Goal: Feedback & Contribution: Submit feedback/report problem

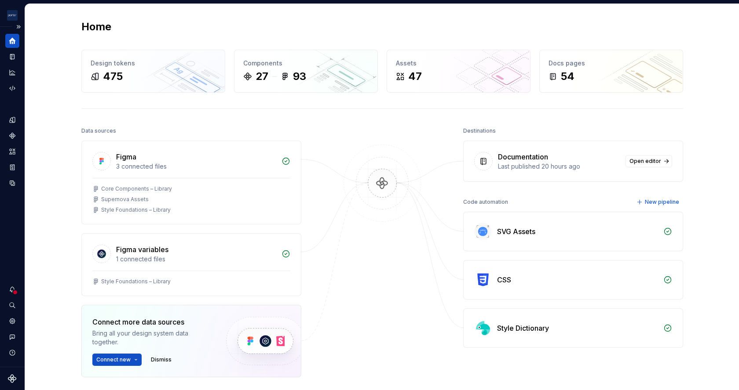
click at [8, 43] on div "Home" at bounding box center [12, 41] width 14 height 14
click at [10, 57] on icon "Documentation" at bounding box center [12, 57] width 4 height 6
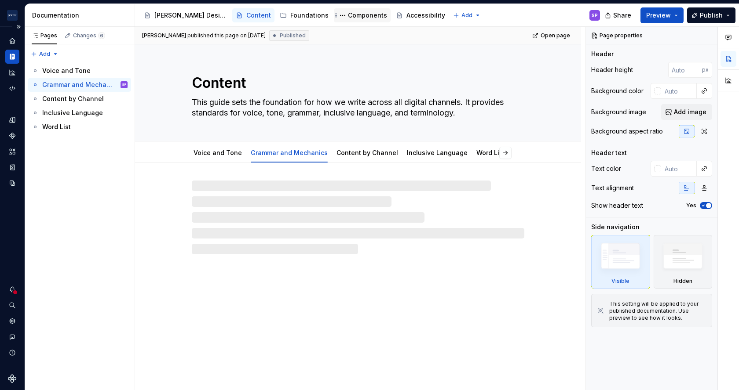
click at [348, 14] on div "Components" at bounding box center [367, 15] width 39 height 9
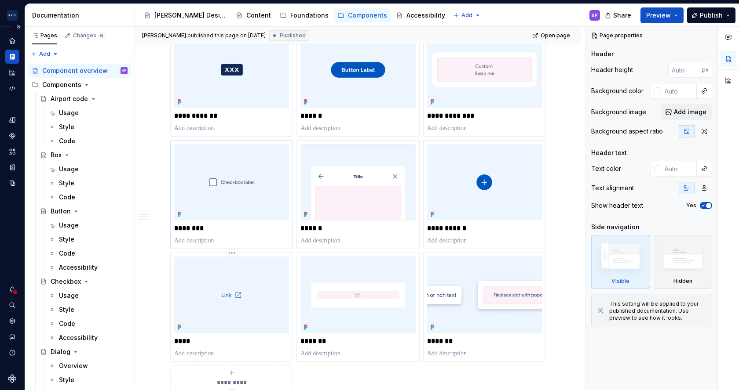
scroll to position [165, 0]
click at [461, 222] on div "**********" at bounding box center [484, 194] width 115 height 101
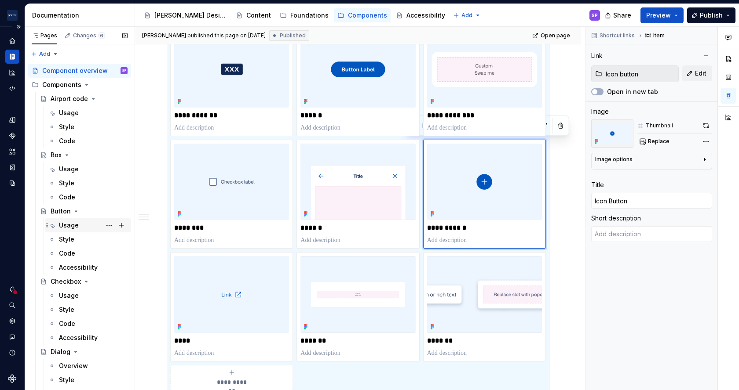
click at [82, 222] on div "Usage" at bounding box center [93, 225] width 69 height 12
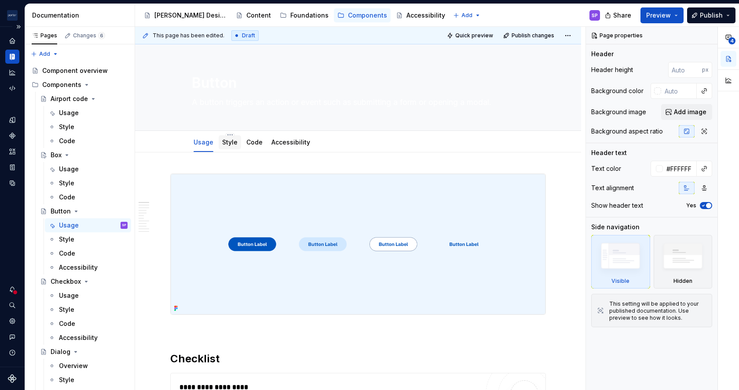
click at [229, 150] on div at bounding box center [230, 150] width 22 height 1
click at [226, 142] on link "Style" at bounding box center [229, 142] width 15 height 7
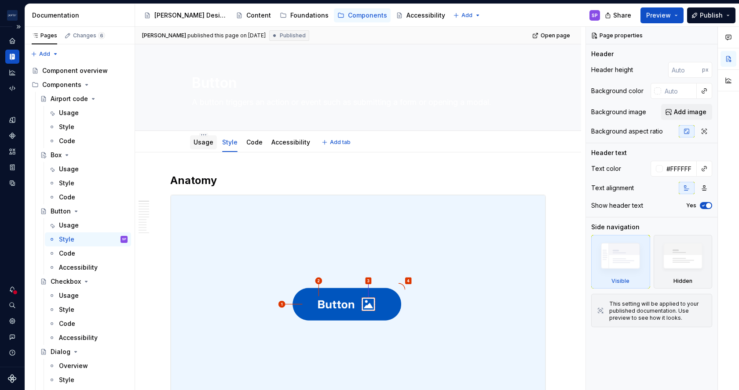
click at [211, 140] on link "Usage" at bounding box center [203, 142] width 20 height 7
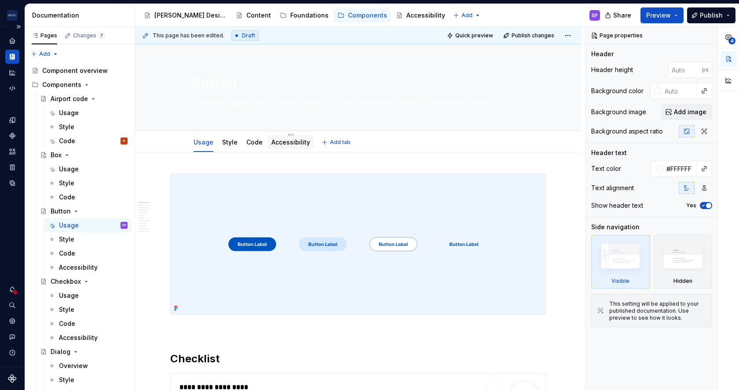
click at [292, 144] on link "Accessibility" at bounding box center [290, 142] width 39 height 7
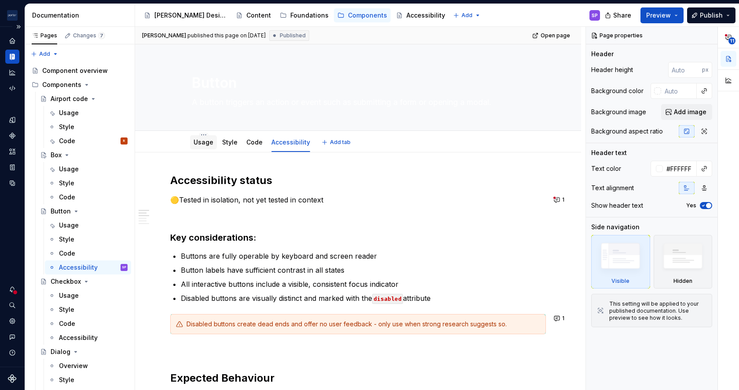
click at [200, 148] on div "Usage" at bounding box center [203, 142] width 27 height 14
click at [199, 146] on div "Usage" at bounding box center [203, 142] width 20 height 11
click at [201, 142] on link "Usage" at bounding box center [203, 142] width 20 height 7
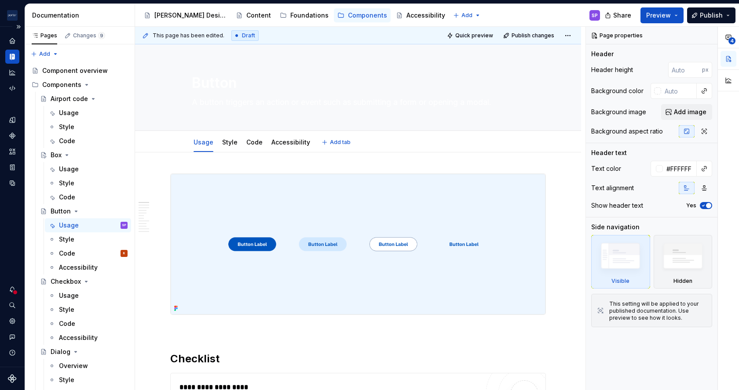
type textarea "*"
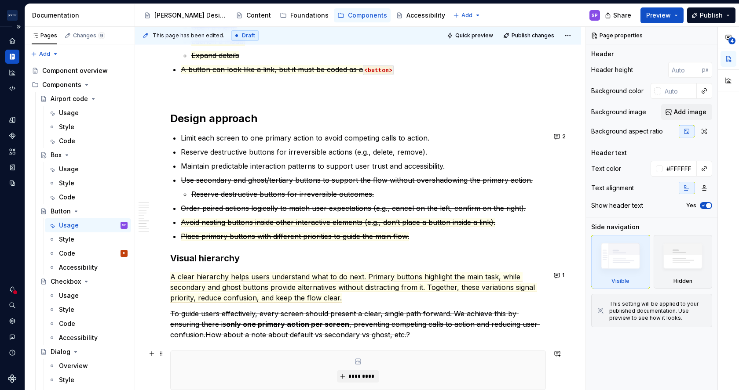
scroll to position [1130, 0]
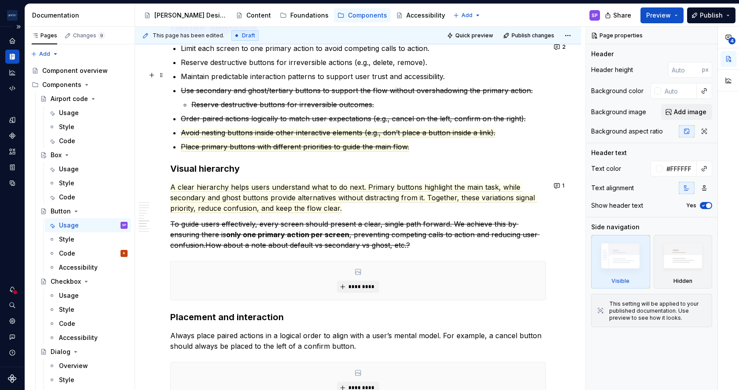
click at [469, 73] on p "Maintain predictable interaction patterns to support user trust and accessibili…" at bounding box center [363, 76] width 365 height 11
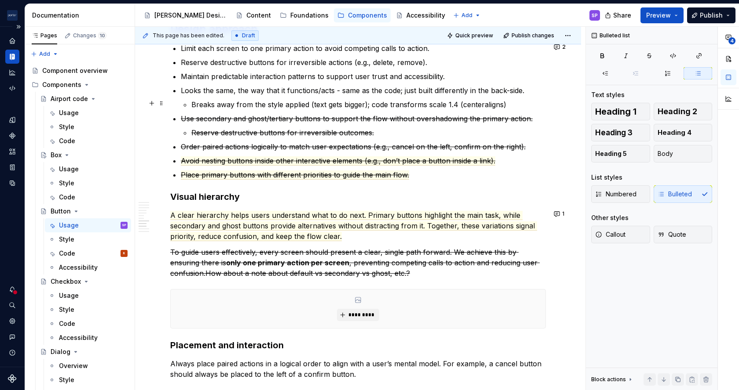
click at [481, 104] on p "Breaks away from the style applied (text gets bigger); code transforms scale 1.…" at bounding box center [368, 104] width 354 height 11
click at [483, 104] on p "Breaks away from the style applied (text gets bigger); code transforms scale 1.…" at bounding box center [368, 104] width 354 height 11
click at [518, 102] on p "Breaks away from the style applied (text gets bigger); code transforms scale 1.…" at bounding box center [368, 104] width 354 height 11
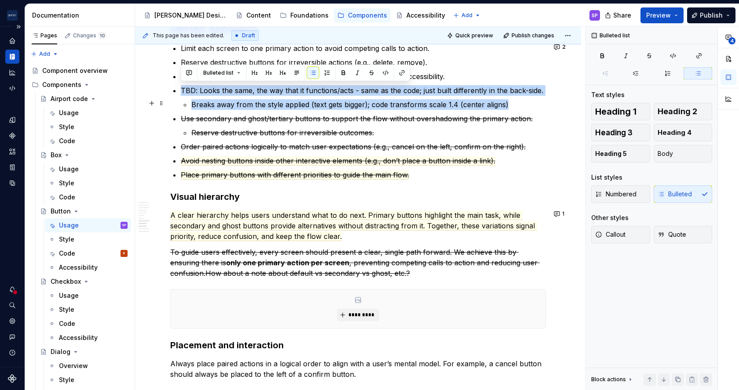
drag, startPoint x: 179, startPoint y: 90, endPoint x: 511, endPoint y: 104, distance: 332.3
click at [631, 58] on button "button" at bounding box center [626, 56] width 22 height 12
click at [488, 116] on s "Use secondary and ghost/tertiary buttons to support the flow without overshadow…" at bounding box center [357, 118] width 352 height 9
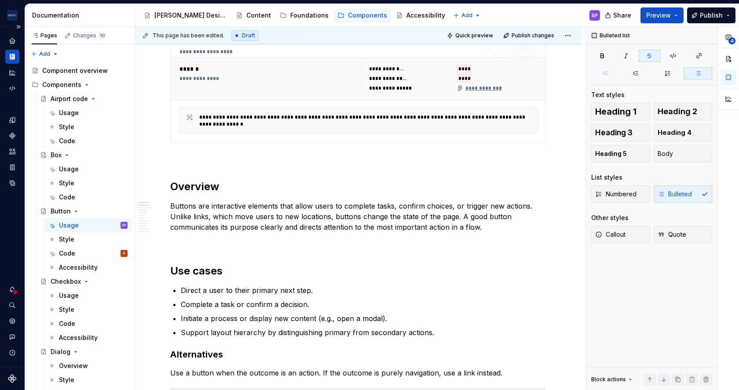
scroll to position [0, 0]
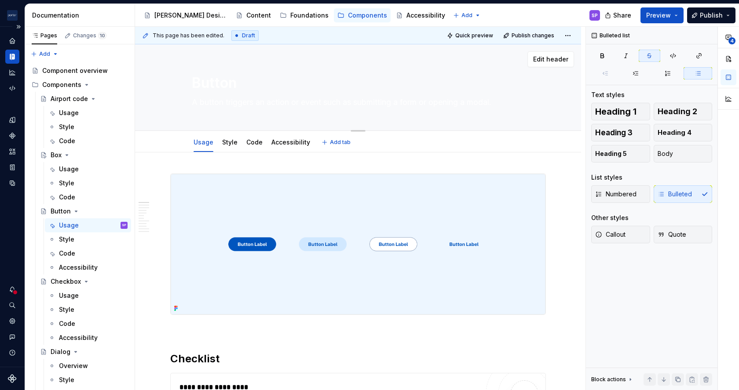
click at [233, 104] on textarea "A button triggers an action or event such as submitting a form or opening a mod…" at bounding box center [356, 102] width 332 height 14
drag, startPoint x: 233, startPoint y: 104, endPoint x: 170, endPoint y: 83, distance: 66.9
click at [170, 83] on div "Button A button triggers an action or event such as submitting a form or openin…" at bounding box center [358, 87] width 376 height 86
click at [201, 82] on textarea "Button" at bounding box center [356, 83] width 332 height 21
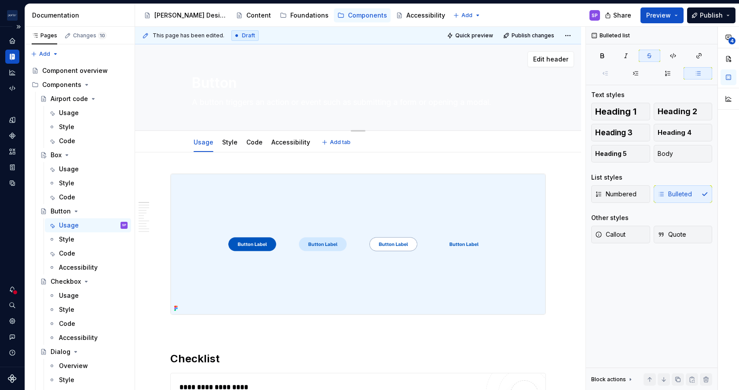
click at [201, 82] on textarea "Button" at bounding box center [356, 83] width 332 height 21
drag, startPoint x: 201, startPoint y: 82, endPoint x: 209, endPoint y: 98, distance: 18.1
click at [209, 98] on div "Button A button triggers an action or event such as submitting a form or openin…" at bounding box center [358, 87] width 332 height 86
click at [209, 98] on textarea "A button triggers an action or event such as submitting a form or opening a mod…" at bounding box center [356, 102] width 332 height 14
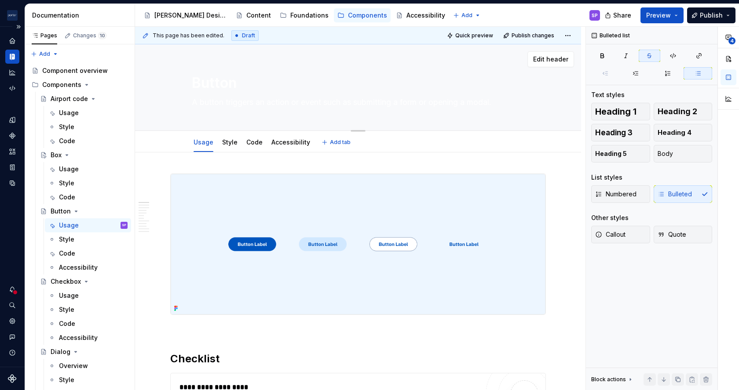
click at [209, 98] on textarea "A button triggers an action or event such as submitting a form or opening a mod…" at bounding box center [356, 102] width 332 height 14
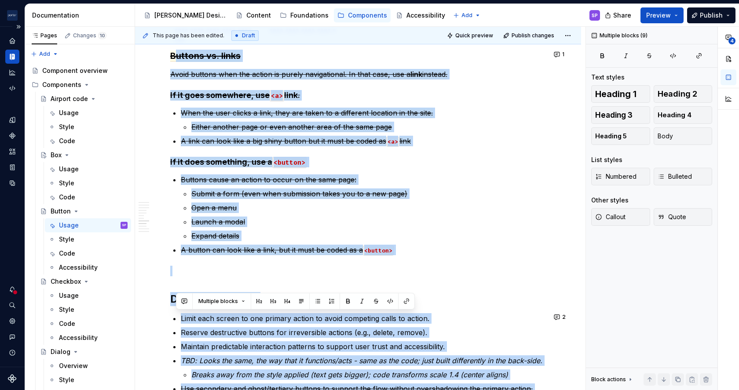
scroll to position [1020, 0]
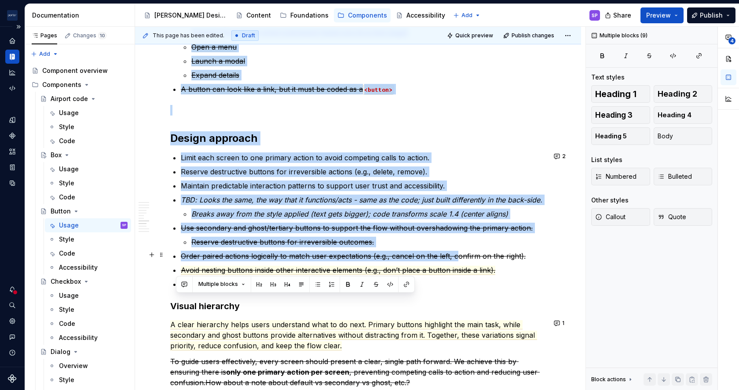
drag, startPoint x: 362, startPoint y: 265, endPoint x: 376, endPoint y: 209, distance: 57.3
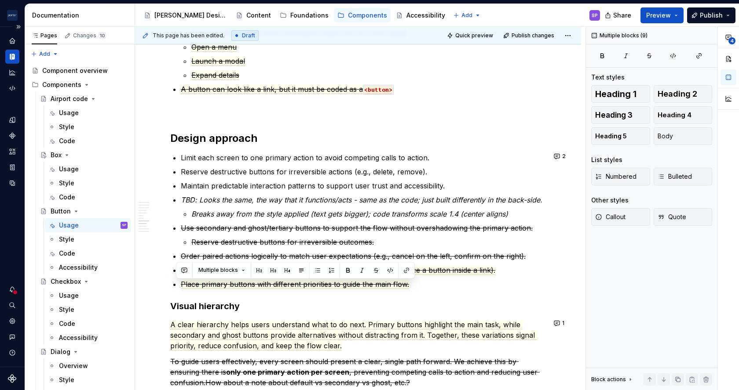
click at [320, 35] on div "This page has been edited. Draft Quick preview Publish changes" at bounding box center [358, 36] width 446 height 18
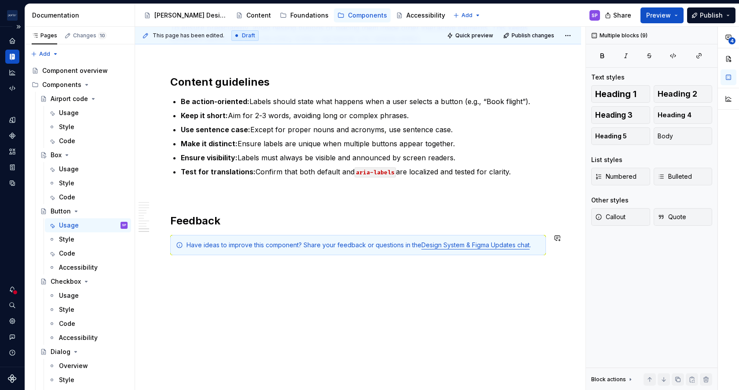
scroll to position [1559, 0]
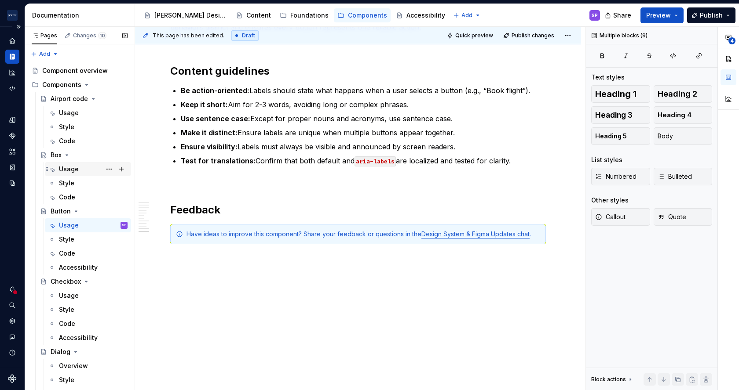
click at [66, 162] on div "Usage" at bounding box center [88, 169] width 86 height 14
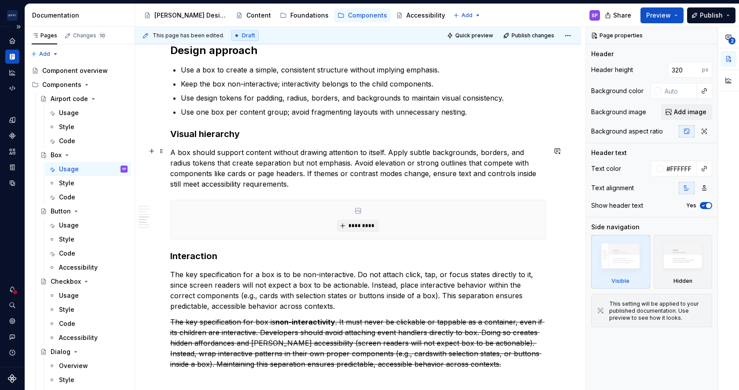
scroll to position [1052, 0]
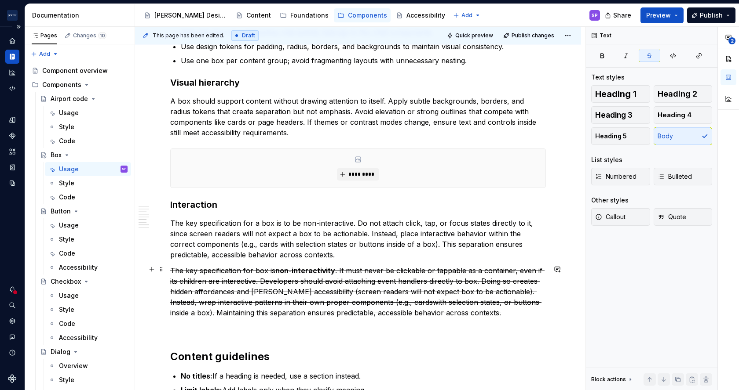
click at [317, 276] on s ". It must never be clickable or tappable as a container, even if its children a…" at bounding box center [357, 291] width 374 height 51
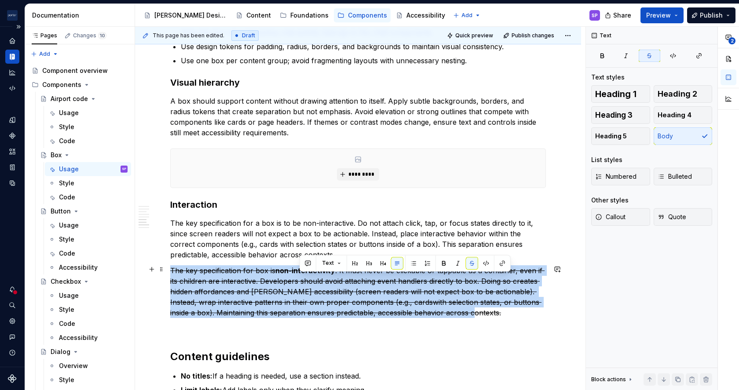
click at [317, 276] on s ". It must never be clickable or tappable as a container, even if its children a…" at bounding box center [357, 291] width 374 height 51
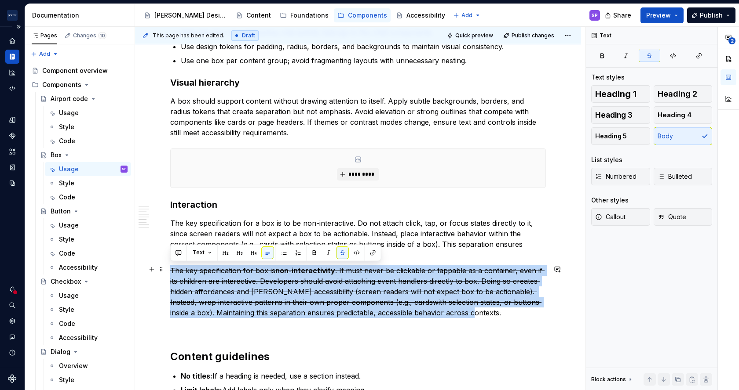
click at [333, 315] on p "The key specification for box is non-interactivity . It must never be clickable…" at bounding box center [358, 292] width 376 height 53
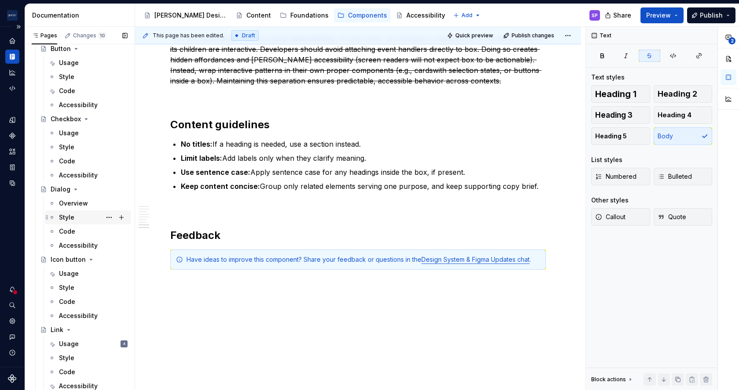
scroll to position [290, 0]
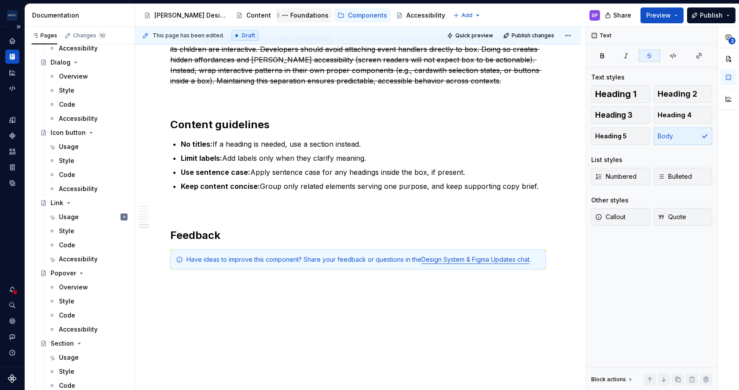
click at [290, 11] on div "Foundations" at bounding box center [309, 15] width 38 height 9
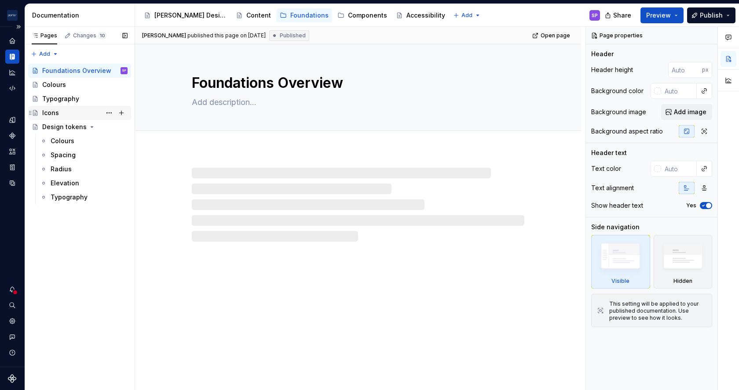
click at [77, 108] on div "Icons" at bounding box center [84, 113] width 85 height 12
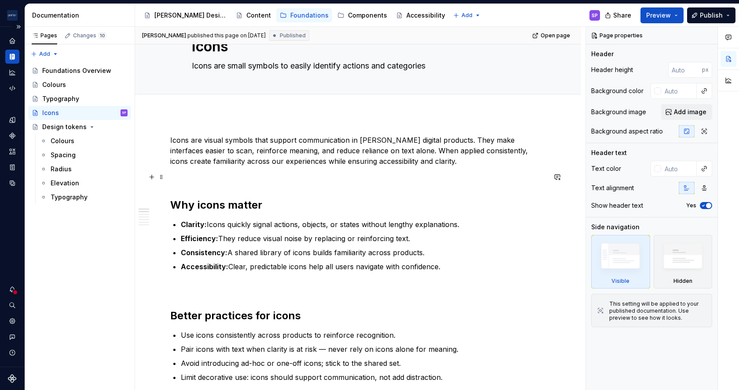
scroll to position [33, 0]
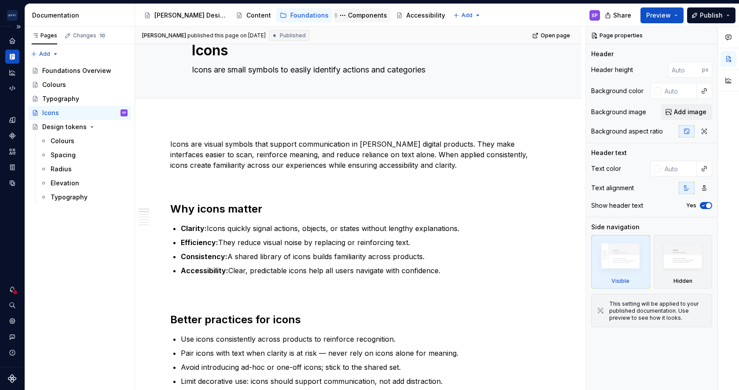
click at [348, 17] on div "Components" at bounding box center [367, 15] width 39 height 9
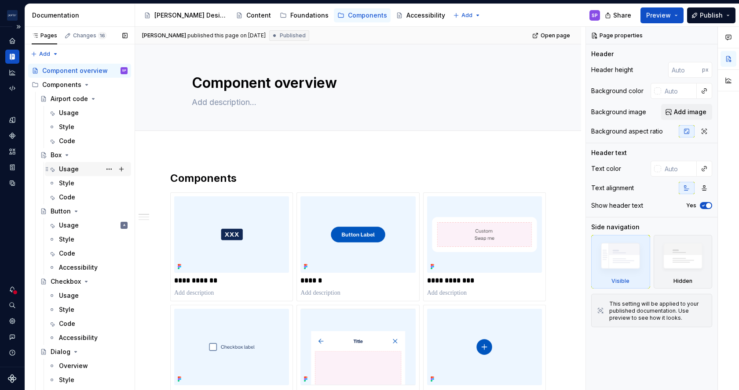
click at [72, 166] on div "Usage" at bounding box center [69, 169] width 20 height 9
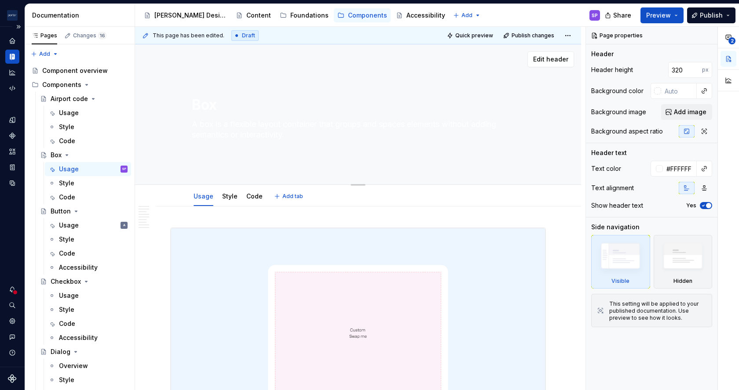
click at [310, 134] on textarea "A box is a flexible layout container that groups and spaces elements without ad…" at bounding box center [356, 129] width 332 height 25
type textarea "*"
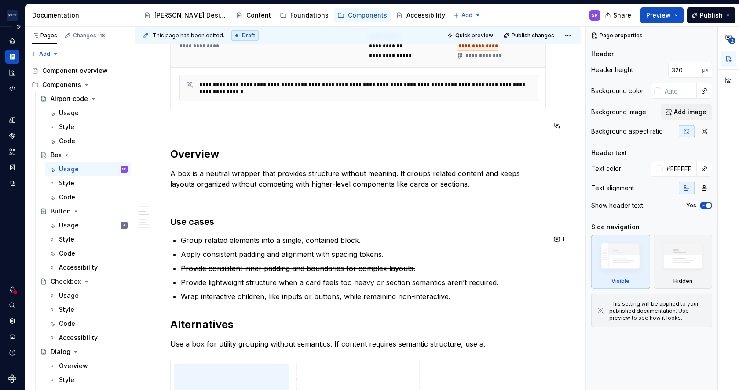
scroll to position [521, 0]
click at [552, 237] on button "1" at bounding box center [559, 239] width 17 height 12
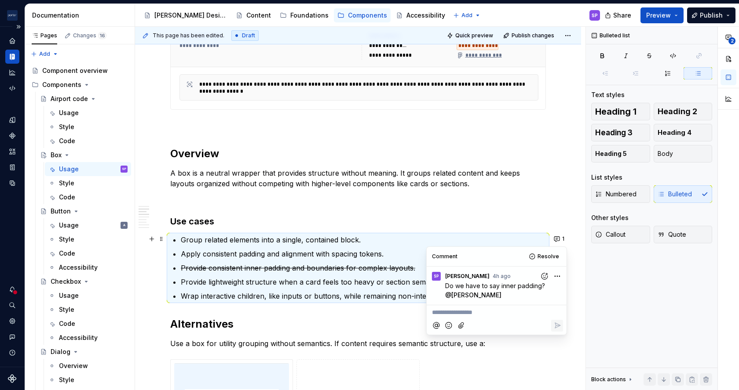
click at [555, 275] on html "Porter Airlines SP Design system data Documentation Accessibility guide for tre…" at bounding box center [369, 195] width 739 height 390
click at [547, 292] on span "Edit comment" at bounding box center [528, 292] width 41 height 9
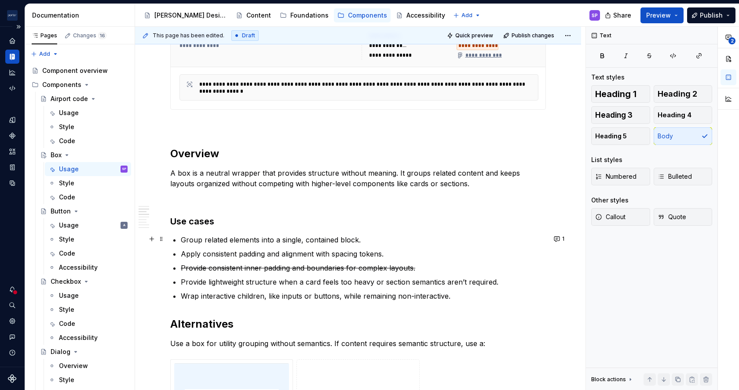
click at [461, 181] on p "A box is a neutral wrapper that provides structure without meaning. It groups r…" at bounding box center [358, 178] width 376 height 21
click at [551, 235] on button "1" at bounding box center [559, 239] width 17 height 12
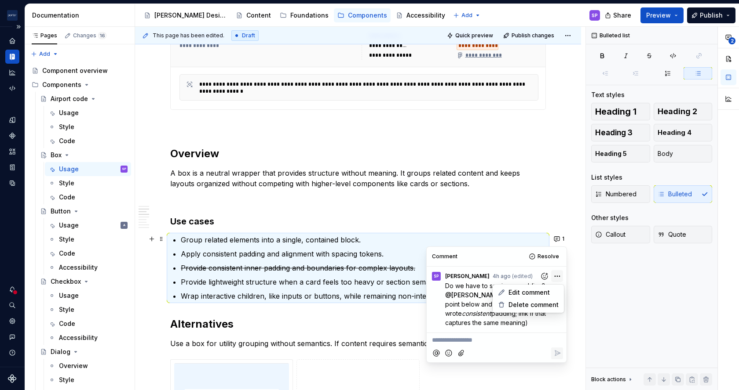
click at [554, 277] on html "Porter Airlines SP Design system data Documentation Accessibility guide for tre…" at bounding box center [369, 195] width 739 height 390
click at [493, 216] on html "Porter Airlines SP Design system data Documentation Accessibility guide for tre…" at bounding box center [369, 195] width 739 height 390
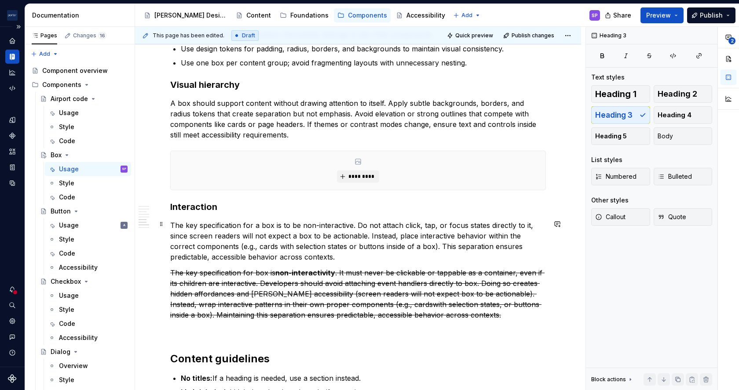
scroll to position [1072, 0]
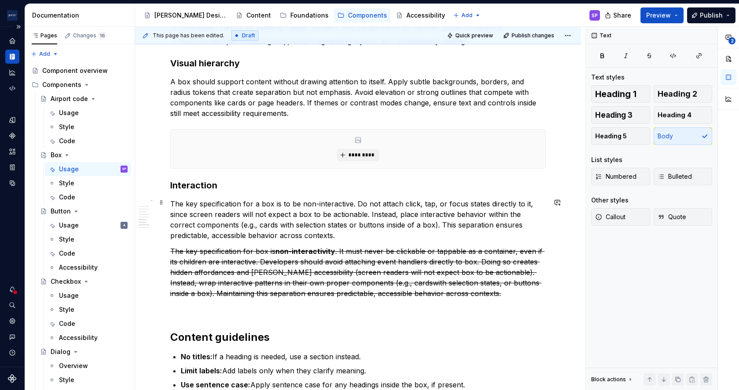
click at [369, 215] on p "The key specification for a box is to be non-interactive. Do not attach click, …" at bounding box center [358, 220] width 376 height 42
click at [369, 213] on p "The key specification for a box is to be non-interactive. Do not attach click, …" at bounding box center [358, 220] width 376 height 42
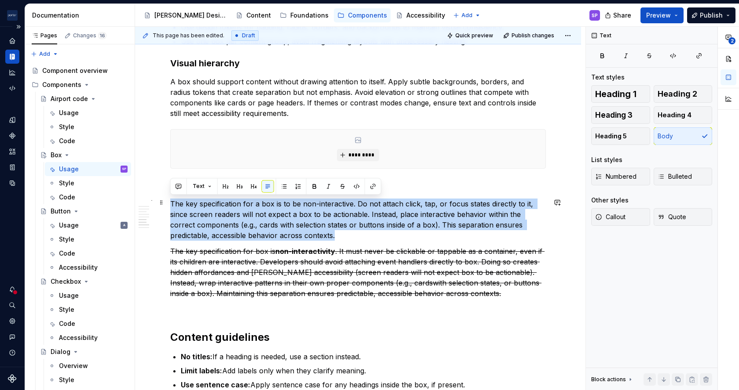
click at [369, 213] on p "The key specification for a box is to be non-interactive. Do not attach click, …" at bounding box center [358, 220] width 376 height 42
click at [554, 201] on button "button" at bounding box center [557, 203] width 12 height 12
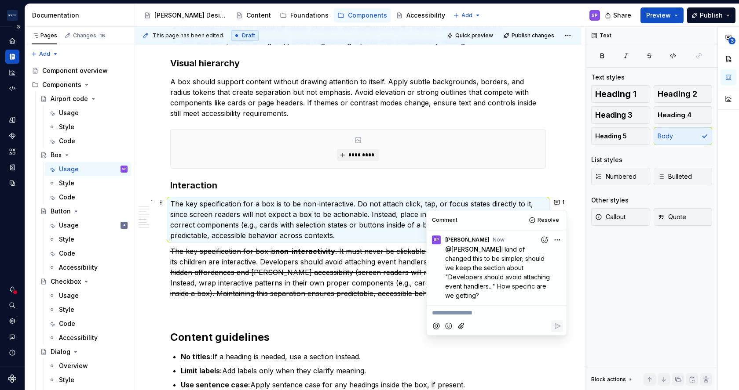
click at [343, 252] on s ". It must never be clickable or tappable as a container, even if its children a…" at bounding box center [357, 272] width 374 height 51
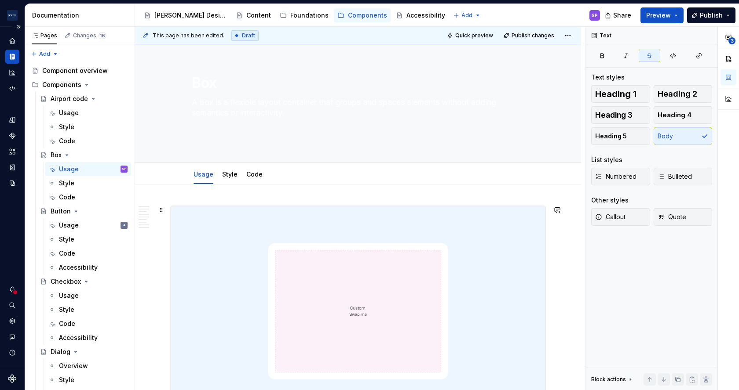
scroll to position [0, 0]
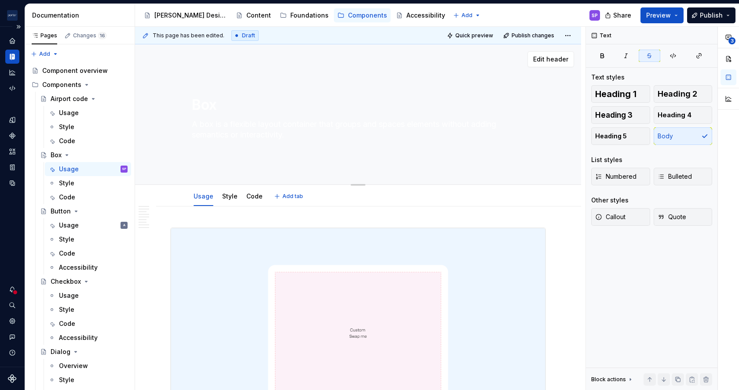
click at [285, 127] on textarea "A box is a flexible layout container that groups and spaces elements without ad…" at bounding box center [356, 129] width 332 height 25
type textarea "*"
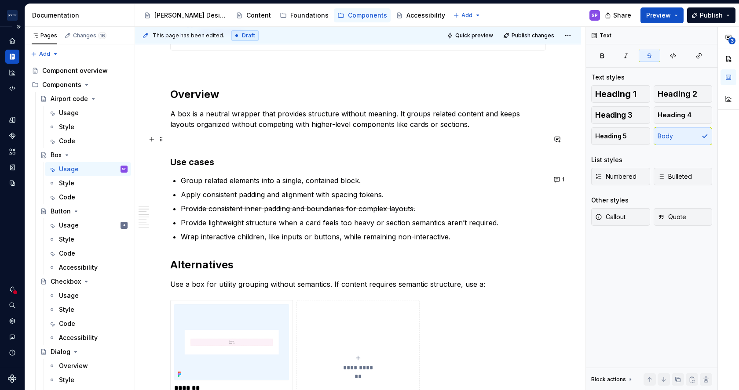
scroll to position [581, 0]
click at [255, 181] on p "Group related elements into a single, contained block." at bounding box center [363, 180] width 365 height 11
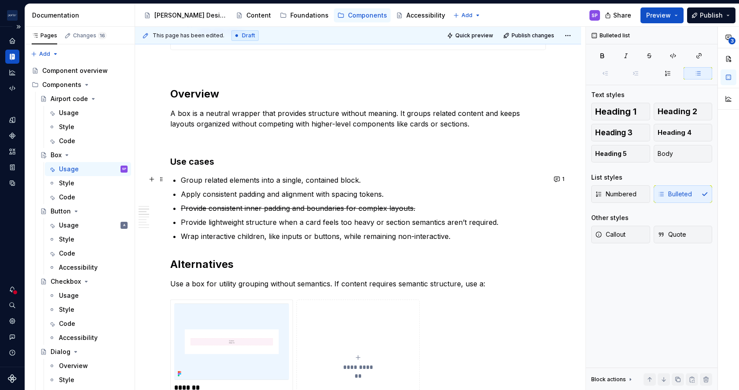
click at [259, 181] on p "Group related elements into a single, contained block." at bounding box center [363, 180] width 365 height 11
type textarea "*"
click at [259, 179] on p "Group related elements such as an icon and label into a single, contained block." at bounding box center [363, 180] width 365 height 11
click at [345, 180] on p "Group related elements, such as an icon and label into a single, contained bloc…" at bounding box center [363, 180] width 365 height 11
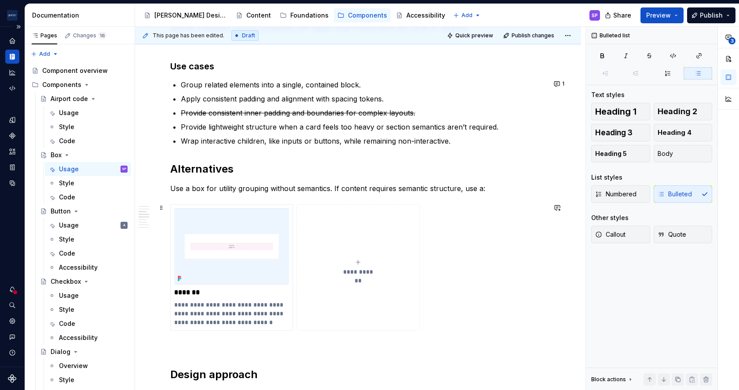
scroll to position [677, 0]
click at [554, 185] on button "button" at bounding box center [557, 187] width 12 height 12
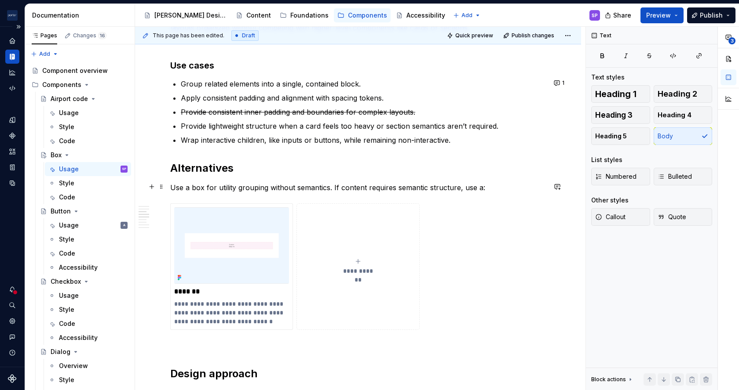
click at [470, 189] on p "Use a box for utility grouping without semantics. If content requires semantic …" at bounding box center [358, 187] width 376 height 11
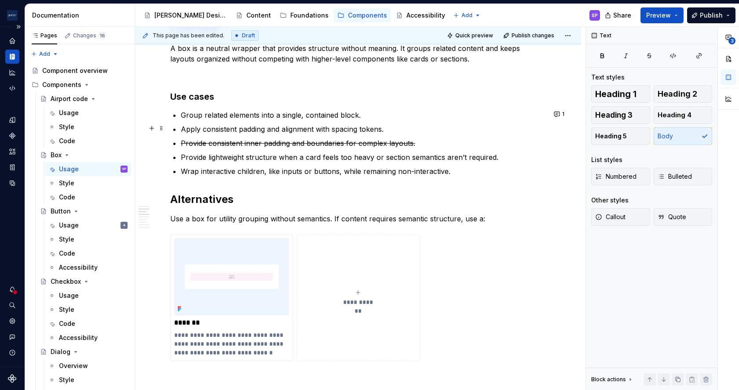
scroll to position [647, 0]
click at [208, 170] on p "Wrap interactive children, like inputs or buttons, while remaining non-interact…" at bounding box center [363, 170] width 365 height 11
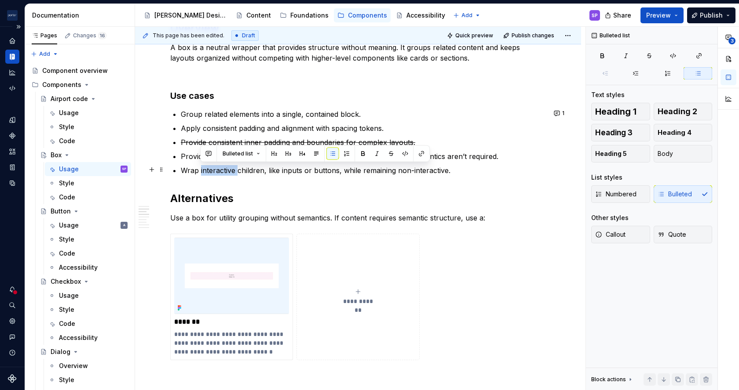
click at [208, 170] on p "Wrap interactive children, like inputs or buttons, while remaining non-interact…" at bounding box center [363, 170] width 365 height 11
click at [381, 170] on p "Wrap interactive children, like inputs or buttons, while remaining non-interact…" at bounding box center [363, 170] width 365 height 11
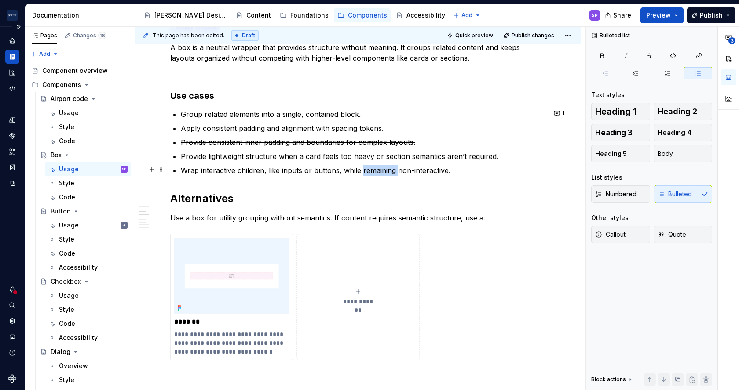
click at [381, 170] on p "Wrap interactive children, like inputs or buttons, while remaining non-interact…" at bounding box center [363, 170] width 365 height 11
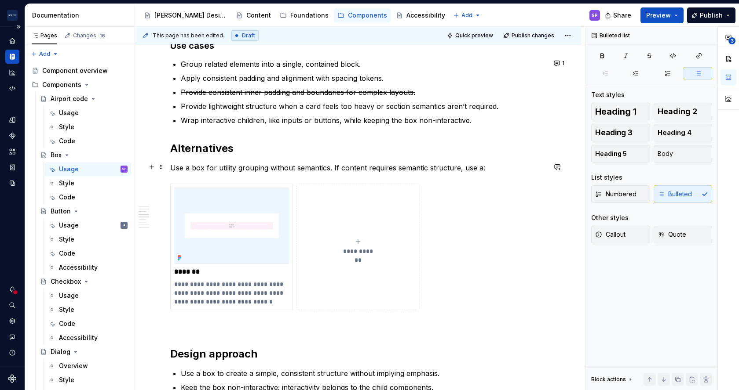
scroll to position [697, 0]
click at [175, 165] on p "Use a box for utility grouping without semantics. If content requires semantic …" at bounding box center [358, 167] width 376 height 11
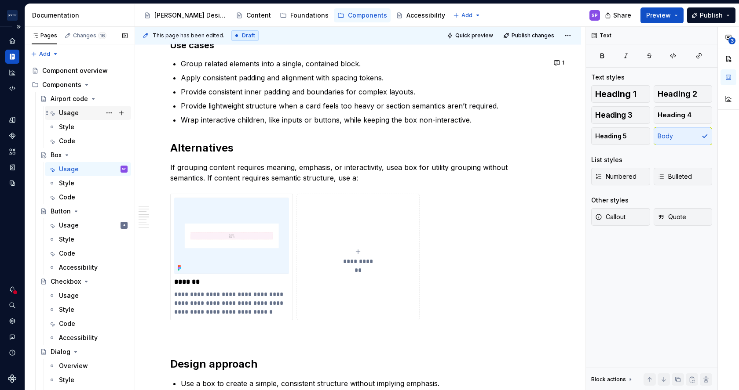
click at [85, 115] on div "Usage" at bounding box center [93, 113] width 69 height 12
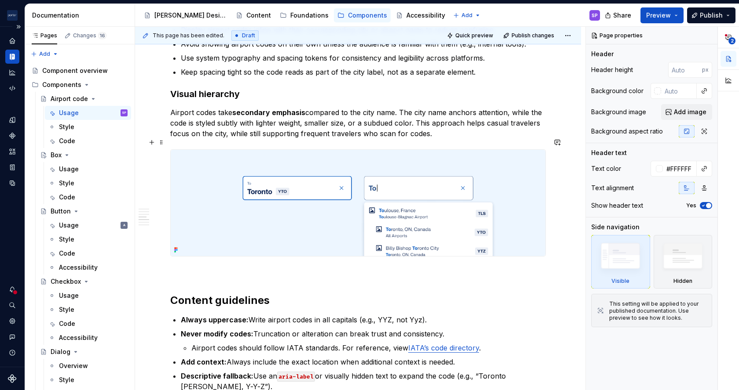
scroll to position [799, 0]
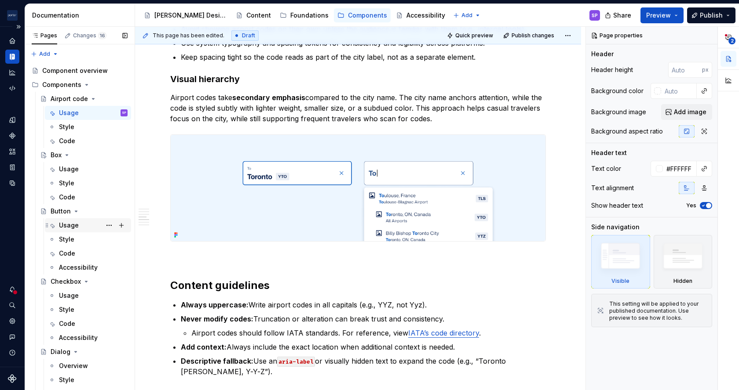
click at [58, 225] on div "Usage A" at bounding box center [87, 225] width 79 height 12
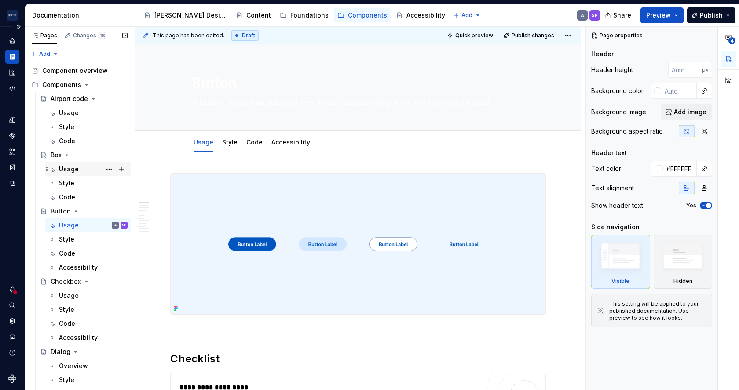
click at [74, 170] on div "Usage" at bounding box center [69, 169] width 20 height 9
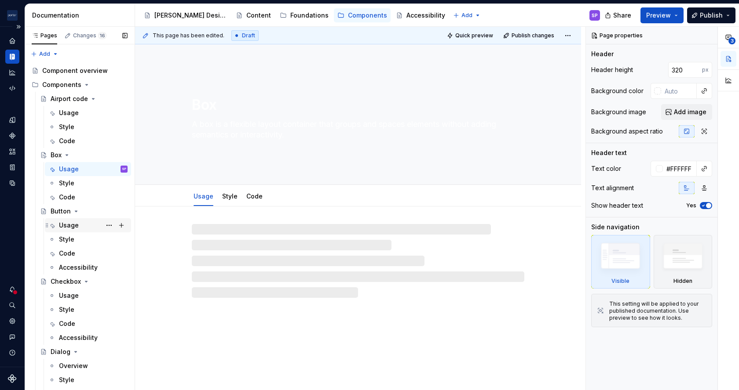
click at [74, 221] on div "Usage" at bounding box center [69, 225] width 20 height 9
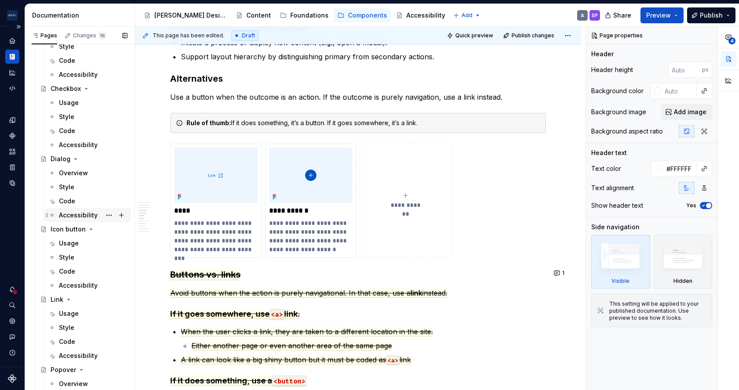
scroll to position [193, 0]
click at [77, 315] on div "Usage" at bounding box center [69, 313] width 20 height 9
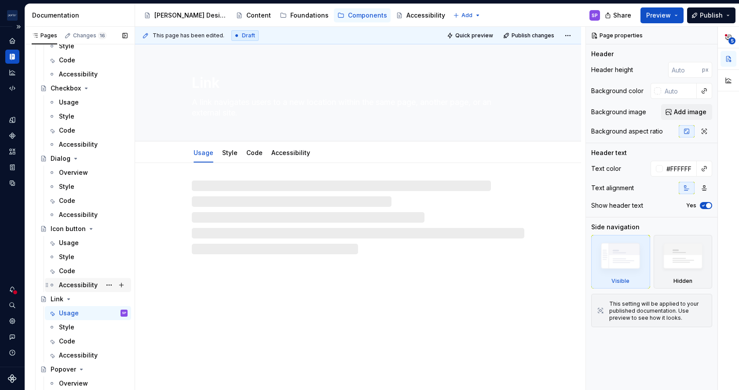
scroll to position [290, 0]
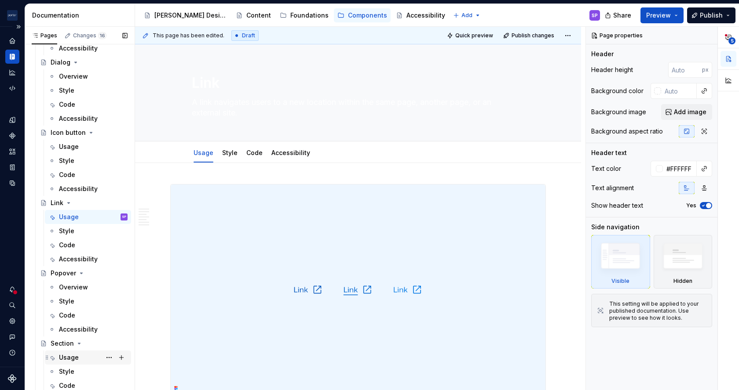
click at [73, 358] on div "Usage" at bounding box center [69, 358] width 20 height 9
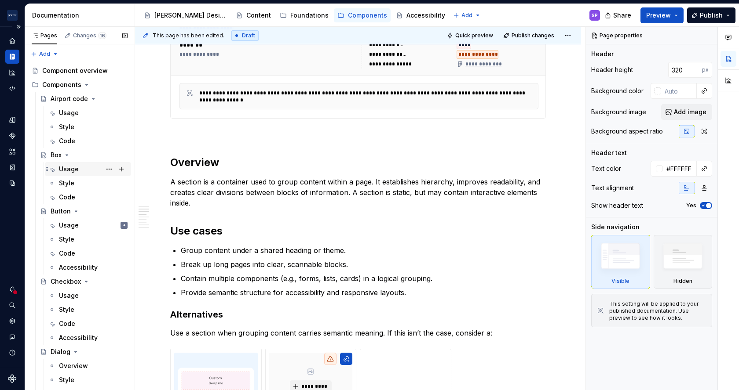
click at [66, 171] on div "Usage" at bounding box center [69, 169] width 20 height 9
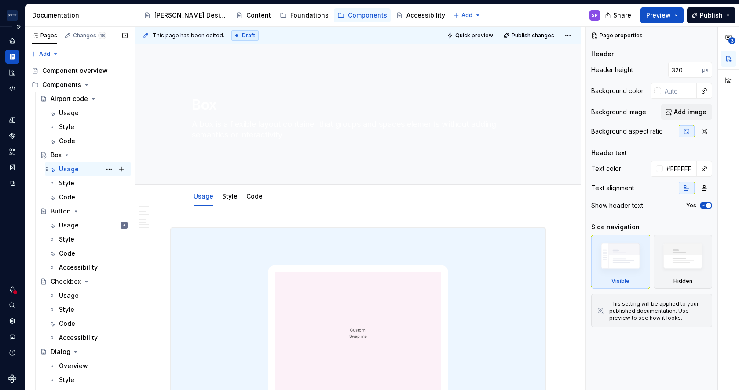
scroll to position [290, 0]
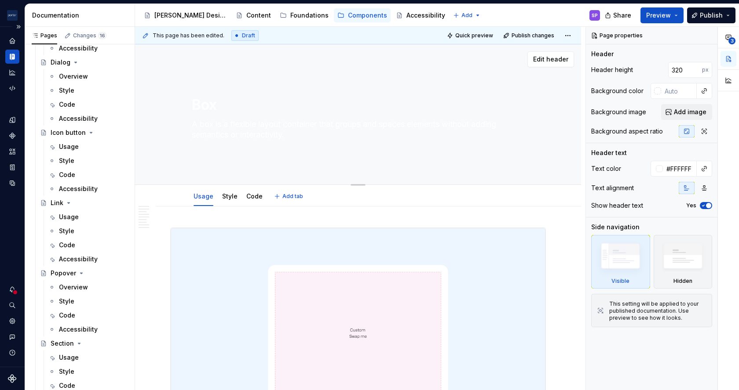
click at [280, 136] on textarea "A box is a flexible layout container that groups and spaces elements without ad…" at bounding box center [356, 129] width 332 height 25
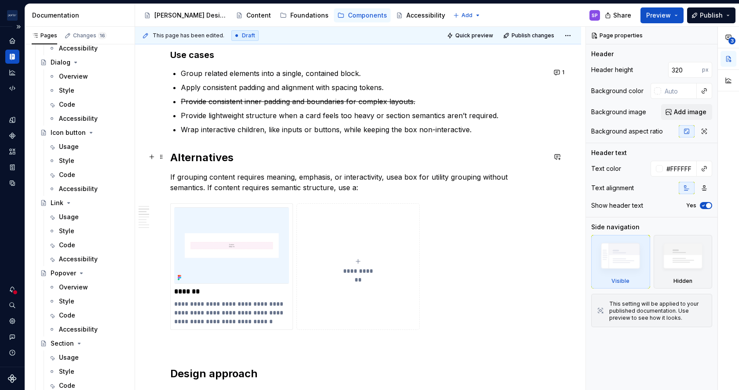
scroll to position [651, 0]
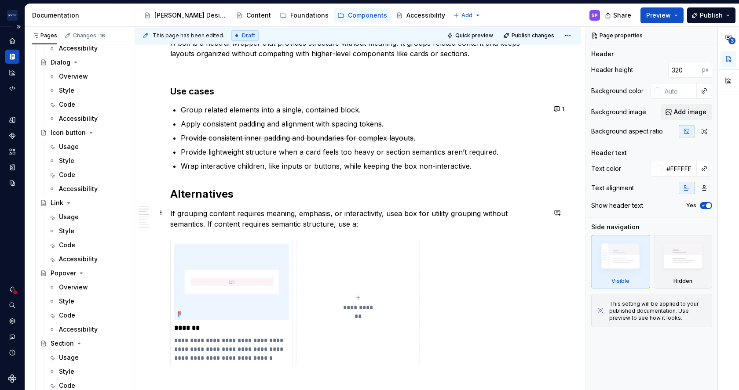
type textarea "*"
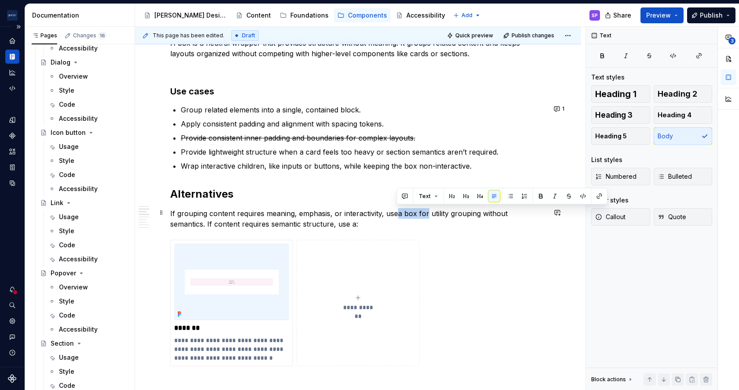
drag, startPoint x: 395, startPoint y: 213, endPoint x: 426, endPoint y: 210, distance: 30.9
click at [426, 210] on p "If grouping content requires meaning, emphasis, or interactivity, usea box for …" at bounding box center [358, 218] width 376 height 21
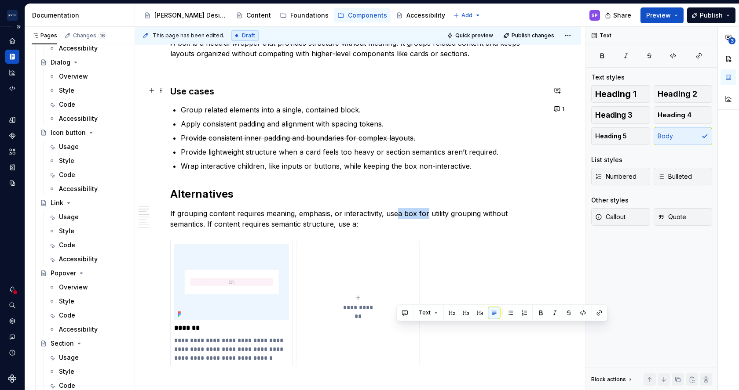
scroll to position [508, 0]
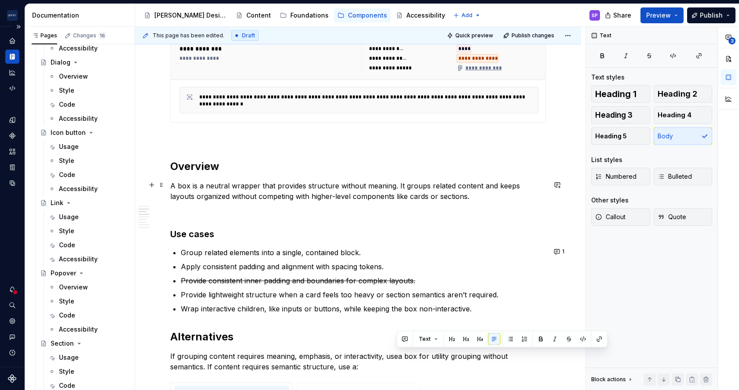
click at [365, 182] on p "A box is a neutral wrapper that provides structure without meaning. It groups r…" at bounding box center [358, 191] width 376 height 21
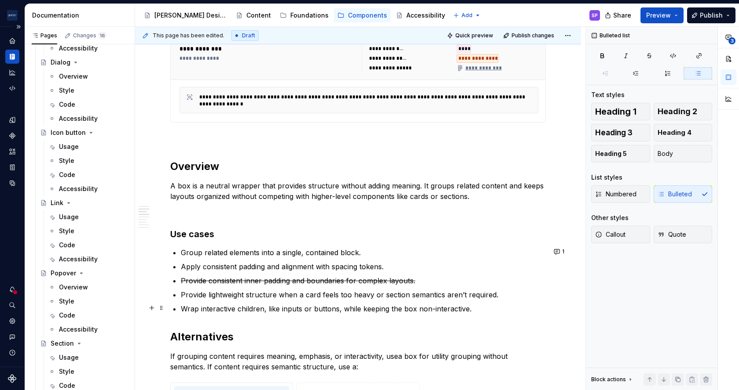
click at [192, 302] on ul "Group related elements into a single, contained block. Apply consistent padding…" at bounding box center [363, 281] width 365 height 67
click at [190, 298] on p "Provide lightweight structure when a card feels too heavy or section semantics …" at bounding box center [363, 295] width 365 height 11
click at [478, 292] on p "Create lightweight structure when a card feels too heavy or section semantics a…" at bounding box center [363, 295] width 365 height 11
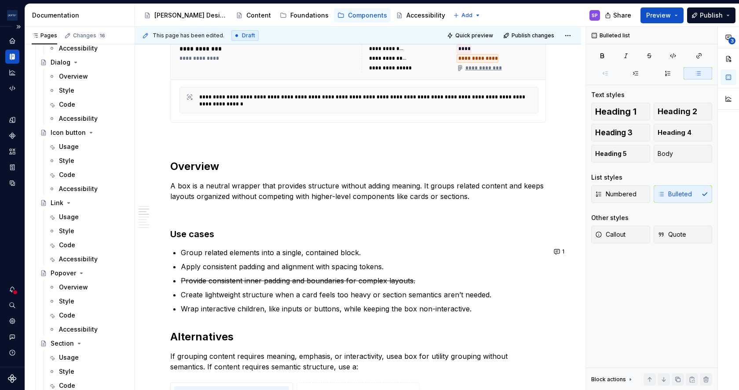
click at [478, 292] on p "Create lightweight structure when a card feels too heavy or section semantics a…" at bounding box center [363, 295] width 365 height 11
click at [484, 310] on p "Wrap interactive children, like inputs or buttons, while keeping the box non-in…" at bounding box center [363, 309] width 365 height 11
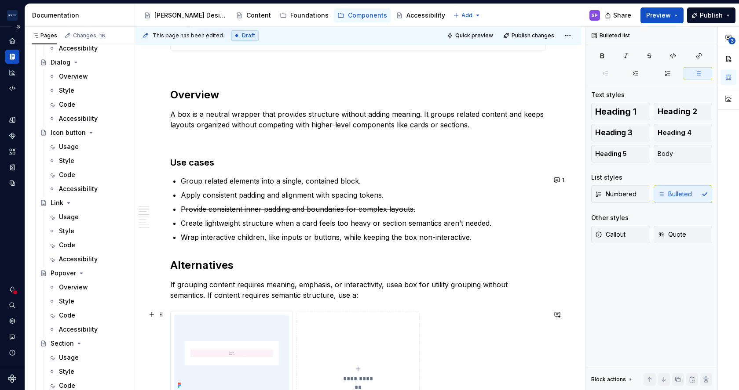
scroll to position [584, 0]
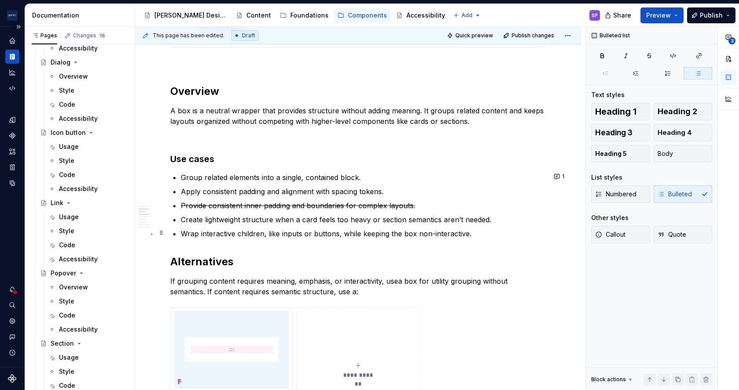
click at [408, 231] on p "Wrap interactive children, like inputs or buttons, while keeping the box non-in…" at bounding box center [363, 234] width 365 height 11
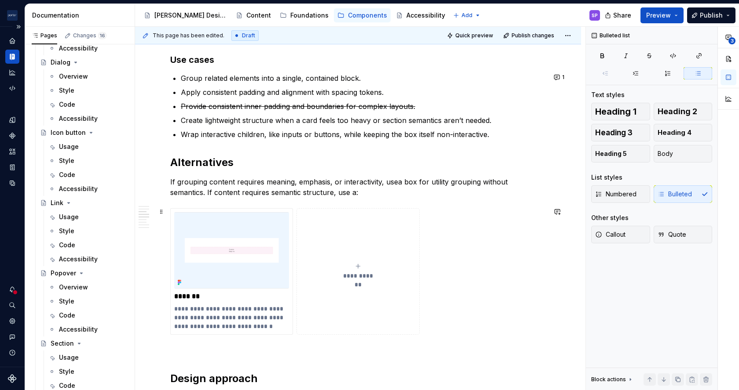
scroll to position [684, 0]
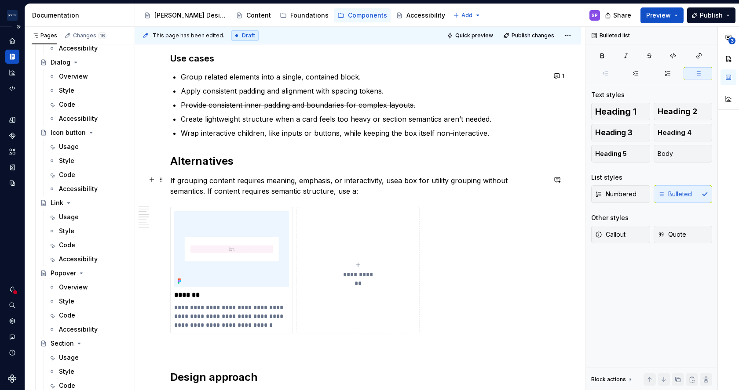
click at [169, 180] on div "**********" at bounding box center [358, 275] width 446 height 1507
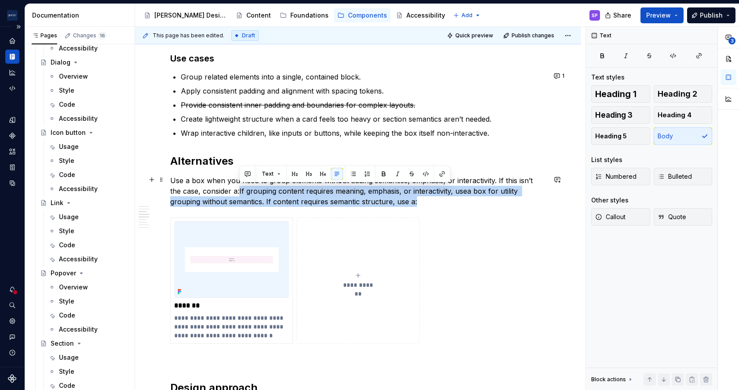
drag, startPoint x: 432, startPoint y: 200, endPoint x: 240, endPoint y: 191, distance: 192.4
click at [240, 191] on p "Use a box when you need to group elements without adding semantics, emphasis, o…" at bounding box center [358, 191] width 376 height 32
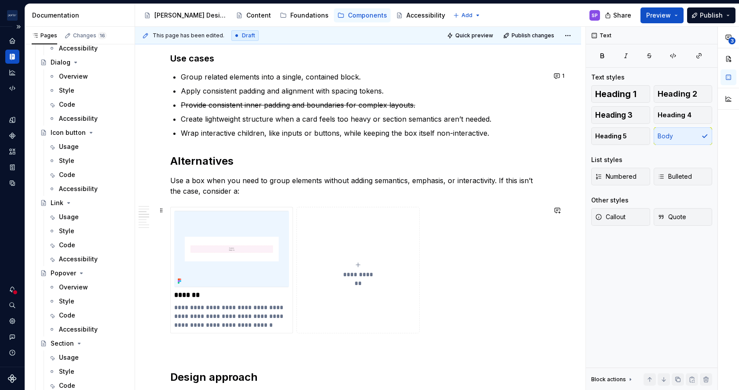
click at [364, 264] on div "**********" at bounding box center [357, 271] width 115 height 18
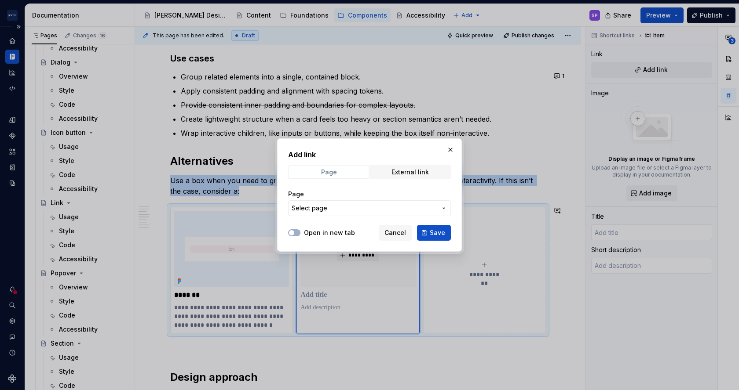
click at [346, 178] on span "Page" at bounding box center [329, 172] width 80 height 12
click at [338, 204] on span "Select page" at bounding box center [364, 208] width 145 height 9
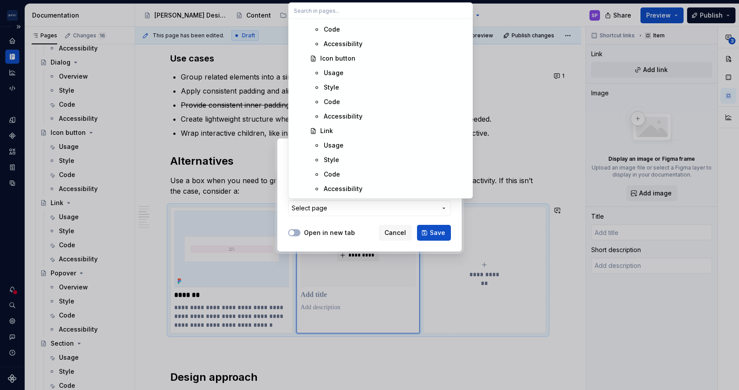
scroll to position [528, 0]
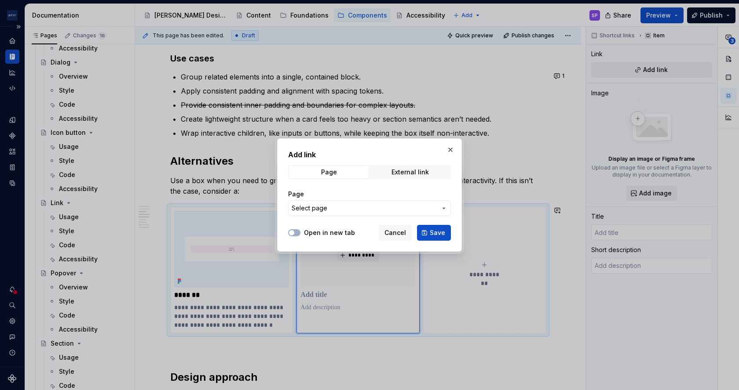
click at [346, 267] on div at bounding box center [369, 195] width 739 height 390
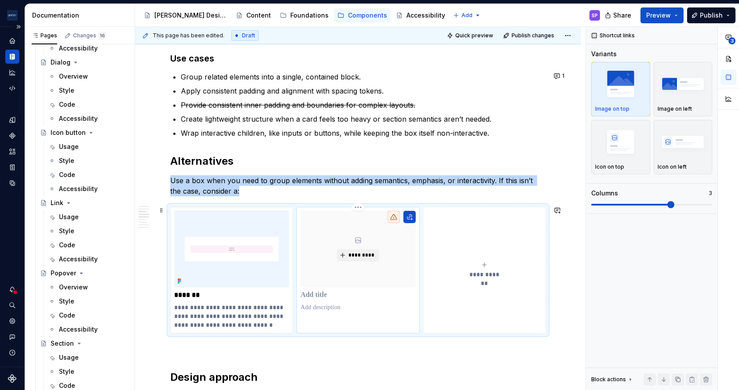
click at [307, 293] on p at bounding box center [357, 295] width 115 height 9
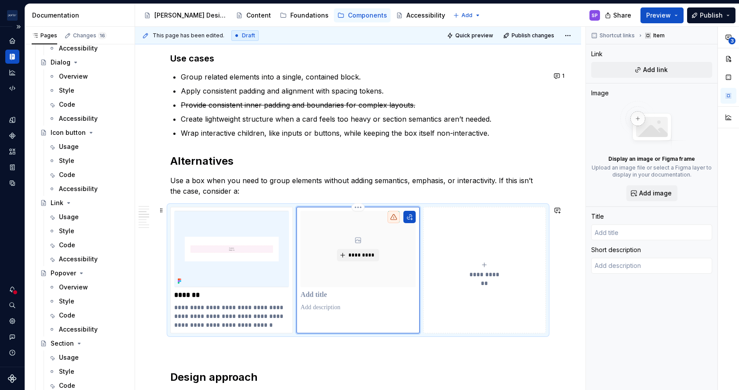
type textarea "*"
type input "C"
type textarea "*"
type input "Ca"
type textarea "*"
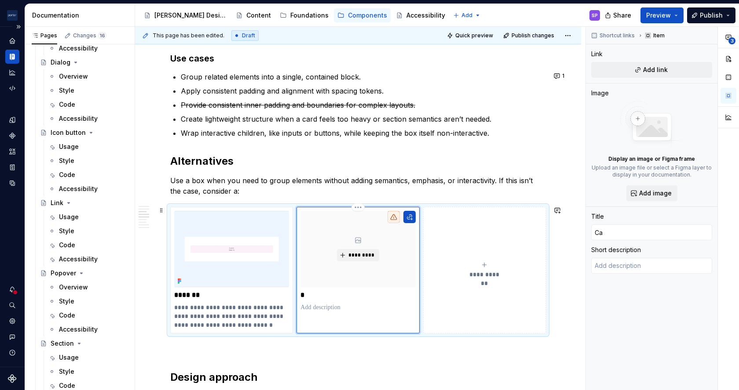
type input "Car"
type textarea "*"
type input "Card"
type textarea "*"
type input "Card"
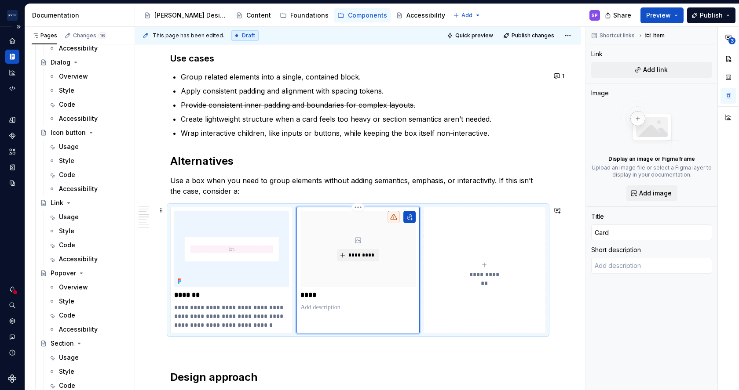
type textarea "*"
type input "Card ["
type textarea "*"
type input "Card [c"
type textarea "*"
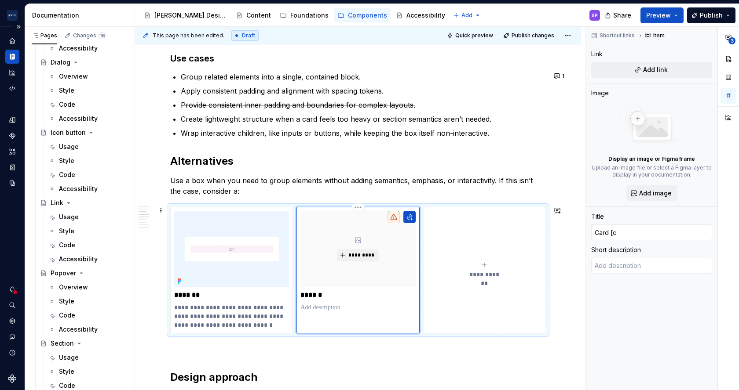
type input "Card [co"
type textarea "*"
type input "Card [com"
type textarea "*"
type input "Card [comi"
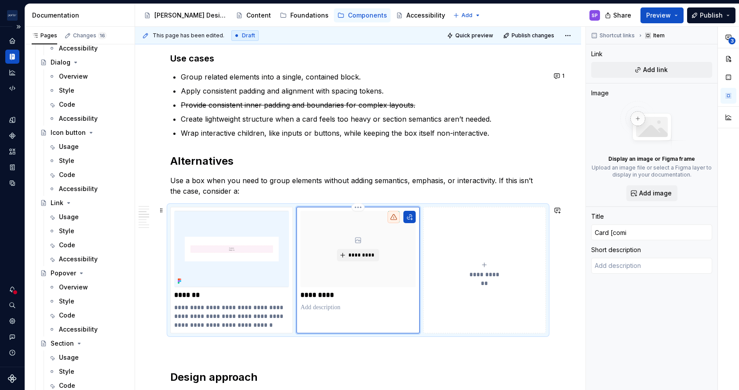
type textarea "*"
type input "Card [comin"
type textarea "*"
type input "Card [coming"
type textarea "*"
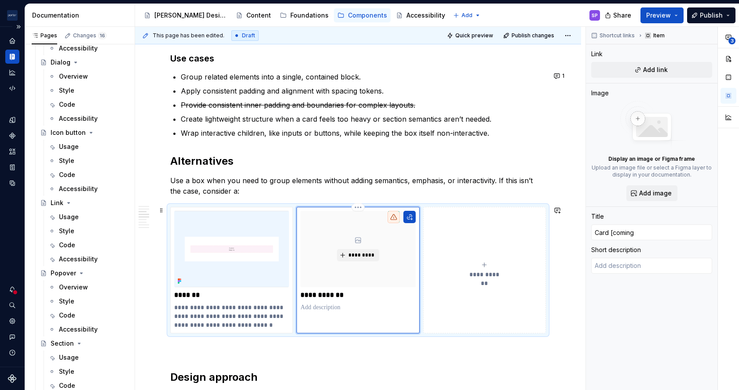
type input "Card [coming"
type textarea "*"
type input "Card [coming s"
type textarea "*"
type input "Card [coming so"
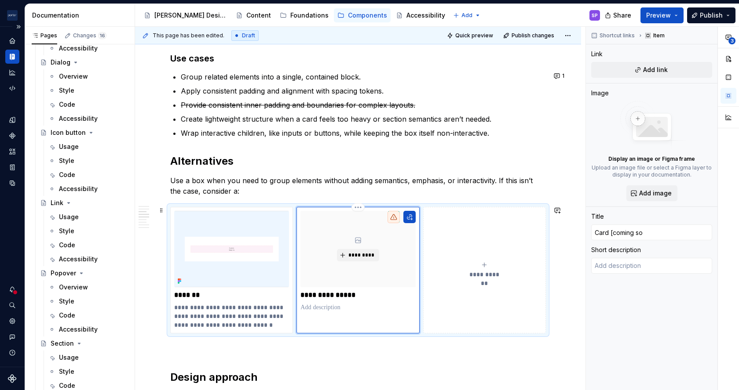
type textarea "*"
type input "Card [coming soo"
type textarea "*"
type input "Card [coming soon"
type textarea "*"
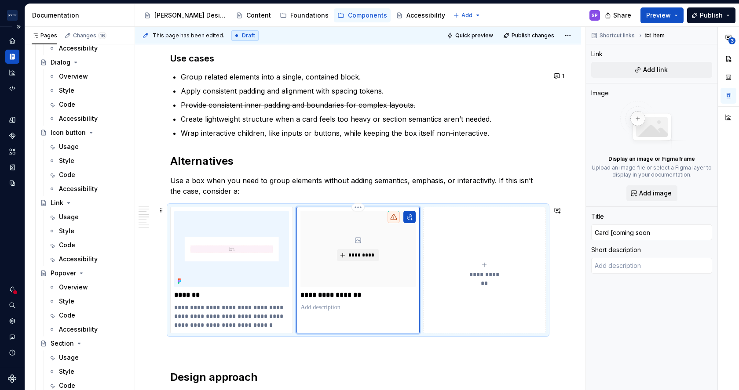
type input "Card [coming soon!"
type textarea "*"
type input "Card [coming soon!]"
click at [315, 306] on p at bounding box center [357, 307] width 115 height 9
type textarea "*"
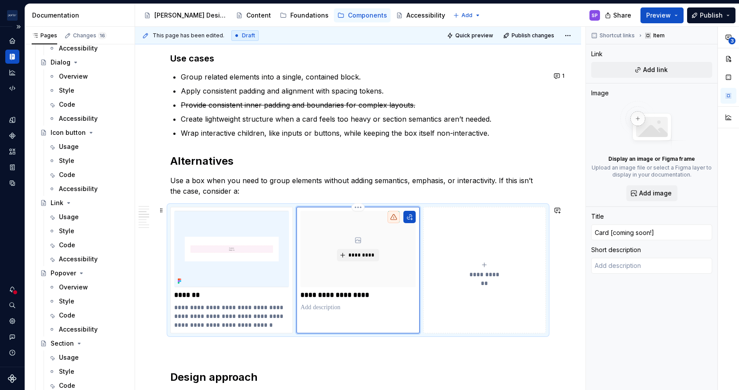
type textarea "F"
type textarea "*"
type textarea "B"
type textarea "*"
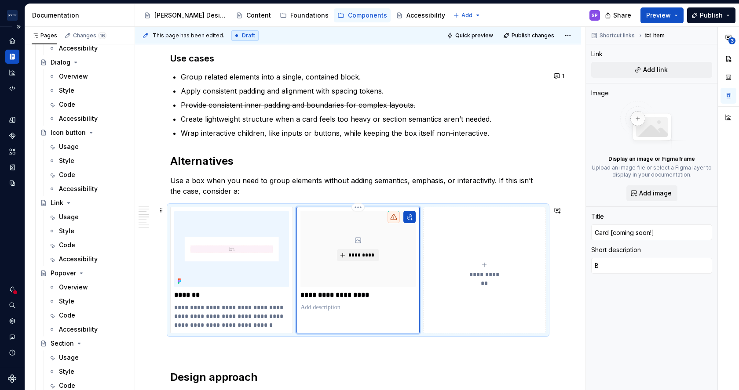
type textarea "Be"
type textarea "*"
type textarea "Bes"
type textarea "*"
type textarea "Best"
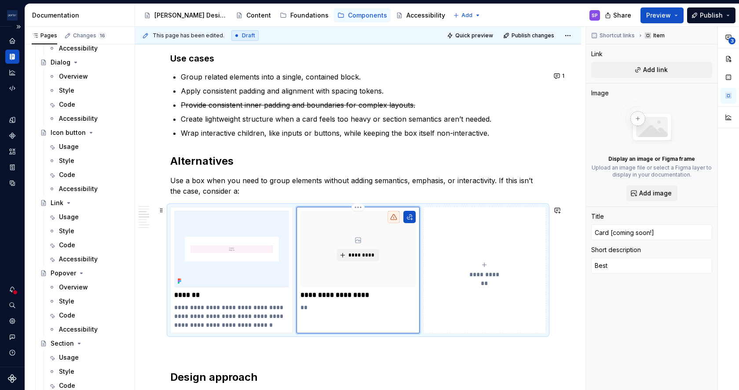
type textarea "*"
type textarea "Best"
type textarea "*"
type textarea "Best f"
type textarea "*"
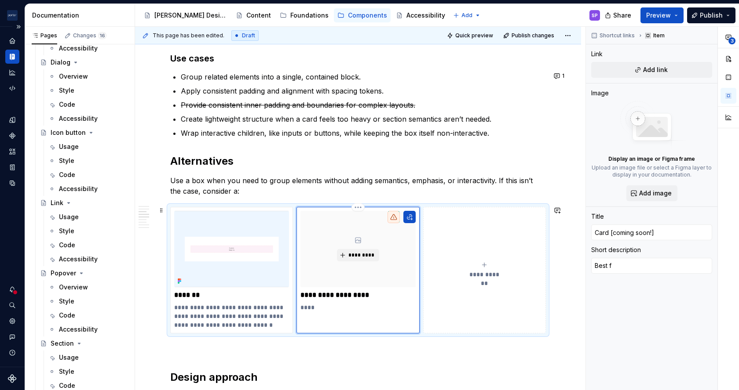
type textarea "Best fo"
type textarea "*"
type textarea "Best for"
type textarea "*"
type textarea "Best for"
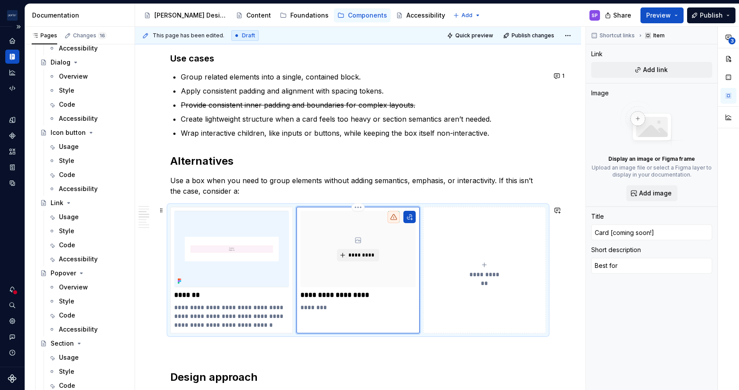
type textarea "*"
type textarea "Best for g"
type textarea "*"
type textarea "Best for go"
type textarea "*"
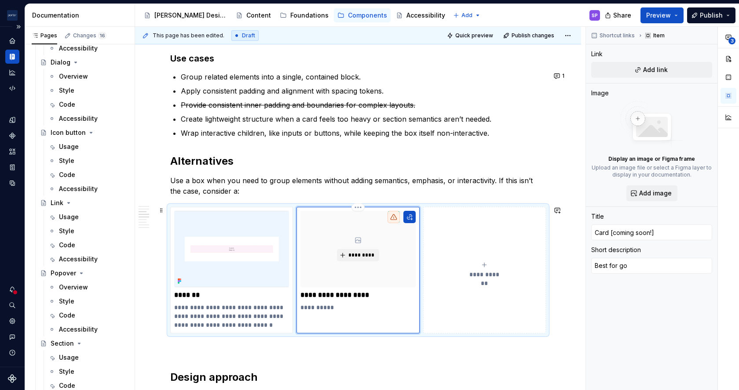
type textarea "Best for gor"
type textarea "*"
type textarea "Best for goru"
type textarea "*"
type textarea "Best for gor"
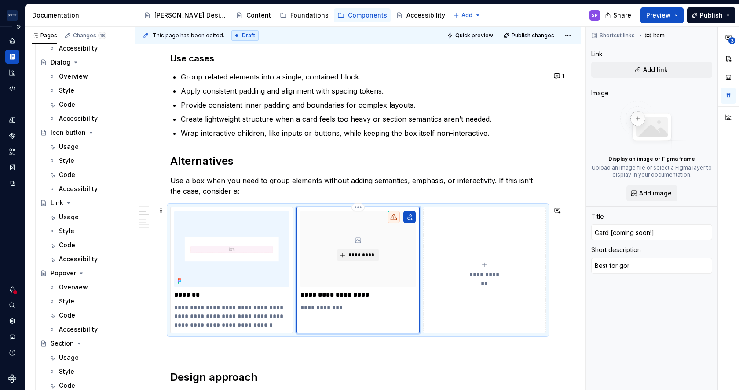
type textarea "*"
type textarea "Best for go"
type textarea "*"
type textarea "Best for g"
type textarea "*"
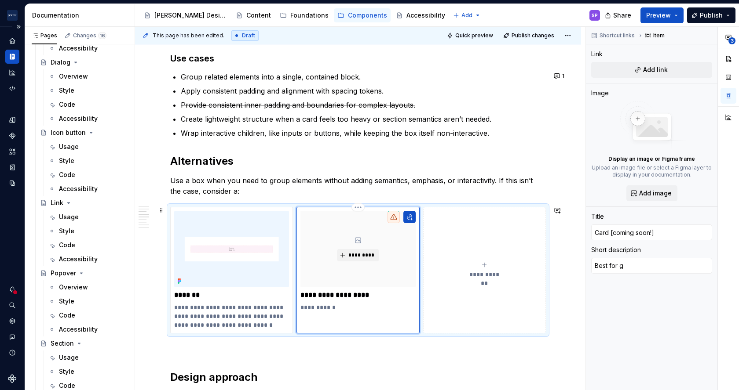
type textarea "Best for gr"
type textarea "*"
type textarea "Best for gro"
type textarea "*"
type textarea "Best for grou"
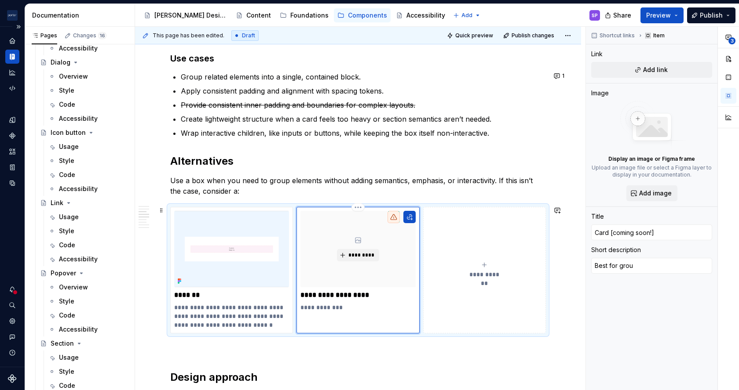
type textarea "*"
type textarea "Best for group"
type textarea "*"
type textarea "Best for groupi"
type textarea "*"
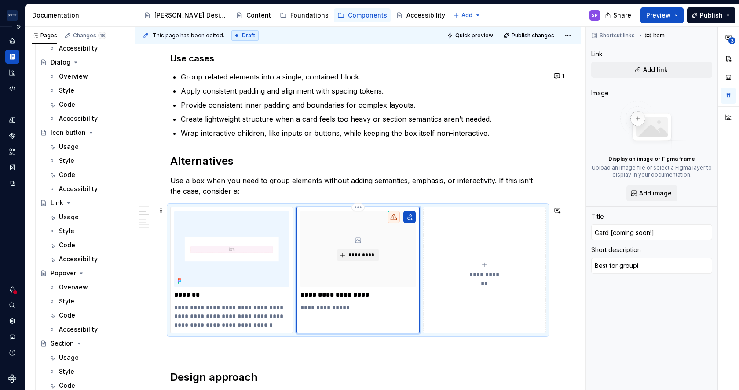
type textarea "Best for groupin"
type textarea "*"
type textarea "Best for grouping"
type textarea "*"
type textarea "Best for grouping"
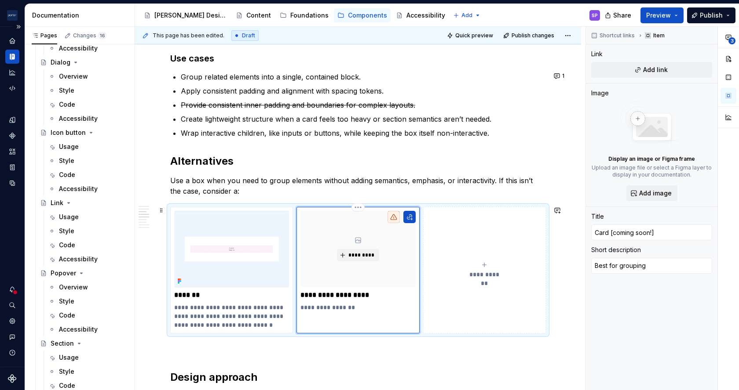
type textarea "*"
type textarea "Best for grouping c"
type textarea "*"
type textarea "Best for grouping co"
type textarea "*"
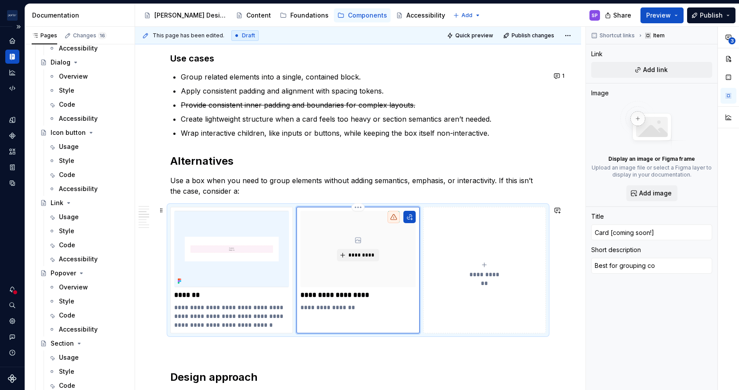
type textarea "Best for grouping con"
type textarea "*"
type textarea "Best for grouping cont"
type textarea "*"
type textarea "Best for grouping conte"
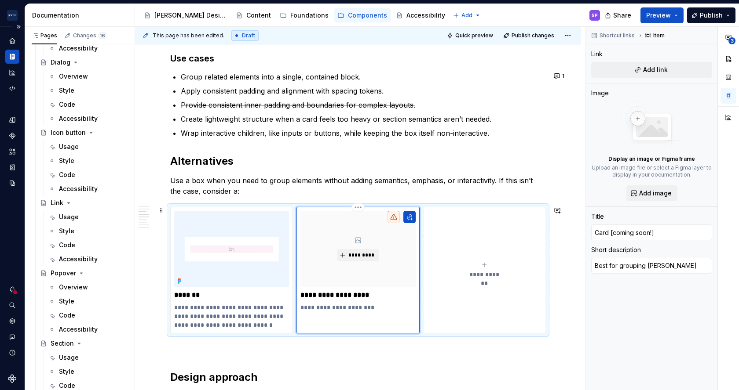
type textarea "*"
type textarea "Best for grouping conten"
type textarea "*"
type textarea "Best for grouping content"
type textarea "*"
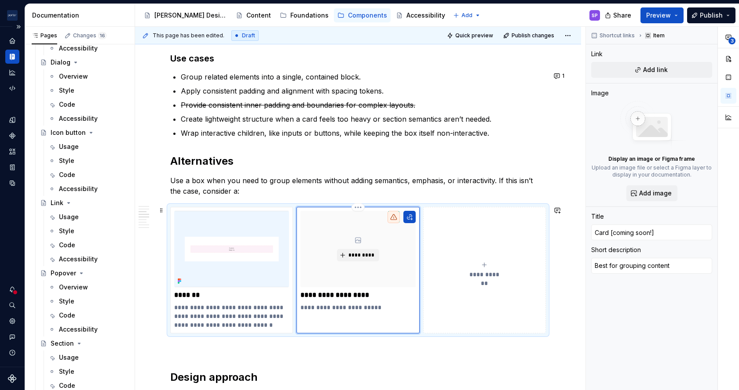
type textarea "Best for grouping content"
type textarea "*"
type textarea "Best for grouping content t"
type textarea "*"
type textarea "Best for grouping content th"
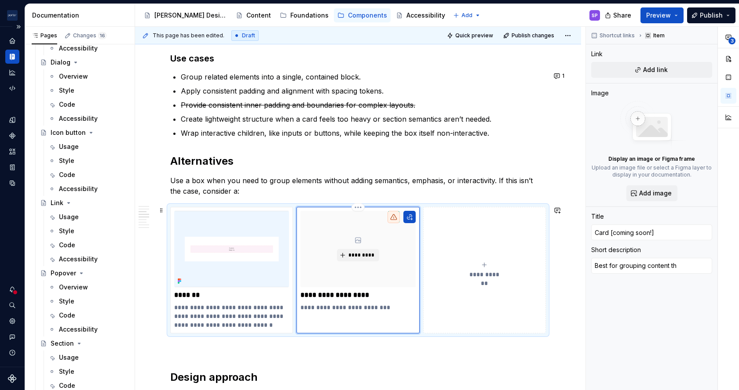
type textarea "*"
type textarea "Best for grouping content tha"
type textarea "*"
type textarea "Best for grouping content that"
type textarea "*"
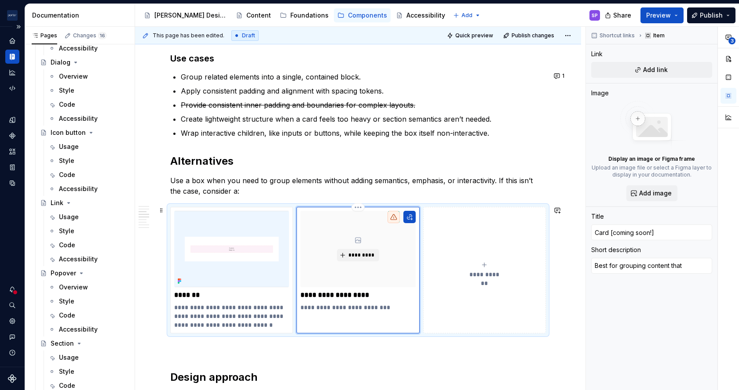
type textarea "Best for grouping content that"
type textarea "*"
type textarea "Best for grouping content that r"
type textarea "*"
type textarea "Best for grouping content that re"
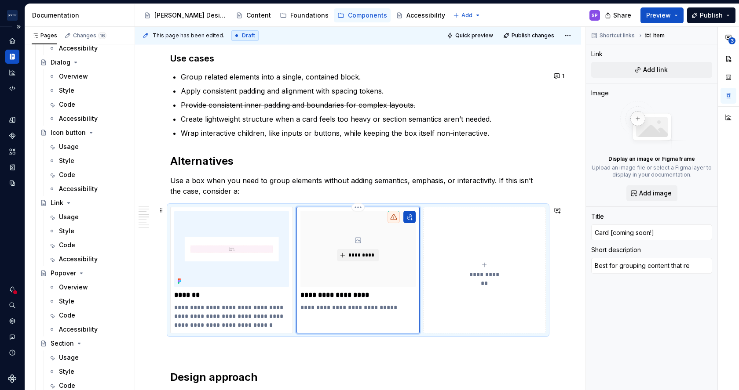
type textarea "*"
type textarea "Best for grouping content that req"
type textarea "*"
type textarea "Best for grouping content that requ"
type textarea "*"
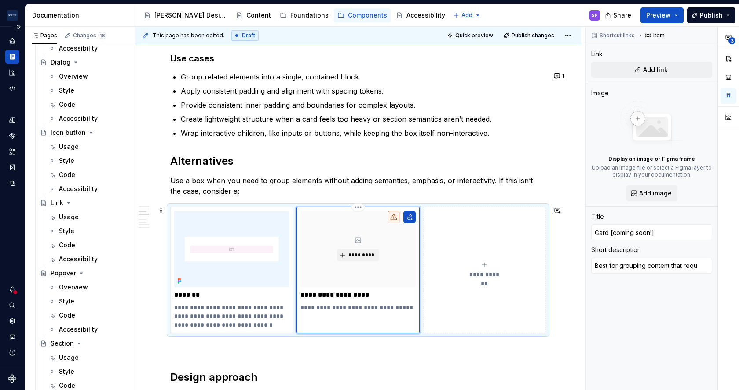
type textarea "Best for grouping content that requi"
type textarea "*"
type textarea "Best for grouping content that requir"
type textarea "*"
type textarea "Best for grouping content that require"
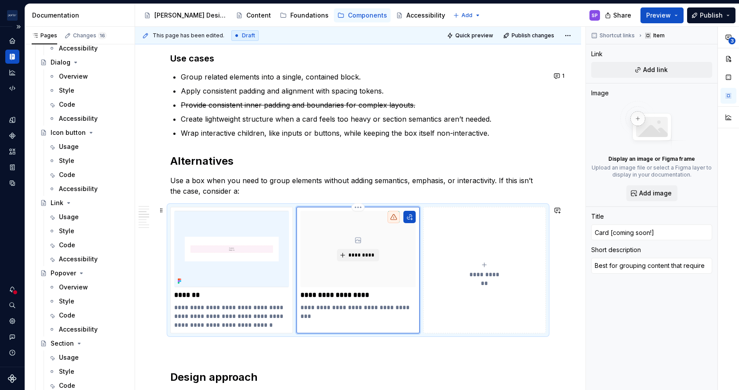
type textarea "*"
type textarea "Best for grouping content that requires"
type textarea "*"
type textarea "Best for grouping content that requires"
type textarea "*"
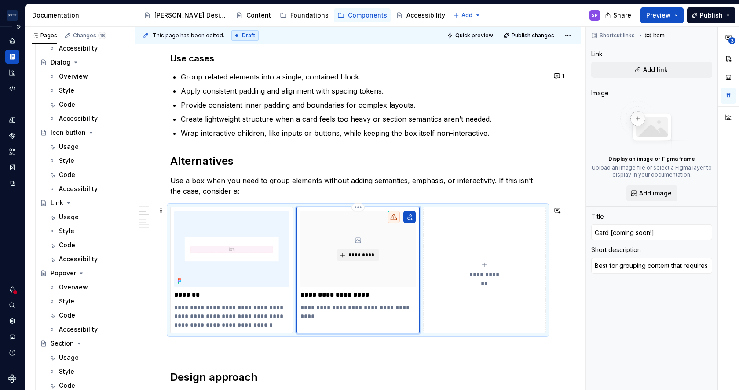
type textarea "Best for grouping content that requires e"
type textarea "*"
type textarea "Best for grouping content that requires em"
type textarea "*"
type textarea "Best for grouping content that requires emp"
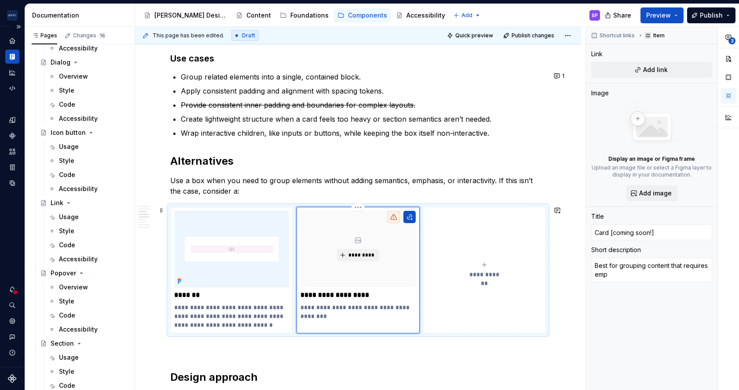
type textarea "*"
type textarea "Best for grouping content that requires emph"
type textarea "*"
type textarea "Best for grouping content that requires empha"
type textarea "*"
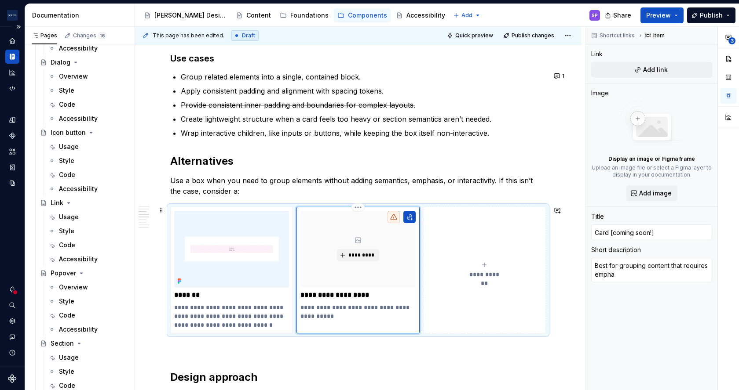
type textarea "Best for grouping content that requires emphas"
type textarea "*"
type textarea "Best for grouping content that requires emphasi"
type textarea "*"
type textarea "Best for grouping content that requires emphasis"
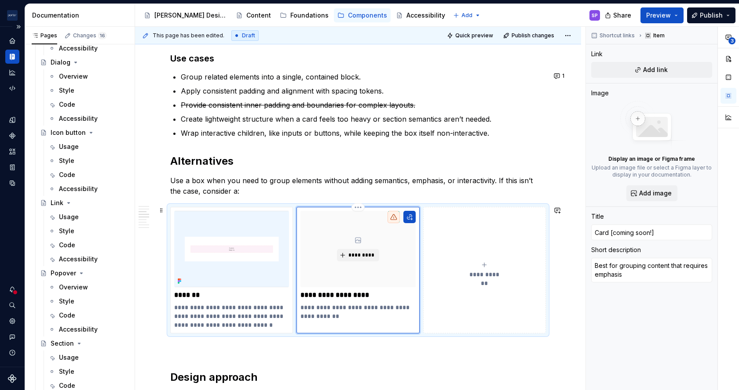
type textarea "*"
type textarea "Best for grouping content that requires emphasis,"
type textarea "*"
type textarea "Best for grouping content that requires emphasis,"
type textarea "*"
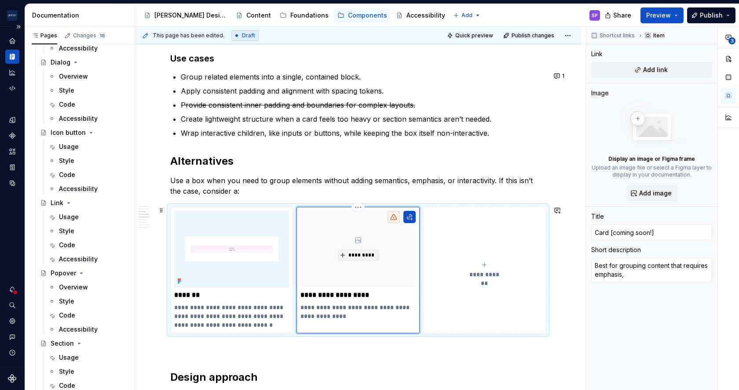
type textarea "Best for grouping content that requires emphasis, e"
type textarea "*"
type textarea "Best for grouping content that requires emphasis, el"
type textarea "*"
type textarea "Best for grouping content that requires emphasis, ele"
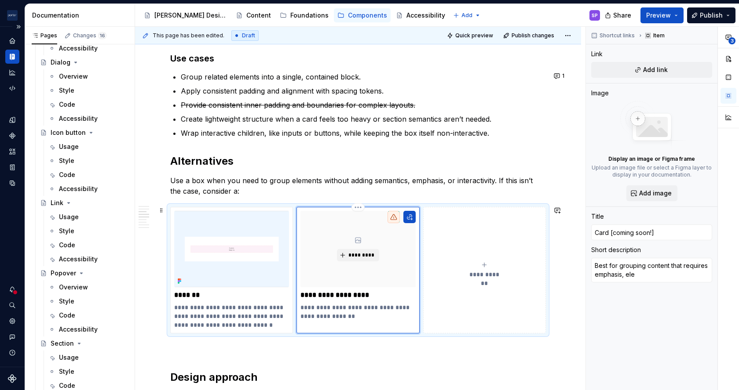
type textarea "*"
type textarea "Best for grouping content that requires emphasis, elev"
type textarea "*"
type textarea "Best for grouping content that requires emphasis, eleva"
type textarea "*"
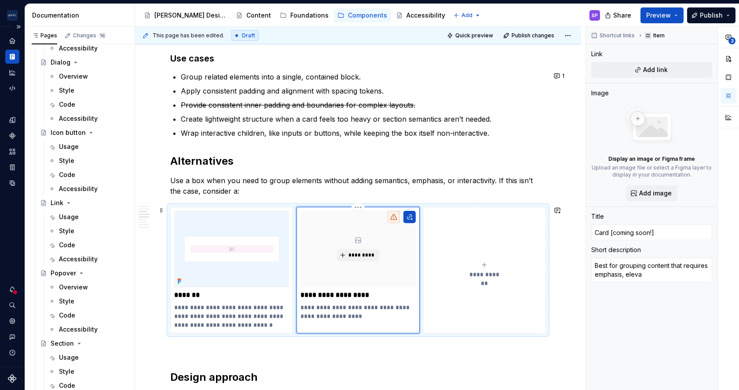
type textarea "Best for grouping content that requires emphasis, elevat"
type textarea "*"
type textarea "Best for grouping content that requires emphasis, elevati"
type textarea "*"
type textarea "Best for grouping content that requires emphasis, elevatio"
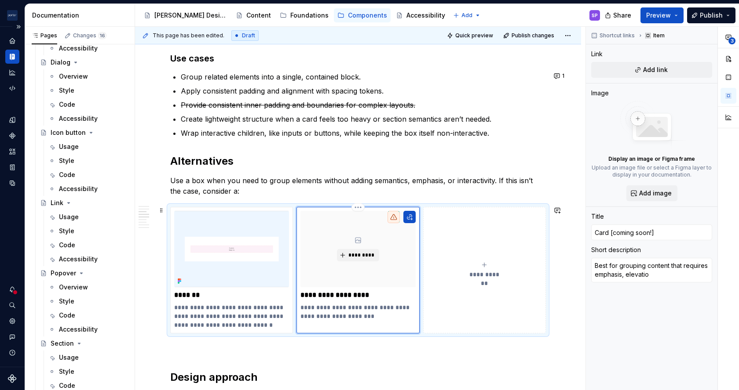
type textarea "*"
type textarea "Best for grouping content that requires emphasis, elevation"
type textarea "*"
type textarea "Best for grouping content that requires emphasis, elevation"
type textarea "*"
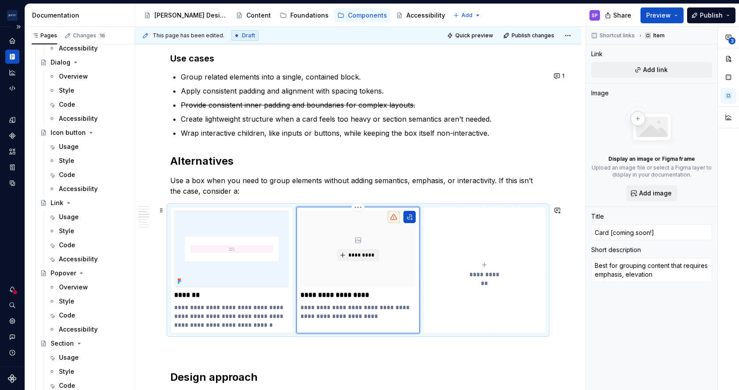
type textarea "Best for grouping content that requires emphasis, elevation o"
type textarea "*"
type textarea "Best for grouping content that requires emphasis, elevation"
type textarea "*"
type textarea "Best for grouping content that requires emphasis, elevation"
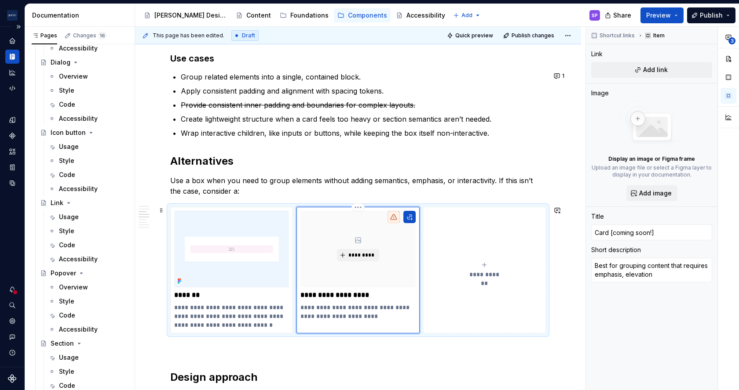
type textarea "*"
type textarea "Best for grouping content that requires emphasis, elevation,"
type textarea "*"
type textarea "Best for grouping content that requires emphasis, elevation,"
type textarea "*"
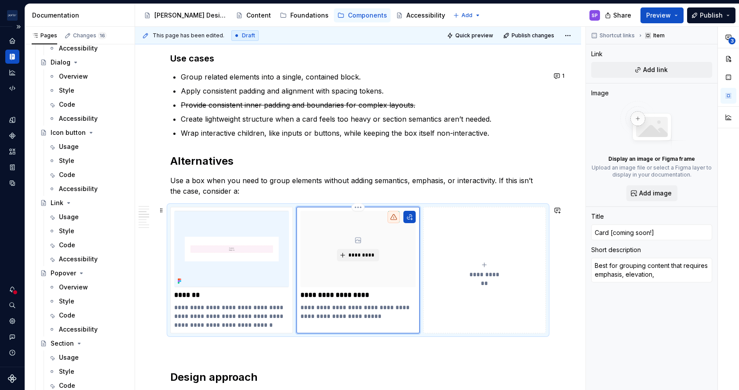
type textarea "Best for grouping content that requires emphasis, elevation, o"
type textarea "*"
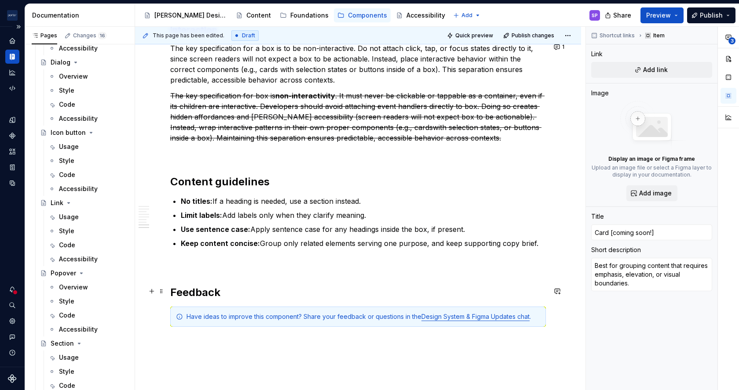
scroll to position [1321, 0]
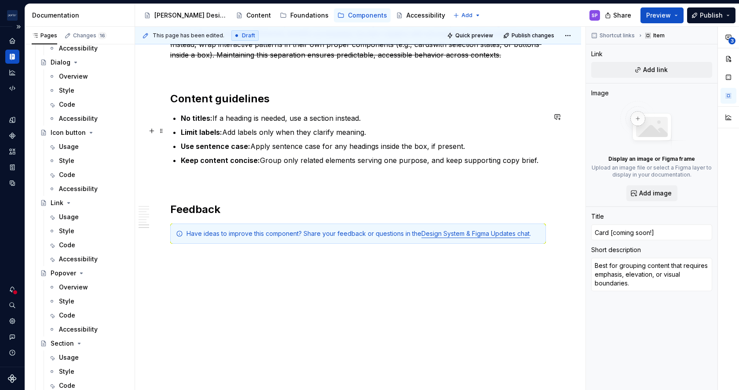
click at [231, 132] on p "Limit labels: Add labels only when they clarify meaning." at bounding box center [363, 132] width 365 height 11
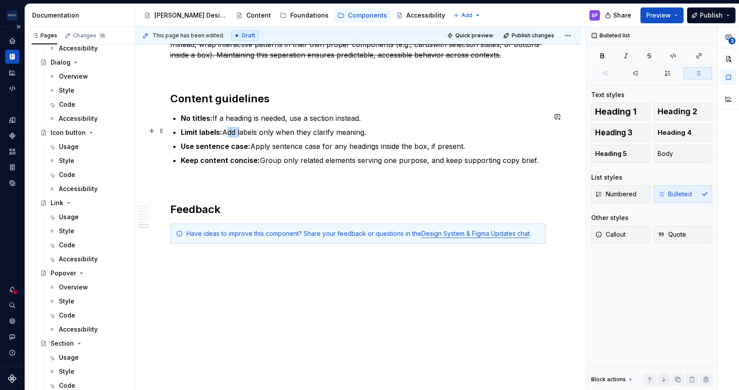
click at [231, 132] on p "Limit labels: Add labels only when they clarify meaning." at bounding box center [363, 132] width 365 height 11
click at [283, 131] on p "Limit labels: Only add labels only when they clarify meaning." at bounding box center [363, 132] width 365 height 11
click at [328, 149] on p "Use sentence case: Apply sentence case for any headings inside the box, if pres…" at bounding box center [363, 146] width 365 height 11
click at [325, 146] on p "Use sentence case: Apply sentence case for any headings inside the box, if pres…" at bounding box center [363, 146] width 365 height 11
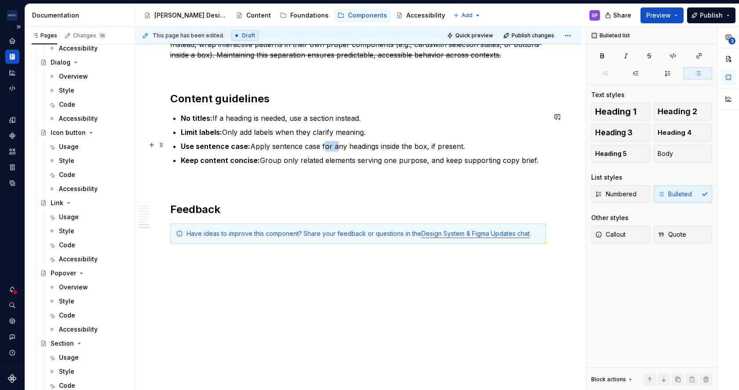
click at [325, 146] on p "Use sentence case: Apply sentence case for any headings inside the box, if pres…" at bounding box center [363, 146] width 365 height 11
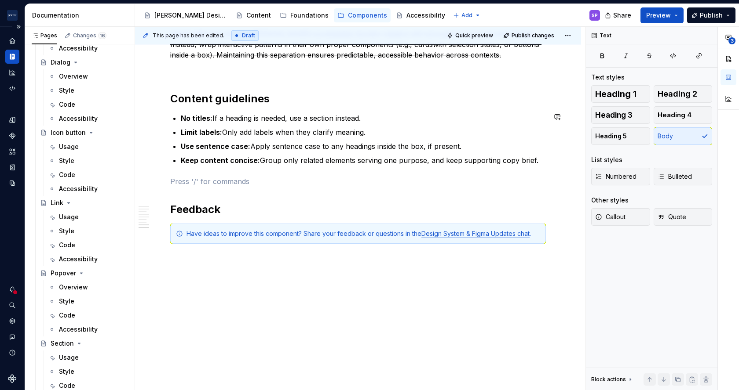
click at [291, 159] on p "Keep content concise: Group only related elements serving one purpose, and keep…" at bounding box center [363, 160] width 365 height 11
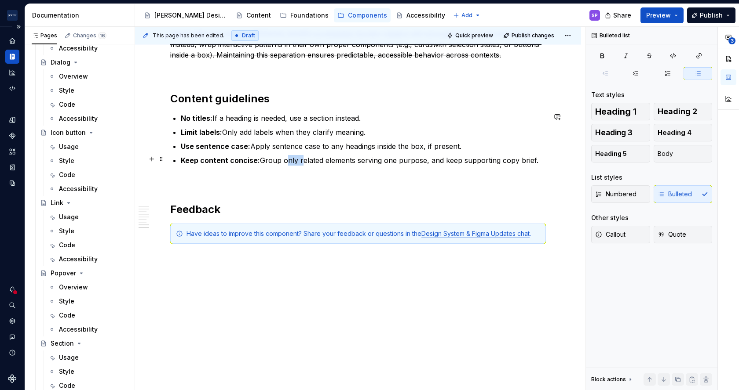
click at [291, 159] on p "Keep content concise: Group only related elements serving one purpose, and keep…" at bounding box center [363, 160] width 365 height 11
click at [349, 160] on p "Keep content concise: Group related elements serving one purpose, and keep supp…" at bounding box center [363, 160] width 365 height 11
click at [384, 160] on p "Keep content concise: Group related elements for a single one purpose, and keep…" at bounding box center [363, 160] width 365 height 11
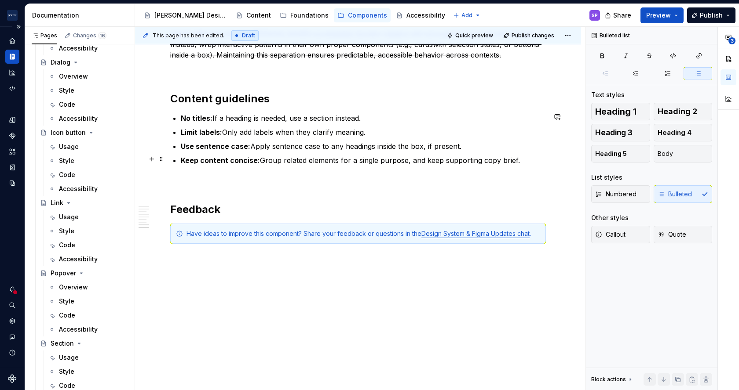
click at [406, 160] on p "Keep content concise: Group related elements for a single purpose, and keep sup…" at bounding box center [363, 160] width 365 height 11
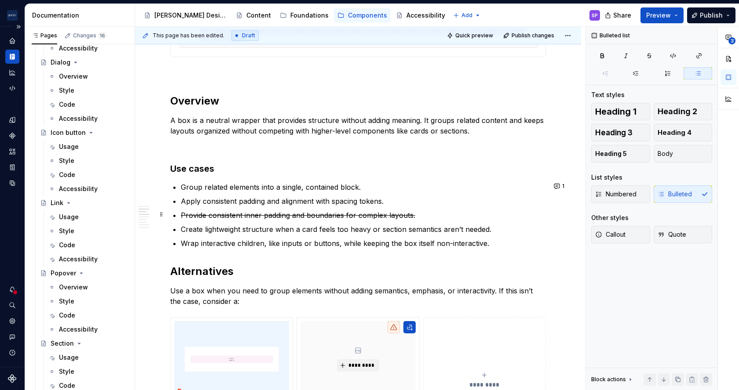
scroll to position [581, 0]
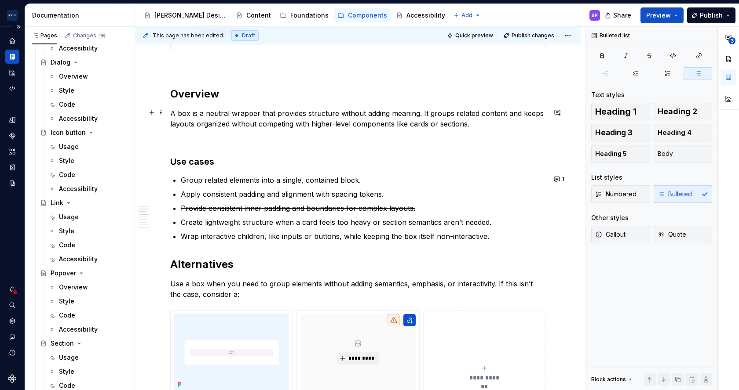
click at [226, 113] on p "A box is a neutral wrapper that provides structure without adding meaning. It g…" at bounding box center [358, 118] width 376 height 21
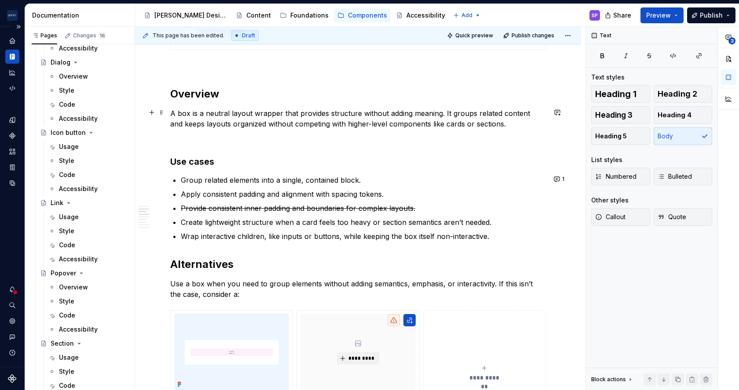
click at [460, 114] on p "A box is a neutral layout wrapper that provides structure without adding meanin…" at bounding box center [358, 118] width 376 height 21
click at [204, 122] on p "A box is a neutral layout wrapper that provides structure without adding meanin…" at bounding box center [358, 118] width 376 height 21
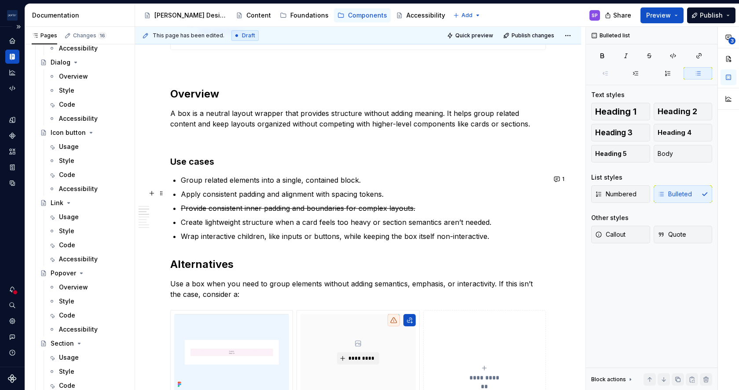
click at [409, 192] on p "Apply consistent padding and alignment with spacing tokens." at bounding box center [363, 194] width 365 height 11
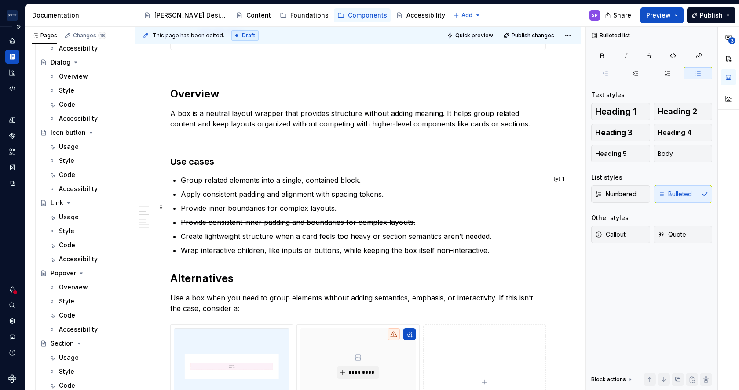
click at [301, 209] on p "Provide inner boundaries for complex layouts." at bounding box center [363, 208] width 365 height 11
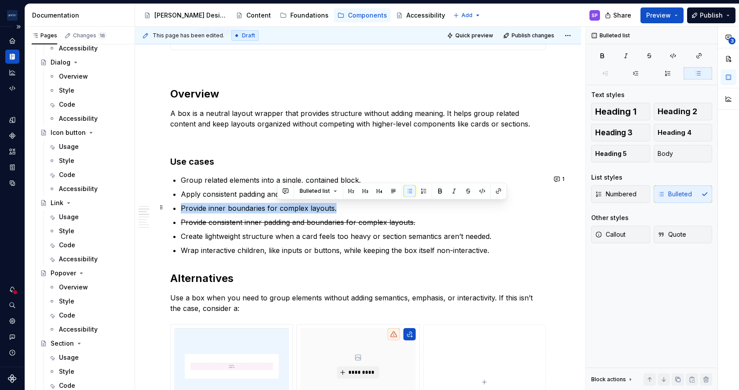
click at [301, 209] on p "Provide inner boundaries for complex layouts." at bounding box center [363, 208] width 365 height 11
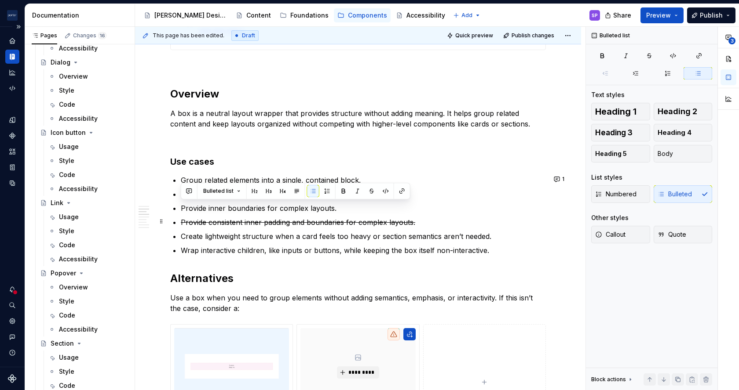
click at [329, 221] on s "Provide consistent inner padding and boundaries for complex layouts." at bounding box center [298, 222] width 234 height 9
click at [306, 210] on p "Provide inner boundaries for complex layouts." at bounding box center [363, 208] width 365 height 11
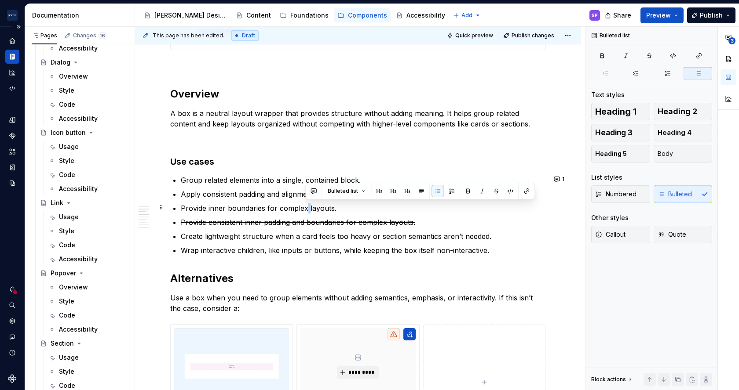
click at [306, 210] on p "Provide inner boundaries for complex layouts." at bounding box center [363, 208] width 365 height 11
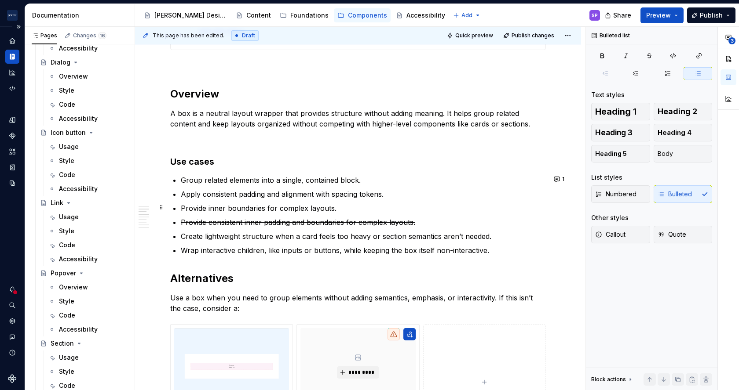
click at [283, 201] on ul "Group related elements into a single, contained block. Apply consistent padding…" at bounding box center [363, 215] width 365 height 81
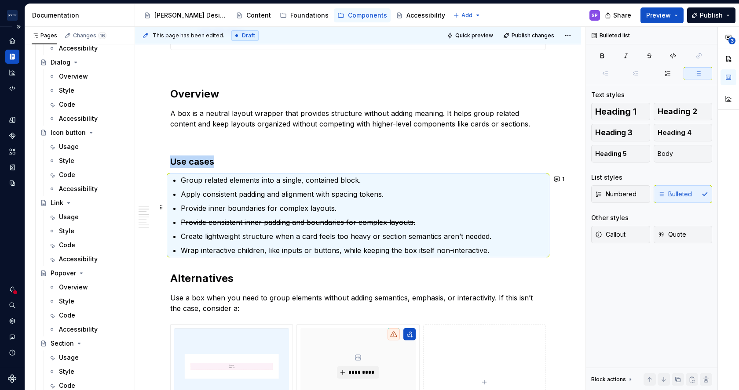
click at [283, 201] on ul "Group related elements into a single, contained block. Apply consistent padding…" at bounding box center [363, 215] width 365 height 81
click at [283, 209] on p "Provide inner boundaries for complex layouts." at bounding box center [363, 208] width 365 height 11
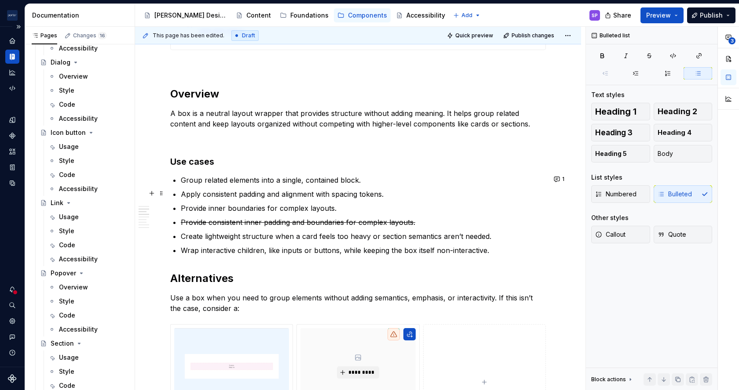
click at [277, 195] on p "Apply consistent padding and alignment with spacing tokens." at bounding box center [363, 194] width 365 height 11
click at [288, 204] on p "Provide inner boundaries for complex layouts." at bounding box center [363, 208] width 365 height 11
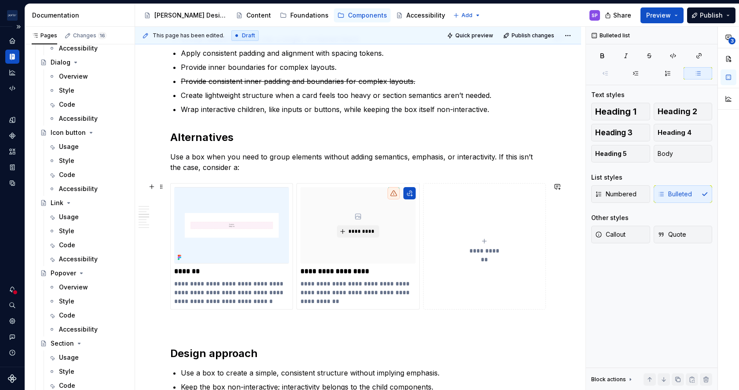
scroll to position [724, 0]
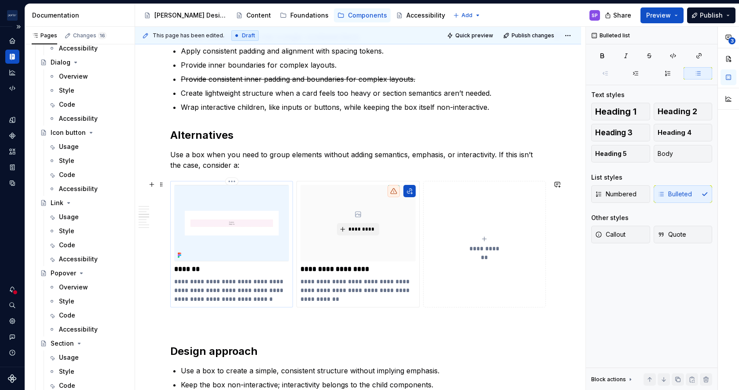
click at [228, 291] on p "**********" at bounding box center [231, 290] width 115 height 26
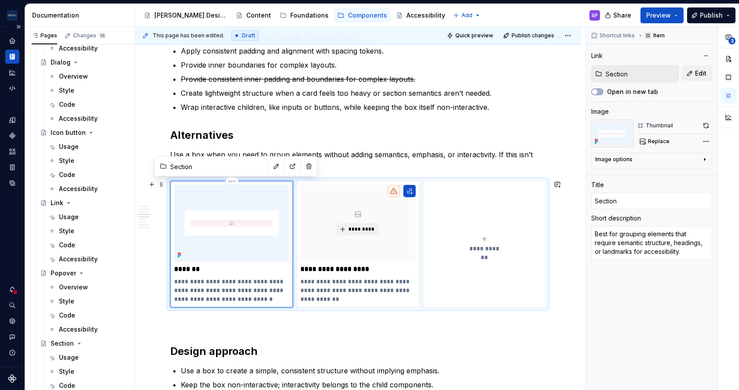
click at [233, 294] on p "**********" at bounding box center [231, 290] width 115 height 26
click at [232, 286] on p "**********" at bounding box center [231, 290] width 115 height 26
click at [175, 297] on p "**********" at bounding box center [231, 290] width 115 height 26
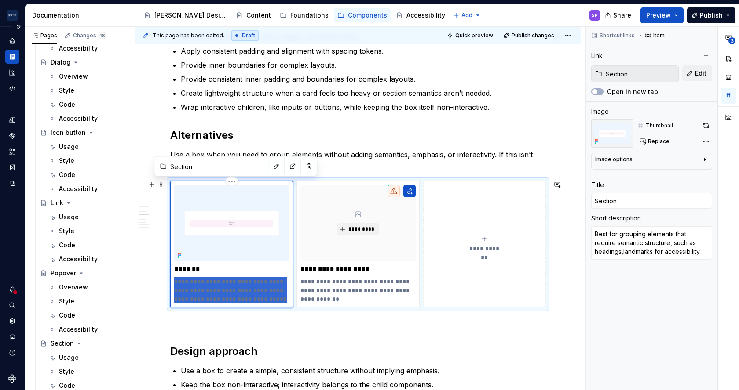
click at [175, 297] on p "**********" at bounding box center [231, 290] width 115 height 26
click at [188, 297] on p "**********" at bounding box center [231, 290] width 115 height 26
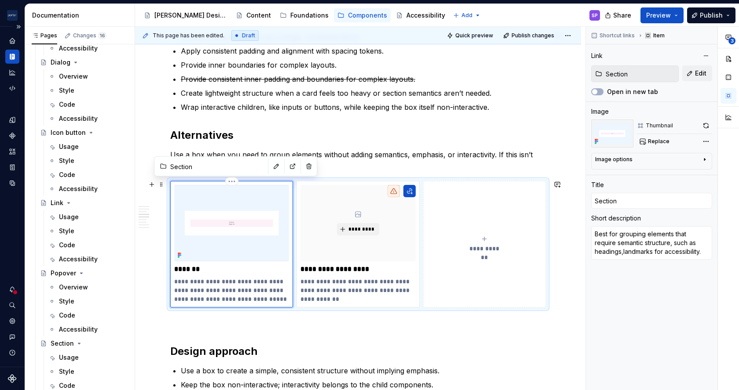
click at [204, 299] on p "**********" at bounding box center [231, 290] width 115 height 26
click at [347, 289] on p "**********" at bounding box center [357, 290] width 115 height 26
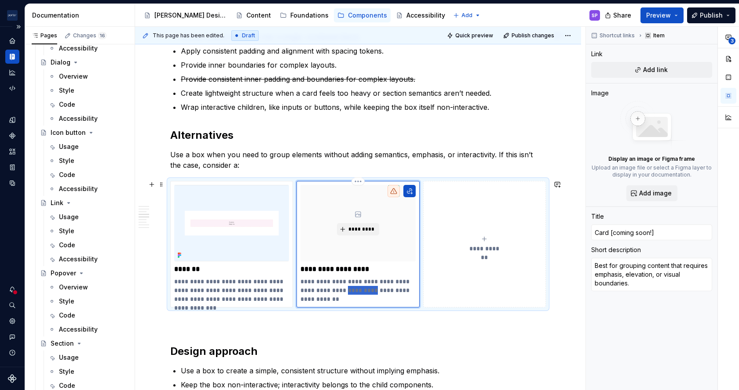
click at [347, 289] on p "**********" at bounding box center [357, 290] width 115 height 26
click at [358, 290] on p "**********" at bounding box center [357, 290] width 115 height 26
click at [366, 290] on p "**********" at bounding box center [357, 290] width 115 height 26
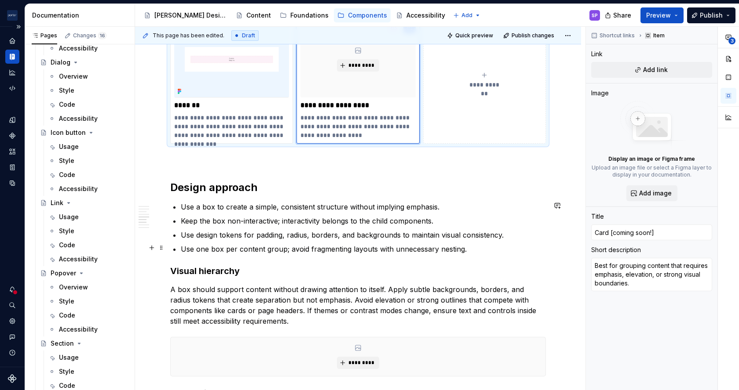
click at [237, 246] on p "Use one box per content group; avoid fragmenting layouts with unnecessary nesti…" at bounding box center [363, 249] width 365 height 11
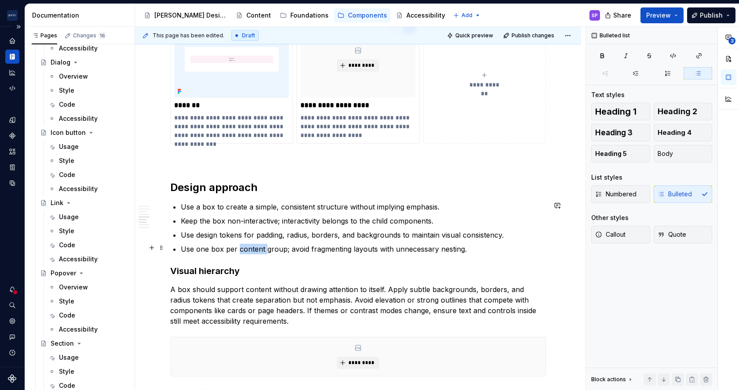
click at [237, 246] on p "Use one box per content group; avoid fragmenting layouts with unnecessary nesti…" at bounding box center [363, 249] width 365 height 11
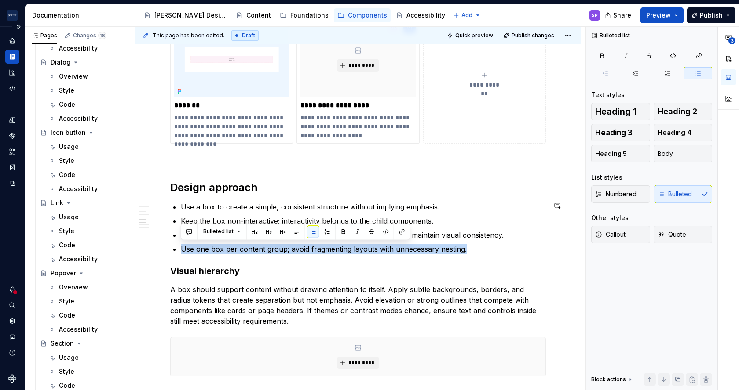
copy p "Use one box per content group; avoid fragmenting layouts with unnecessary nesti…"
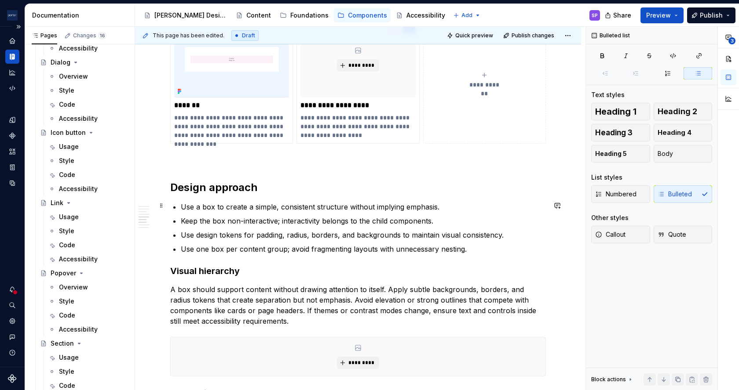
click at [299, 209] on p "Use a box to create a simple, consistent structure without implying emphasis." at bounding box center [363, 207] width 365 height 11
click at [188, 233] on p "Use design tokens for padding, radius, borders, and backgrounds to maintain vis…" at bounding box center [363, 235] width 365 height 11
click at [317, 156] on p at bounding box center [358, 159] width 376 height 11
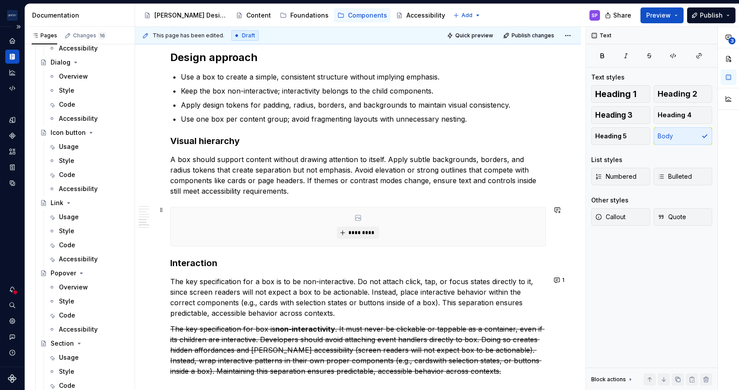
scroll to position [1140, 0]
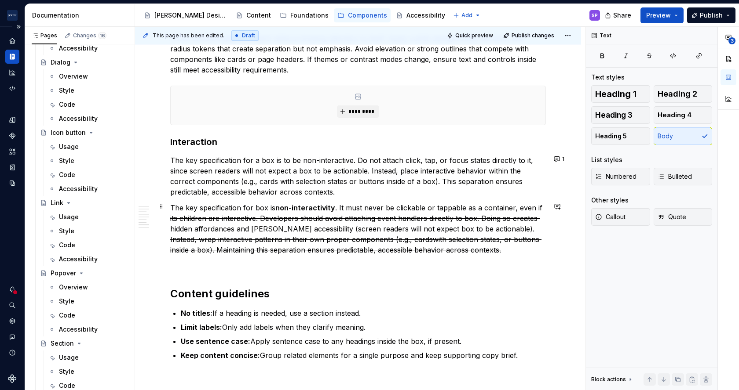
click at [383, 235] on s ". It must never be clickable or tappable as a container, even if its children a…" at bounding box center [357, 229] width 374 height 51
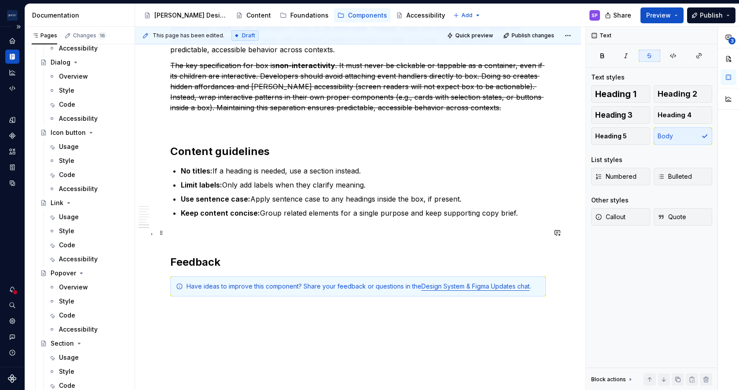
scroll to position [1283, 0]
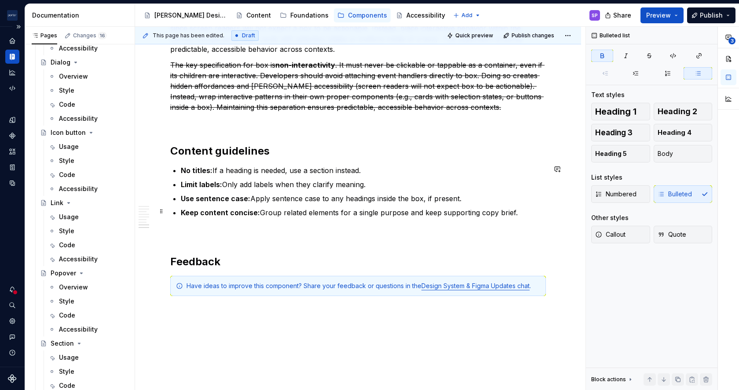
click at [243, 210] on strong "Keep content concise:" at bounding box center [220, 212] width 79 height 9
drag, startPoint x: 243, startPoint y: 210, endPoint x: 562, endPoint y: 164, distance: 322.1
click at [562, 164] on button "button" at bounding box center [557, 169] width 12 height 12
click at [551, 173] on button "button" at bounding box center [557, 169] width 12 height 12
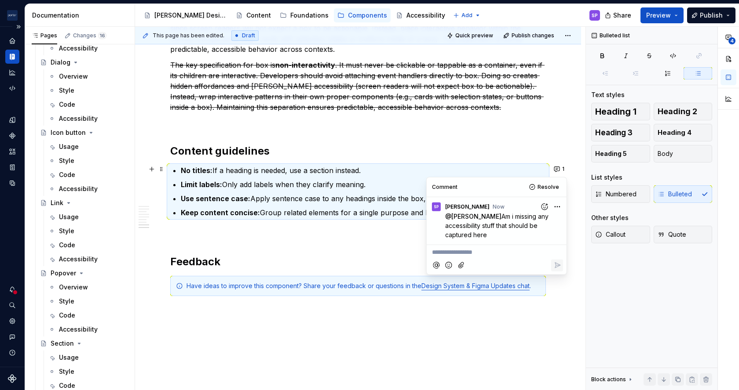
click at [559, 206] on html "Porter Airlines SP Design system data Documentation Accessibility guide for tre…" at bounding box center [369, 195] width 739 height 390
click at [529, 223] on span "Edit comment" at bounding box center [528, 223] width 41 height 9
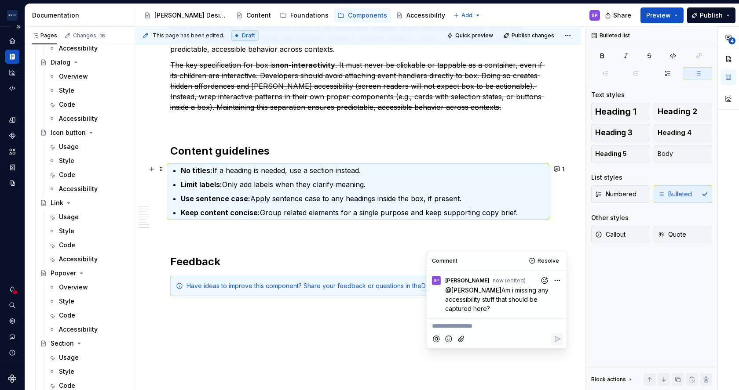
scroll to position [1169, 0]
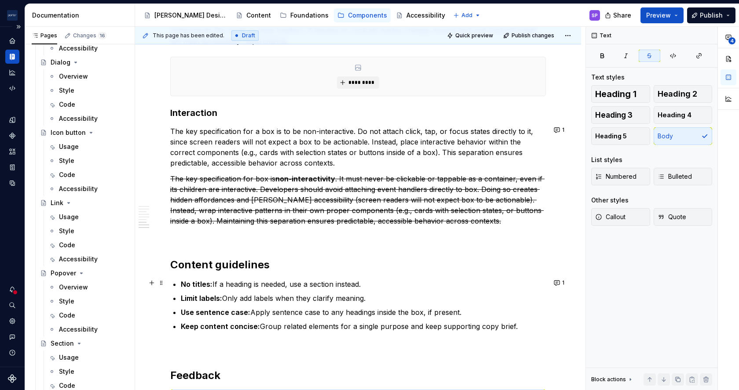
click at [303, 203] on p "The key specification for box is non-interactivity . It must never be clickable…" at bounding box center [358, 200] width 376 height 53
click at [310, 157] on p "The key specification for a box is to be non-interactive. Do not attach click, …" at bounding box center [358, 147] width 376 height 42
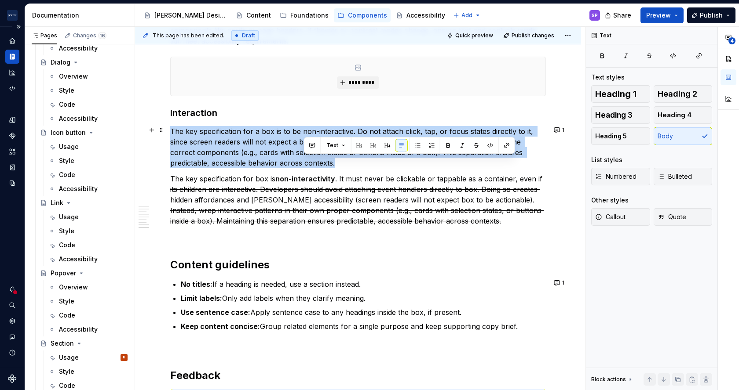
click at [310, 157] on p "The key specification for a box is to be non-interactive. Do not attach click, …" at bounding box center [358, 147] width 376 height 42
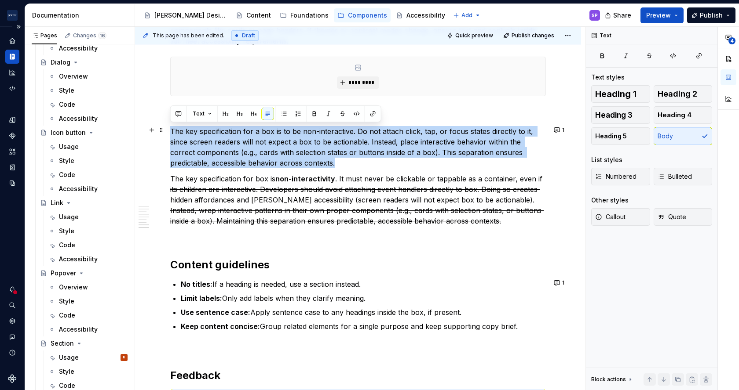
click at [310, 157] on p "The key specification for a box is to be non-interactive. Do not attach click, …" at bounding box center [358, 147] width 376 height 42
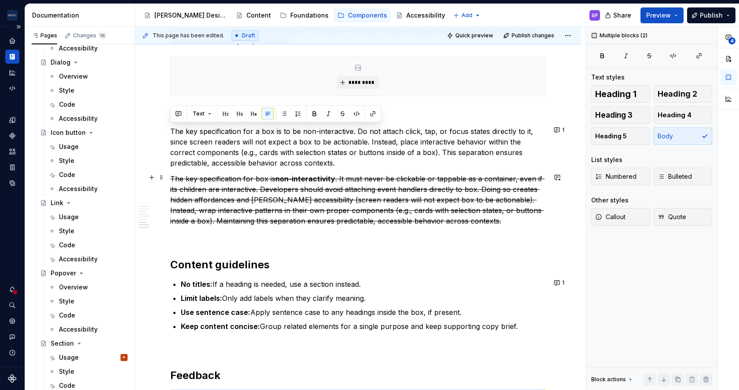
click at [323, 192] on s ". It must never be clickable or tappable as a container, even if its children a…" at bounding box center [357, 200] width 374 height 51
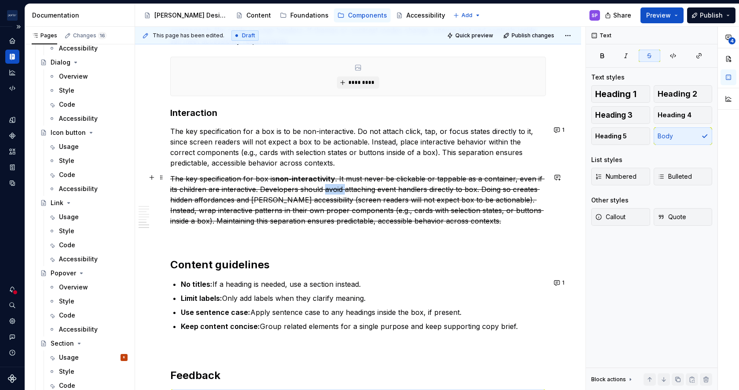
click at [323, 192] on s ". It must never be clickable or tappable as a container, even if its children a…" at bounding box center [357, 200] width 374 height 51
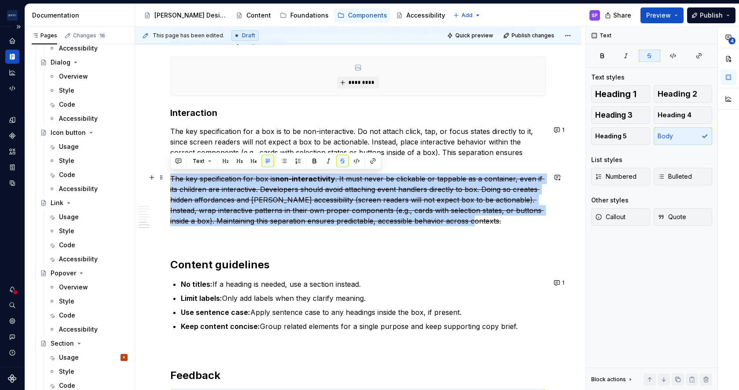
click at [323, 192] on s ". It must never be clickable or tappable as a container, even if its children a…" at bounding box center [357, 200] width 374 height 51
click at [553, 125] on button "1" at bounding box center [559, 130] width 17 height 12
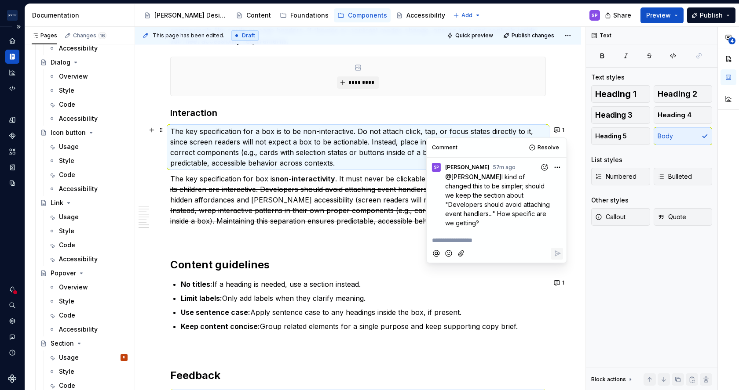
click at [506, 282] on p "No titles: If a heading is needed, use a section instead." at bounding box center [363, 284] width 365 height 11
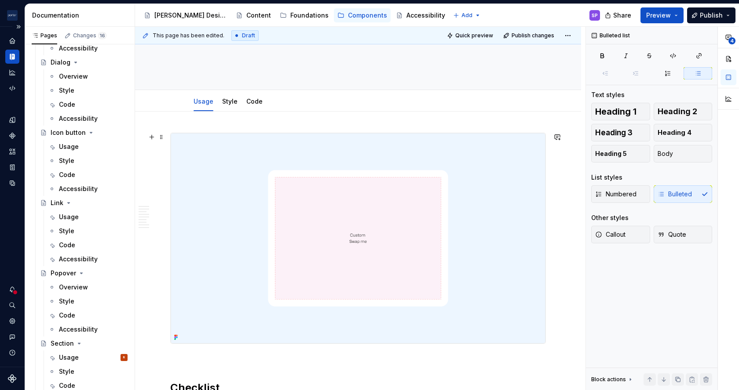
scroll to position [0, 0]
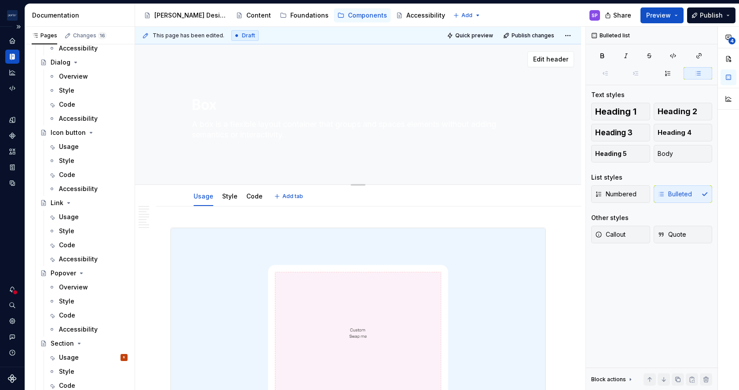
click at [288, 121] on textarea "A box is a flexible layout container that groups and spaces elements without ad…" at bounding box center [356, 129] width 332 height 25
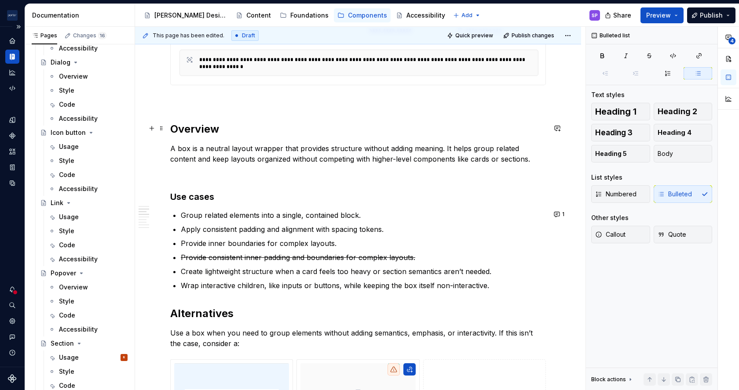
scroll to position [547, 0]
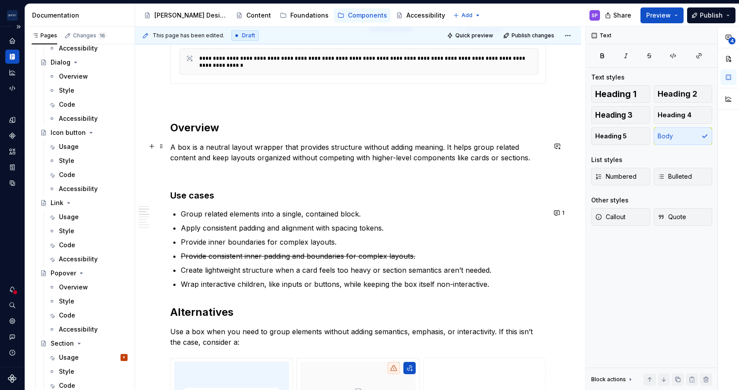
click at [480, 148] on p "A box is a neutral layout wrapper that provides structure without adding meanin…" at bounding box center [358, 152] width 376 height 21
click at [450, 146] on p "A box is a neutral layout wrapper that provides structure without adding meanin…" at bounding box center [358, 152] width 376 height 21
click at [464, 148] on p "A box is a neutral layout wrapper that provides structure without adding meanin…" at bounding box center [358, 152] width 376 height 21
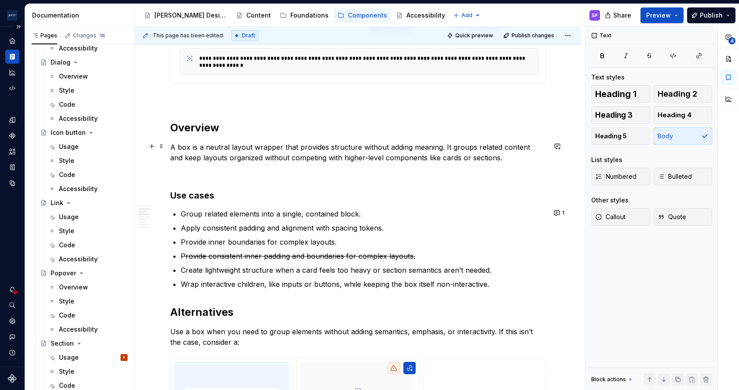
click at [188, 155] on p "A box is a neutral layout wrapper that provides structure without adding meanin…" at bounding box center [358, 152] width 376 height 21
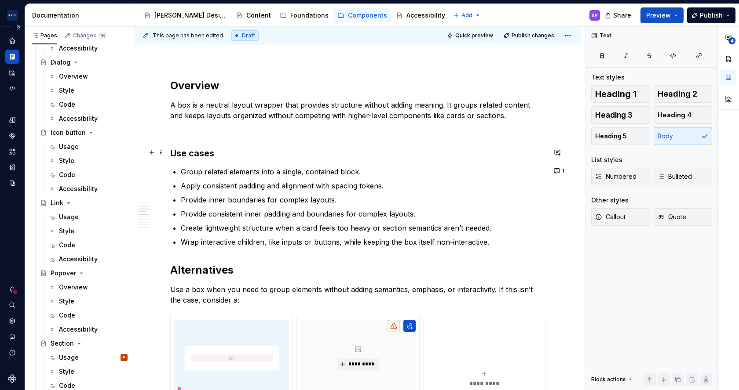
scroll to position [591, 0]
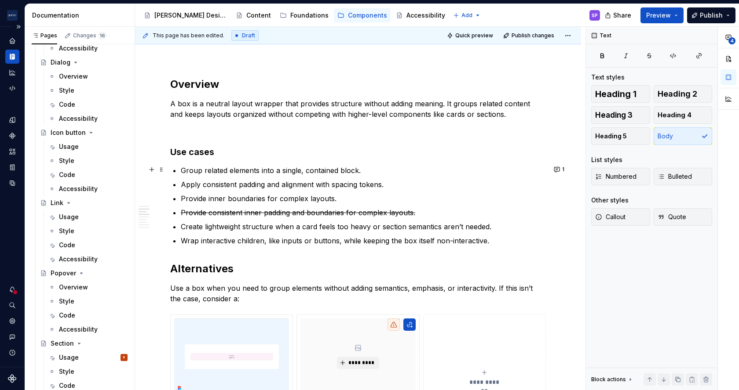
click at [233, 171] on p "Group related elements into a single, contained block." at bounding box center [363, 170] width 365 height 11
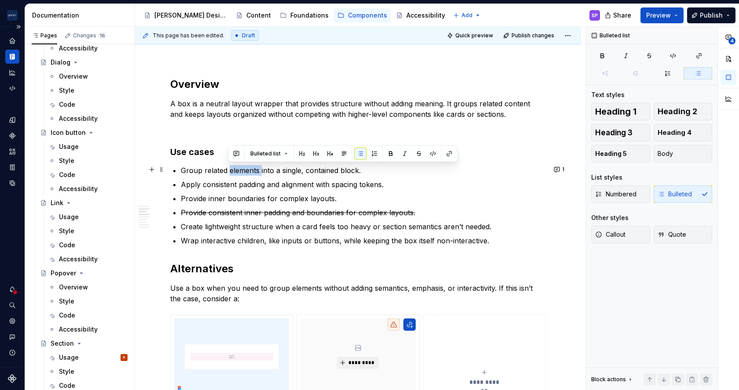
click at [233, 171] on p "Group related elements into a single, contained block." at bounding box center [363, 170] width 365 height 11
click at [228, 183] on p "Apply consistent padding and alignment with spacing tokens." at bounding box center [363, 184] width 365 height 11
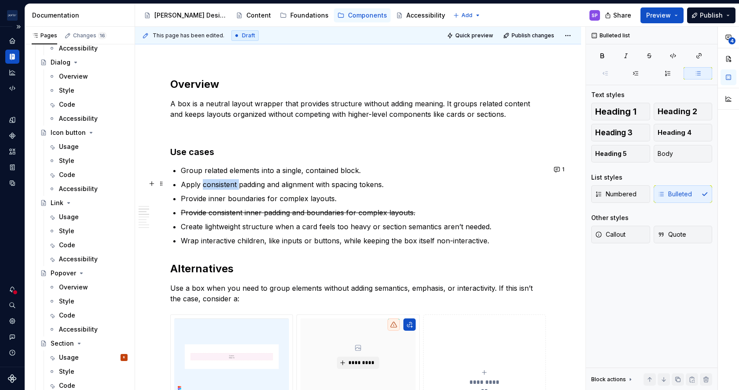
click at [228, 183] on p "Apply consistent padding and alignment with spacing tokens." at bounding box center [363, 184] width 365 height 11
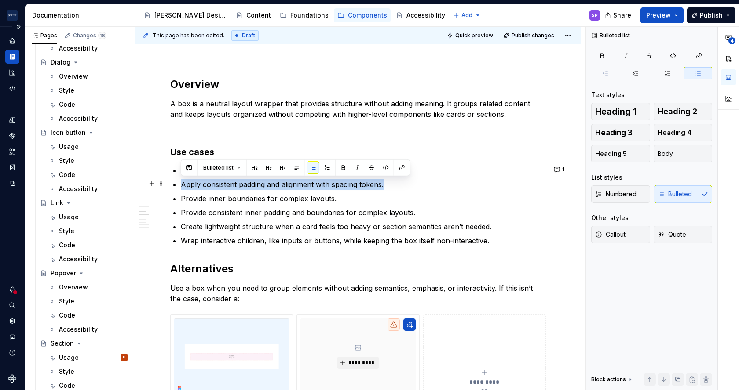
click at [228, 183] on p "Apply consistent padding and alignment with spacing tokens." at bounding box center [363, 184] width 365 height 11
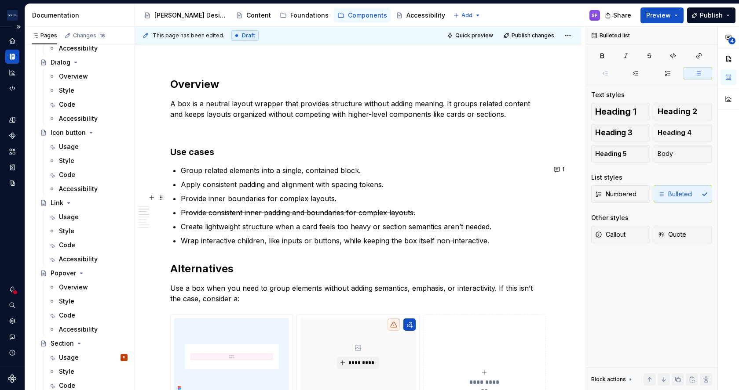
click at [236, 196] on p "Provide inner boundaries for complex layouts." at bounding box center [363, 198] width 365 height 11
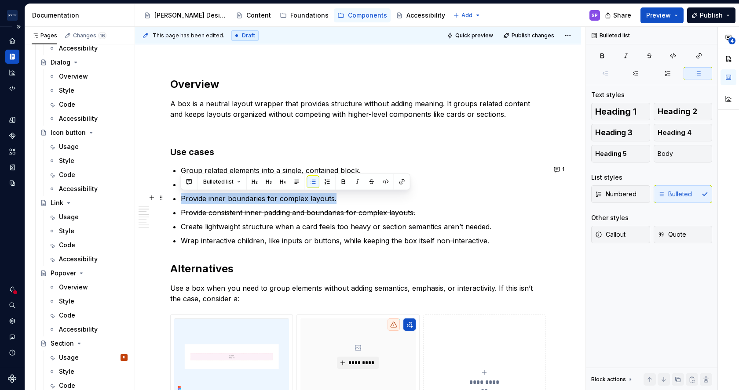
click at [236, 196] on p "Provide inner boundaries for complex layouts." at bounding box center [363, 198] width 365 height 11
click at [302, 202] on p "Provide inner boundaries for complex layouts." at bounding box center [363, 198] width 365 height 11
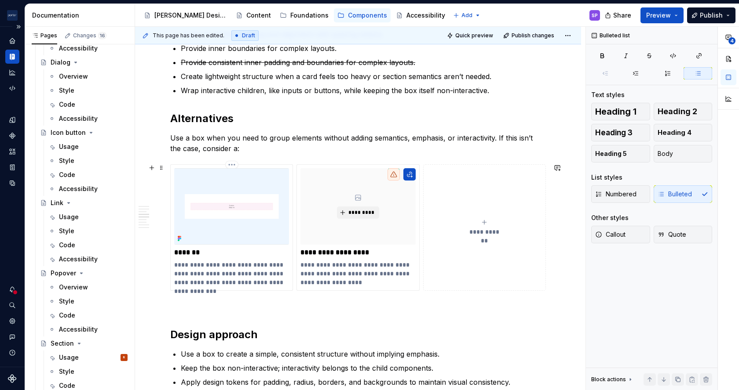
scroll to position [742, 0]
click at [243, 81] on ul "Group related elements into a single, contained block. Apply consistent padding…" at bounding box center [363, 54] width 365 height 81
click at [247, 87] on p "Wrap interactive children, like inputs or buttons, while keeping the box itself…" at bounding box center [363, 89] width 365 height 11
click at [280, 89] on p "Wrap interactive children, like inputs or buttons, while keeping the box itself…" at bounding box center [363, 89] width 365 height 11
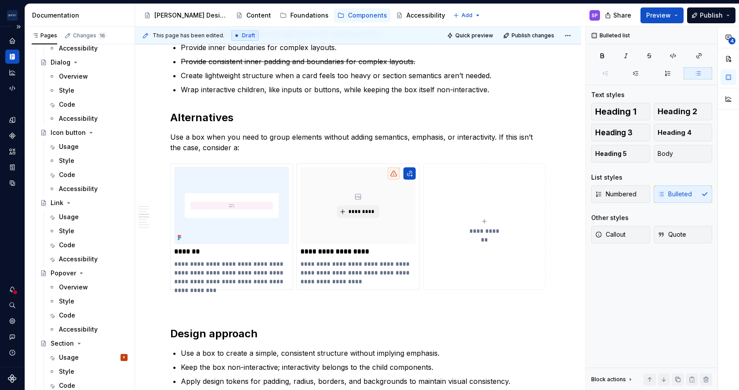
click at [384, 102] on div "**********" at bounding box center [358, 172] width 376 height 1372
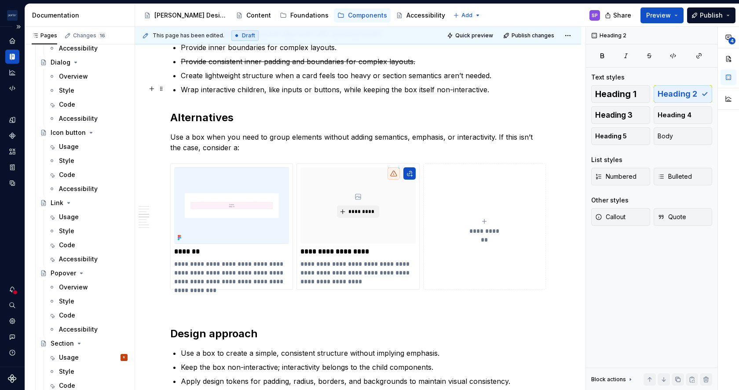
click at [367, 91] on p "Wrap interactive children, like inputs or buttons, while keeping the box itself…" at bounding box center [363, 89] width 365 height 11
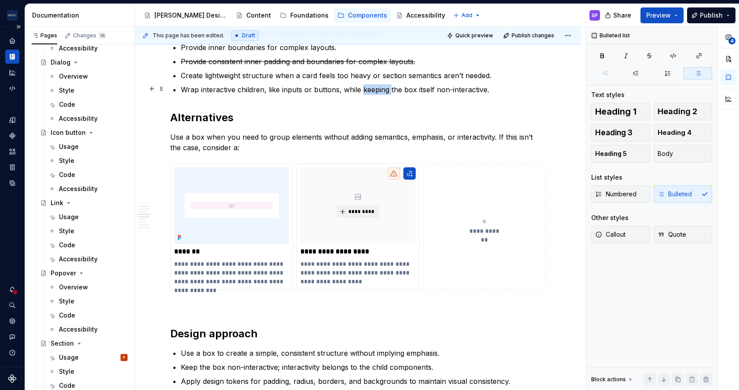
click at [367, 91] on p "Wrap interactive children, like inputs or buttons, while keeping the box itself…" at bounding box center [363, 89] width 365 height 11
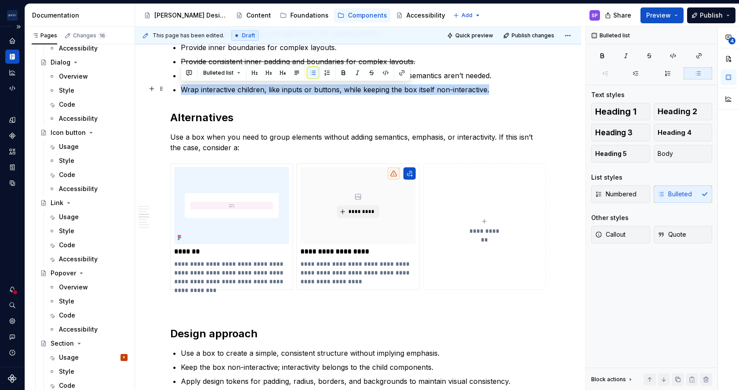
click at [367, 91] on p "Wrap interactive children, like inputs or buttons, while keeping the box itself…" at bounding box center [363, 89] width 365 height 11
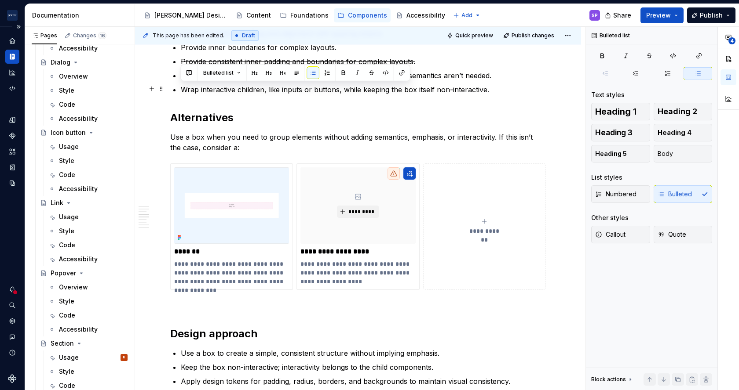
drag, startPoint x: 367, startPoint y: 91, endPoint x: 319, endPoint y: 82, distance: 48.8
click at [319, 82] on ul "Group related elements into a single, contained block. Apply consistent padding…" at bounding box center [363, 54] width 365 height 81
click at [302, 95] on div "**********" at bounding box center [358, 172] width 376 height 1372
click at [296, 91] on p "Wrap interactive children, like inputs or buttons, while keeping the box itself…" at bounding box center [363, 89] width 365 height 11
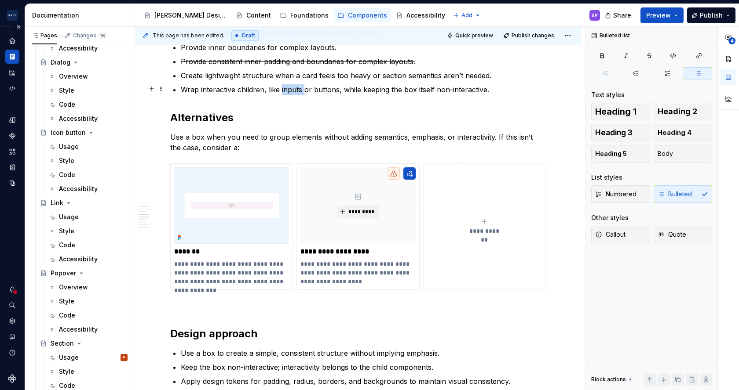
click at [296, 91] on p "Wrap interactive children, like inputs or buttons, while keeping the box itself…" at bounding box center [363, 89] width 365 height 11
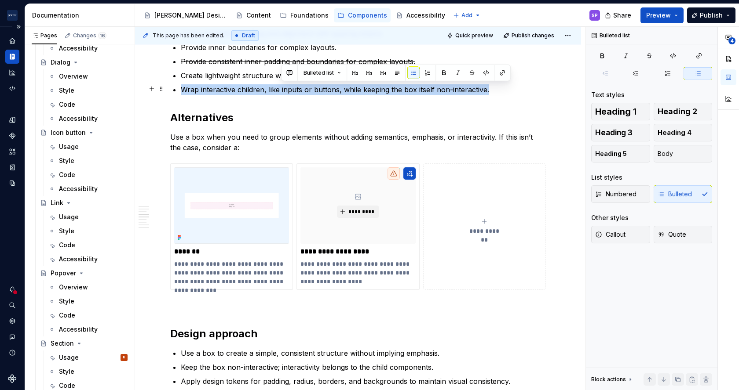
click at [296, 91] on p "Wrap interactive children, like inputs or buttons, while keeping the box itself…" at bounding box center [363, 89] width 365 height 11
click at [194, 71] on button "button" at bounding box center [189, 73] width 12 height 12
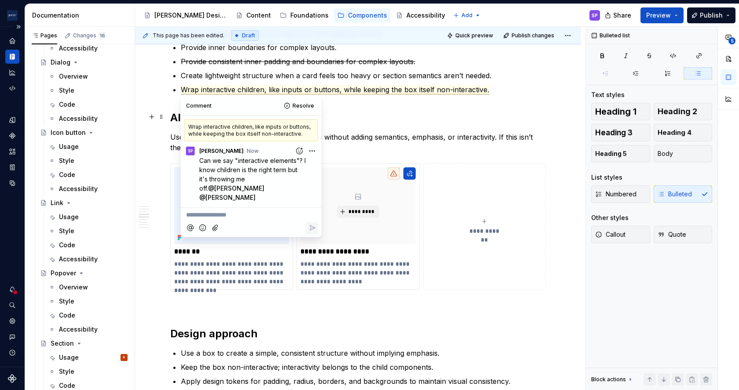
click at [398, 130] on div "**********" at bounding box center [358, 172] width 376 height 1372
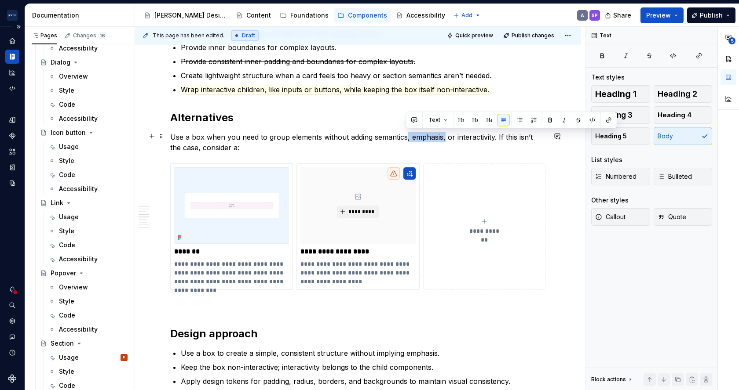
drag, startPoint x: 405, startPoint y: 138, endPoint x: 442, endPoint y: 135, distance: 36.6
click at [442, 135] on p "Use a box when you need to group elements without adding semantics, emphasis, o…" at bounding box center [358, 142] width 376 height 21
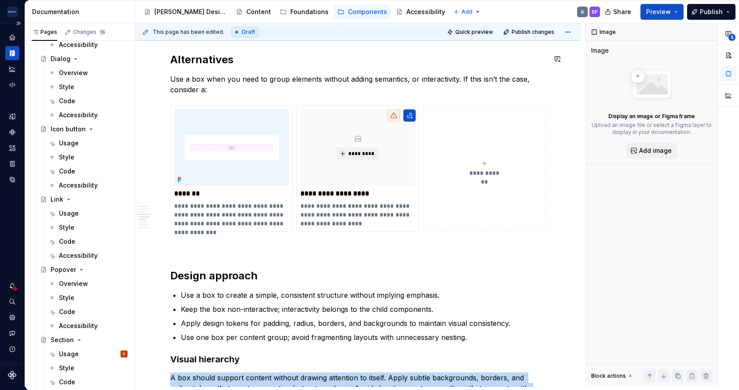
scroll to position [0, 0]
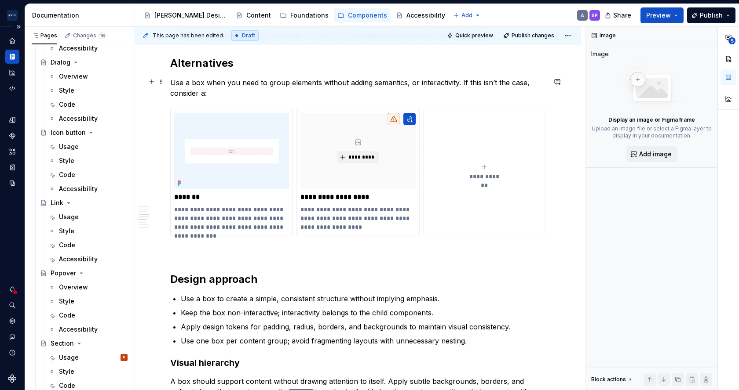
click at [407, 92] on p "Use a box when you need to group elements without adding semantics, or interact…" at bounding box center [358, 87] width 376 height 21
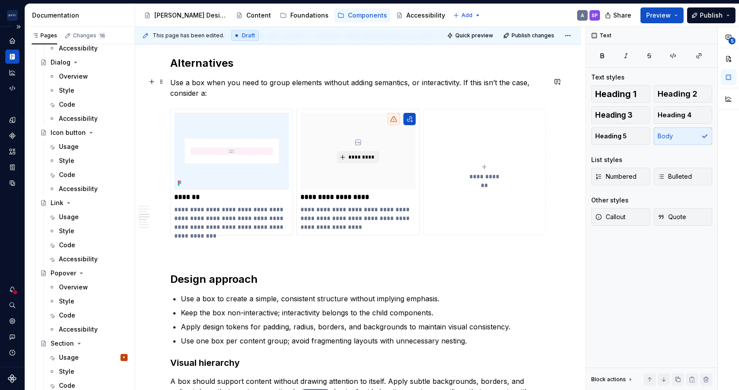
click at [407, 86] on p "Use a box when you need to group elements without adding semantics, or interact…" at bounding box center [358, 87] width 376 height 21
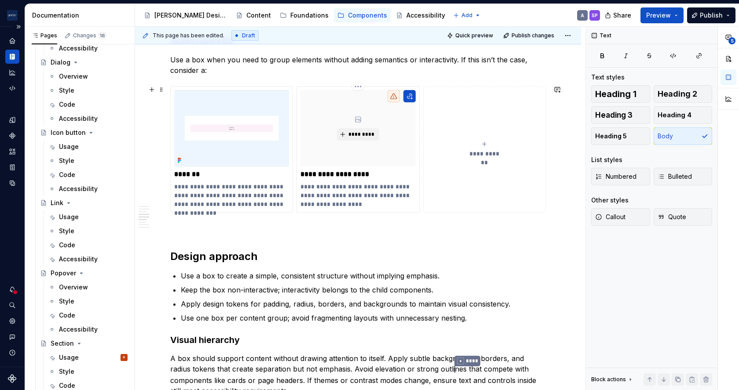
scroll to position [819, 0]
click at [556, 88] on button "button" at bounding box center [557, 90] width 12 height 12
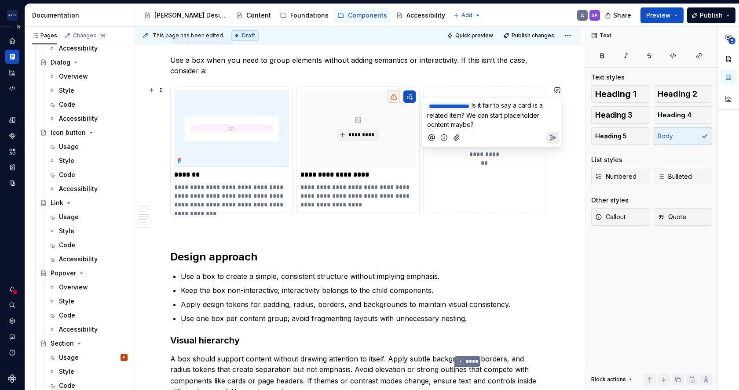
click at [440, 123] on span "Is it fair to say a card is a related item? We can start placeholder ocntent ma…" at bounding box center [485, 115] width 117 height 27
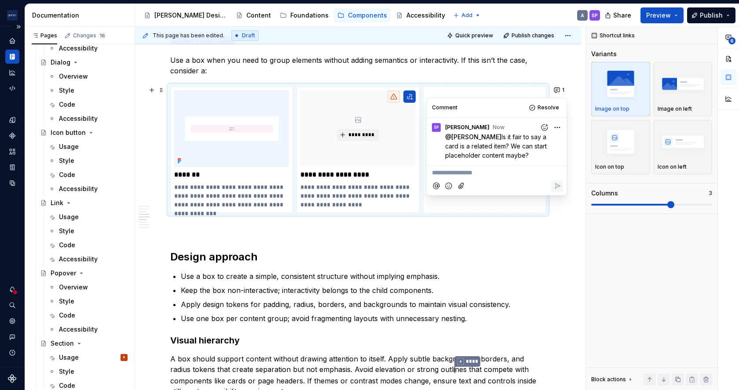
click at [333, 256] on h2 "Design approach" at bounding box center [358, 257] width 376 height 14
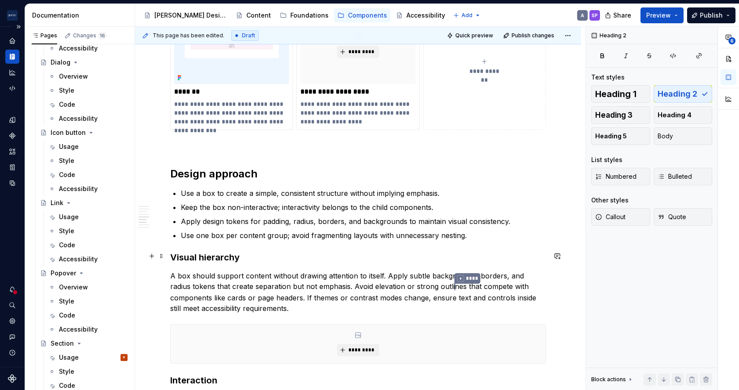
scroll to position [902, 0]
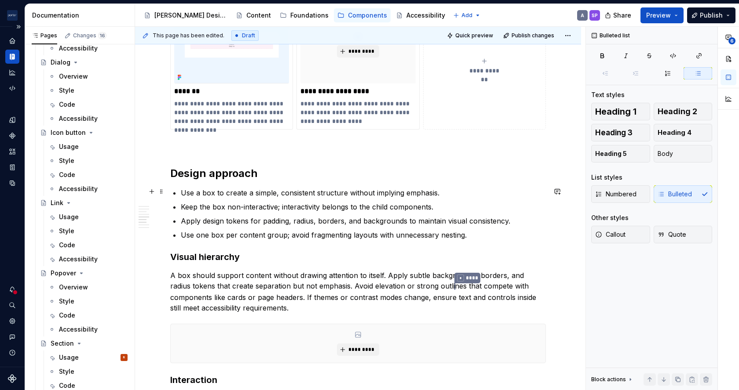
click at [387, 190] on p "Use a box to create a simple, consistent structure without implying emphasis." at bounding box center [363, 193] width 365 height 11
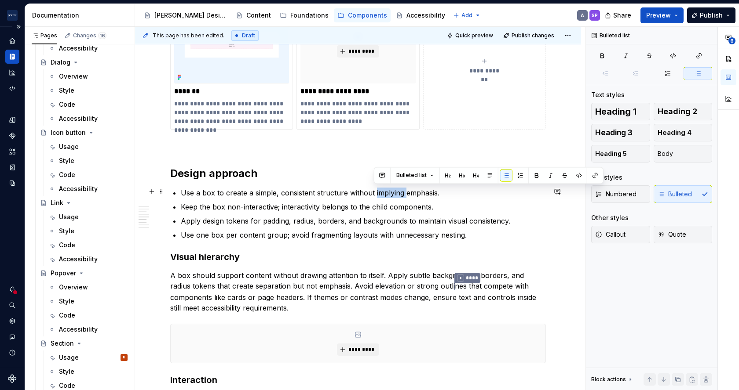
click at [387, 190] on p "Use a box to create a simple, consistent structure without implying emphasis." at bounding box center [363, 193] width 365 height 11
click at [439, 207] on p "Keep the box non-interactive; interactivity belongs to the child components." at bounding box center [363, 207] width 365 height 11
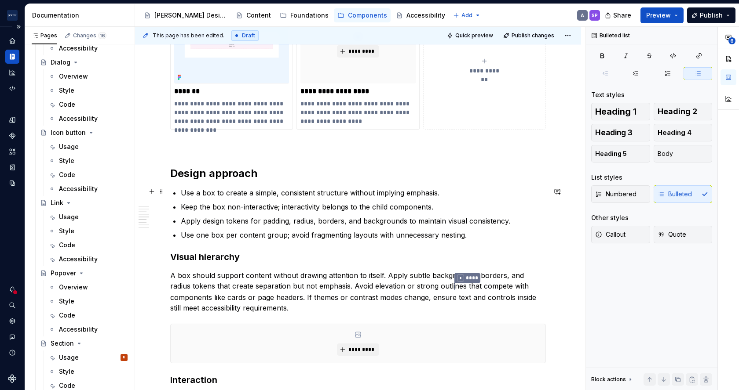
scroll to position [951, 0]
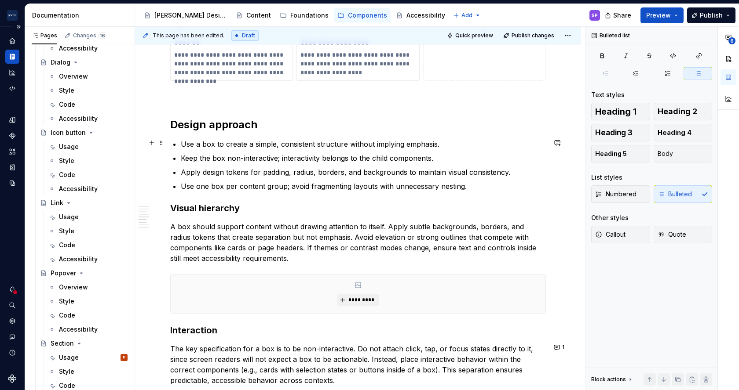
click at [376, 140] on p "Use a box to create a simple, consistent structure without implying emphasis." at bounding box center [363, 144] width 365 height 11
click at [306, 160] on p "Keep the box non-interactive; interactivity belongs to the child components." at bounding box center [363, 158] width 365 height 11
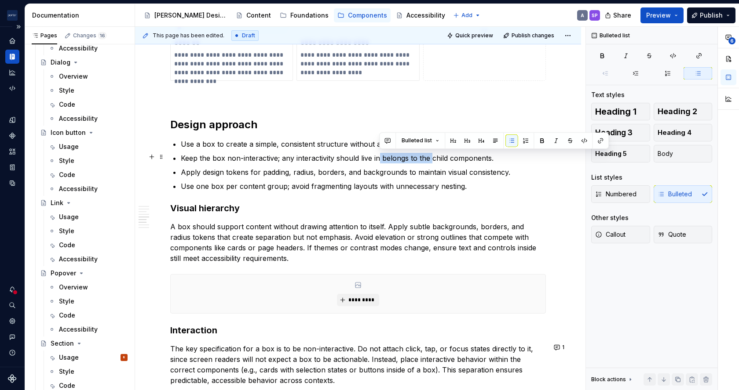
drag, startPoint x: 379, startPoint y: 156, endPoint x: 431, endPoint y: 154, distance: 52.4
click at [431, 154] on p "Keep the box non-interactive; any interactivity should live in belongs to the c…" at bounding box center [363, 158] width 365 height 11
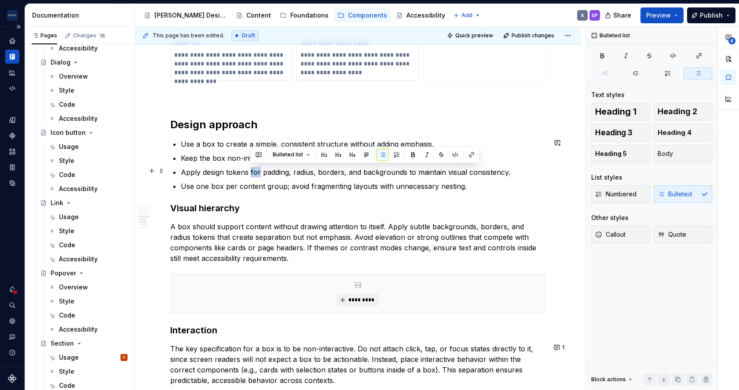
drag, startPoint x: 251, startPoint y: 171, endPoint x: 259, endPoint y: 172, distance: 8.4
click at [259, 172] on p "Apply design tokens for padding, radius, borders, and backgrounds to maintain v…" at bounding box center [363, 172] width 365 height 11
click at [396, 172] on p "Apply design tokens (padding, radius, borders, and backgrounds to maintain visu…" at bounding box center [363, 172] width 365 height 11
click at [373, 186] on p "Use one box per content group; avoid fragmenting layouts with unnecessary nesti…" at bounding box center [363, 186] width 365 height 11
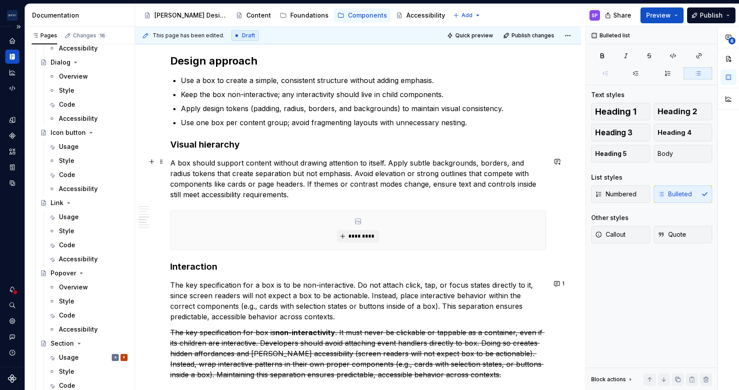
scroll to position [1016, 0]
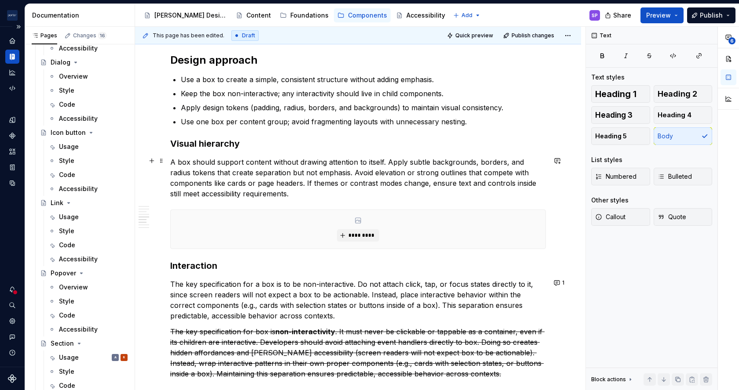
click at [219, 164] on p "A box should support content without drawing attention to itself. Apply subtle …" at bounding box center [358, 178] width 376 height 42
click at [309, 178] on p "A box should support content without drawing attention to itself. Apply subtle …" at bounding box center [358, 178] width 376 height 42
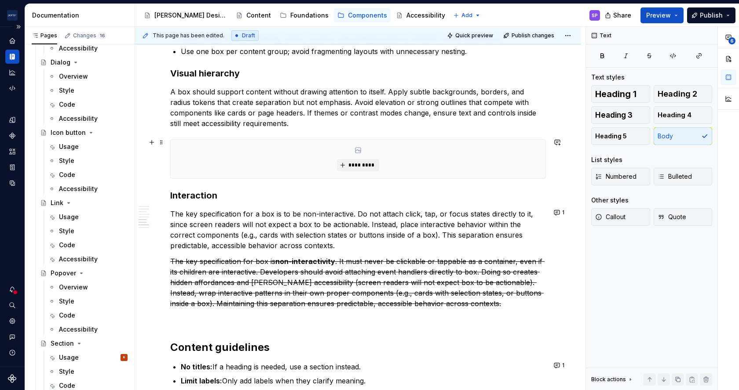
scroll to position [1089, 0]
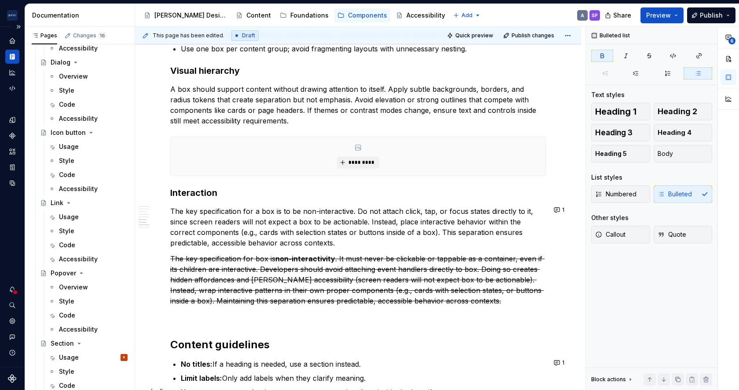
click at [354, 384] on ul "No titles: If a heading is needed, use a section instead. Limit labels: Only ad…" at bounding box center [363, 385] width 365 height 53
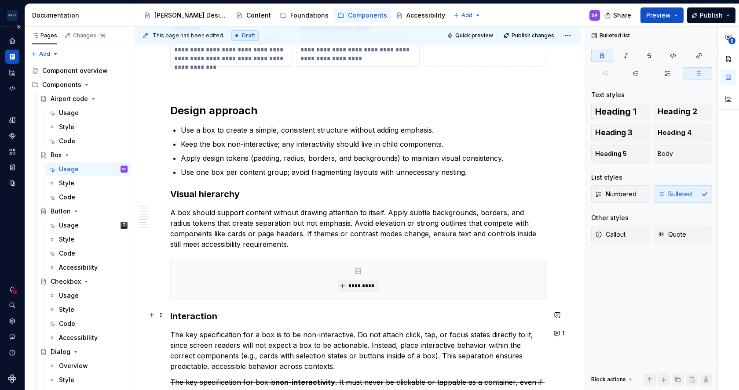
scroll to position [990, 0]
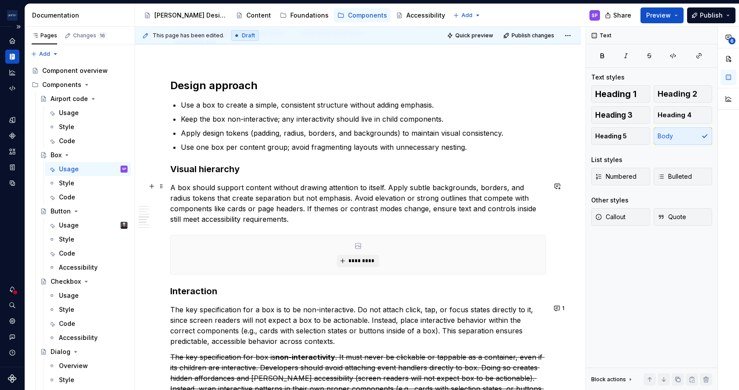
click at [359, 198] on p "A box should support content without drawing attention to itself. Apply subtle …" at bounding box center [358, 203] width 376 height 42
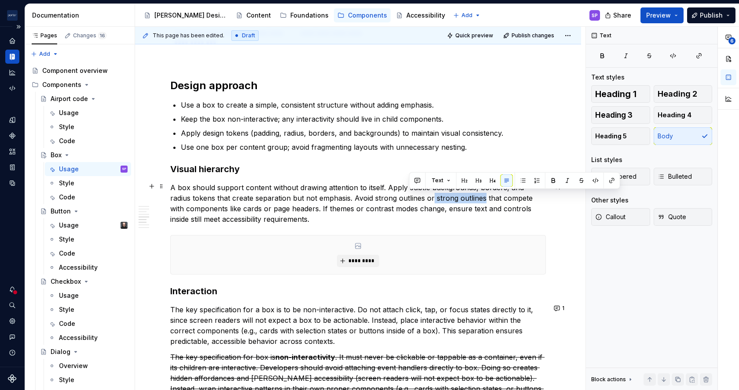
drag, startPoint x: 408, startPoint y: 201, endPoint x: 459, endPoint y: 199, distance: 51.0
click at [459, 199] on p "A box should support content without drawing attention to itself. Apply subtle …" at bounding box center [358, 203] width 376 height 42
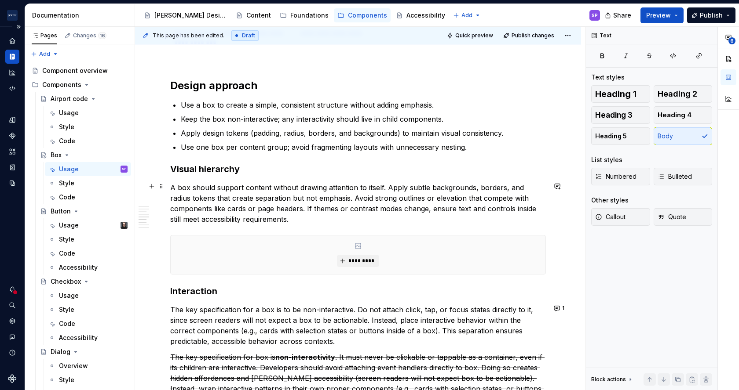
click at [488, 199] on p "A box should support content without drawing attention to itself. Apply subtle …" at bounding box center [358, 203] width 376 height 42
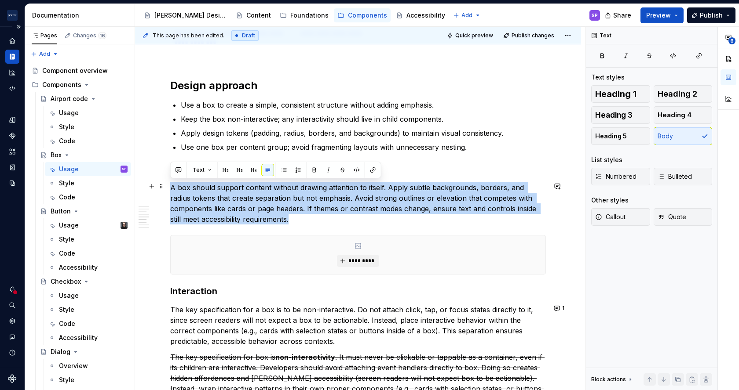
drag, startPoint x: 307, startPoint y: 215, endPoint x: 168, endPoint y: 184, distance: 142.3
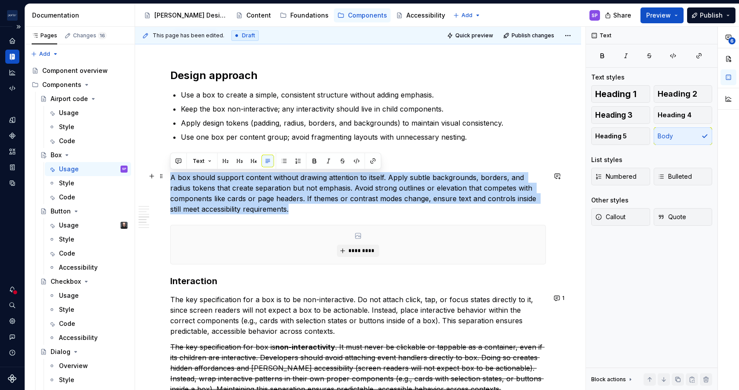
scroll to position [1001, 0]
click at [339, 186] on p "A box should support content without drawing attention to itself. Apply subtle …" at bounding box center [358, 193] width 376 height 42
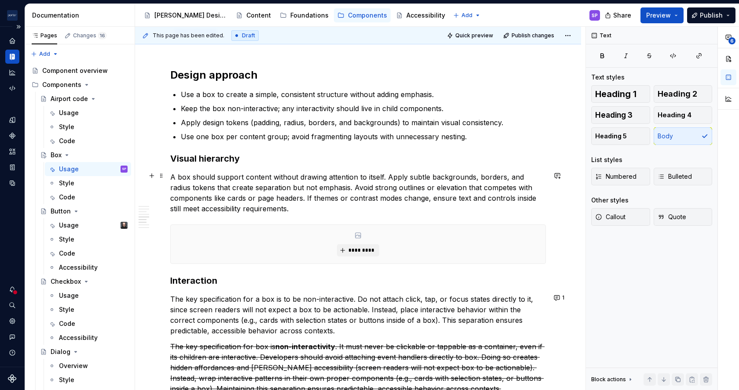
click at [329, 187] on p "A box should support content without drawing attention to itself. Apply subtle …" at bounding box center [358, 193] width 376 height 42
click at [330, 188] on p "A box should support content without drawing attention to itself. Apply subtle …" at bounding box center [358, 193] width 376 height 42
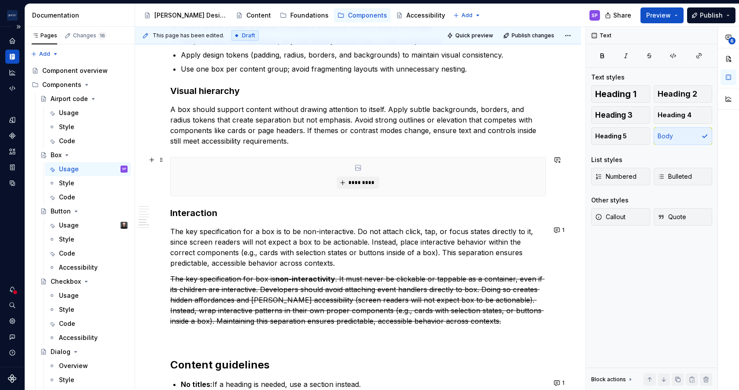
scroll to position [1069, 0]
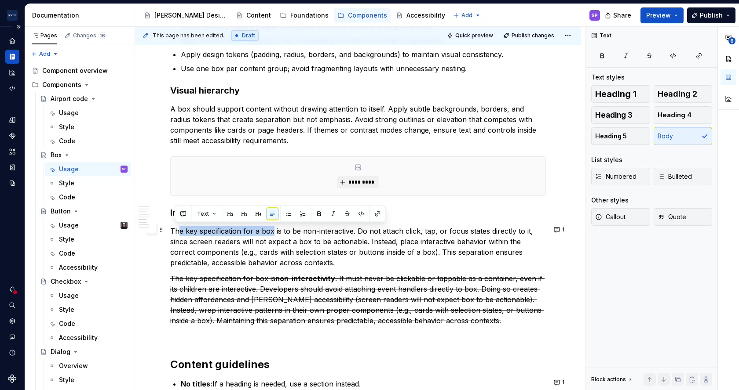
drag, startPoint x: 273, startPoint y: 230, endPoint x: 156, endPoint y: 230, distance: 117.0
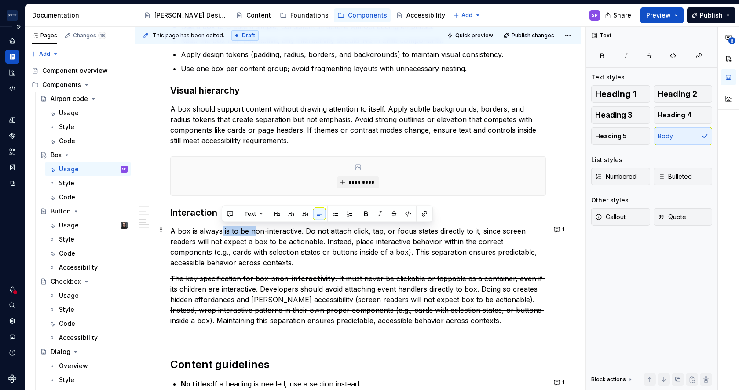
drag, startPoint x: 222, startPoint y: 232, endPoint x: 253, endPoint y: 229, distance: 31.3
click at [253, 229] on p "A box is always is to be non-interactive. Do not attach click, tap, or focus st…" at bounding box center [358, 247] width 376 height 42
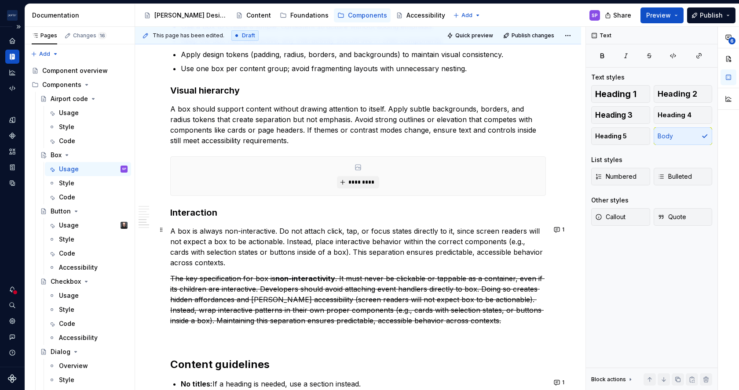
click at [288, 241] on p "A box is always non-interactive. Do not attach click, tap, or focus states dire…" at bounding box center [358, 247] width 376 height 42
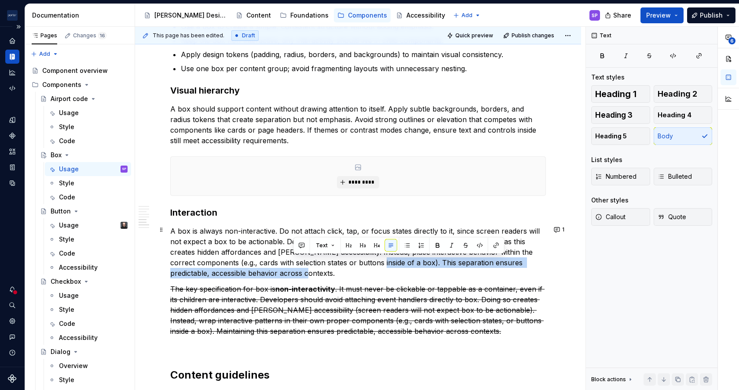
drag, startPoint x: 311, startPoint y: 270, endPoint x: 384, endPoint y: 265, distance: 73.2
click at [384, 265] on p "A box is always non-interactive. Do not attach click, tap, or focus states dire…" at bounding box center [358, 252] width 376 height 53
click at [324, 275] on p "A box is always non-interactive. Do not attach click, tap, or focus states dire…" at bounding box center [358, 252] width 376 height 53
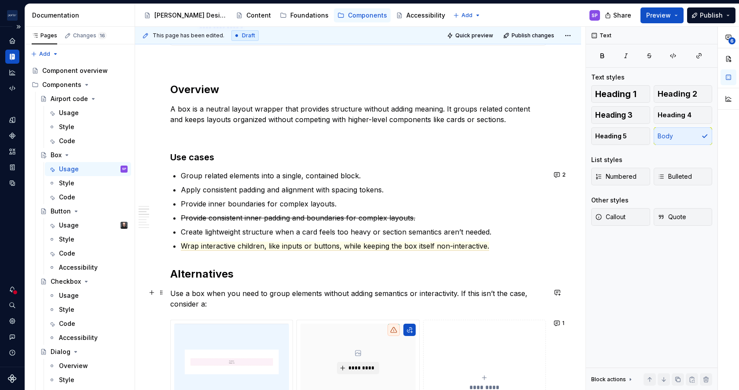
scroll to position [574, 0]
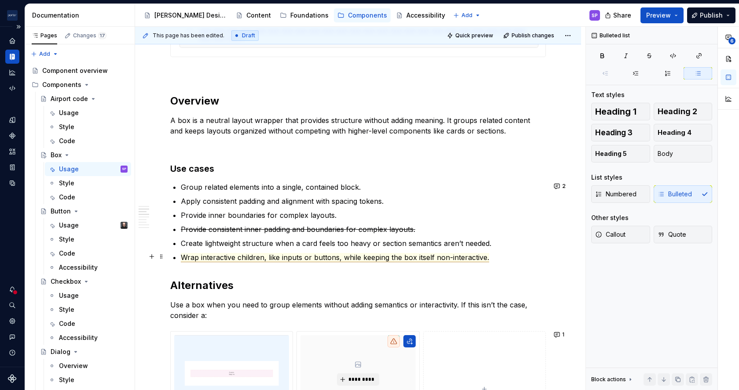
click at [253, 256] on span "Wrap interactive children, like inputs or buttons, while keeping the box itself…" at bounding box center [335, 257] width 308 height 9
click at [253, 256] on span "Wrap interactive elements, like inputs or buttons, while keeping the box itself…" at bounding box center [336, 257] width 311 height 9
click at [296, 218] on p "Provide inner boundaries for complex layouts." at bounding box center [363, 215] width 365 height 11
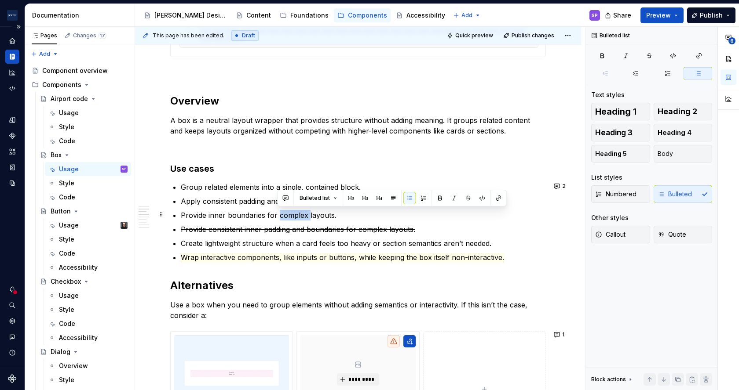
click at [296, 218] on p "Provide inner boundaries for complex layouts." at bounding box center [363, 215] width 365 height 11
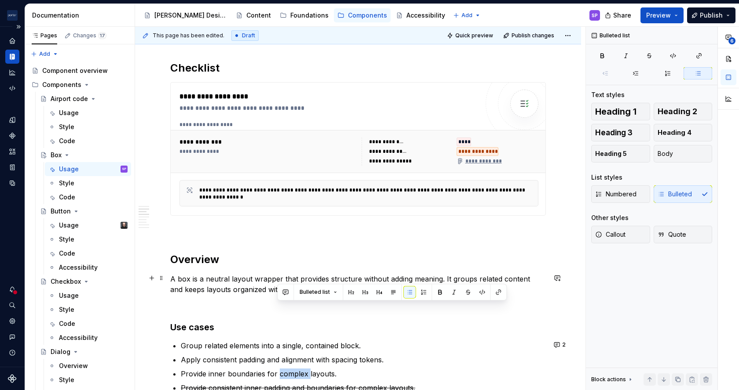
scroll to position [482, 0]
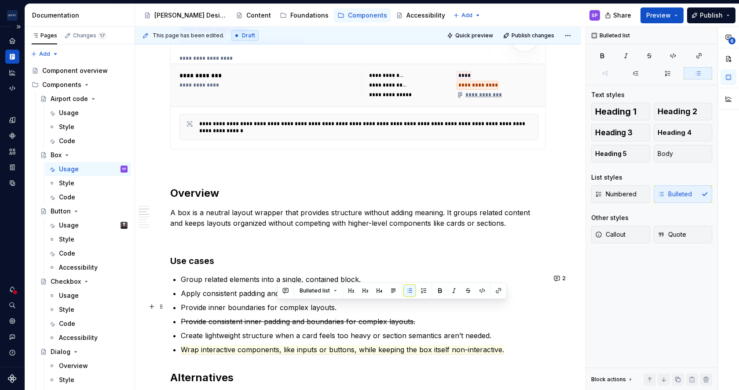
click at [255, 325] on p "Provide consistent inner padding and boundaries for complex layouts." at bounding box center [363, 322] width 365 height 11
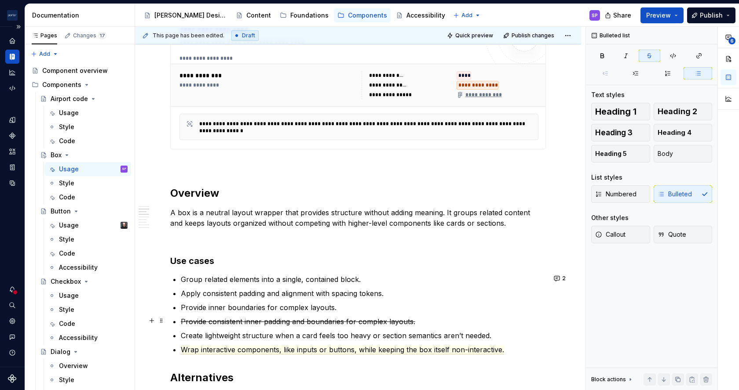
click at [268, 323] on s "Provide consistent inner padding and boundaries for complex layouts." at bounding box center [298, 321] width 234 height 9
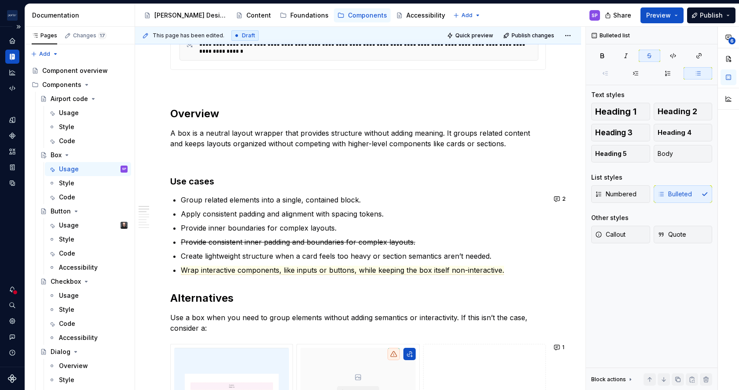
scroll to position [598, 0]
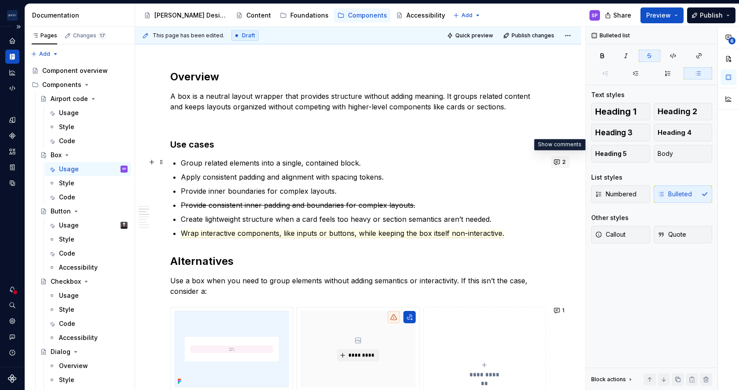
click at [552, 160] on button "2" at bounding box center [560, 162] width 18 height 12
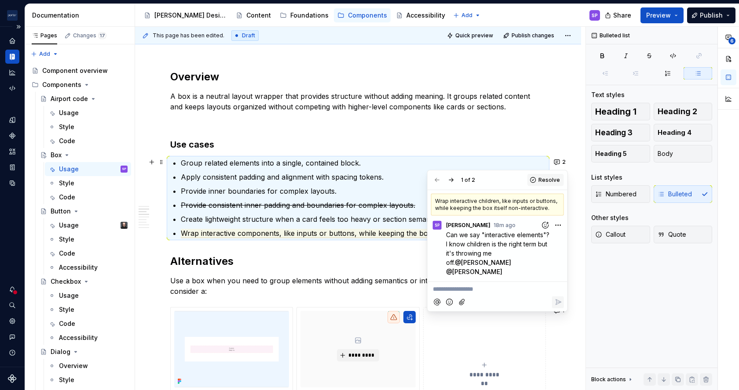
click at [546, 179] on span "Resolve" at bounding box center [549, 180] width 22 height 7
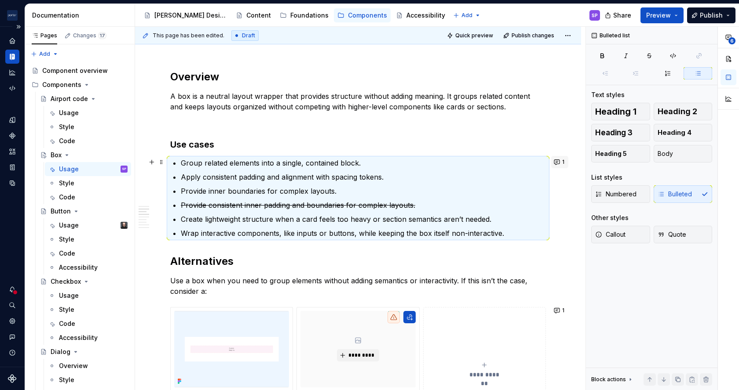
click at [556, 163] on button "1" at bounding box center [559, 162] width 17 height 12
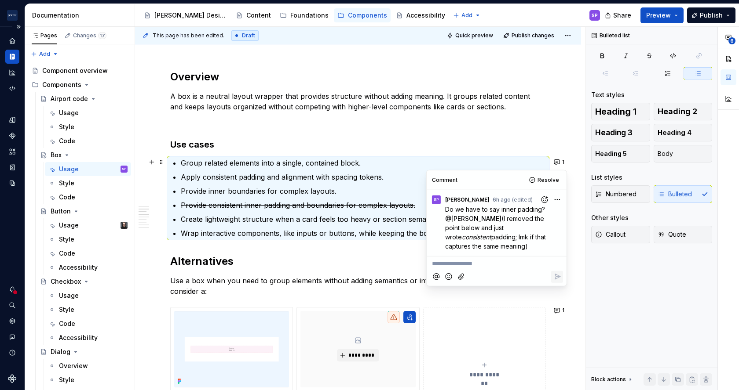
click at [496, 265] on p "**********" at bounding box center [496, 263] width 129 height 9
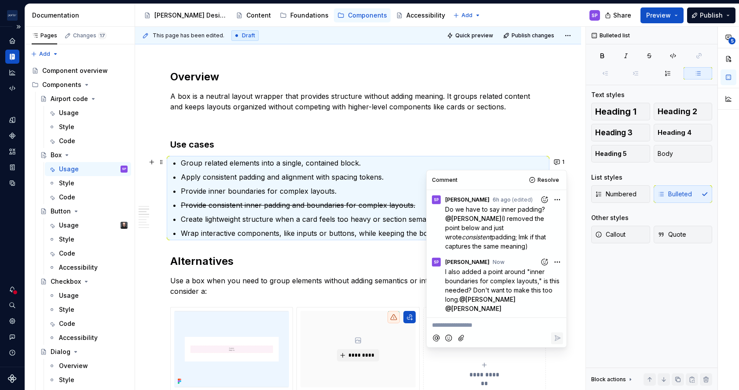
click at [333, 277] on p "Use a box when you need to group elements without adding semantics or interacti…" at bounding box center [358, 286] width 376 height 21
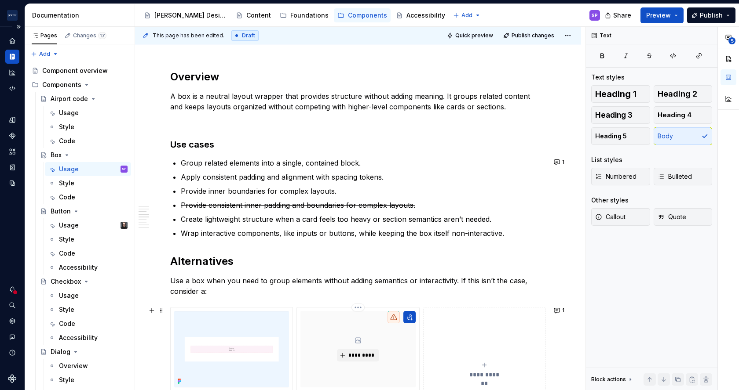
scroll to position [735, 0]
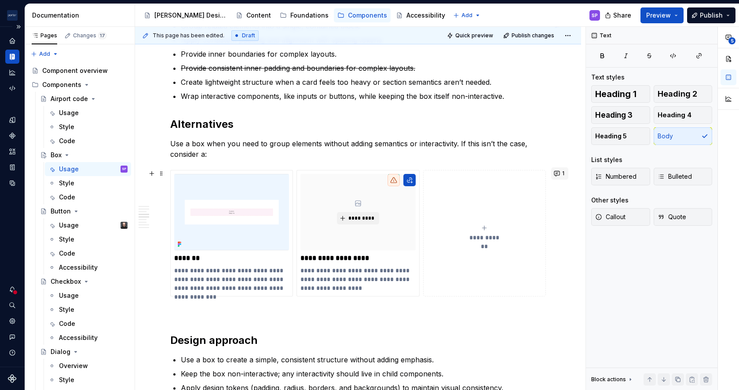
click at [556, 176] on button "1" at bounding box center [559, 174] width 17 height 12
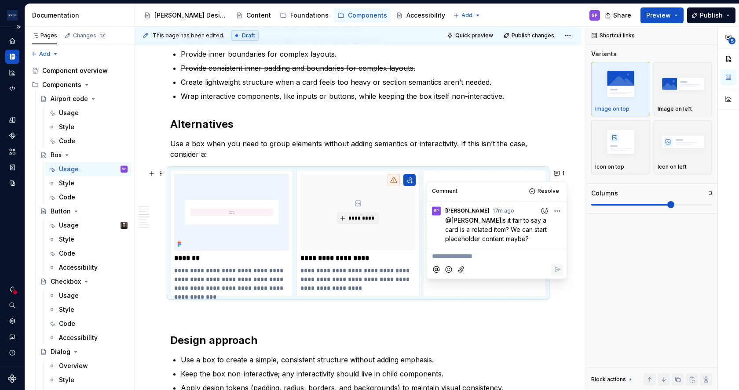
click at [418, 142] on p "Use a box when you need to group elements without adding semantics or interacti…" at bounding box center [358, 149] width 376 height 21
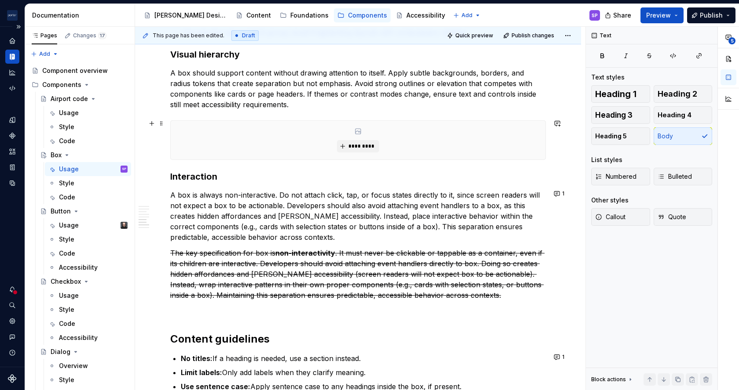
scroll to position [1110, 0]
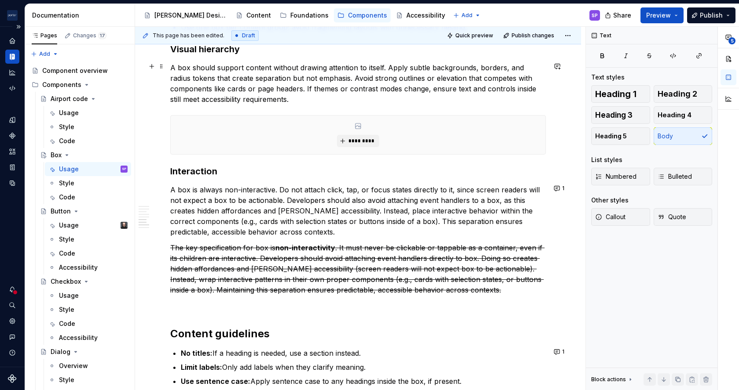
click at [384, 67] on p "A box should support content without drawing attention to itself. Apply subtle …" at bounding box center [358, 83] width 376 height 42
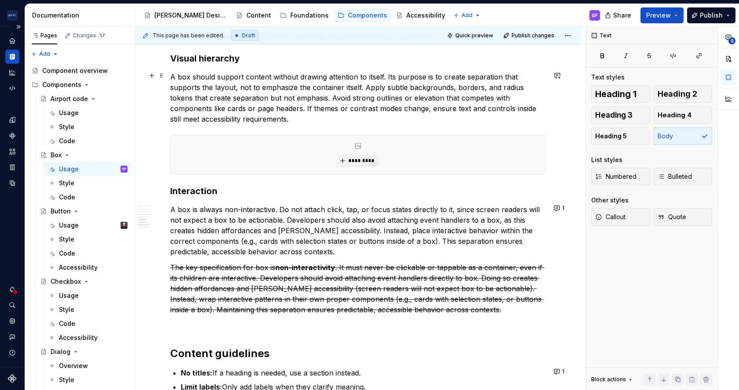
click at [492, 87] on p "A box should support content without drawing attention to itself. Its purpose i…" at bounding box center [358, 98] width 376 height 53
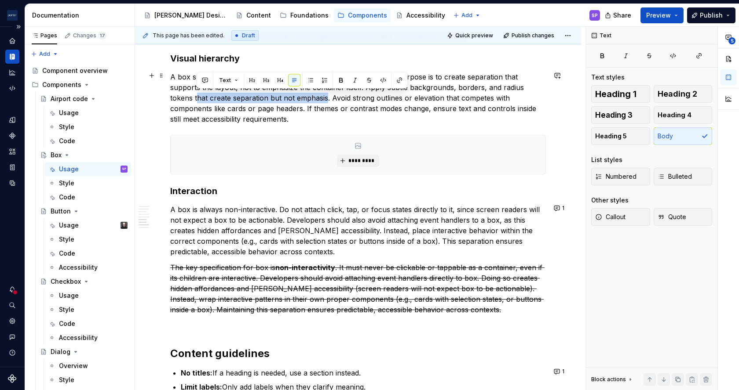
drag, startPoint x: 197, startPoint y: 97, endPoint x: 325, endPoint y: 99, distance: 128.0
click at [325, 99] on p "A box should support content without drawing attention to itself. Its purpose i…" at bounding box center [358, 98] width 376 height 53
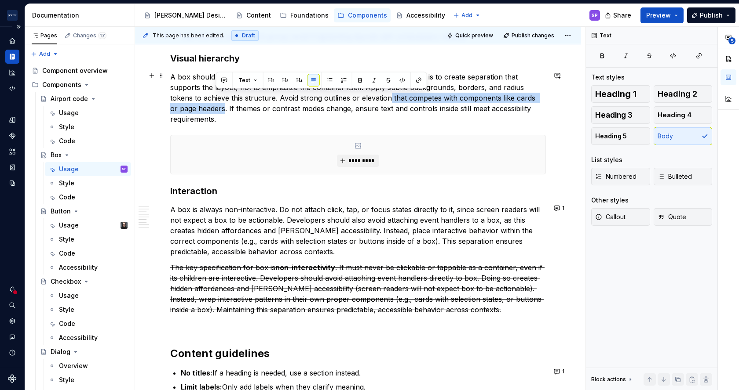
drag, startPoint x: 388, startPoint y: 97, endPoint x: 215, endPoint y: 107, distance: 173.5
click at [215, 107] on p "A box should support content without drawing attention to itself. Its purpose i…" at bounding box center [358, 98] width 376 height 53
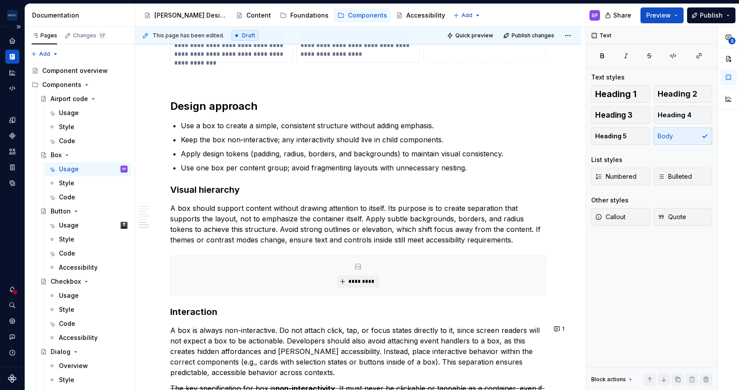
scroll to position [1166, 0]
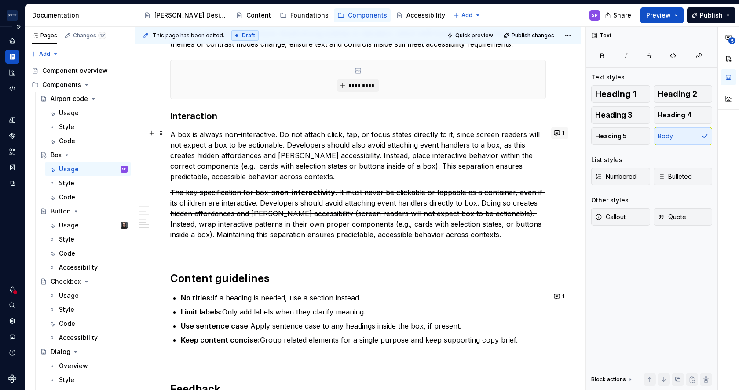
click at [557, 132] on button "1" at bounding box center [559, 133] width 17 height 12
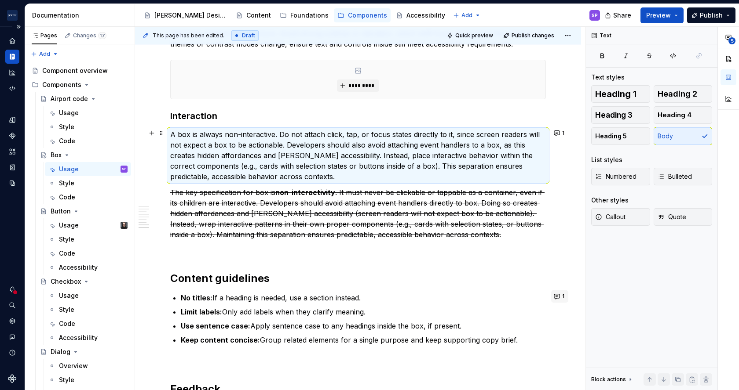
click at [552, 298] on button "1" at bounding box center [559, 297] width 17 height 12
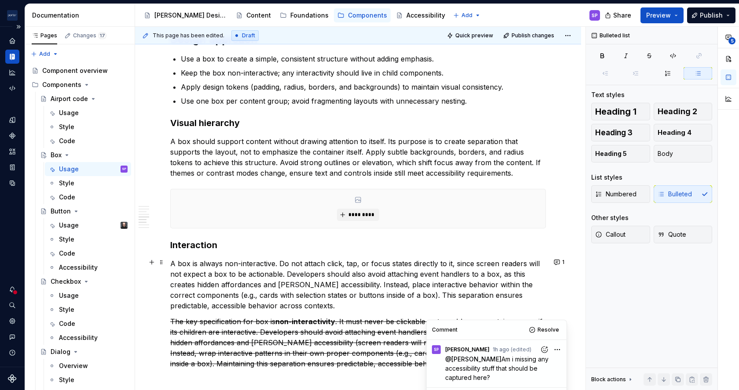
scroll to position [995, 0]
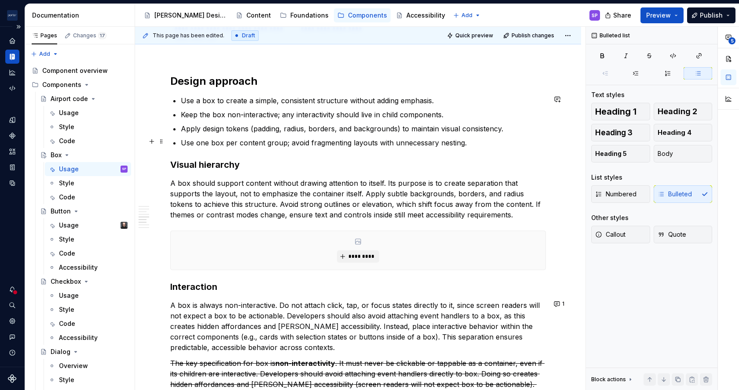
click at [320, 144] on p "Use one box per content group; avoid fragmenting layouts with unnecessary nesti…" at bounding box center [363, 143] width 365 height 11
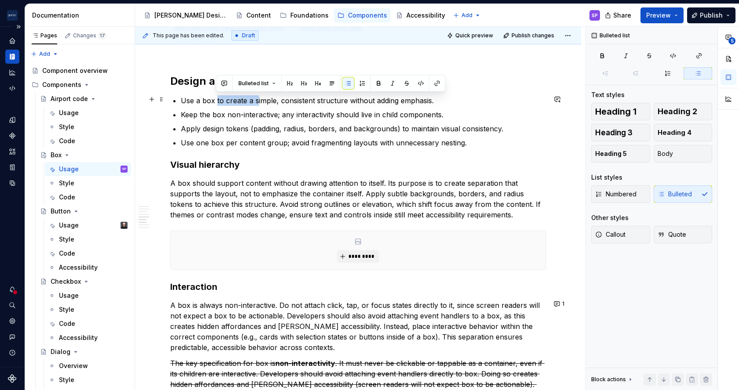
drag, startPoint x: 216, startPoint y: 102, endPoint x: 256, endPoint y: 102, distance: 40.5
click at [256, 102] on p "Use a box to create a simple, consistent structure without adding emphasis." at bounding box center [363, 100] width 365 height 11
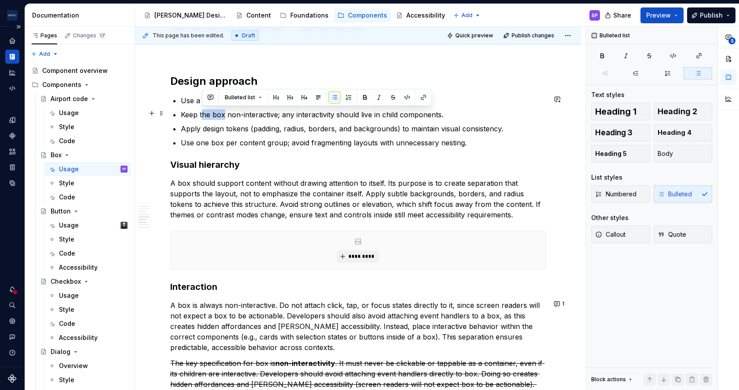
drag, startPoint x: 224, startPoint y: 115, endPoint x: 201, endPoint y: 116, distance: 22.5
click at [201, 116] on p "Keep the box non-interactive; any interactivity should live in child components." at bounding box center [363, 114] width 365 height 11
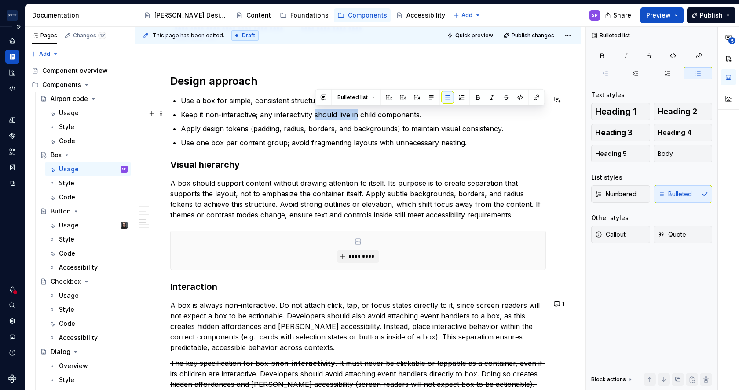
drag, startPoint x: 314, startPoint y: 114, endPoint x: 357, endPoint y: 111, distance: 42.3
click at [357, 111] on p "Keep it non-interactive; any interactivity should live in child components." at bounding box center [363, 114] width 365 height 11
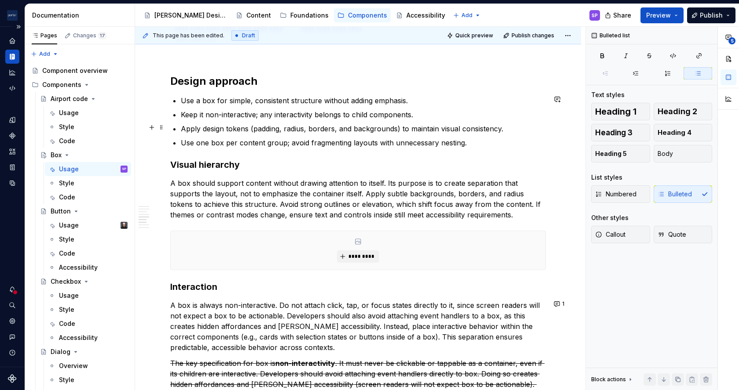
click at [412, 128] on p "Apply design tokens (padding, radius, borders, and backgrounds) to maintain vis…" at bounding box center [363, 129] width 365 height 11
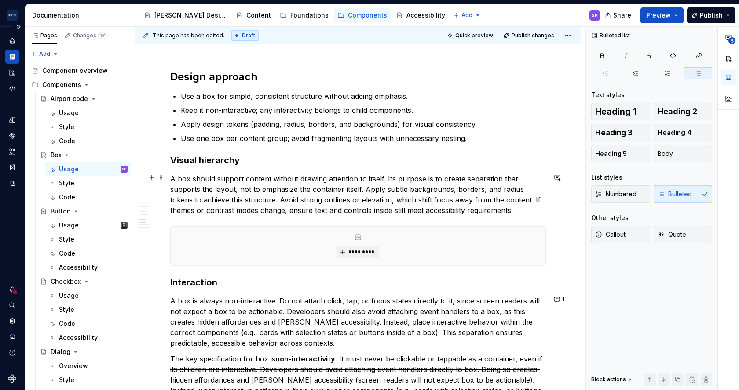
click at [460, 176] on p "A box should support content without drawing attention to itself. Its purpose i…" at bounding box center [358, 195] width 376 height 42
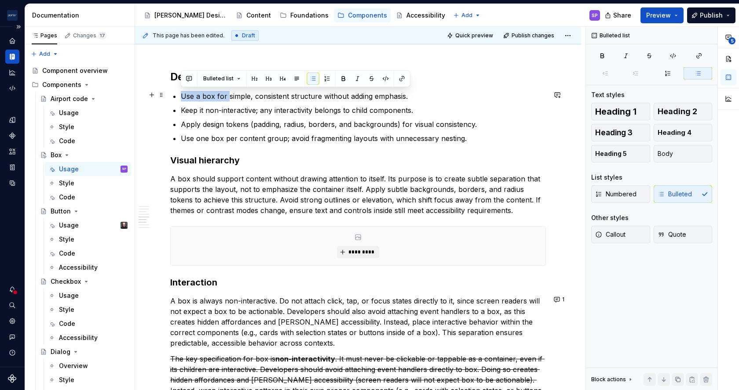
drag, startPoint x: 197, startPoint y: 95, endPoint x: 175, endPoint y: 96, distance: 22.0
click at [181, 96] on li "Use a box for simple, consistent structure without adding emphasis." at bounding box center [363, 96] width 365 height 11
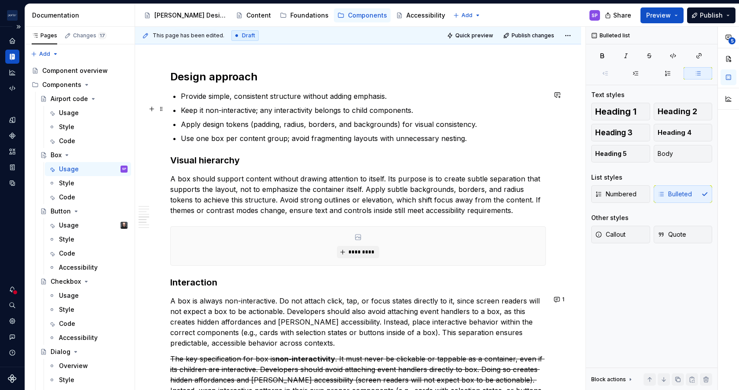
click at [204, 109] on p "Keep it non-interactive; any interactivity belongs to child components." at bounding box center [363, 110] width 365 height 11
click at [277, 109] on p "Keep boxes non-interactive; any interactivity belongs to child components." at bounding box center [363, 110] width 365 height 11
click at [285, 121] on p "Apply design tokens (padding, radius, borders, and backgrounds) for visual cons…" at bounding box center [363, 124] width 365 height 11
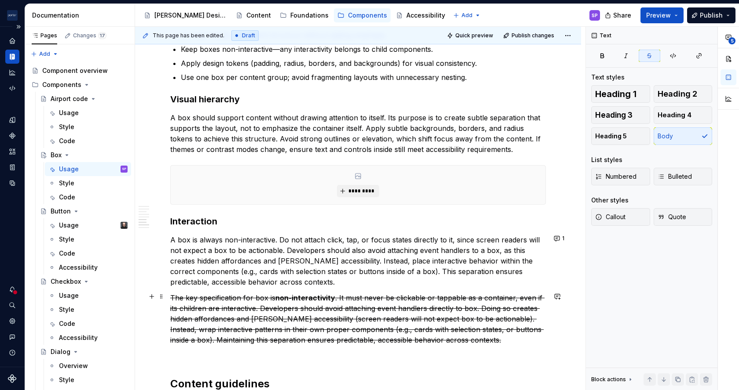
click at [377, 325] on s ". It must never be clickable or tappable as a container, even if its children a…" at bounding box center [357, 319] width 374 height 51
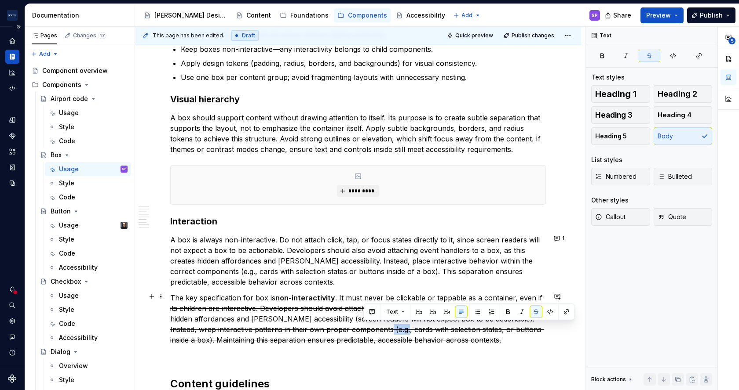
click at [377, 325] on s ". It must never be clickable or tappable as a container, even if its children a…" at bounding box center [357, 319] width 374 height 51
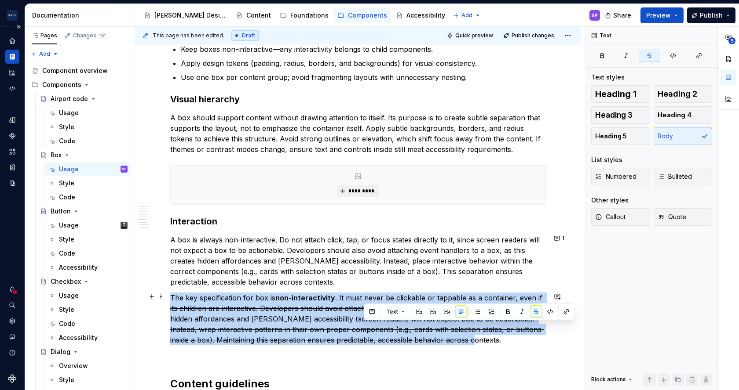
click at [377, 325] on s ". It must never be clickable or tappable as a container, even if its children a…" at bounding box center [357, 319] width 374 height 51
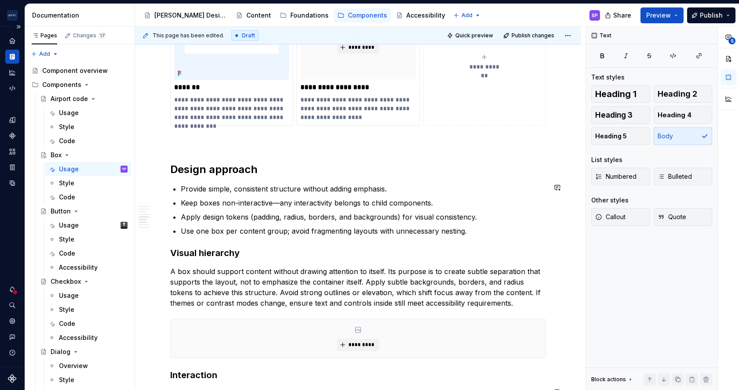
scroll to position [903, 0]
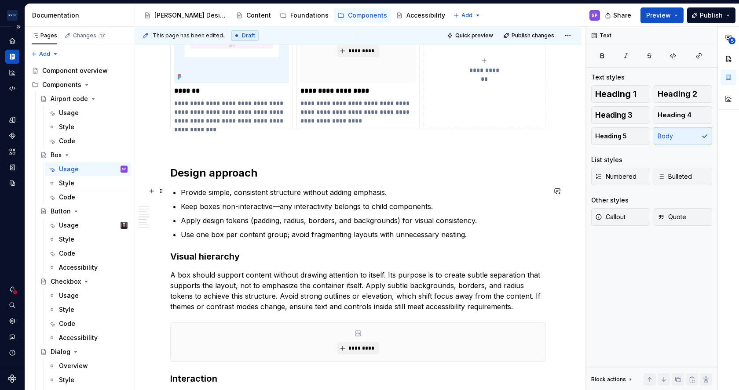
click at [193, 191] on p "Provide simple, consistent structure without adding emphasis." at bounding box center [363, 192] width 365 height 11
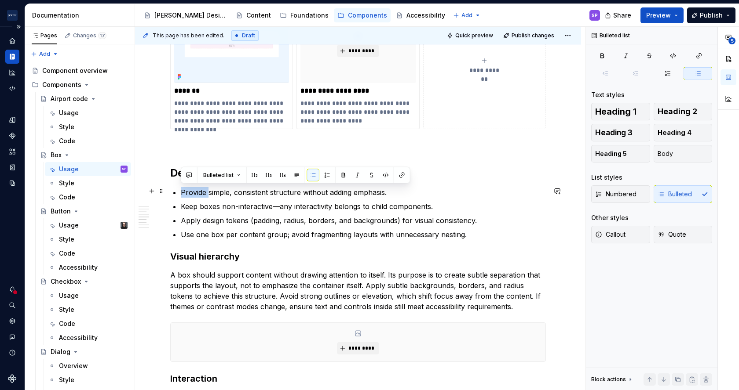
click at [193, 191] on p "Provide simple, consistent structure without adding emphasis." at bounding box center [363, 192] width 365 height 11
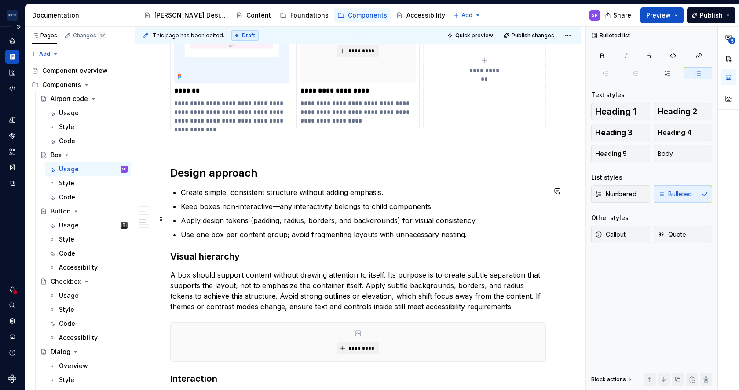
click at [399, 222] on p "Apply design tokens (padding, radius, borders, and backgrounds) for visual cons…" at bounding box center [363, 220] width 365 height 11
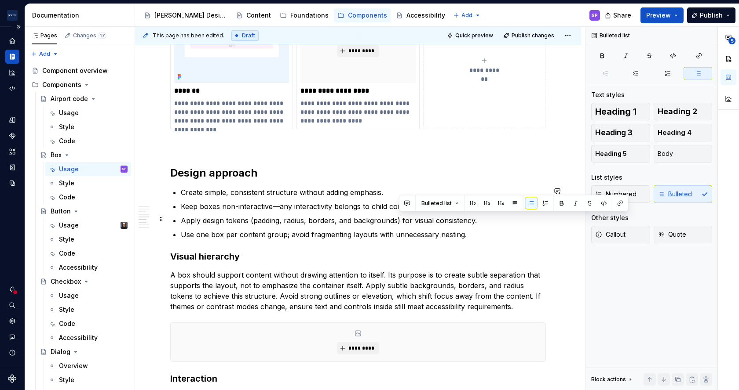
click at [409, 220] on p "Apply design tokens (padding, radius, borders, and backgrounds) for visual cons…" at bounding box center [363, 220] width 365 height 11
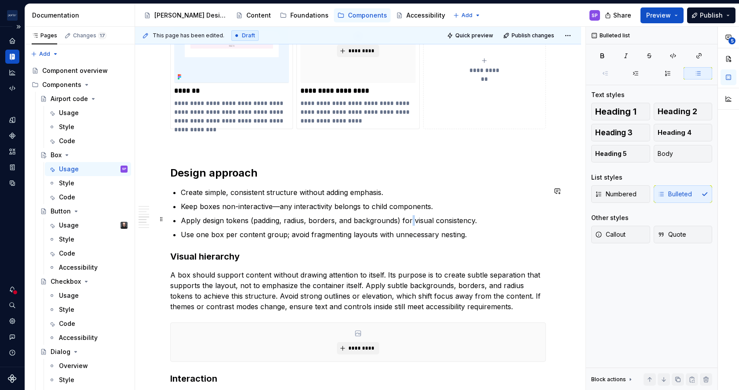
click at [409, 220] on p "Apply design tokens (padding, radius, borders, and backgrounds) for visual cons…" at bounding box center [363, 220] width 365 height 11
click at [407, 220] on p "Apply design tokens (padding, radius, borders, and backgrounds) for visual cons…" at bounding box center [363, 220] width 365 height 11
click at [384, 280] on p "A box should support content without drawing attention to itself. Its purpose i…" at bounding box center [358, 291] width 376 height 42
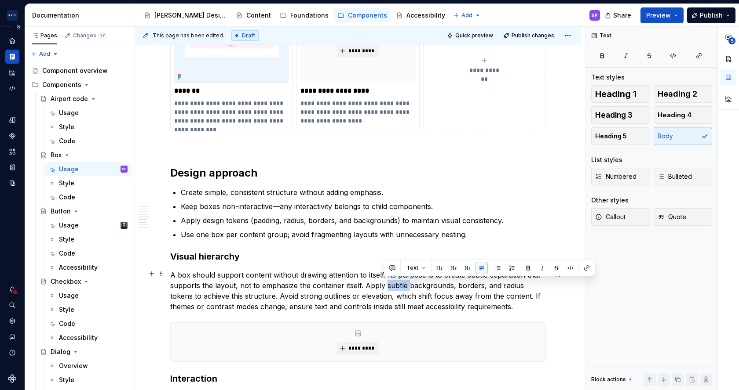
click at [384, 280] on p "A box should support content without drawing attention to itself. Its purpose i…" at bounding box center [358, 291] width 376 height 42
click at [387, 265] on button "button" at bounding box center [392, 268] width 12 height 12
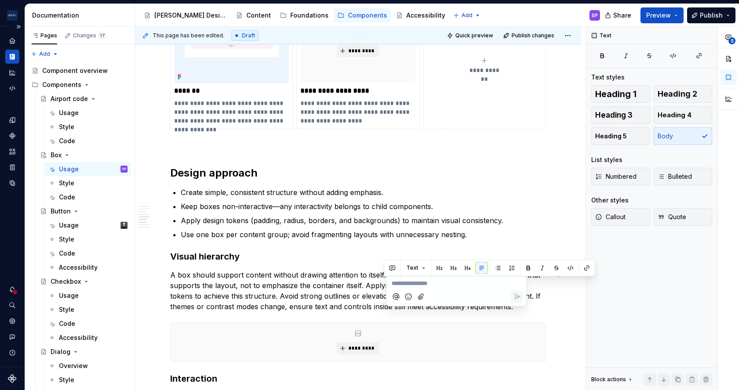
click at [385, 265] on div "Text" at bounding box center [489, 268] width 211 height 17
click at [365, 276] on p "A box should support content without drawing attention to itself. Its purpose i…" at bounding box center [358, 291] width 376 height 42
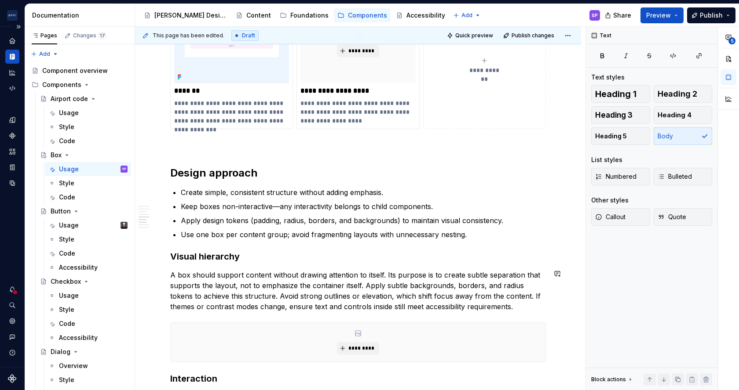
click at [385, 274] on p "A box should support content without drawing attention to itself. Its purpose i…" at bounding box center [358, 291] width 376 height 42
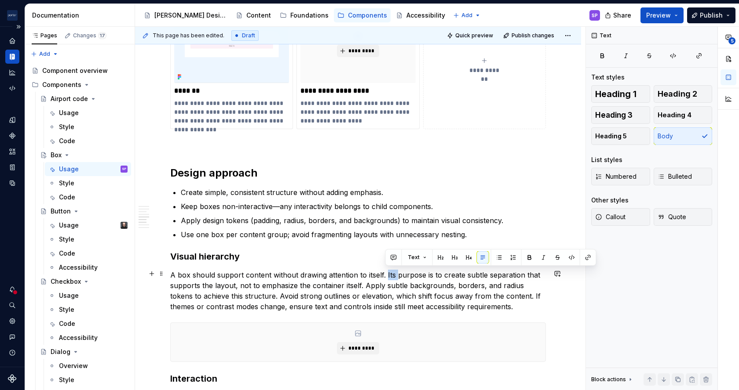
click at [385, 274] on p "A box should support content without drawing attention to itself. Its purpose i…" at bounding box center [358, 291] width 376 height 42
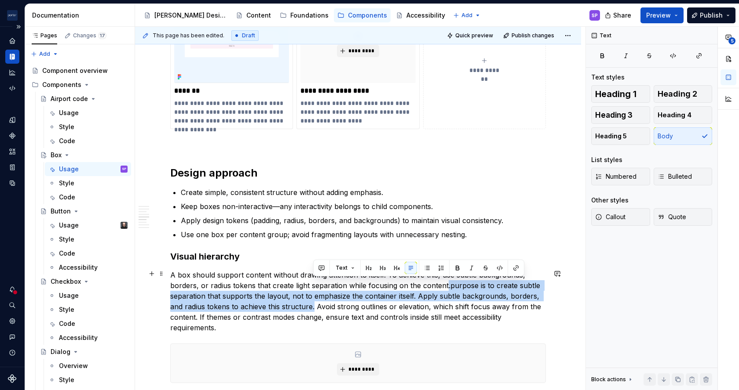
drag, startPoint x: 313, startPoint y: 307, endPoint x: 445, endPoint y: 287, distance: 133.5
click at [445, 287] on p "A box should support content without drawing attention to itself. To achieve th…" at bounding box center [358, 301] width 376 height 63
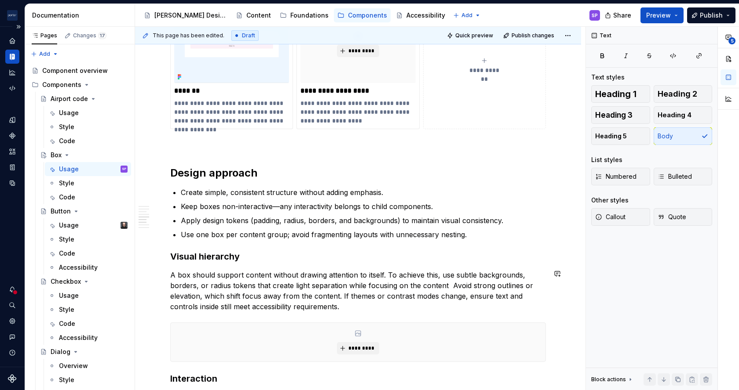
click at [468, 287] on p "A box should support content without drawing attention to itself. To achieve th…" at bounding box center [358, 291] width 376 height 42
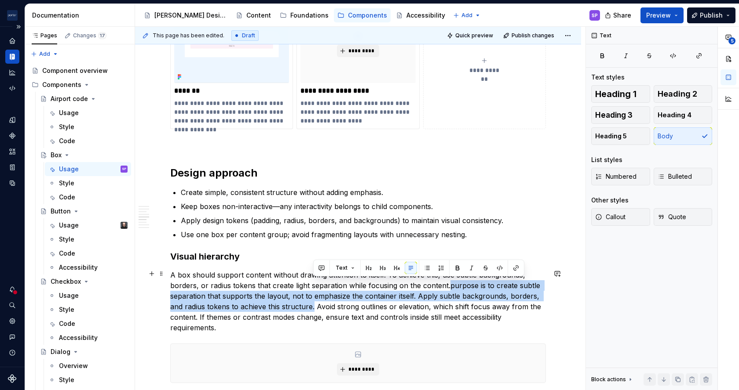
drag, startPoint x: 445, startPoint y: 286, endPoint x: 313, endPoint y: 305, distance: 133.6
click at [313, 305] on p "A box should support content without drawing attention to itself. To achieve th…" at bounding box center [358, 301] width 376 height 63
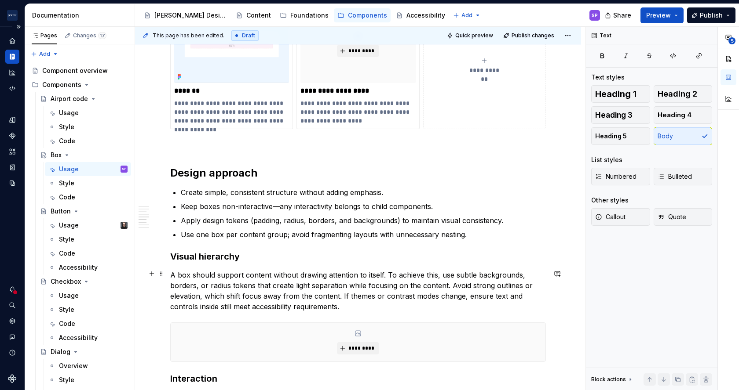
click at [215, 292] on p "A box should support content without drawing attention to itself. To achieve th…" at bounding box center [358, 291] width 376 height 42
click at [230, 295] on p "A box should support content without drawing attention to itself. To achieve th…" at bounding box center [358, 291] width 376 height 42
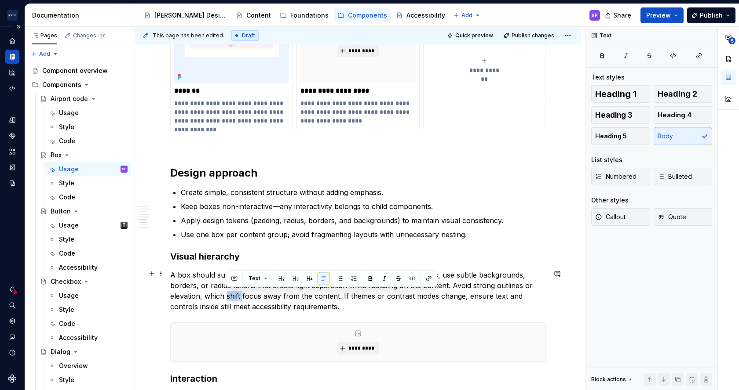
click at [230, 295] on p "A box should support content without drawing attention to itself. To achieve th…" at bounding box center [358, 291] width 376 height 42
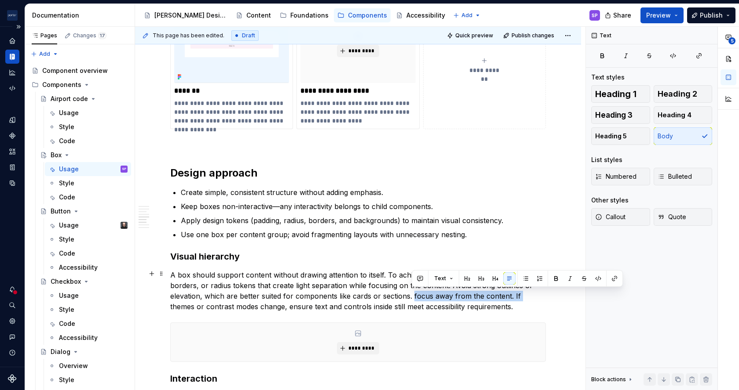
drag, startPoint x: 412, startPoint y: 296, endPoint x: 517, endPoint y: 296, distance: 105.5
click at [517, 296] on p "A box should support content without drawing attention to itself. To achieve th…" at bounding box center [358, 291] width 376 height 42
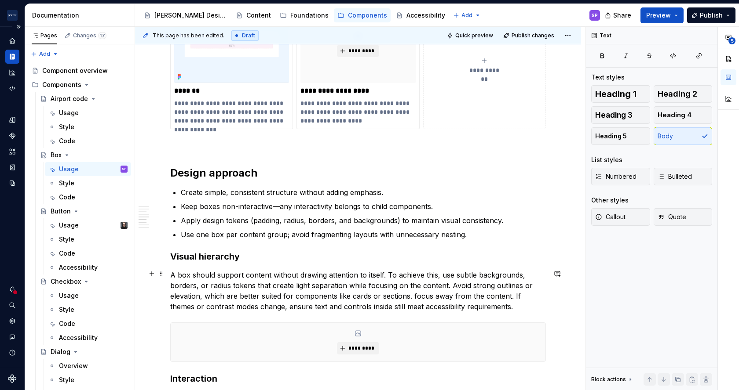
click at [512, 296] on p "A box should support content without drawing attention to itself. To achieve th…" at bounding box center [358, 291] width 376 height 42
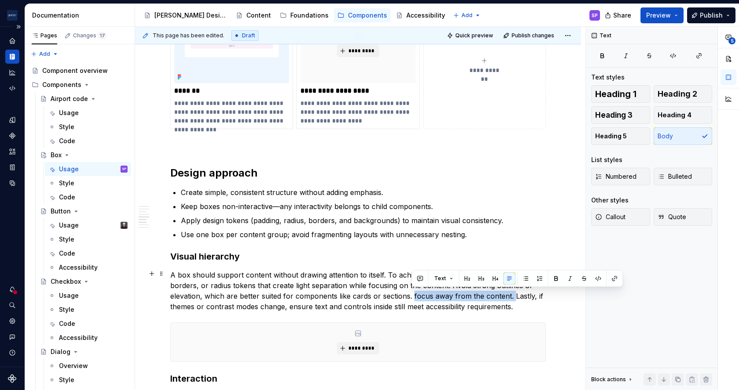
drag, startPoint x: 510, startPoint y: 296, endPoint x: 411, endPoint y: 296, distance: 99.4
click at [411, 296] on p "A box should support content without drawing attention to itself. To achieve th…" at bounding box center [358, 291] width 376 height 42
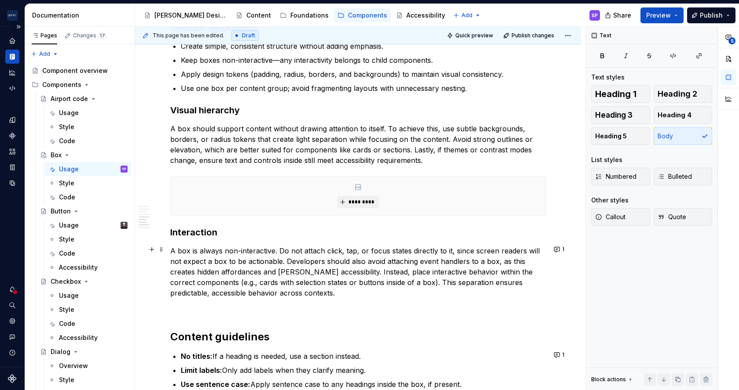
scroll to position [1050, 0]
click at [483, 262] on p "A box is always non-interactive. Do not attach click, tap, or focus states dire…" at bounding box center [358, 271] width 376 height 53
click at [369, 270] on p "A box is always non-interactive. Do not attach click, tap, or focus states dire…" at bounding box center [358, 271] width 376 height 53
click at [356, 289] on p "A box is always non-interactive. Do not attach click, tap, or focus states dire…" at bounding box center [358, 271] width 376 height 53
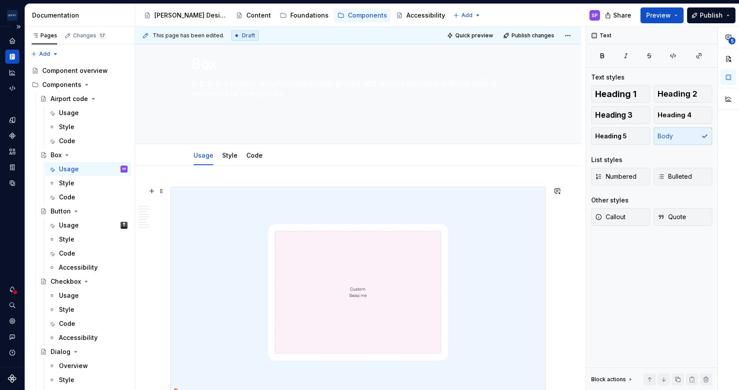
scroll to position [0, 0]
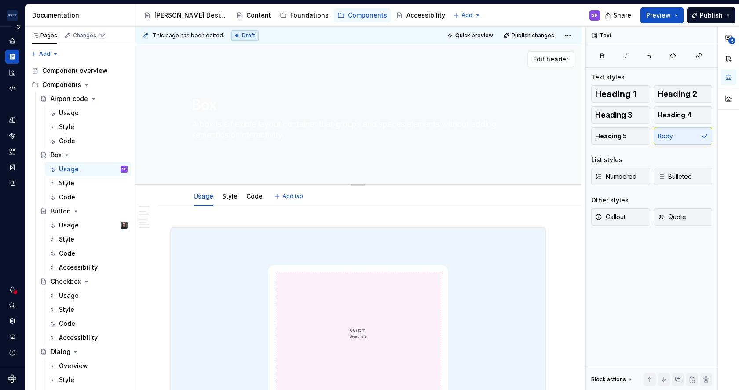
click at [219, 133] on textarea "A box is a flexible layout container that groups and spaces elements without ad…" at bounding box center [356, 129] width 332 height 25
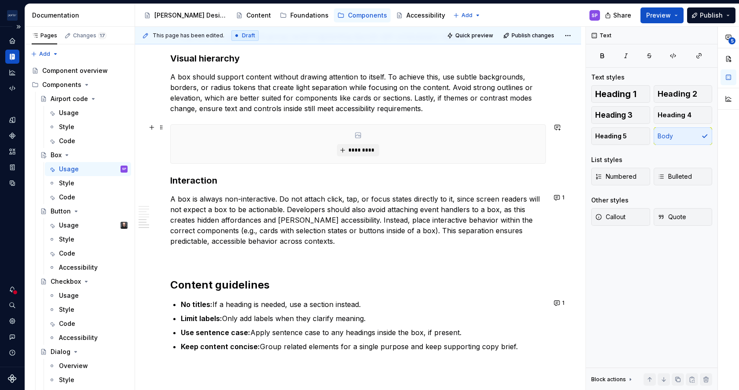
scroll to position [1102, 0]
click at [252, 76] on p "A box should support content without drawing attention to itself. To achieve th…" at bounding box center [358, 92] width 376 height 42
click at [260, 89] on p "A box should support content without drawing attention to itself. To achieve th…" at bounding box center [358, 93] width 376 height 42
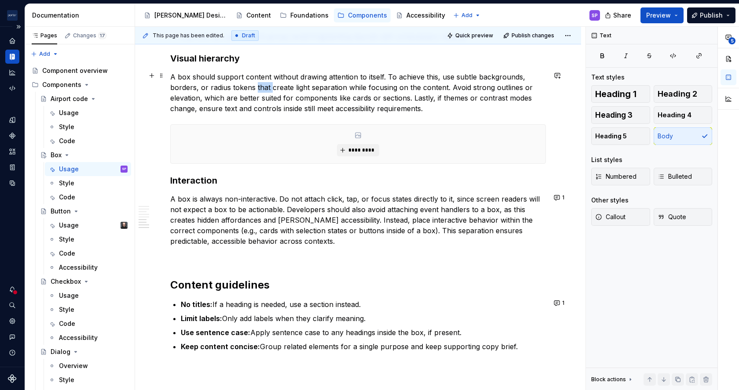
click at [260, 89] on p "A box should support content without drawing attention to itself. To achieve th…" at bounding box center [358, 93] width 376 height 42
click at [372, 84] on p "A box should support content without drawing attention to itself. To achieve th…" at bounding box center [358, 93] width 376 height 42
click at [410, 94] on p "A box should support content without drawing attention to itself. To achieve th…" at bounding box center [358, 93] width 376 height 42
click at [420, 98] on p "A box should support content without drawing attention to itself. To achieve th…" at bounding box center [358, 93] width 376 height 42
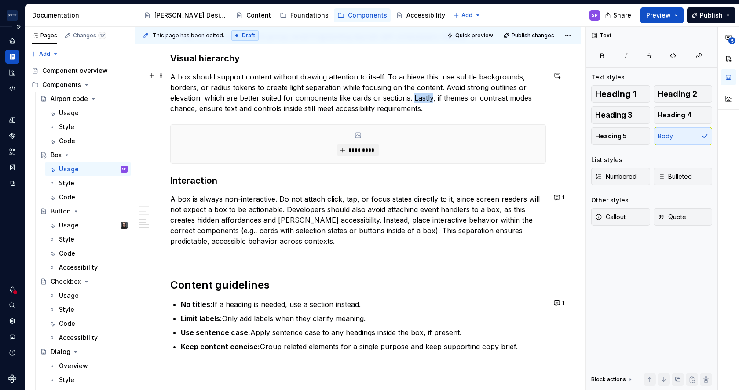
click at [420, 98] on p "A box should support content without drawing attention to itself. To achieve th…" at bounding box center [358, 93] width 376 height 42
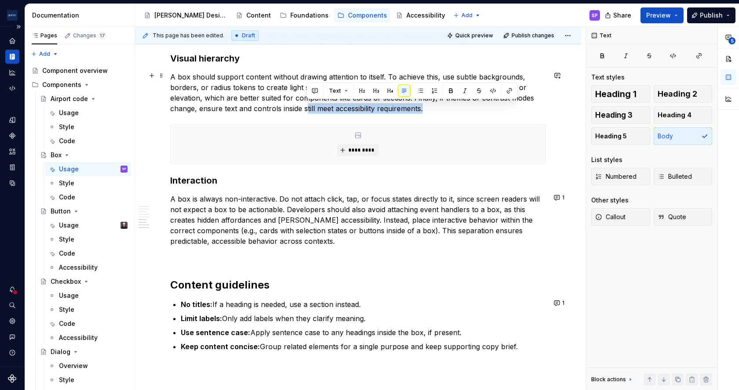
drag, startPoint x: 307, startPoint y: 108, endPoint x: 422, endPoint y: 106, distance: 115.7
click at [422, 106] on p "A box should support content without drawing attention to itself. To achieve th…" at bounding box center [358, 93] width 376 height 42
click at [419, 106] on p "A box should support content without drawing attention to itself. To achieve th…" at bounding box center [358, 93] width 376 height 42
drag, startPoint x: 432, startPoint y: 106, endPoint x: 301, endPoint y: 109, distance: 131.1
click at [301, 109] on p "A box should support content without drawing attention to itself. To achieve th…" at bounding box center [358, 93] width 376 height 42
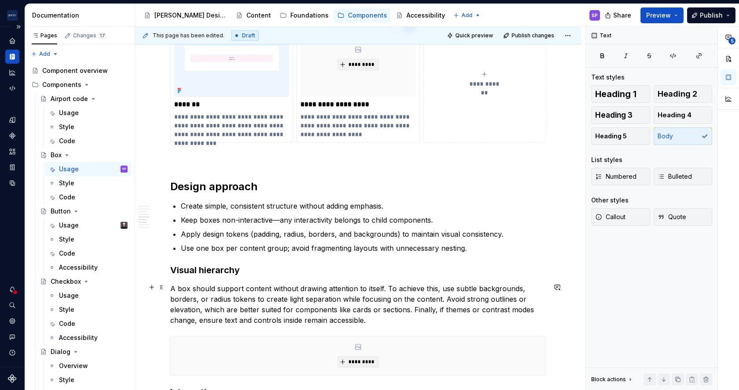
scroll to position [842, 0]
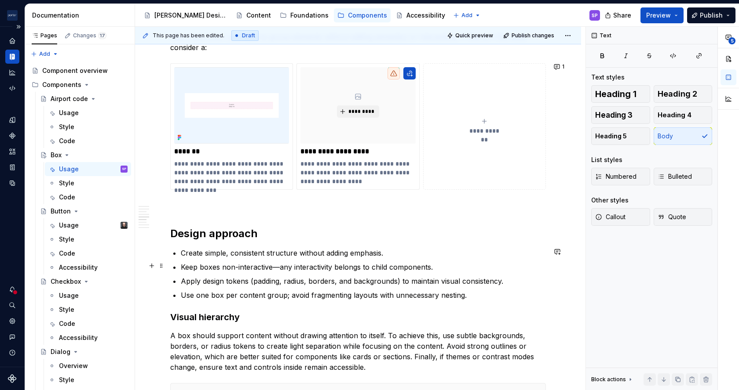
click at [279, 268] on p "Keep boxes non-interactive—any interactivity belongs to child components." at bounding box center [363, 267] width 365 height 11
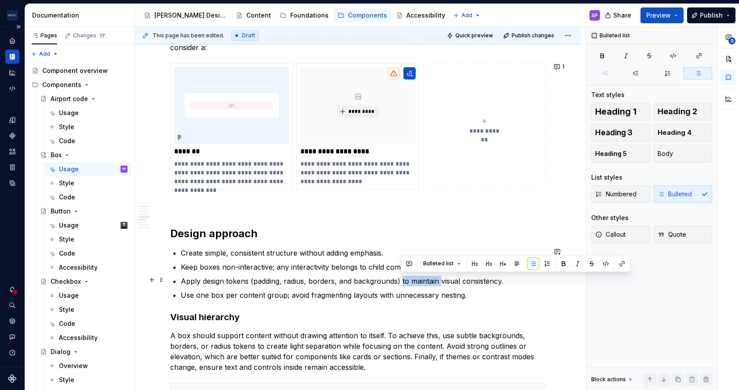
drag, startPoint x: 401, startPoint y: 280, endPoint x: 438, endPoint y: 280, distance: 36.9
click at [438, 280] on p "Apply design tokens (padding, radius, borders, and backgrounds) to maintain vis…" at bounding box center [363, 281] width 365 height 11
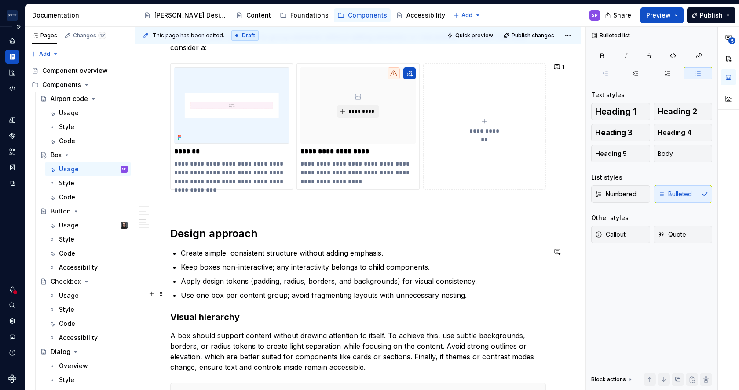
click at [288, 295] on p "Use one box per content group; avoid fragmenting layouts with unnecessary nesti…" at bounding box center [363, 295] width 365 height 11
click at [277, 265] on p "Keep boxes non-interactive; any interactivity belongs to child components." at bounding box center [363, 267] width 365 height 11
click at [192, 253] on p "Create simple, consistent structure without adding emphasis." at bounding box center [363, 253] width 365 height 11
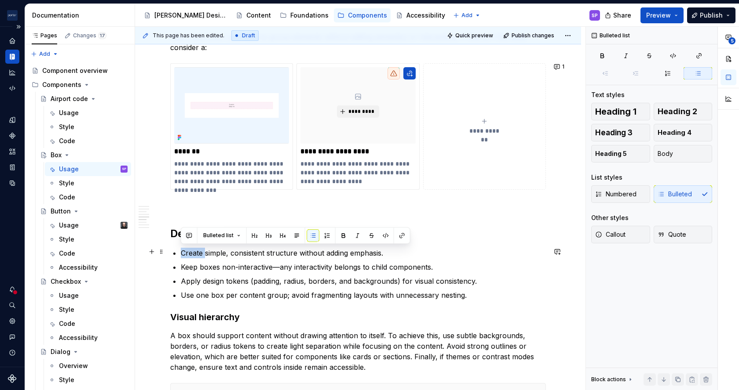
click at [192, 253] on p "Create simple, consistent structure without adding emphasis." at bounding box center [363, 253] width 365 height 11
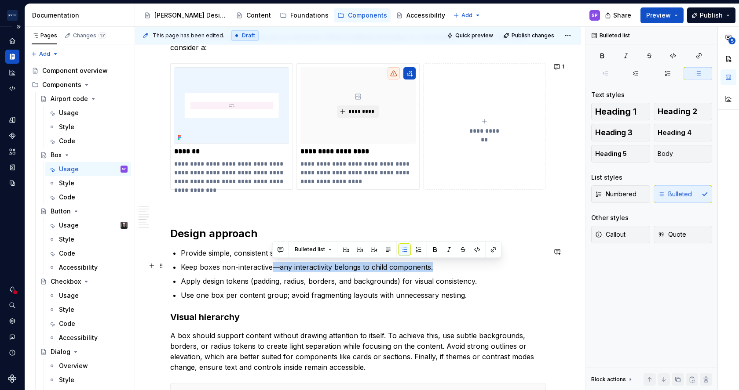
drag, startPoint x: 274, startPoint y: 267, endPoint x: 442, endPoint y: 263, distance: 168.0
click at [442, 263] on p "Keep boxes non-interactive—any interactivity belongs to child components." at bounding box center [363, 267] width 365 height 11
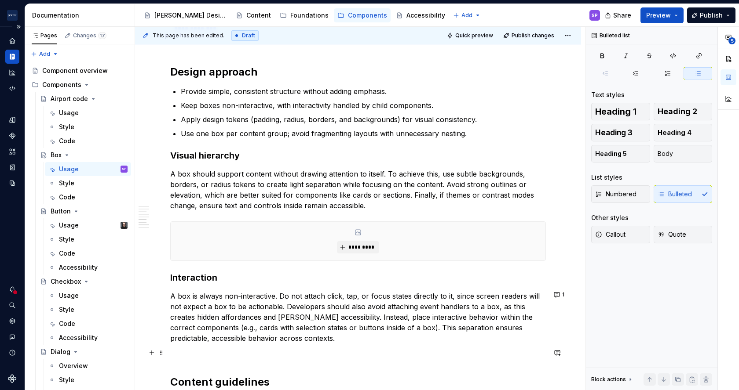
scroll to position [1080, 0]
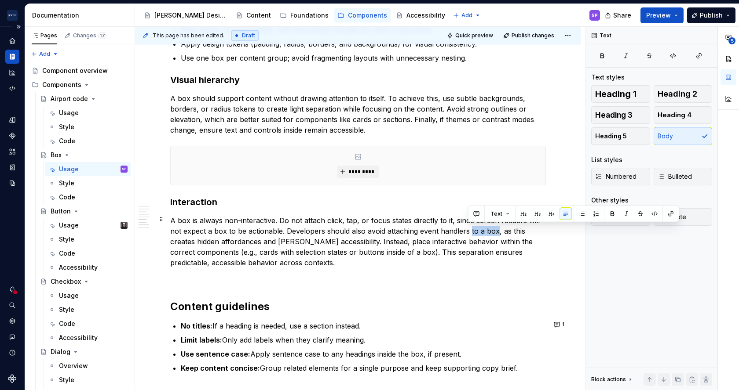
drag, startPoint x: 468, startPoint y: 229, endPoint x: 493, endPoint y: 229, distance: 25.1
click at [493, 229] on p "A box is always non-interactive. Do not attach click, tap, or focus states dire…" at bounding box center [358, 241] width 376 height 53
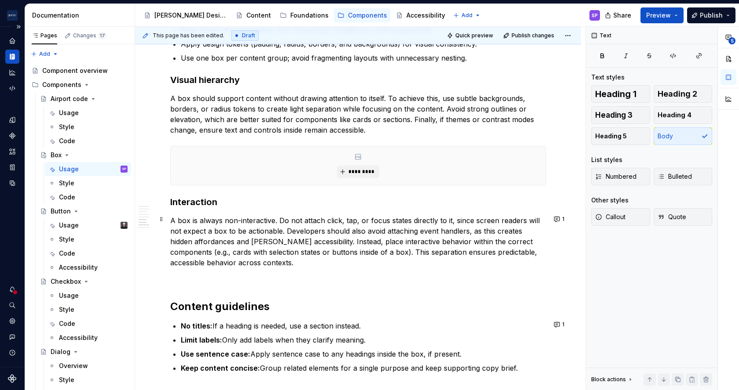
click at [260, 245] on p "A box is always non-interactive. Do not attach click, tap, or focus states dire…" at bounding box center [358, 241] width 376 height 53
click at [497, 241] on p "A box is always non-interactive. Do not attach click, tap, or focus states dire…" at bounding box center [358, 241] width 376 height 53
click at [493, 241] on p "A box is always non-interactive. Do not attach click, tap, or focus states dire…" at bounding box center [358, 241] width 376 height 53
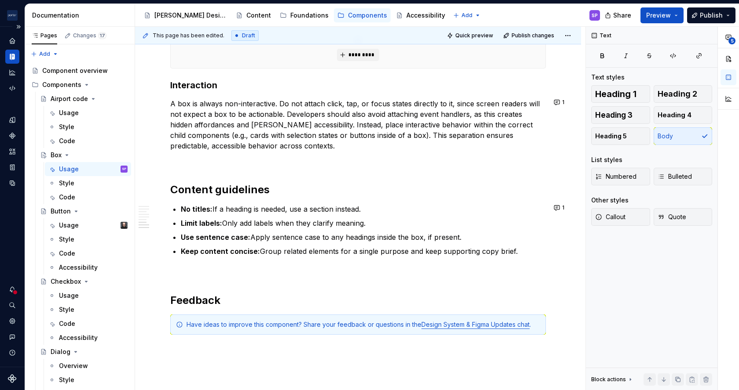
scroll to position [1197, 0]
click at [469, 39] on button "Quick preview" at bounding box center [470, 35] width 53 height 12
click at [56, 283] on div "Checkbox" at bounding box center [66, 281] width 30 height 9
click at [71, 296] on div "Usage" at bounding box center [69, 296] width 20 height 9
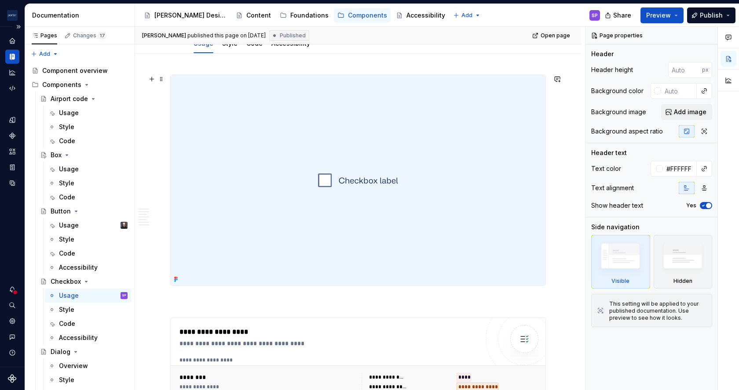
scroll to position [99, 0]
click at [556, 77] on button "button" at bounding box center [557, 79] width 12 height 12
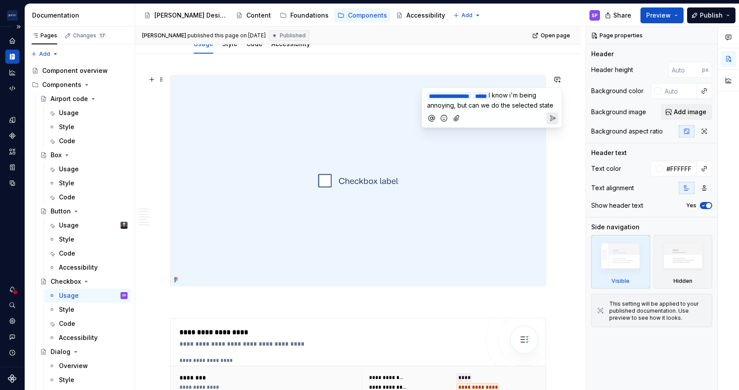
click at [511, 104] on span "I know i'm being annoying, but can we do the selected state" at bounding box center [490, 100] width 126 height 18
click at [506, 113] on p "**********" at bounding box center [491, 105] width 129 height 29
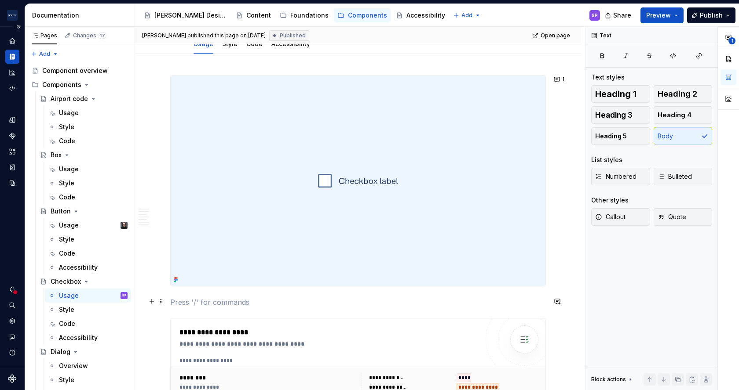
drag, startPoint x: 510, startPoint y: 304, endPoint x: 361, endPoint y: 301, distance: 148.7
click at [361, 301] on p at bounding box center [358, 302] width 376 height 11
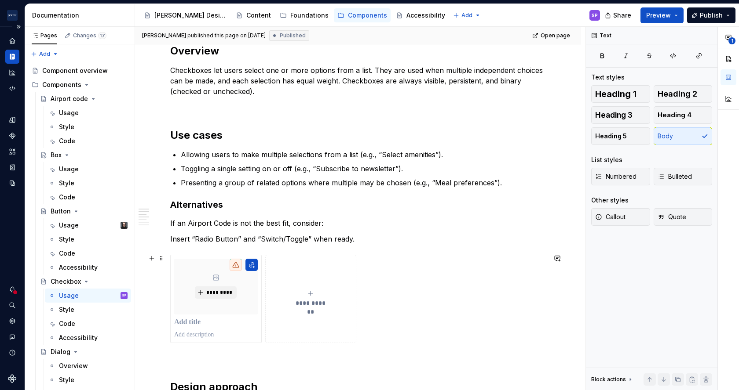
scroll to position [531, 0]
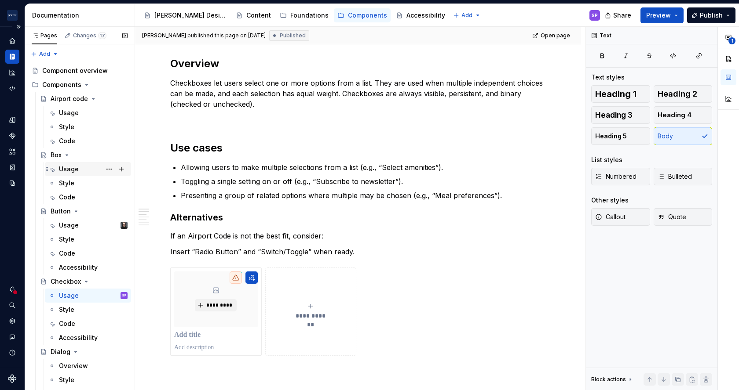
click at [59, 167] on div "Usage" at bounding box center [69, 169] width 20 height 9
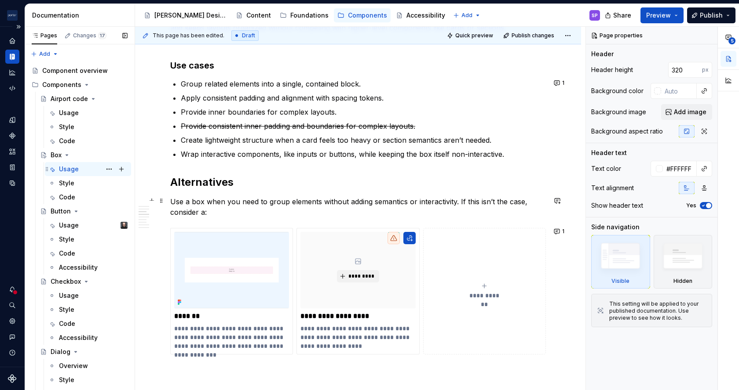
scroll to position [678, 0]
click at [67, 228] on div "Usage" at bounding box center [69, 225] width 20 height 9
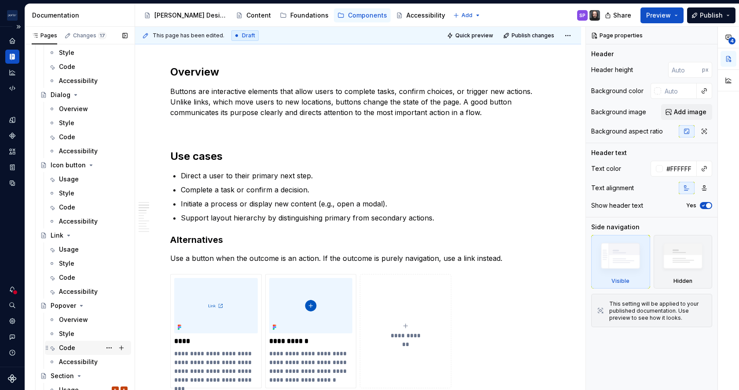
scroll to position [290, 0]
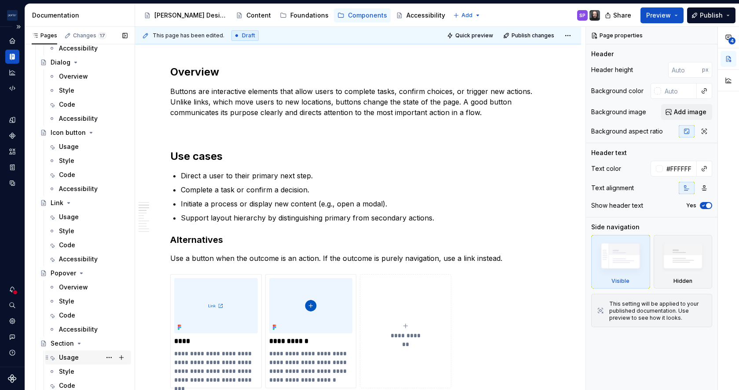
click at [76, 354] on div "Usage" at bounding box center [69, 358] width 20 height 9
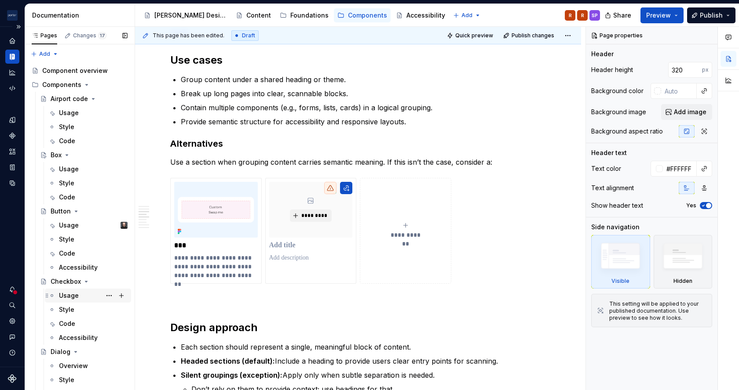
click at [76, 299] on div "Usage" at bounding box center [69, 296] width 20 height 9
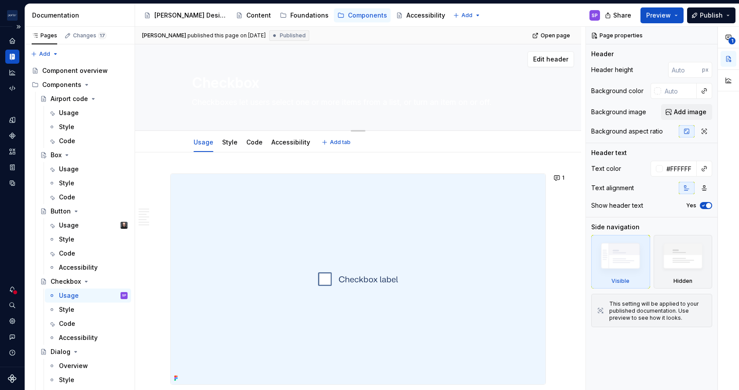
click at [241, 96] on textarea "Checkboxes let users select one or more items from a list, or turn an item on o…" at bounding box center [356, 102] width 332 height 14
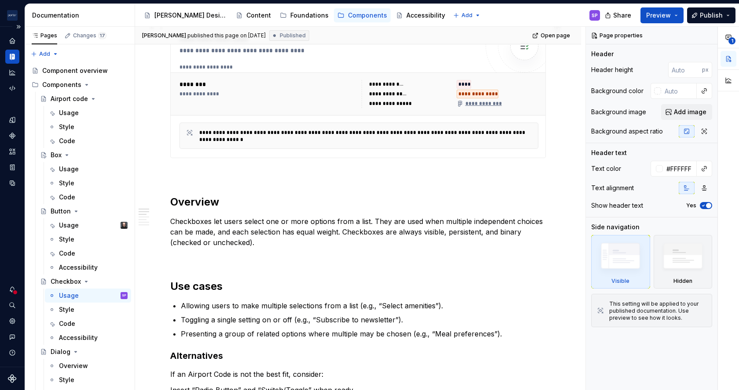
scroll to position [396, 0]
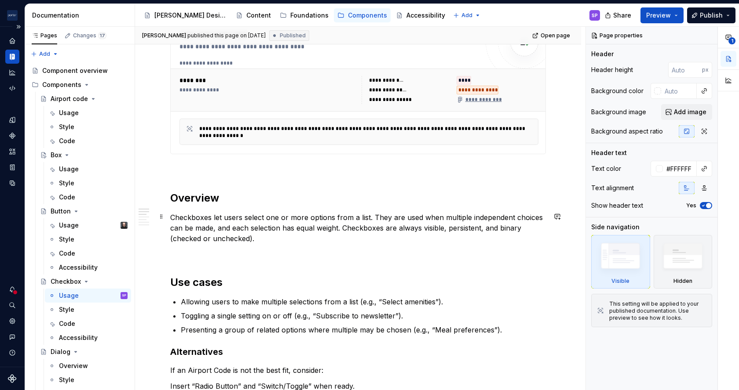
click at [172, 217] on p "Checkboxes let users select one or more options from a list. They are used when…" at bounding box center [358, 228] width 376 height 32
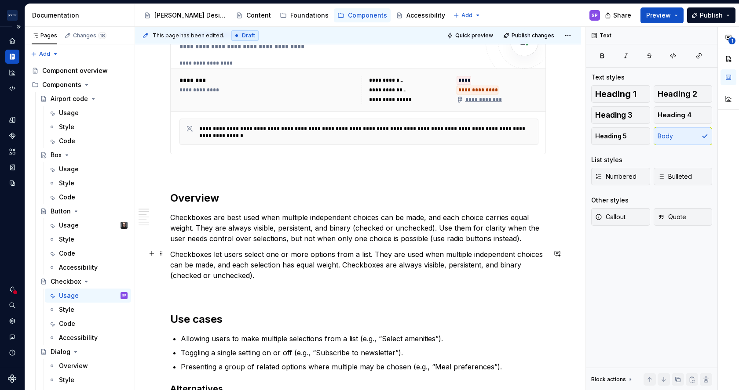
click at [217, 255] on p "Checkboxes let users select one or more options from a list. They are used when…" at bounding box center [358, 265] width 376 height 32
click at [225, 262] on p "Checkboxes let users select one or more options from a list. They are used when…" at bounding box center [358, 265] width 376 height 32
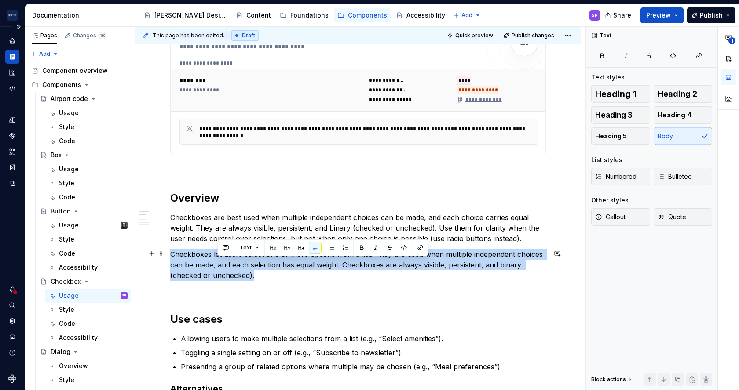
click at [225, 262] on p "Checkboxes let users select one or more options from a list. They are used when…" at bounding box center [358, 265] width 376 height 32
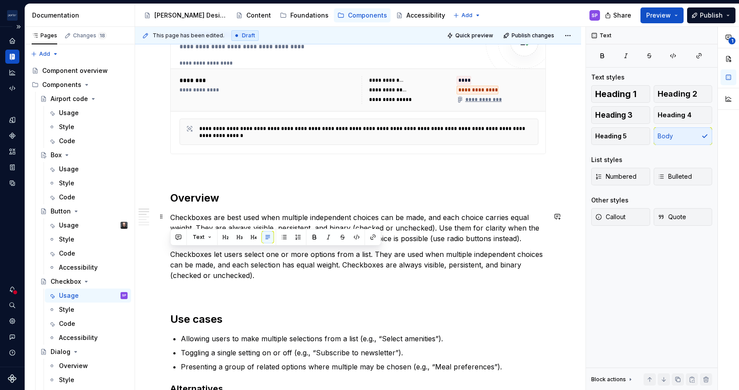
click at [304, 215] on p "Checkboxes are best used when multiple independent choices can be made, and eac…" at bounding box center [358, 228] width 376 height 32
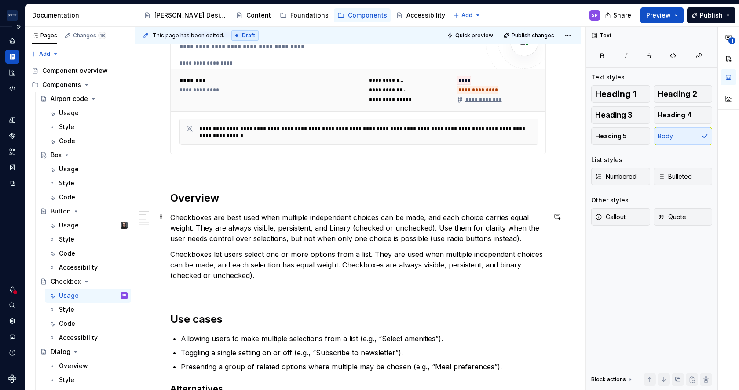
click at [284, 216] on p "Checkboxes are best used when multiple independent choices can be made, and eac…" at bounding box center [358, 228] width 376 height 32
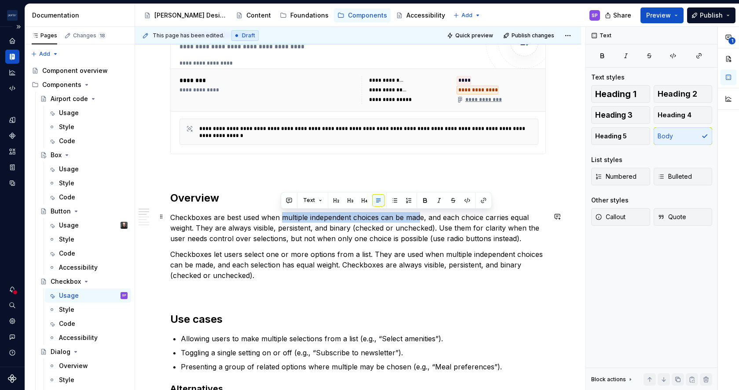
drag, startPoint x: 283, startPoint y: 218, endPoint x: 421, endPoint y: 220, distance: 137.7
click at [421, 220] on p "Checkboxes are best used when multiple independent choices can be made, and eac…" at bounding box center [358, 228] width 376 height 32
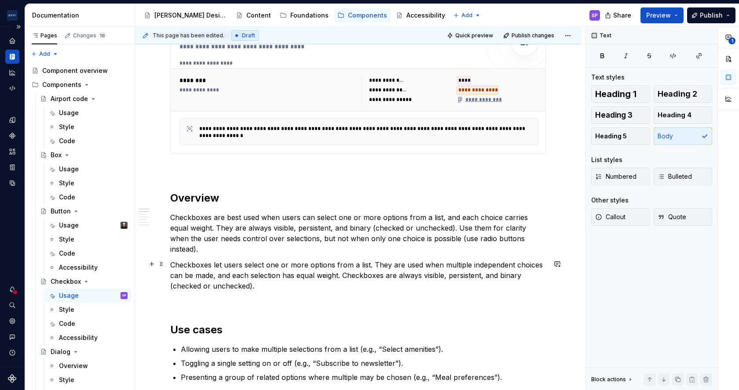
click at [399, 269] on p "Checkboxes let users select one or more options from a list. They are used when…" at bounding box center [358, 276] width 376 height 32
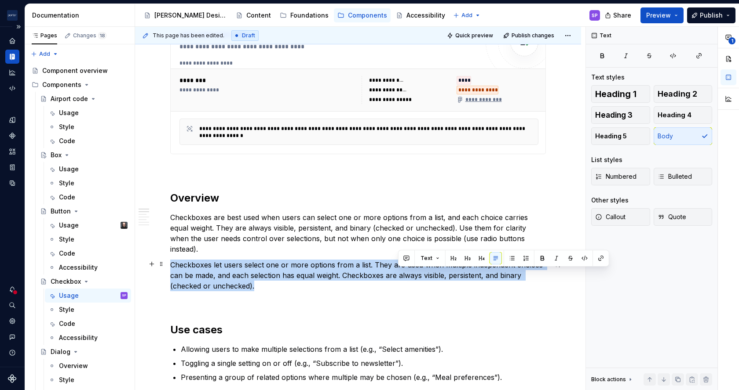
click at [399, 269] on p "Checkboxes let users select one or more options from a list. They are used when…" at bounding box center [358, 276] width 376 height 32
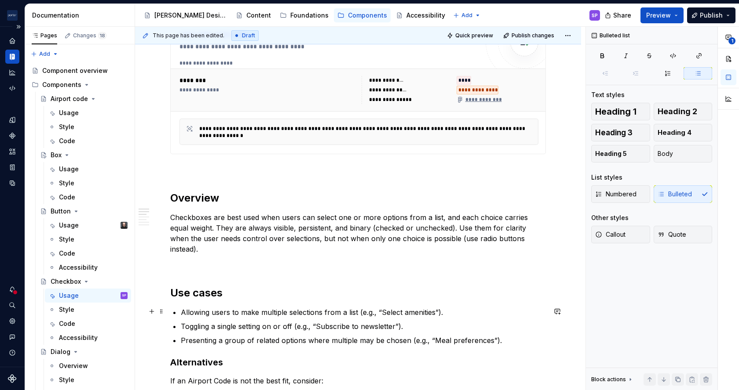
click at [182, 312] on p "Allowing users to make multiple selections from a list (e.g., “Select amenities…" at bounding box center [363, 312] width 365 height 11
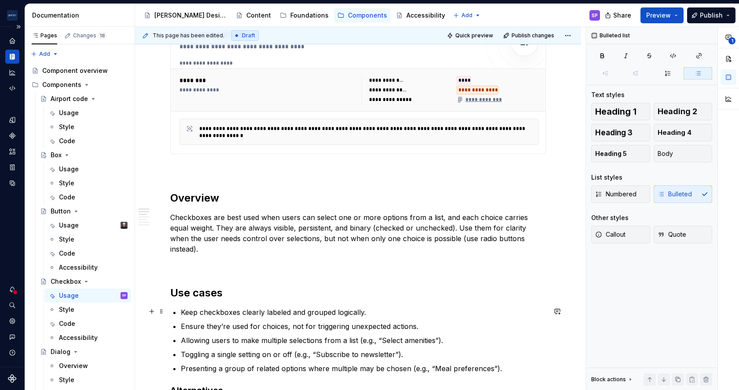
click at [177, 314] on div "**********" at bounding box center [358, 392] width 376 height 1231
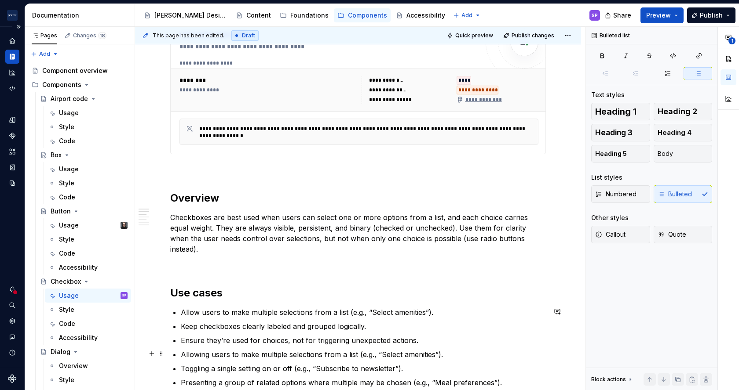
scroll to position [451, 0]
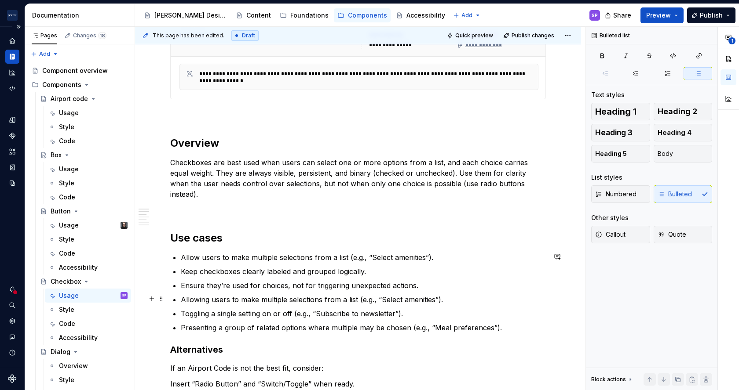
click at [346, 291] on ul "Allow users to make multiple selections from a list (e.g., “Select amenities”).…" at bounding box center [363, 292] width 365 height 81
click at [347, 291] on ul "Allow users to make multiple selections from a list (e.g., “Select amenities”).…" at bounding box center [363, 292] width 365 height 81
click at [342, 296] on p "Allowing users to make multiple selections from a list (e.g., “Select amenities…" at bounding box center [363, 300] width 365 height 11
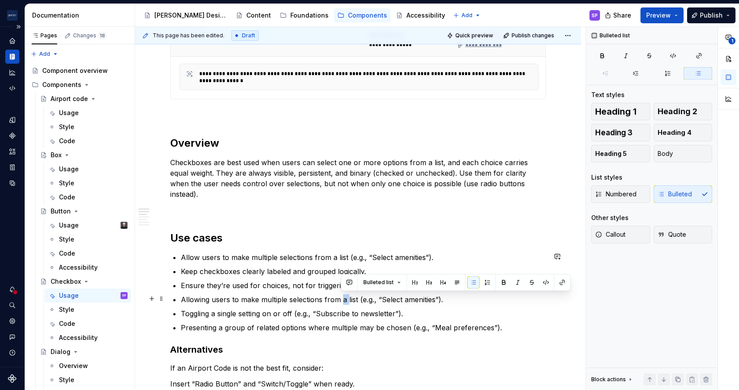
click at [342, 296] on p "Allowing users to make multiple selections from a list (e.g., “Select amenities…" at bounding box center [363, 300] width 365 height 11
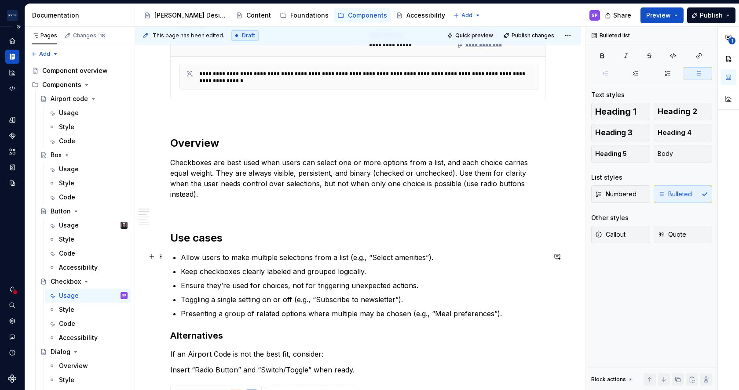
click at [446, 256] on p "Allow users to make multiple selections from a list (e.g., “Select amenities”)." at bounding box center [363, 257] width 365 height 11
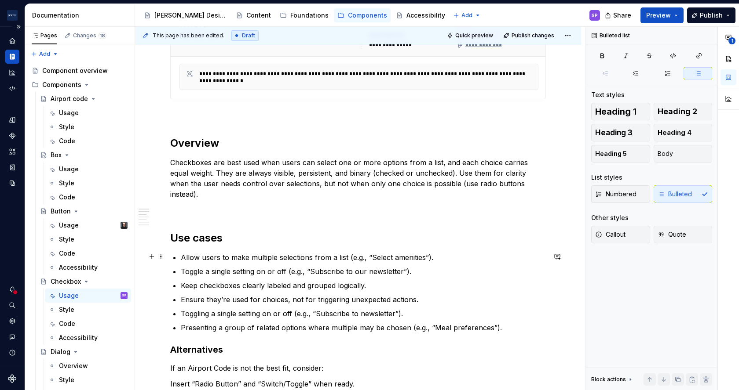
click at [345, 259] on p "Allow users to make multiple selections from a list (e.g., “Select amenities”)." at bounding box center [363, 257] width 365 height 11
click at [334, 309] on p "Toggling a single setting on or off (e.g., “Subscribe to newsletter”)." at bounding box center [363, 314] width 365 height 11
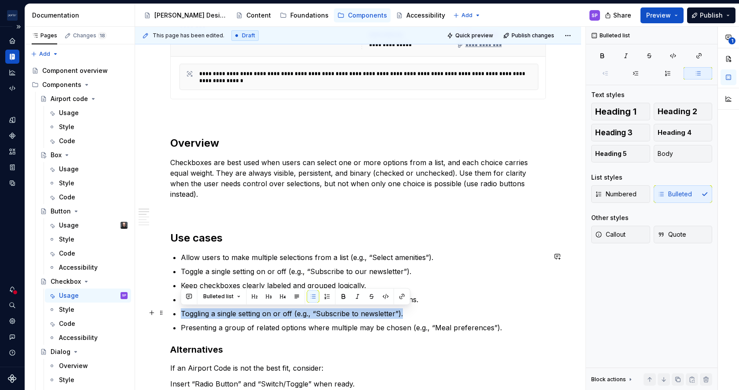
click at [334, 309] on p "Toggling a single setting on or off (e.g., “Subscribe to newsletter”)." at bounding box center [363, 314] width 365 height 11
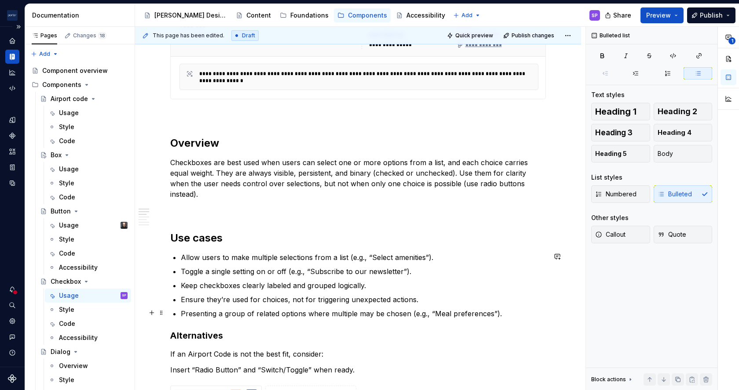
click at [509, 305] on ul "Allow users to make multiple selections from a list (e.g., “Select amenities”).…" at bounding box center [363, 285] width 365 height 67
click at [507, 316] on p "Presenting a group of related options where multiple may be chosen (e.g., “Meal…" at bounding box center [363, 314] width 365 height 11
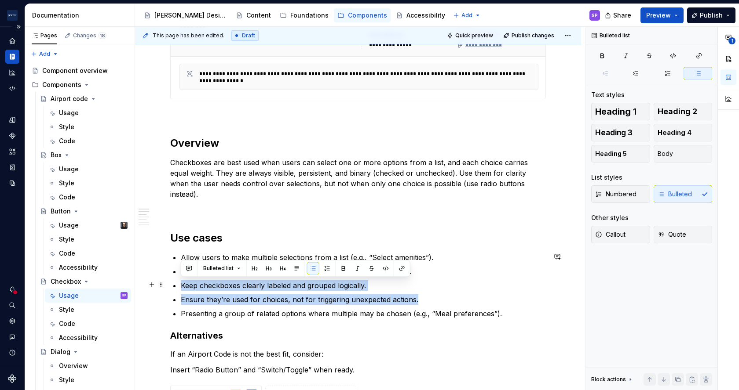
drag, startPoint x: 280, startPoint y: 284, endPoint x: 169, endPoint y: 285, distance: 110.8
click at [169, 285] on div "**********" at bounding box center [358, 391] width 446 height 1380
copy ul "Keep checkboxes clearly labeled and grouped logically. Ensure they’re used for …"
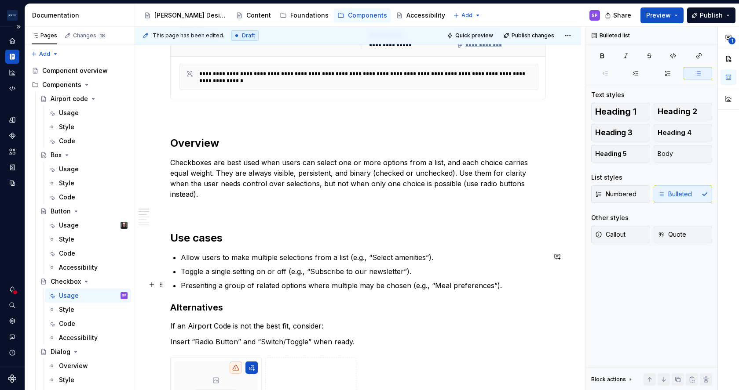
click at [217, 283] on p "Presenting a group of related options where multiple may be chosen (e.g., “Meal…" at bounding box center [363, 286] width 365 height 11
click at [208, 285] on p "Presenting a group of related options where multiple may be chosen (e.g., “Meal…" at bounding box center [363, 286] width 365 height 11
click at [510, 271] on p "Toggle a single setting on or off (e.g., “Subscribe to our newsletter”)." at bounding box center [363, 271] width 365 height 11
click at [510, 277] on ul "Allow users to make multiple selections from a list (e.g., “Select amenities”).…" at bounding box center [363, 271] width 365 height 39
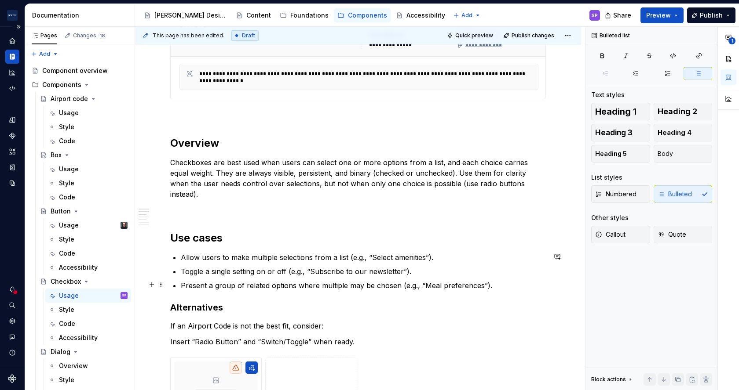
click at [510, 282] on p "Present a group of related options where multiple may be chosen (e.g., “Meal pr…" at bounding box center [363, 286] width 365 height 11
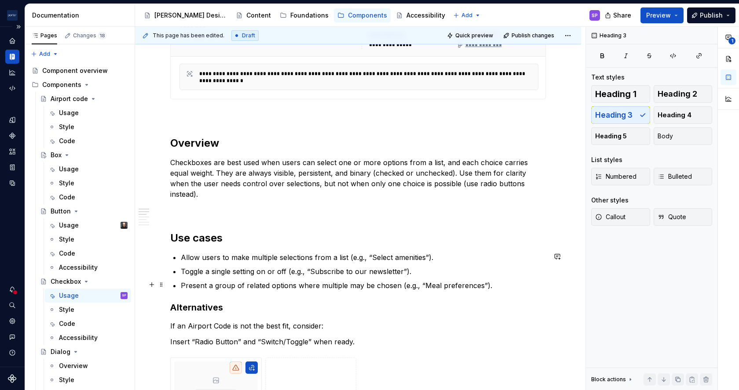
click at [496, 283] on p "Present a group of related options where multiple may be chosen (e.g., “Meal pr…" at bounding box center [363, 286] width 365 height 11
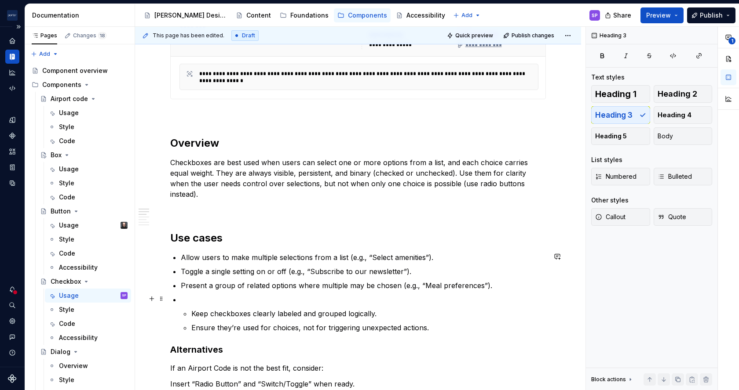
click at [218, 300] on p at bounding box center [363, 300] width 365 height 11
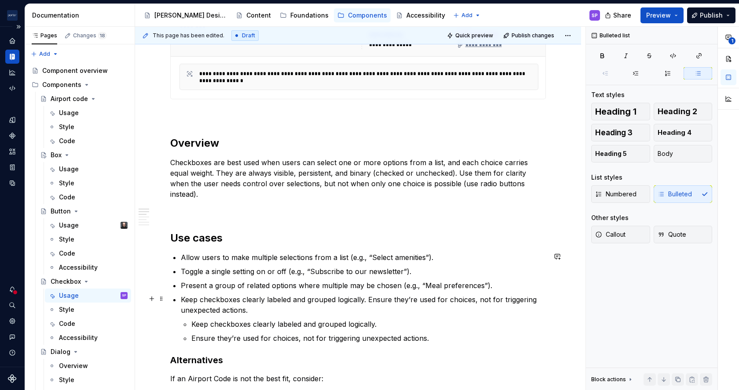
click at [366, 301] on p "Keep checkboxes clearly labeled and grouped logically. Ensure they’re used for …" at bounding box center [363, 305] width 365 height 21
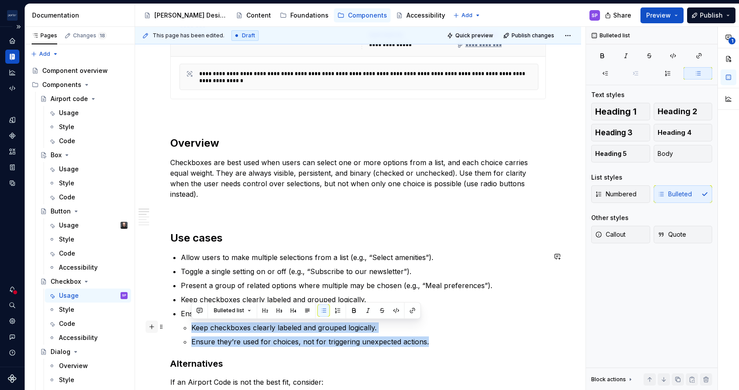
drag, startPoint x: 447, startPoint y: 342, endPoint x: 150, endPoint y: 331, distance: 297.5
click at [170, 331] on div "**********" at bounding box center [358, 358] width 376 height 1270
drag, startPoint x: 422, startPoint y: 340, endPoint x: 185, endPoint y: 325, distance: 237.9
click at [191, 325] on ul "Keep checkboxes clearly labeled and grouped logically. Ensure they’re used for …" at bounding box center [368, 335] width 354 height 25
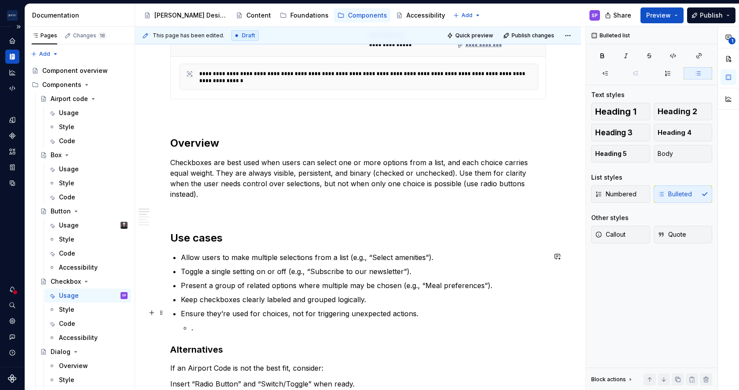
click at [305, 319] on li "Ensure they’re used for choices, not for triggering unexpected actions. ." at bounding box center [363, 321] width 365 height 25
click at [298, 323] on p "." at bounding box center [368, 328] width 354 height 11
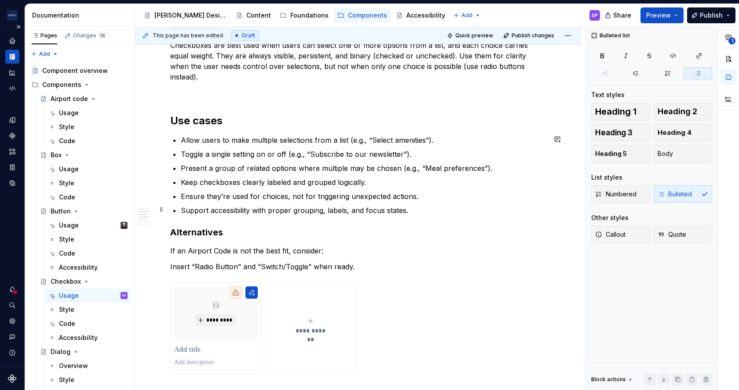
scroll to position [612, 0]
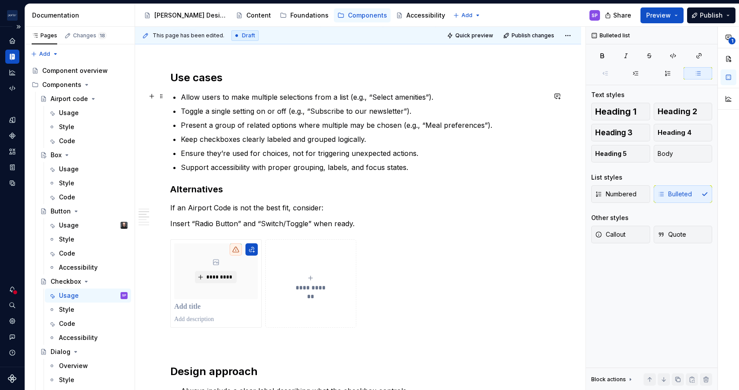
click at [235, 93] on p "Allow users to make multiple selections from a list (e.g., “Select amenities”)." at bounding box center [363, 97] width 365 height 11
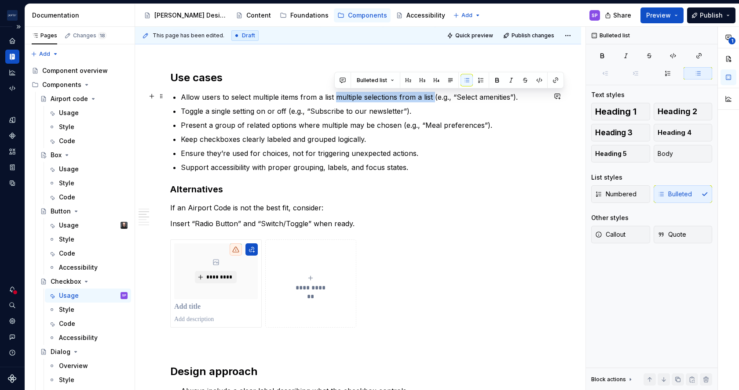
drag, startPoint x: 336, startPoint y: 97, endPoint x: 433, endPoint y: 96, distance: 97.2
click at [433, 96] on p "Allow users to select multiple items from a list multiple selections from a lis…" at bounding box center [363, 97] width 365 height 11
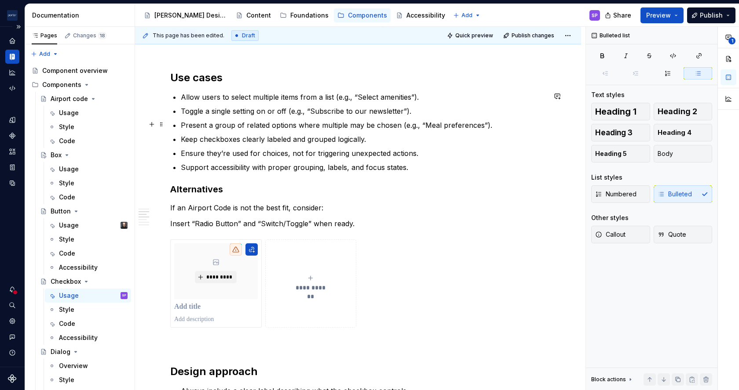
click at [323, 125] on p "Present a group of related options where multiple may be chosen (e.g., “Meal pr…" at bounding box center [363, 125] width 365 height 11
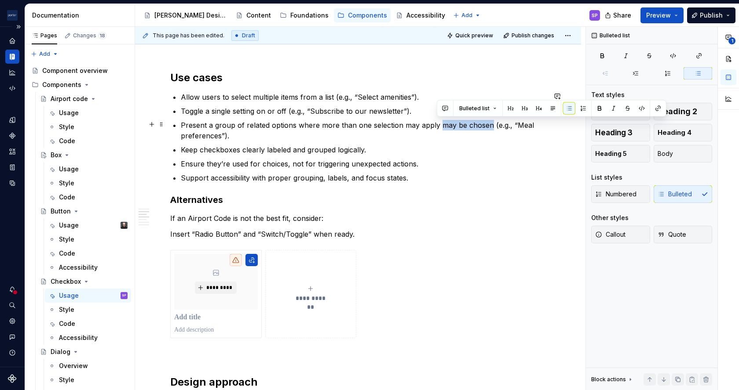
drag, startPoint x: 436, startPoint y: 126, endPoint x: 485, endPoint y: 124, distance: 49.8
click at [485, 124] on p "Present a group of related options where more than one selection may apply may …" at bounding box center [363, 130] width 365 height 21
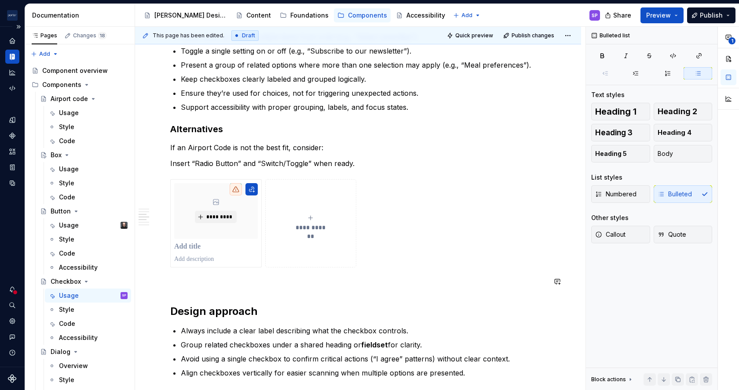
scroll to position [674, 0]
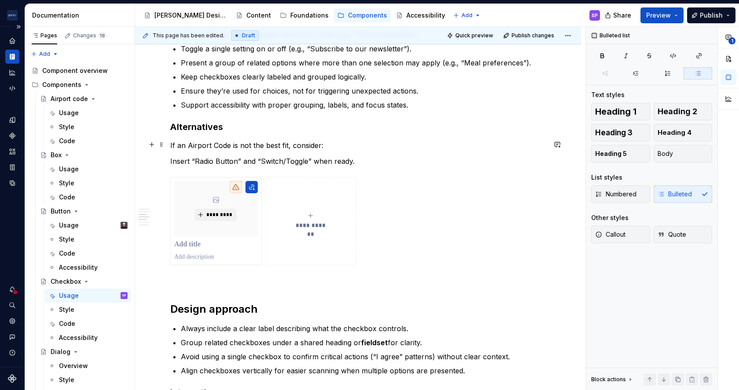
click at [169, 145] on div "**********" at bounding box center [358, 175] width 446 height 1394
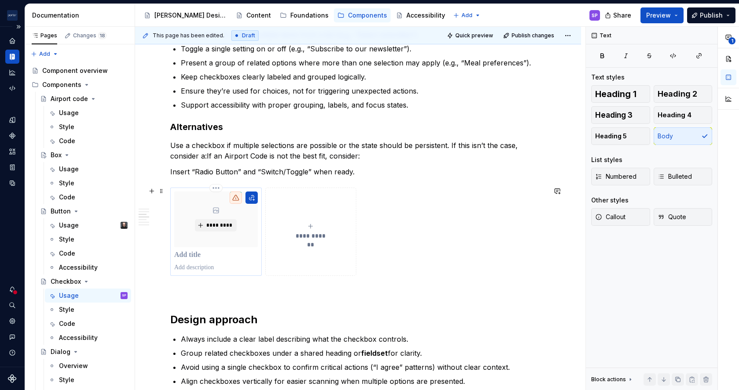
click at [202, 251] on p at bounding box center [216, 255] width 84 height 9
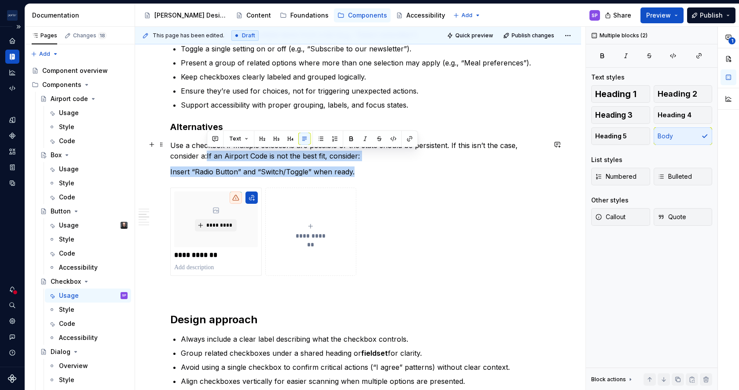
drag, startPoint x: 373, startPoint y: 169, endPoint x: 206, endPoint y: 153, distance: 167.9
click at [206, 153] on div "**********" at bounding box center [358, 127] width 376 height 1255
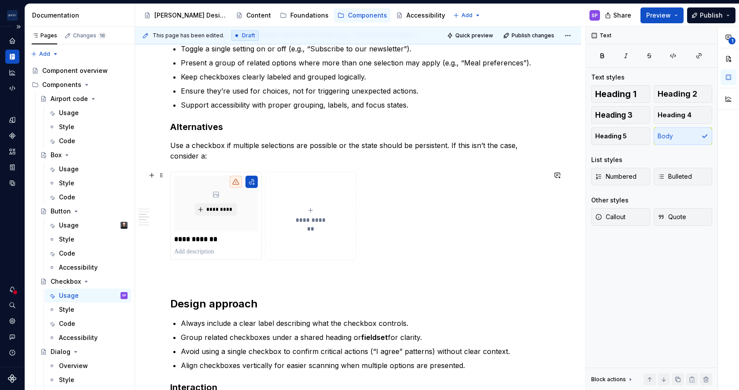
click at [302, 237] on button "**********" at bounding box center [310, 216] width 91 height 88
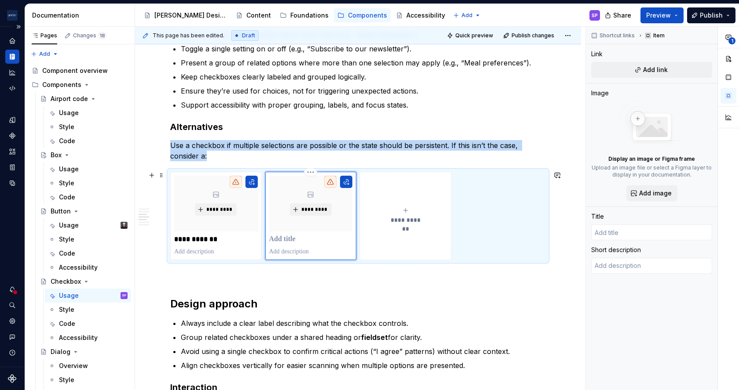
click at [288, 235] on p at bounding box center [311, 239] width 84 height 9
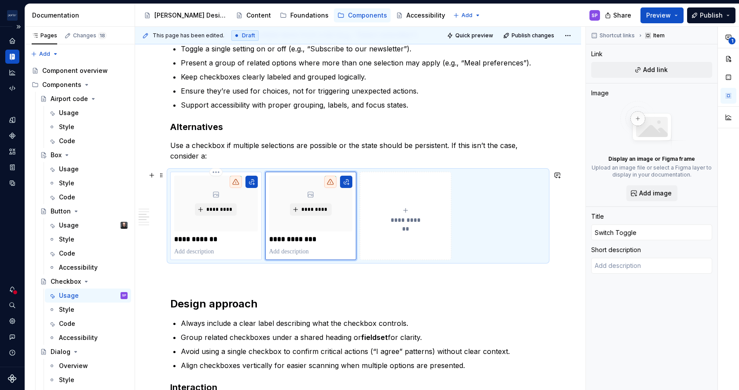
click at [205, 237] on p "**********" at bounding box center [215, 239] width 83 height 9
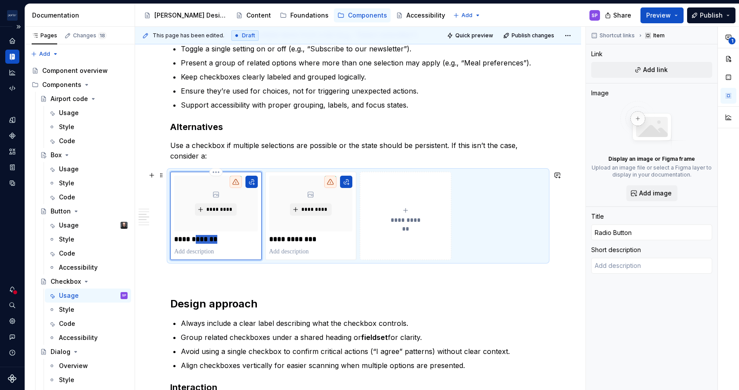
click at [205, 237] on p "**********" at bounding box center [215, 239] width 83 height 9
click at [307, 241] on p "**********" at bounding box center [310, 239] width 83 height 9
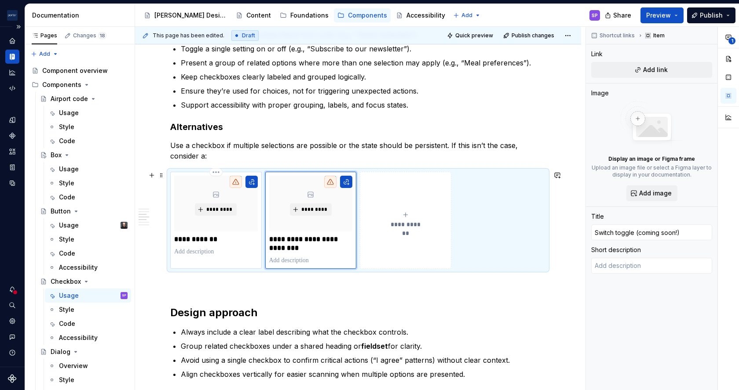
click at [224, 237] on p "**********" at bounding box center [215, 239] width 83 height 9
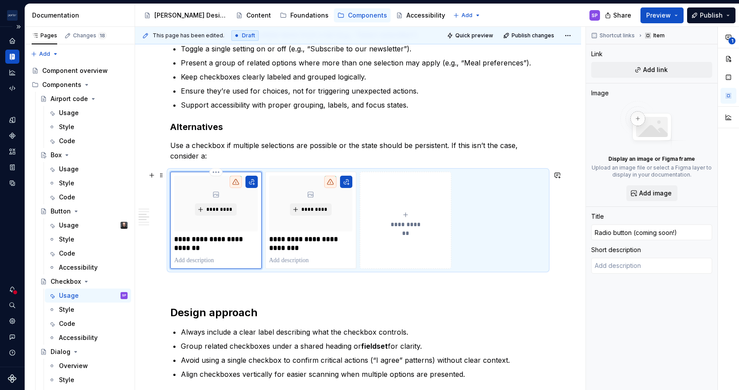
click at [194, 261] on p at bounding box center [216, 260] width 84 height 9
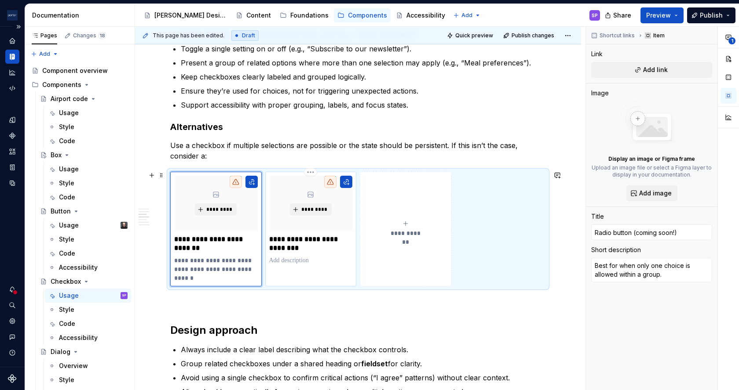
click at [311, 259] on p at bounding box center [311, 260] width 84 height 9
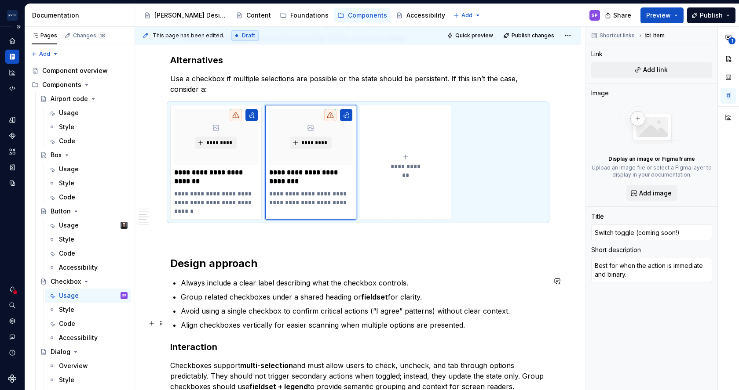
scroll to position [789, 0]
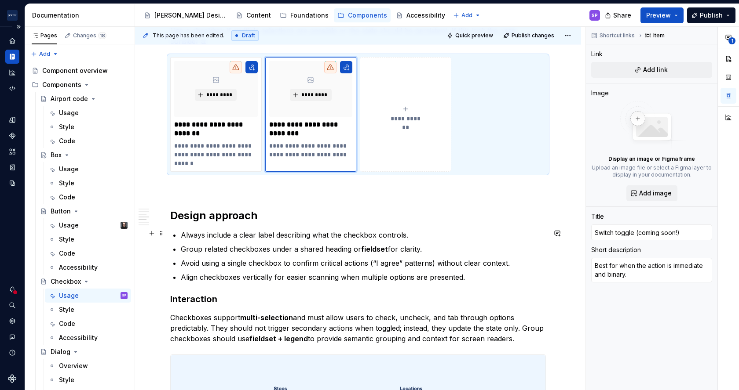
click at [215, 235] on p "Always include a clear label describing what the checkbox controls." at bounding box center [363, 235] width 365 height 11
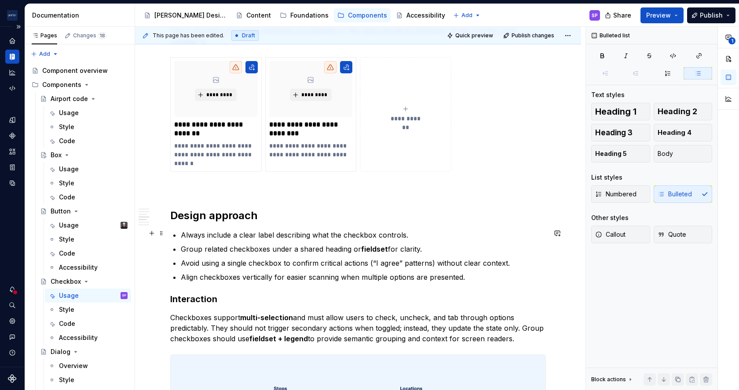
click at [240, 235] on p "Always include a clear label describing what the checkbox controls." at bounding box center [363, 235] width 365 height 11
click at [307, 230] on p "Always include a descriptive label describing what the checkbox controls." at bounding box center [363, 235] width 365 height 11
click at [188, 247] on p "Group related checkboxes under a shared heading or fieldset for clarity." at bounding box center [363, 249] width 365 height 11
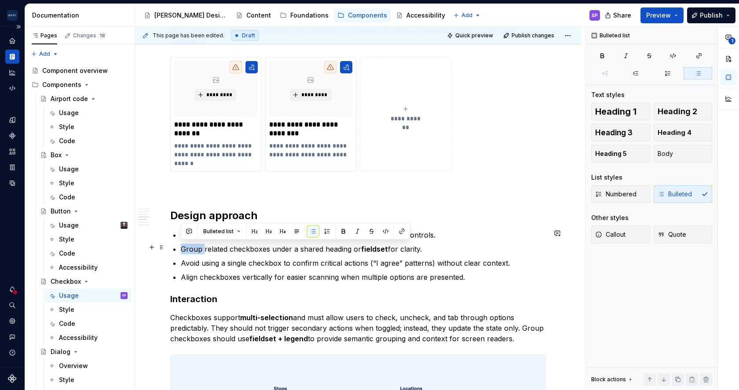
click at [188, 247] on p "Group related checkboxes under a shared heading or fieldset for clarity." at bounding box center [363, 249] width 365 height 11
click at [231, 252] on ul "Always include a descriptive label that explains what the checkbox controls. Pl…" at bounding box center [363, 256] width 365 height 53
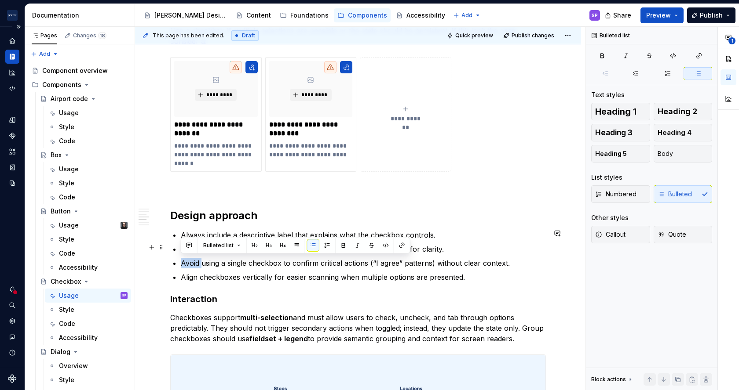
click at [231, 252] on ul "Always include a descriptive label that explains what the checkbox controls. Pl…" at bounding box center [363, 256] width 365 height 53
click at [235, 273] on p "Align checkboxes vertically for easier scanning when multiple options are prese…" at bounding box center [363, 277] width 365 height 11
click at [235, 240] on ul "Always include a descriptive label that explains what the checkbox controls. Pl…" at bounding box center [363, 256] width 365 height 53
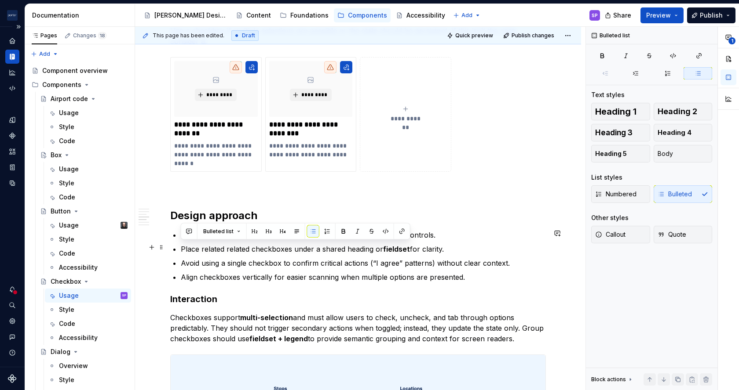
click at [235, 245] on p "Place related related checkboxes under a shared heading or fieldset for clarity." at bounding box center [363, 249] width 365 height 11
click at [355, 251] on p "Place related checkboxes under a shared heading or fieldset for clarity." at bounding box center [363, 249] width 365 height 11
click at [396, 248] on strong "fieldset" at bounding box center [399, 249] width 27 height 9
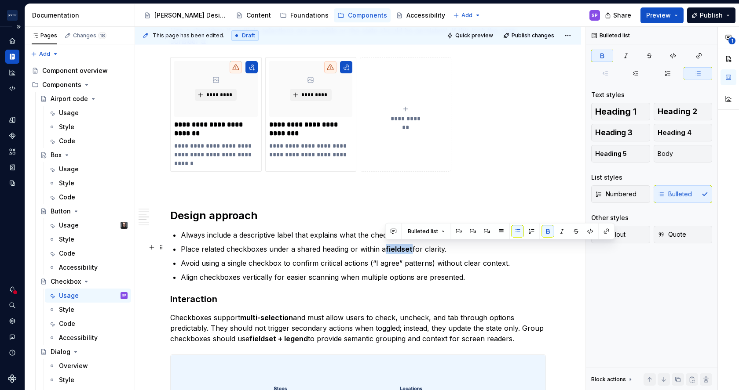
click at [396, 248] on strong "fieldset" at bounding box center [399, 249] width 27 height 9
drag, startPoint x: 385, startPoint y: 248, endPoint x: 418, endPoint y: 247, distance: 33.0
click at [418, 247] on p "Place related checkboxes under a shared heading or within a <fieldset> for clar…" at bounding box center [363, 249] width 365 height 11
click at [426, 224] on div "Bulleted list" at bounding box center [500, 231] width 230 height 17
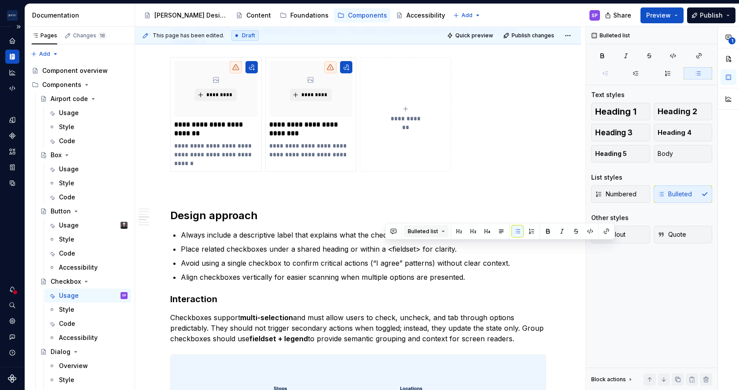
click at [426, 226] on button "Bulleted list" at bounding box center [426, 232] width 45 height 12
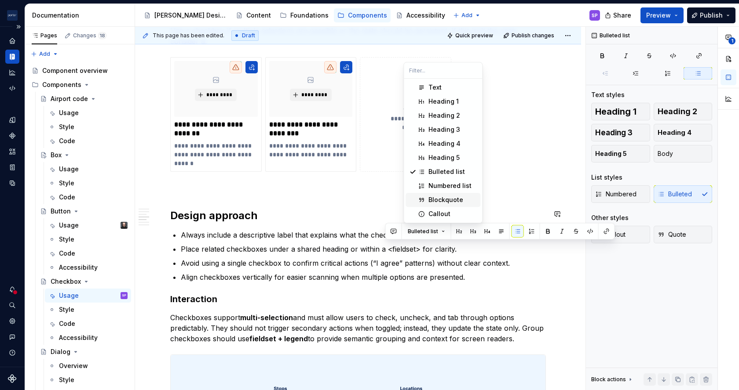
click at [434, 196] on div "Blockquote" at bounding box center [445, 200] width 35 height 9
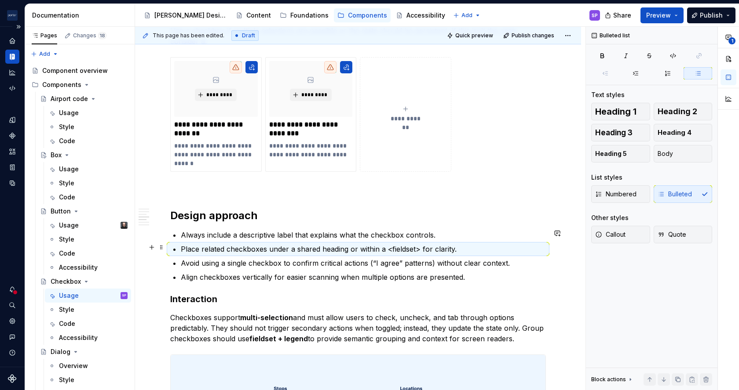
click at [429, 245] on p "Place related checkboxes under a shared heading or within a <fieldset> for clar…" at bounding box center [363, 249] width 365 height 11
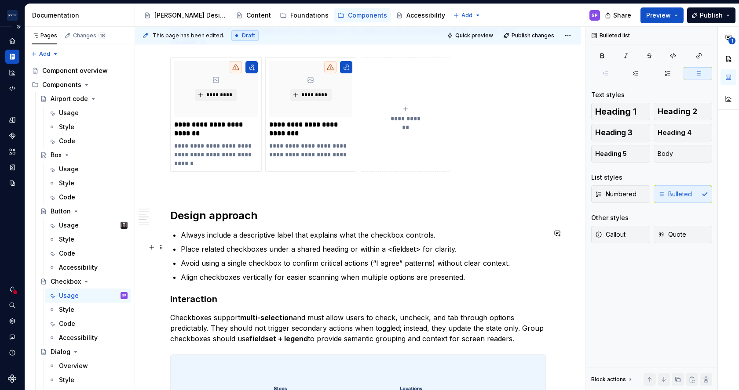
click at [418, 248] on p "Place related checkboxes under a shared heading or within a <fieldset> for clar…" at bounding box center [363, 249] width 365 height 11
click at [388, 248] on p "Place related checkboxes under a shared heading or within a <fieldset for clari…" at bounding box center [363, 249] width 365 height 11
drag, startPoint x: 383, startPoint y: 247, endPoint x: 412, endPoint y: 247, distance: 28.6
click at [412, 247] on p "Place related checkboxes under a shared heading or within a fieldset for clarit…" at bounding box center [363, 249] width 365 height 11
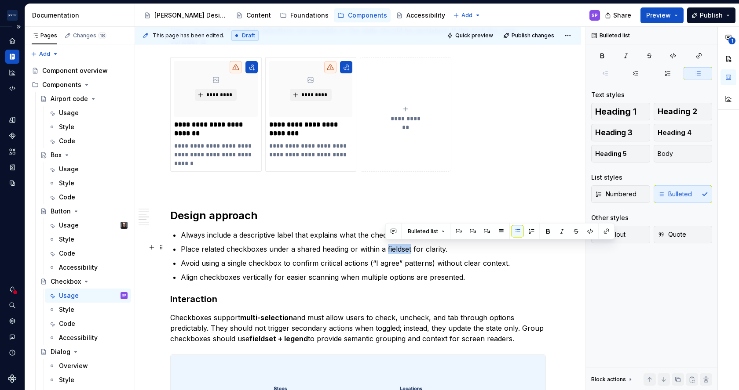
drag, startPoint x: 410, startPoint y: 247, endPoint x: 385, endPoint y: 248, distance: 25.1
click at [385, 248] on p "Place related checkboxes under a shared heading or within a fieldset for clarit…" at bounding box center [363, 249] width 365 height 11
click at [416, 233] on span "Bulleted list" at bounding box center [423, 231] width 30 height 7
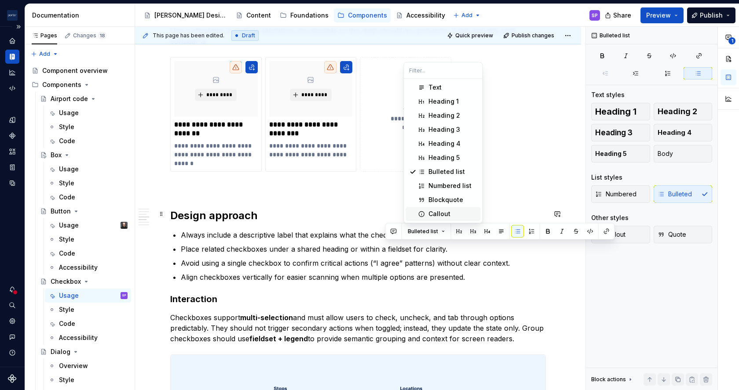
click at [442, 215] on div "Callout" at bounding box center [439, 214] width 22 height 9
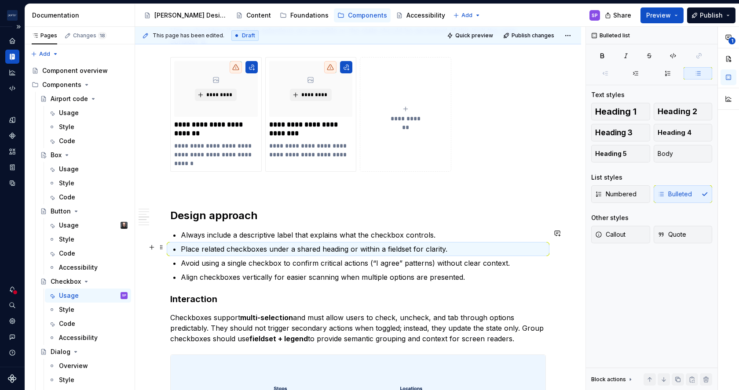
click at [400, 250] on p "Place related checkboxes under a shared heading or within a fieldset for clarit…" at bounding box center [363, 249] width 365 height 11
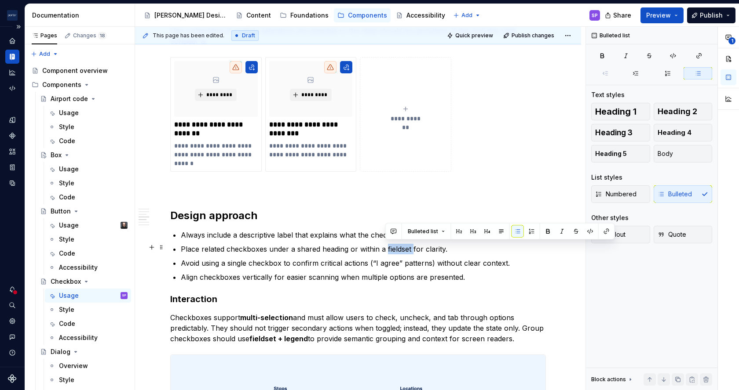
click at [400, 250] on p "Place related checkboxes under a shared heading or within a fieldset for clarit…" at bounding box center [363, 249] width 365 height 11
click at [414, 233] on span "Bulleted list" at bounding box center [423, 231] width 30 height 7
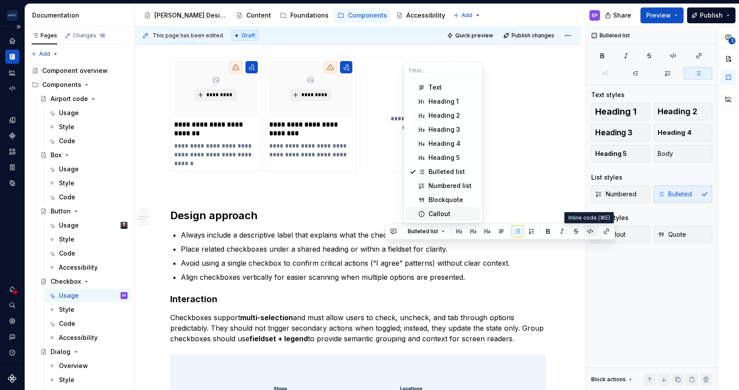
click at [593, 231] on button "button" at bounding box center [590, 232] width 12 height 12
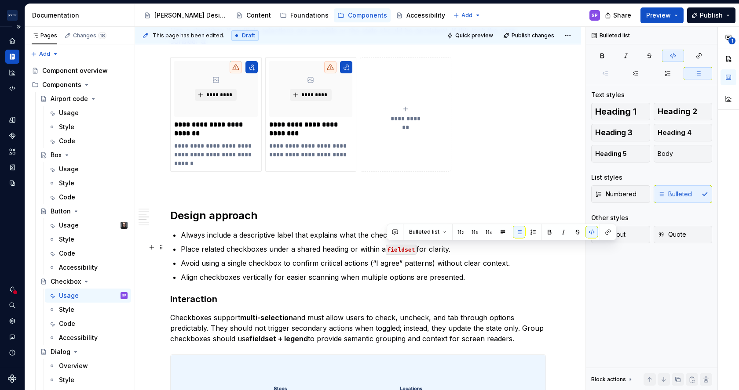
click at [498, 266] on p "Avoid using a single checkbox to confirm critical actions (“I agree” patterns) …" at bounding box center [363, 263] width 365 height 11
click at [414, 250] on code "fieldset" at bounding box center [401, 250] width 31 height 10
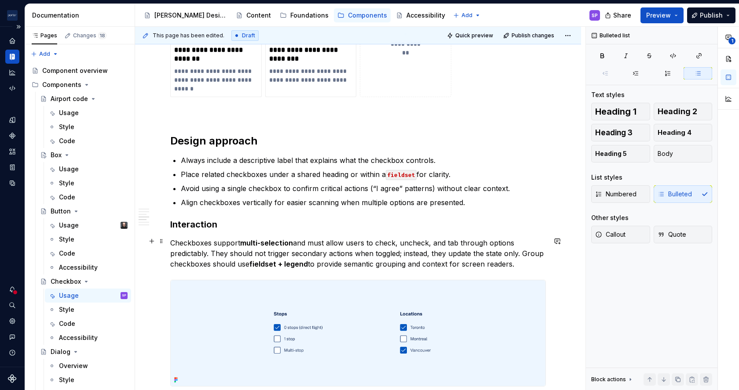
scroll to position [864, 0]
drag, startPoint x: 280, startPoint y: 187, endPoint x: 365, endPoint y: 186, distance: 84.9
click at [365, 186] on p "Avoid using a single checkbox to confirm critical actions (“I agree” patterns) …" at bounding box center [363, 188] width 365 height 11
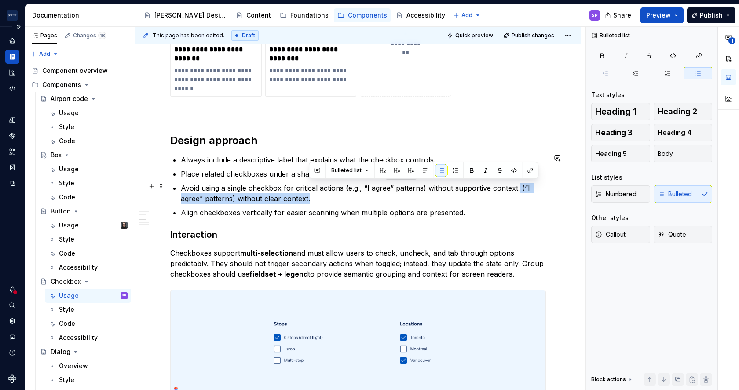
drag, startPoint x: 363, startPoint y: 197, endPoint x: 517, endPoint y: 185, distance: 154.8
click at [517, 185] on p "Avoid using a single checkbox for critical actions (e.g., “I agree” patterns) w…" at bounding box center [363, 193] width 365 height 21
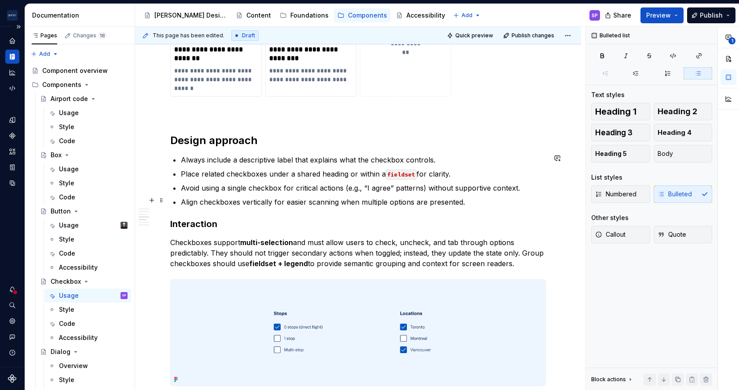
click at [280, 202] on p "Align checkboxes vertically for easier scanning when multiple options are prese…" at bounding box center [363, 202] width 365 height 11
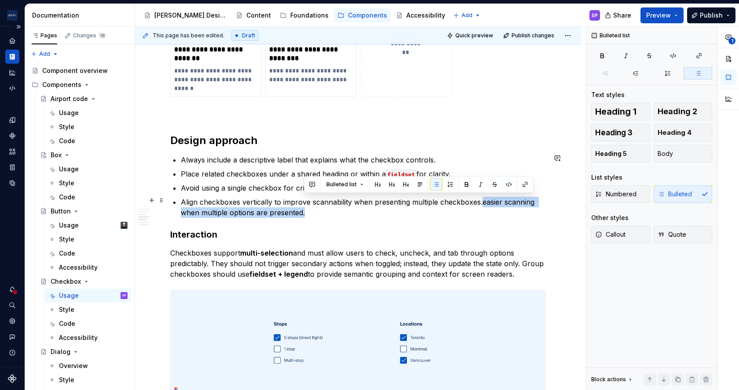
drag, startPoint x: 328, startPoint y: 213, endPoint x: 479, endPoint y: 197, distance: 152.1
click at [479, 197] on p "Align checkboxes vertically to improve scannability when presenting multiple ch…" at bounding box center [363, 207] width 365 height 21
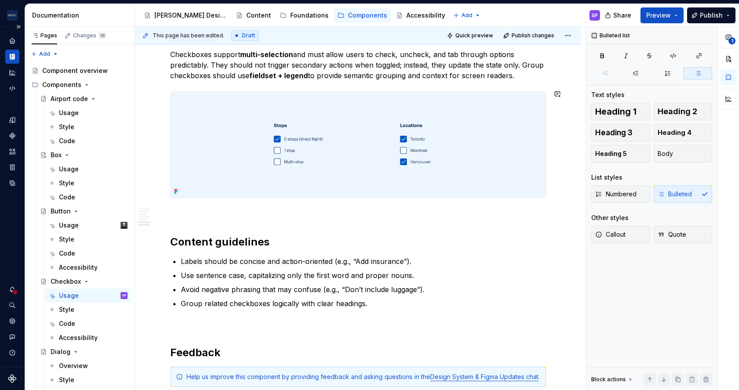
scroll to position [1117, 0]
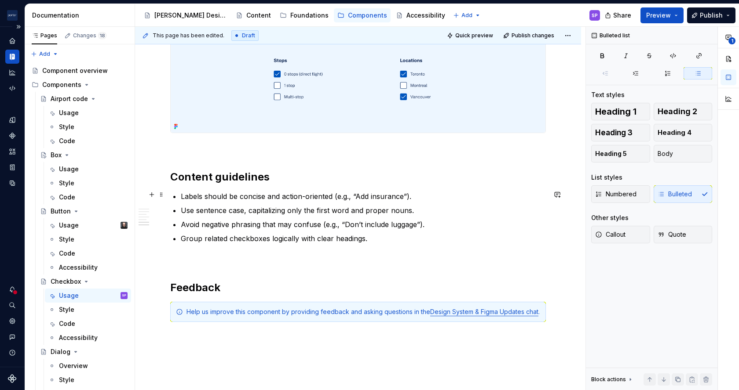
click at [181, 195] on p "Labels should be concise and action-oriented (e.g., “Add insurance”)." at bounding box center [363, 196] width 365 height 11
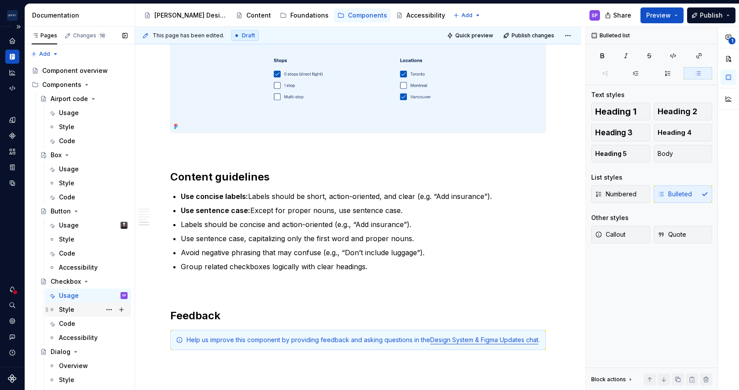
scroll to position [290, 0]
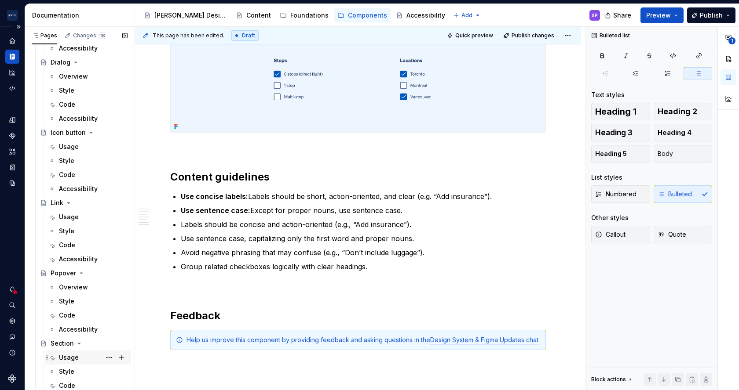
click at [75, 356] on div "Usage" at bounding box center [69, 358] width 20 height 9
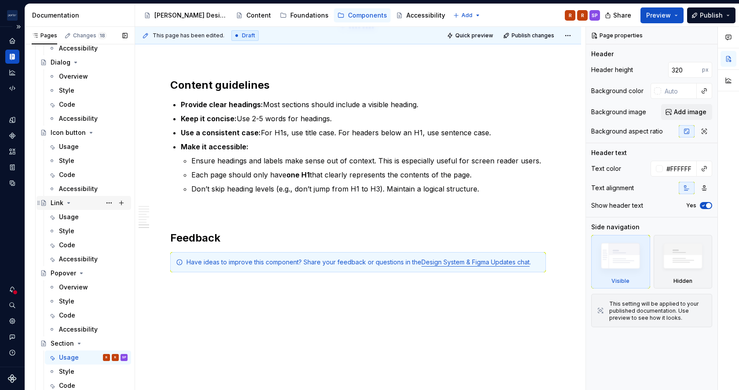
scroll to position [267, 0]
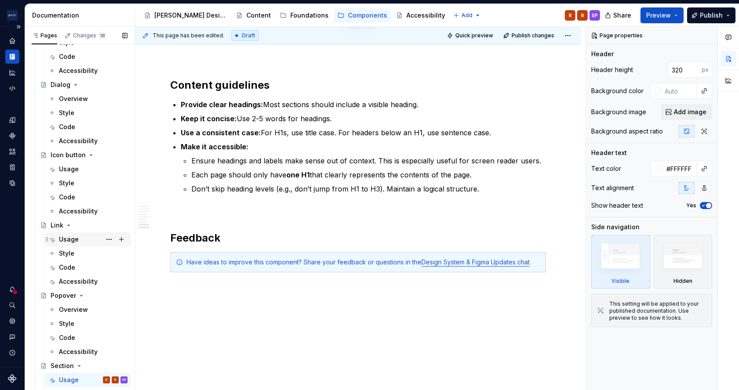
click at [70, 233] on div "Usage" at bounding box center [88, 240] width 86 height 14
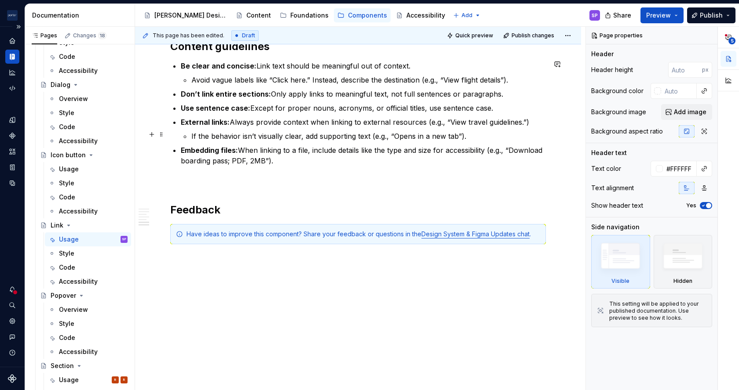
scroll to position [1292, 0]
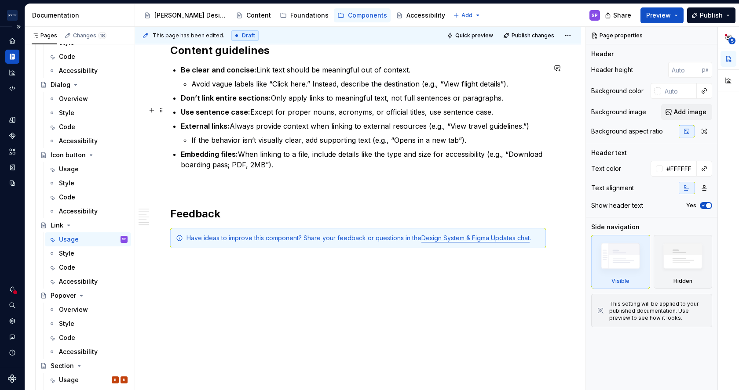
click at [260, 109] on p "Use sentence case: Except for proper nouns, acronyms, or official titles, use s…" at bounding box center [363, 112] width 365 height 11
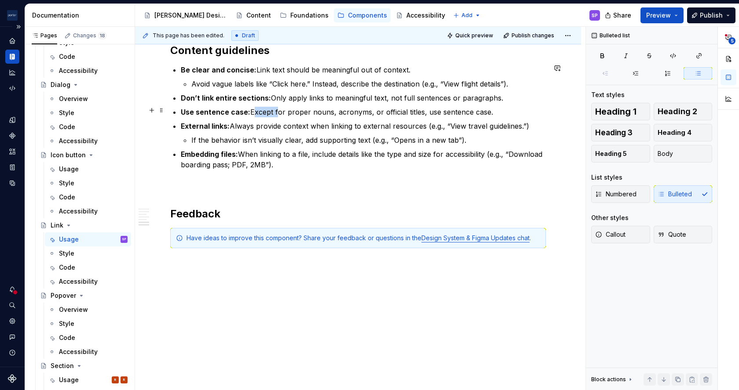
click at [260, 109] on p "Use sentence case: Except for proper nouns, acronyms, or official titles, use s…" at bounding box center [363, 112] width 365 height 11
copy p "Use sentence case: Except for proper nouns, acronyms, or official titles, use s…"
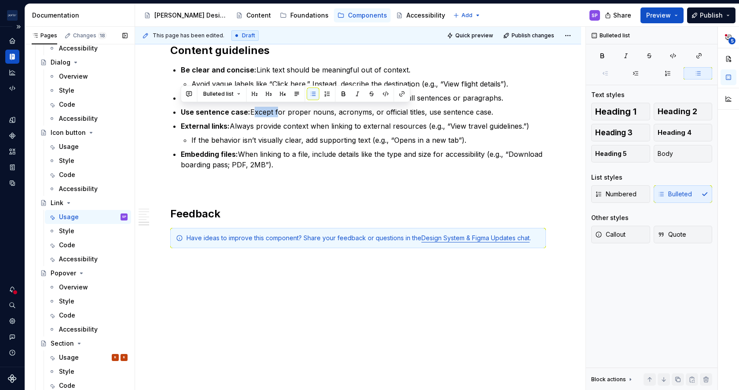
scroll to position [208, 0]
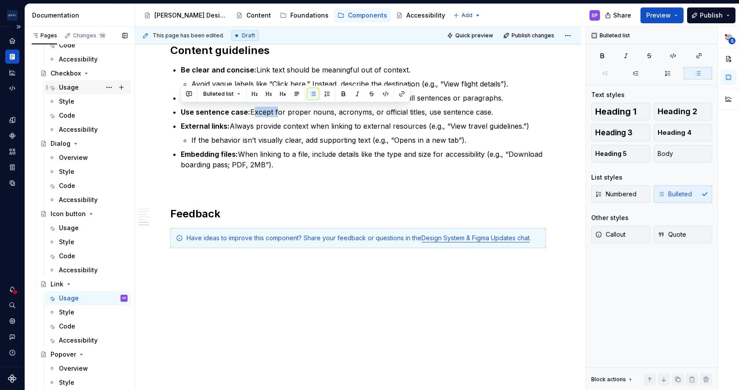
click at [74, 85] on div "Usage" at bounding box center [69, 87] width 20 height 9
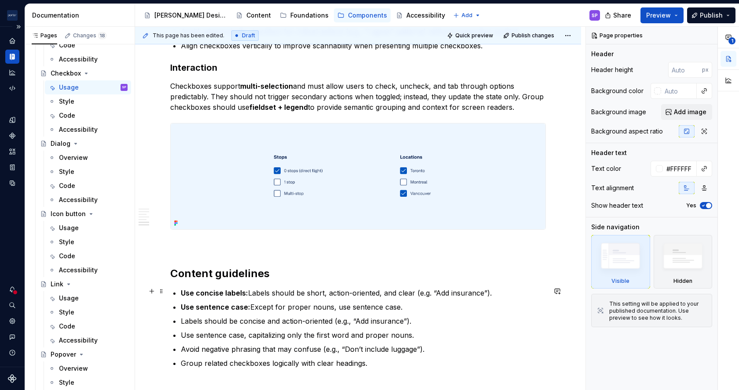
scroll to position [1211, 0]
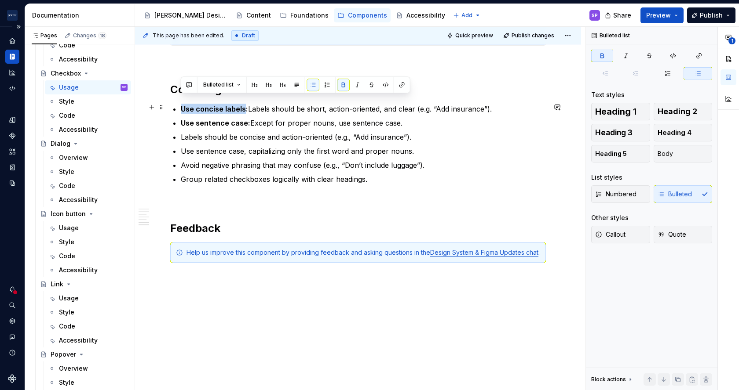
drag, startPoint x: 245, startPoint y: 99, endPoint x: 176, endPoint y: 97, distance: 68.6
click at [181, 104] on li "Use concise labels: Labels should be short, action-oriented, and clear (e.g. “A…" at bounding box center [363, 109] width 365 height 11
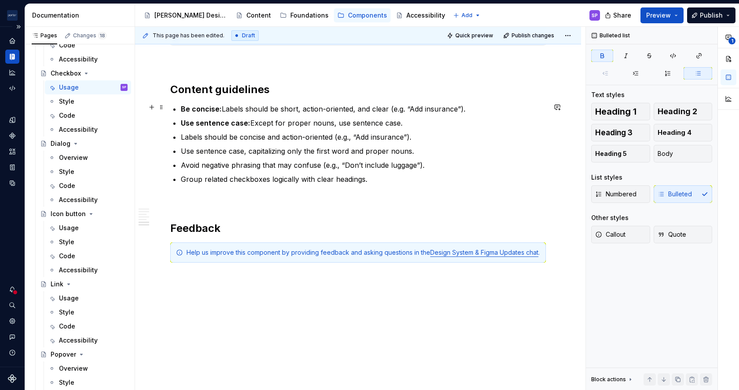
click at [420, 106] on ul "Be concise: Labels should be short, action-oriented, and clear (e.g. “Add insur…" at bounding box center [363, 144] width 365 height 81
click at [420, 118] on p "Use sentence case: Except for proper nouns, use sentence case." at bounding box center [363, 123] width 365 height 11
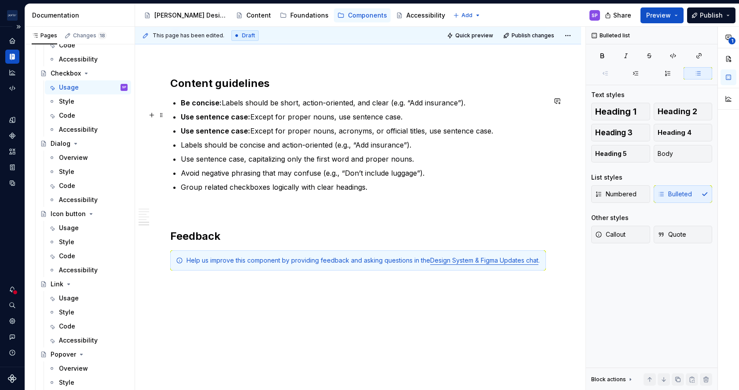
click at [341, 112] on p "Use sentence case: Except for proper nouns, use sentence case." at bounding box center [363, 117] width 365 height 11
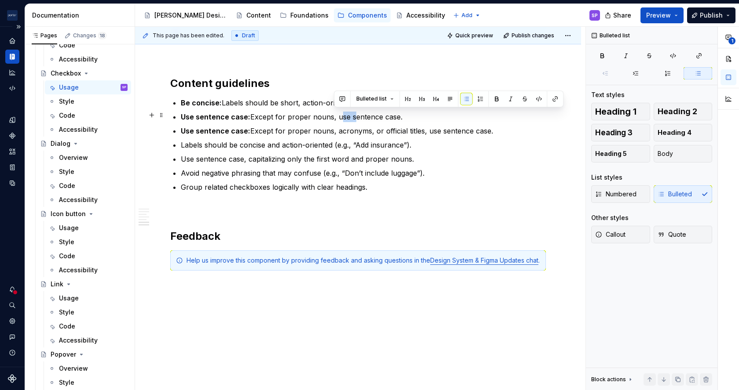
click at [341, 112] on p "Use sentence case: Except for proper nouns, use sentence case." at bounding box center [363, 117] width 365 height 11
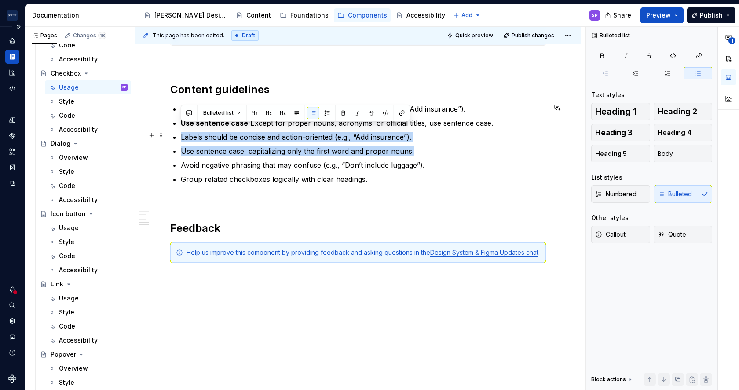
drag, startPoint x: 424, startPoint y: 146, endPoint x: 179, endPoint y: 128, distance: 245.1
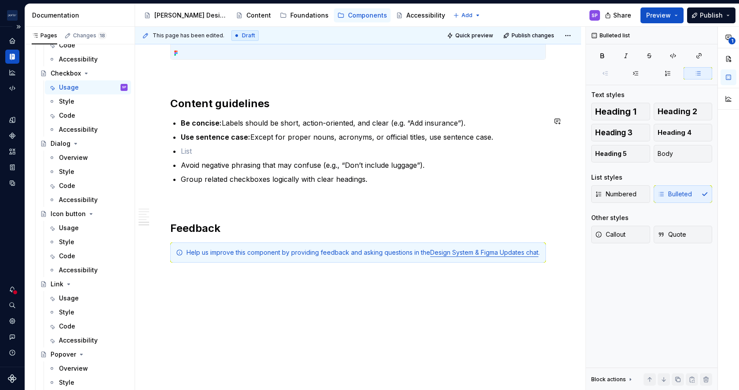
scroll to position [1197, 0]
click at [259, 118] on p "Be concise: Labels should be short, action-oriented, and clear (e.g. “Add insur…" at bounding box center [363, 123] width 365 height 11
click at [240, 146] on p at bounding box center [363, 151] width 365 height 11
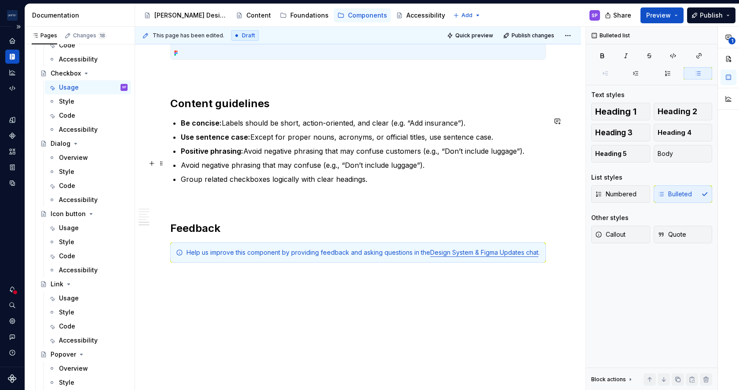
click at [234, 160] on p "Avoid negative phrasing that may confuse (e.g., “Don’t include luggage”)." at bounding box center [363, 165] width 365 height 11
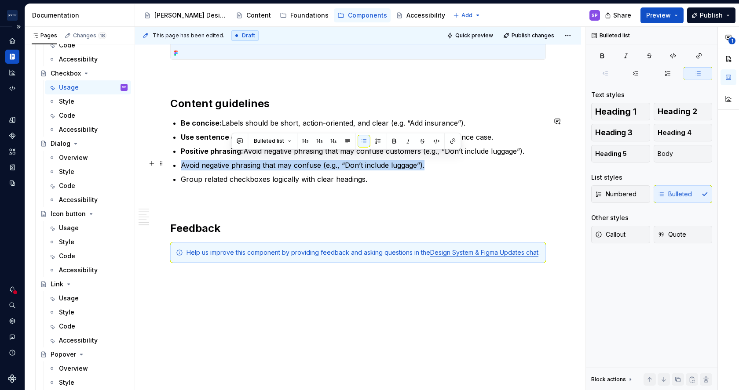
click at [234, 160] on p "Avoid negative phrasing that may confuse (e.g., “Don’t include luggage”)." at bounding box center [363, 165] width 365 height 11
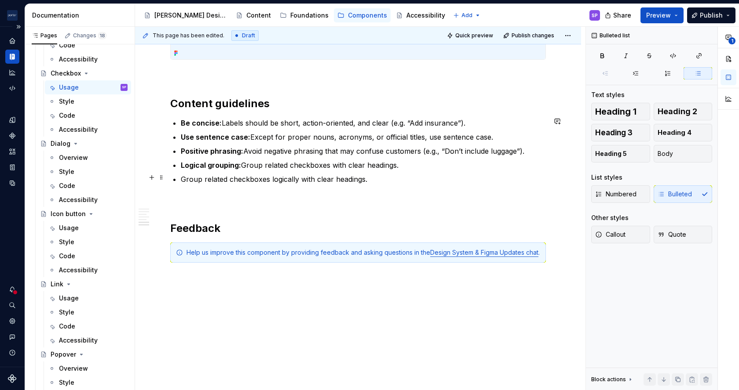
click at [223, 174] on p "Group related checkboxes logically with clear headings." at bounding box center [363, 179] width 365 height 11
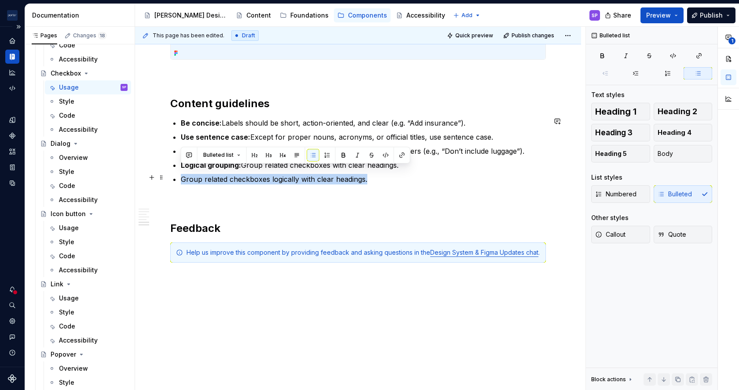
click at [223, 174] on p "Group related checkboxes logically with clear headings." at bounding box center [363, 179] width 365 height 11
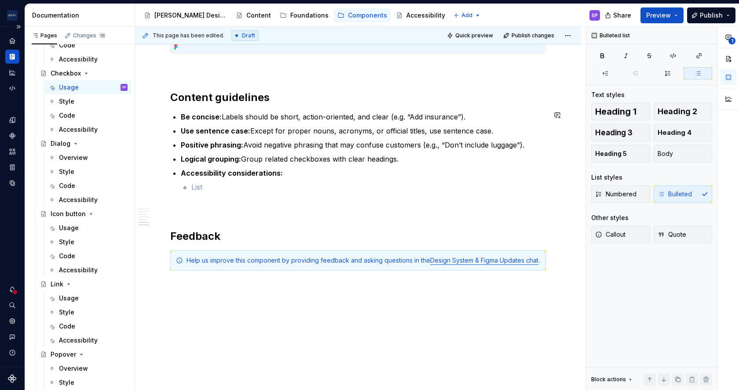
scroll to position [1211, 0]
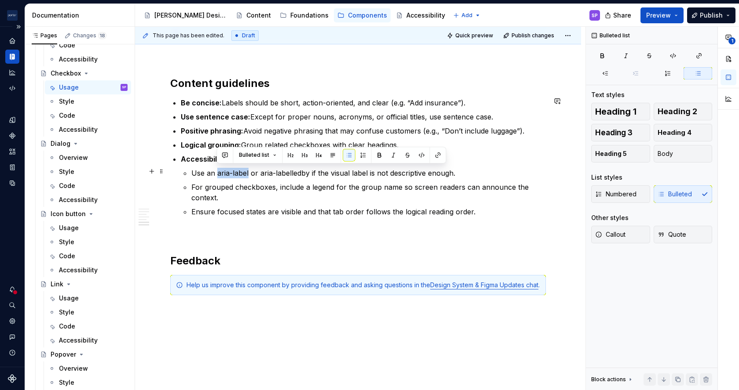
drag, startPoint x: 248, startPoint y: 171, endPoint x: 217, endPoint y: 172, distance: 30.4
click at [217, 172] on p "Use an aria-label or aria-labelledby if the visual label is not descriptive eno…" at bounding box center [368, 173] width 354 height 11
click at [271, 155] on button "Bulleted list" at bounding box center [257, 155] width 45 height 12
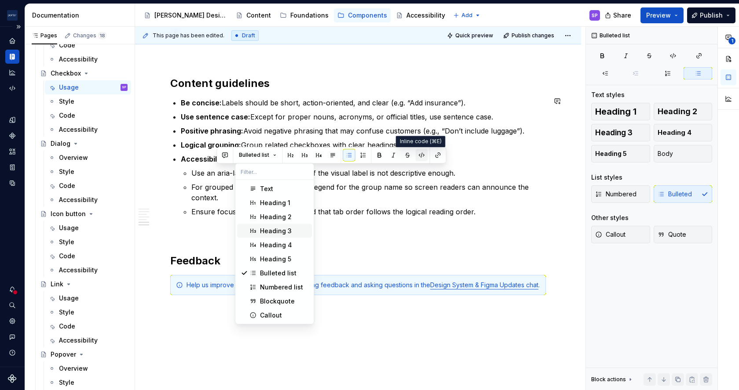
click at [420, 156] on button "button" at bounding box center [421, 155] width 12 height 12
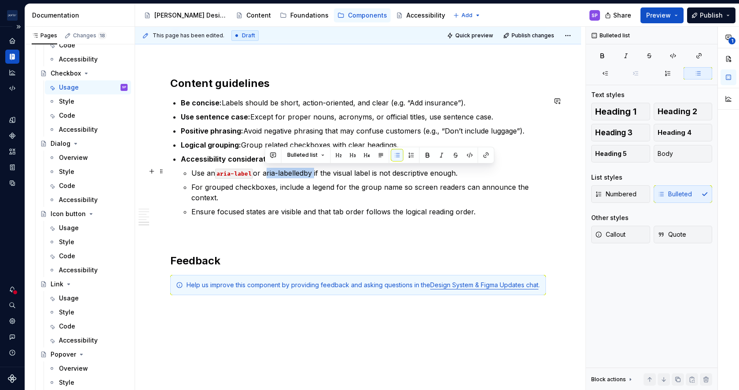
drag, startPoint x: 264, startPoint y: 172, endPoint x: 313, endPoint y: 172, distance: 48.8
click at [313, 172] on p "Use an aria-label or aria-labelledby if the visual label is not descriptive eno…" at bounding box center [368, 173] width 354 height 11
click at [468, 154] on button "button" at bounding box center [469, 155] width 12 height 12
click at [73, 225] on div "Usage" at bounding box center [69, 228] width 20 height 9
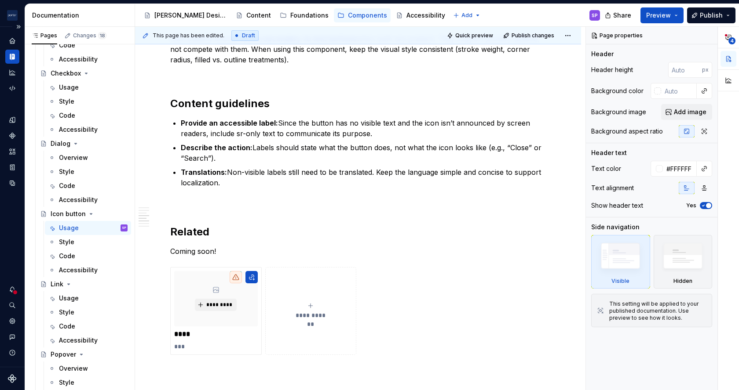
scroll to position [1117, 0]
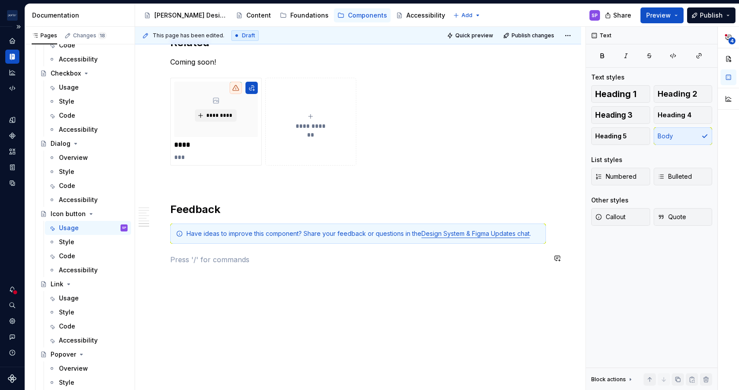
click at [223, 239] on div "Have ideas to improve this component? Share your feedback or questions in the D…" at bounding box center [358, 234] width 376 height 20
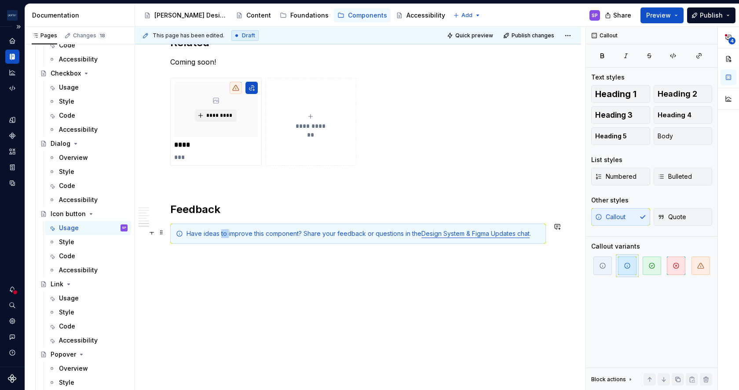
click at [223, 239] on div "Have ideas to improve this component? Share your feedback or questions in the D…" at bounding box center [358, 234] width 376 height 20
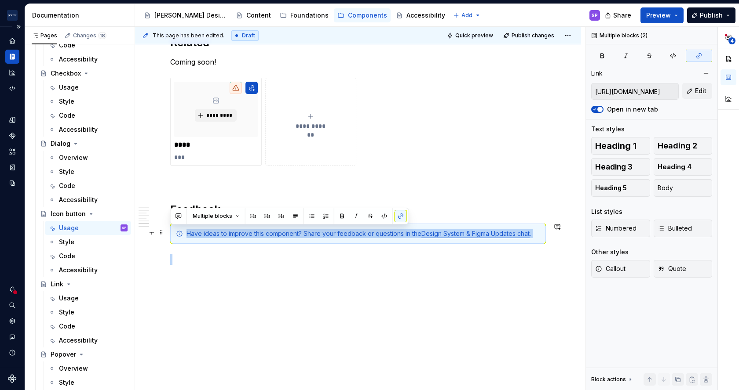
click at [223, 239] on div "Have ideas to improve this component? Share your feedback or questions in the D…" at bounding box center [358, 234] width 376 height 20
copy div "Have ideas to improve this component? Share your feedback or questions in the D…"
click at [59, 88] on div "Usage" at bounding box center [69, 87] width 20 height 9
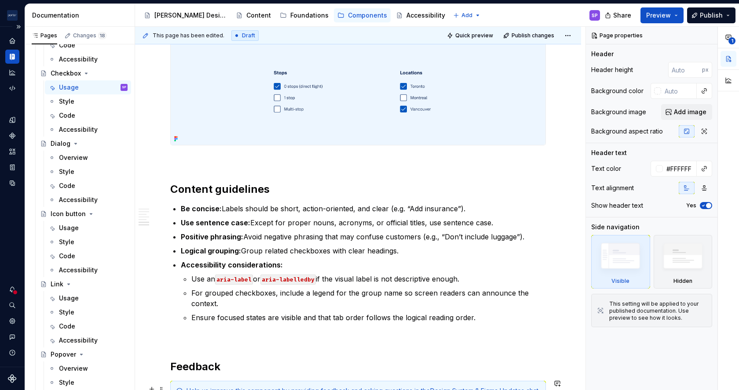
scroll to position [1250, 0]
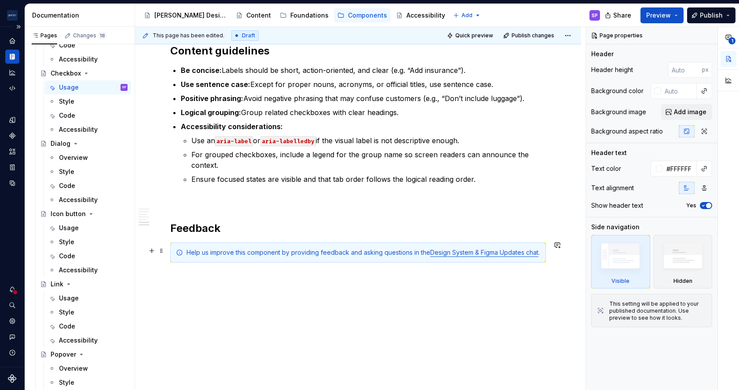
click at [268, 248] on div "Help us improve this component by providing feedback and asking questions in th…" at bounding box center [363, 252] width 354 height 9
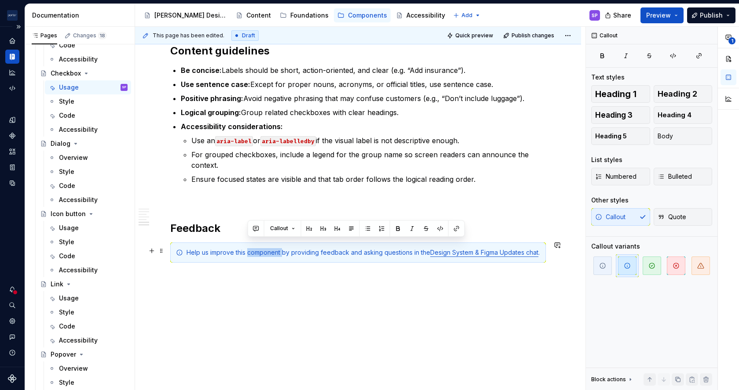
click at [268, 248] on div "Help us improve this component by providing feedback and asking questions in th…" at bounding box center [363, 252] width 354 height 9
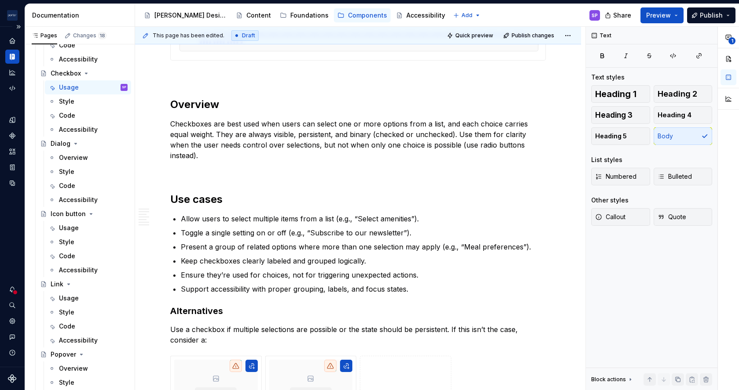
scroll to position [0, 0]
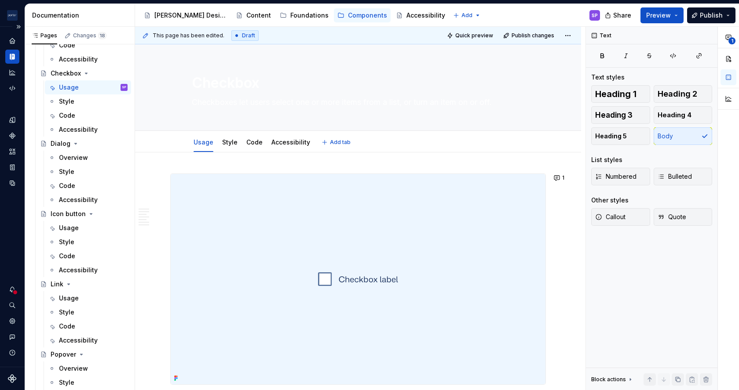
click at [272, 131] on div "Usage Style Code Accessibility Add tab" at bounding box center [358, 142] width 446 height 22
click at [272, 135] on div "Accessibility" at bounding box center [291, 142] width 46 height 14
click at [275, 141] on link "Accessibility" at bounding box center [290, 142] width 39 height 7
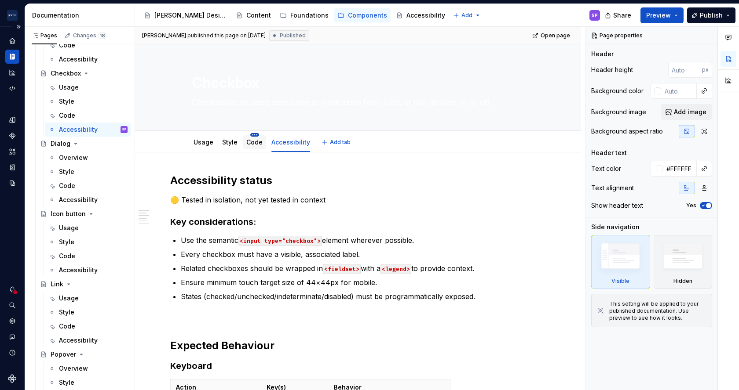
click at [248, 137] on div "Code" at bounding box center [254, 142] width 16 height 11
click at [200, 145] on link "Usage" at bounding box center [203, 142] width 20 height 7
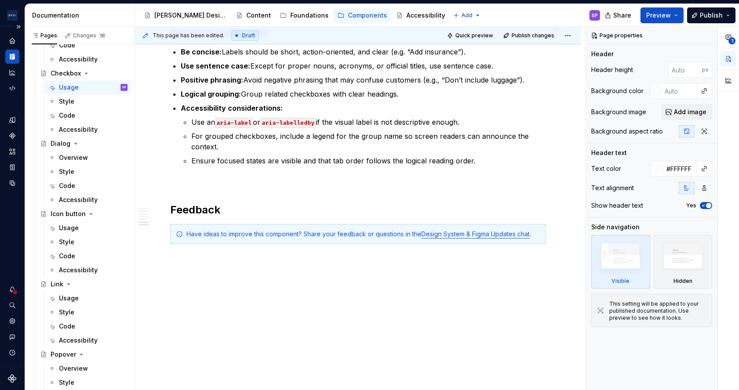
scroll to position [1174, 0]
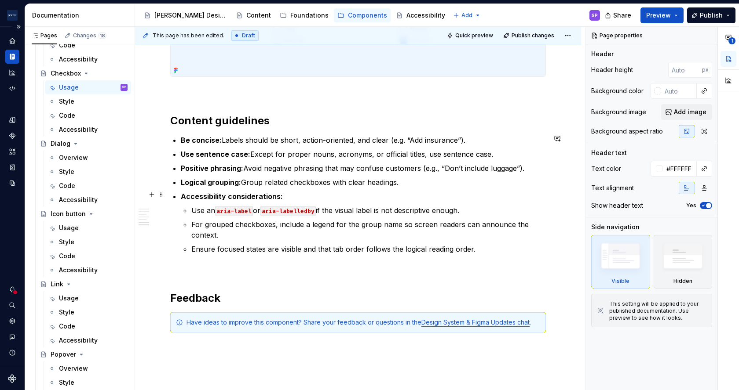
click at [199, 192] on strong "Accessibility considerations:" at bounding box center [232, 196] width 102 height 9
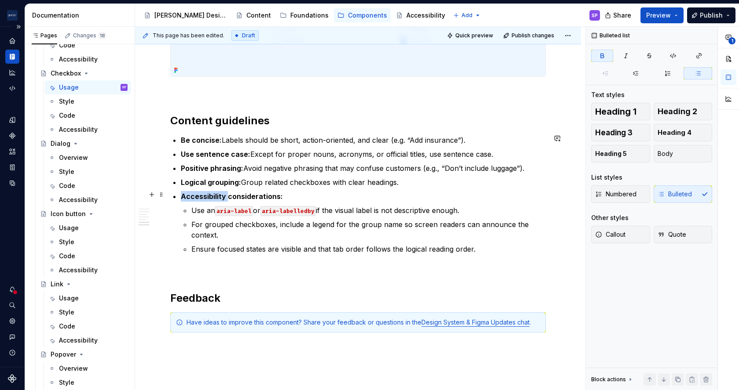
click at [199, 192] on strong "Accessibility considerations:" at bounding box center [232, 196] width 102 height 9
click at [190, 178] on button "button" at bounding box center [189, 179] width 12 height 12
click at [380, 198] on p "Accessibility considerations:" at bounding box center [363, 196] width 365 height 11
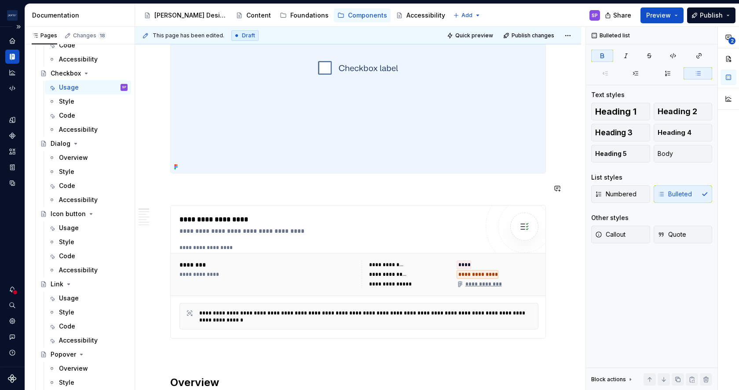
scroll to position [0, 0]
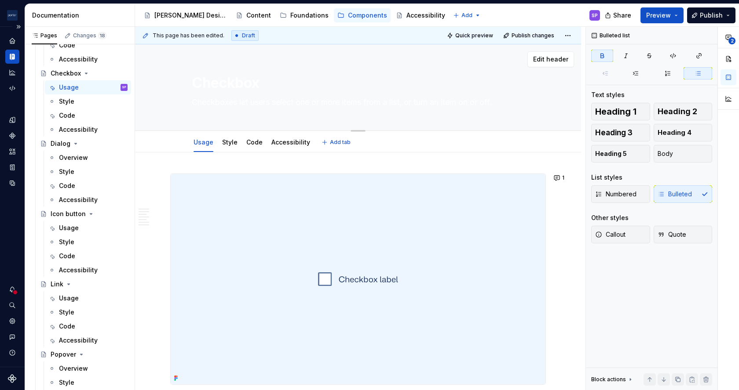
click at [256, 95] on div "Checkbox Checkboxes let users select one or more items from a list, or turn an …" at bounding box center [358, 87] width 332 height 86
click at [256, 98] on textarea "Checkboxes let users select one or more items from a list, or turn an item on o…" at bounding box center [356, 102] width 332 height 14
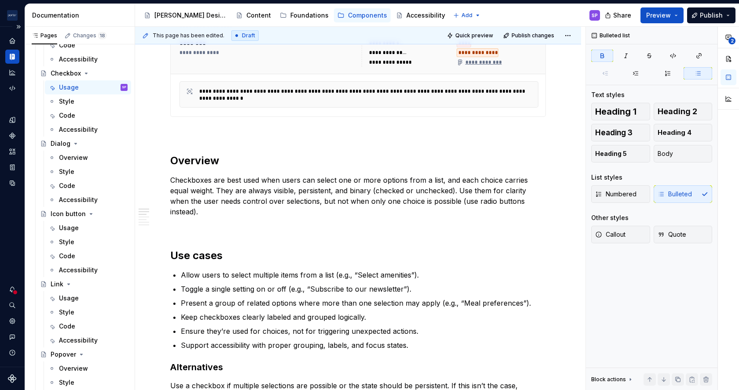
scroll to position [434, 0]
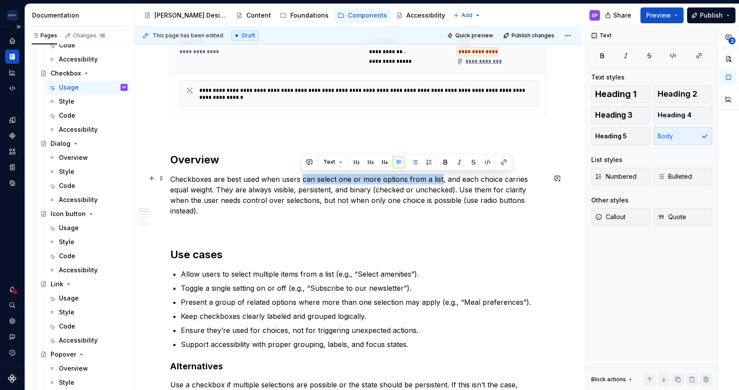
drag, startPoint x: 302, startPoint y: 178, endPoint x: 438, endPoint y: 181, distance: 135.9
click at [438, 181] on p "Checkboxes are best used when users can select one or more options from a list,…" at bounding box center [358, 195] width 376 height 42
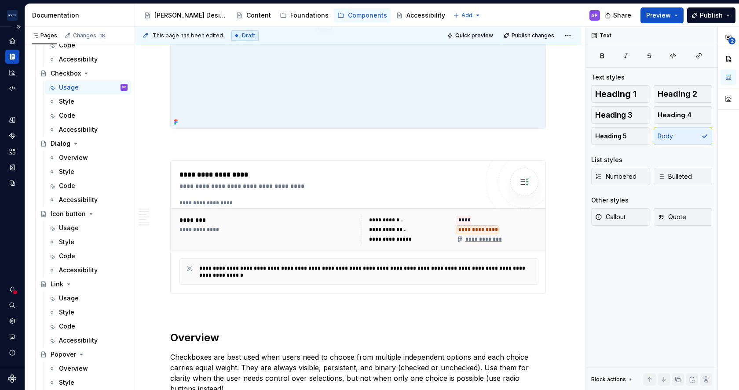
scroll to position [0, 0]
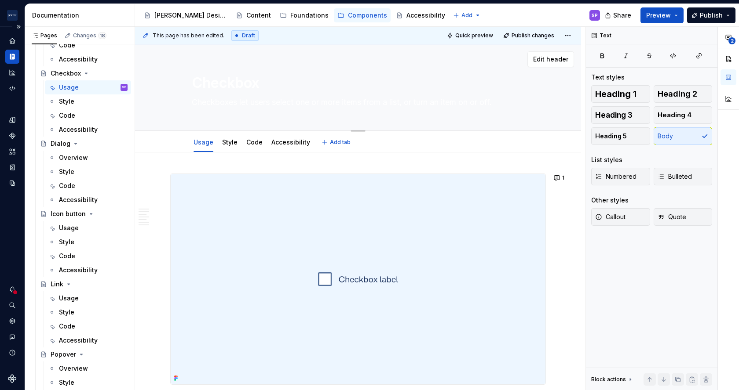
click at [292, 102] on textarea "Checkboxes let users select one or more items from a list, or turn an item on o…" at bounding box center [356, 102] width 332 height 14
paste textarea "make one or more selections from a list, or toggle an item on or off."
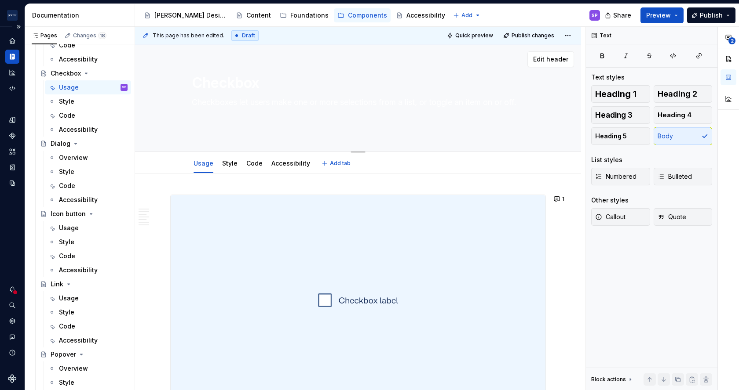
click at [288, 123] on textarea "Checkboxes let users make one or more selections from a list, or toggle an item…" at bounding box center [356, 112] width 332 height 35
click at [215, 101] on textarea "Checkboxes let users make one or more selections from a list, or toggle an item…" at bounding box center [356, 112] width 332 height 35
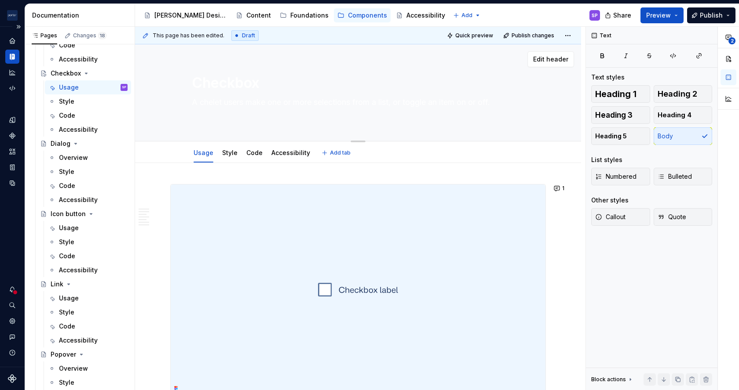
click at [217, 101] on textarea "A chelet users make one or more selections from a list, or toggle an item on or…" at bounding box center [356, 107] width 332 height 25
click at [217, 101] on textarea "A clet users make one or more selections from a list, or toggle an item on or o…" at bounding box center [356, 107] width 332 height 25
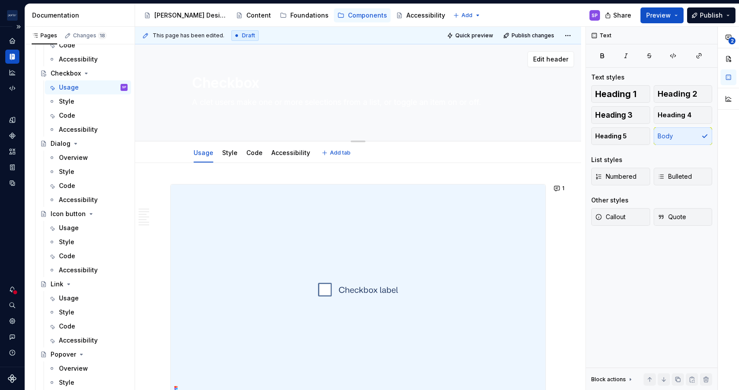
click at [217, 101] on textarea "A clet users make one or more selections from a list, or toggle an item on or o…" at bounding box center [356, 107] width 332 height 25
paste textarea "Checkboxes"
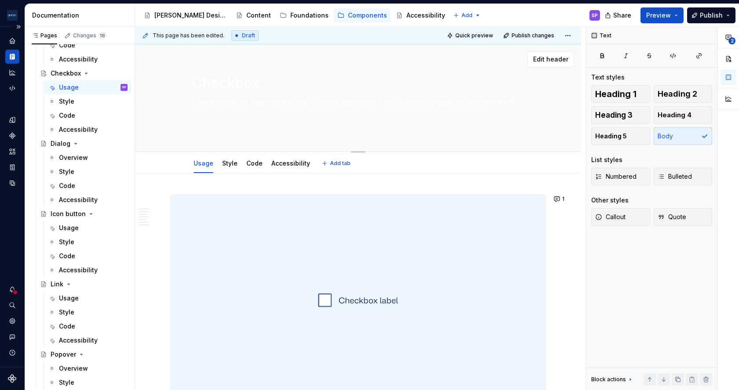
click at [217, 101] on textarea "Checkboxes let users make one or more selections from a list, or toggle an item…" at bounding box center [356, 112] width 332 height 35
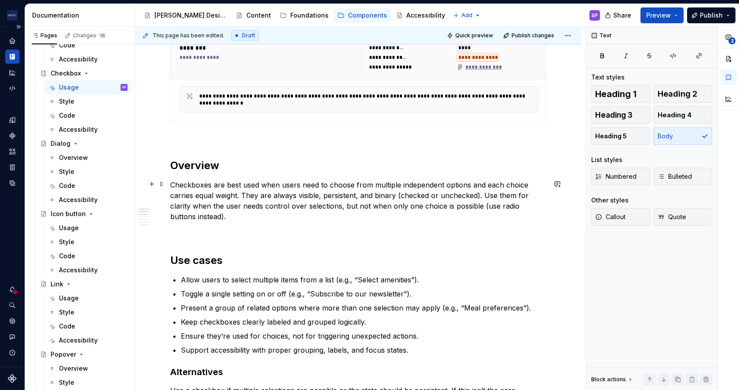
scroll to position [451, 0]
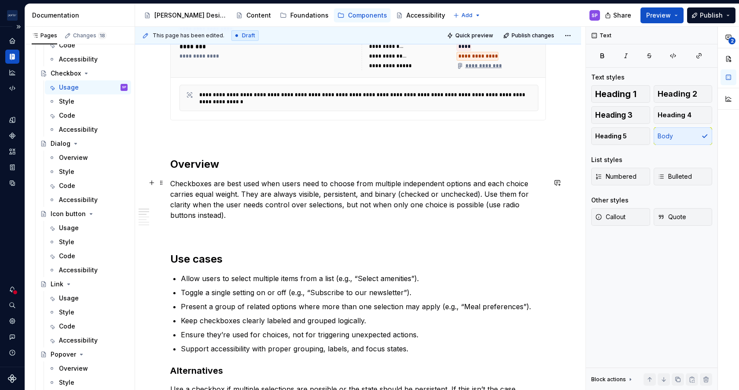
click at [229, 182] on p "Checkboxes are best used when users need to choose from multiple independent op…" at bounding box center [358, 200] width 376 height 42
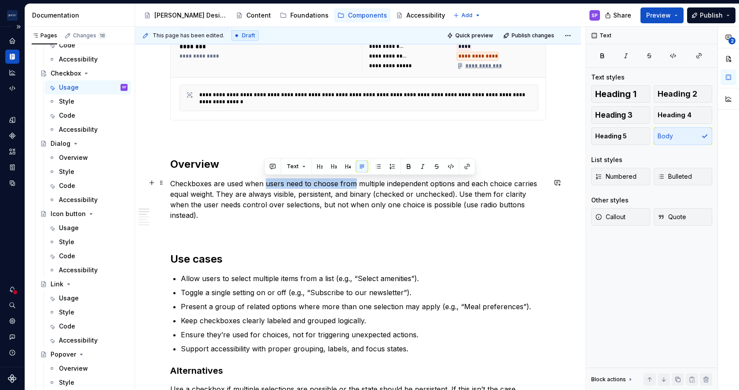
drag, startPoint x: 265, startPoint y: 185, endPoint x: 353, endPoint y: 181, distance: 88.0
click at [353, 181] on p "Checkboxes are used when users need to choose from multiple independent options…" at bounding box center [358, 200] width 376 height 42
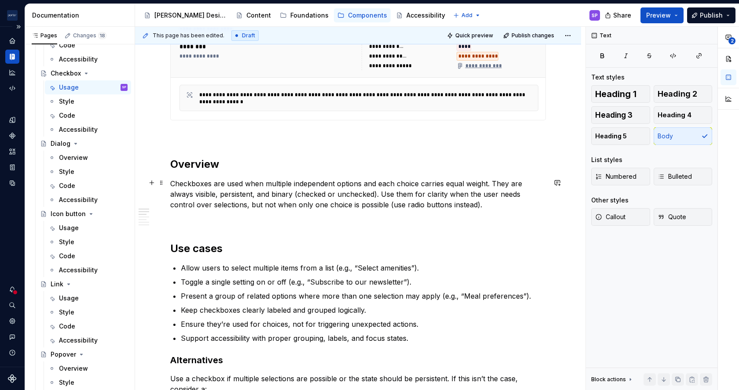
click at [342, 181] on p "Checkboxes are used when multiple independent options and each choice carries e…" at bounding box center [358, 195] width 376 height 32
click at [342, 181] on p "Checkboxes are used when multiple independent choices can be made and each choi…" at bounding box center [358, 195] width 376 height 32
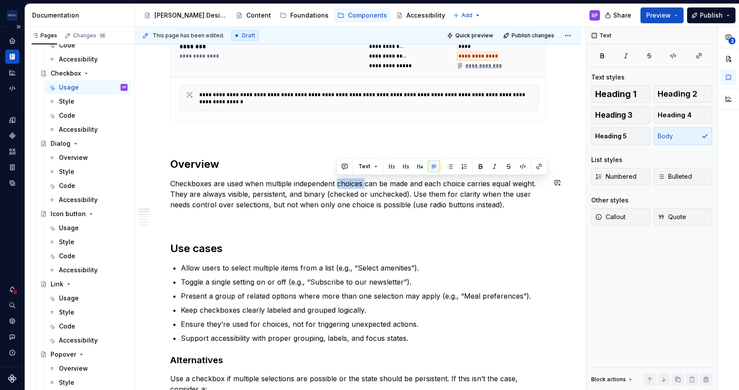
click at [342, 181] on p "Checkboxes are used when multiple independent choices can be made and each choi…" at bounding box center [358, 195] width 376 height 32
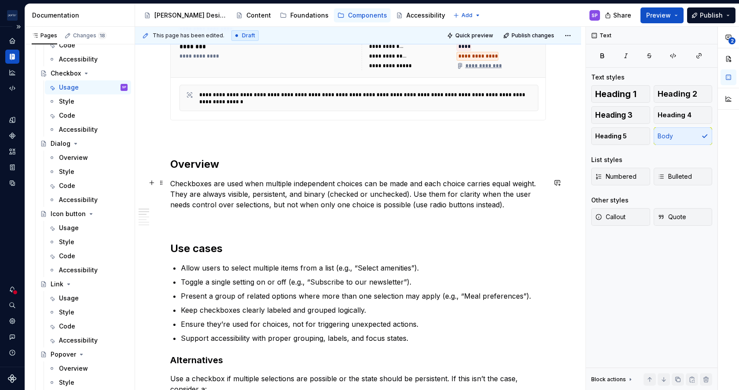
click at [451, 183] on p "Checkboxes are used when multiple independent choices can be made and each choi…" at bounding box center [358, 195] width 376 height 32
click at [425, 192] on p "Checkboxes are used when multiple independent choices can be made and each carr…" at bounding box center [358, 195] width 376 height 32
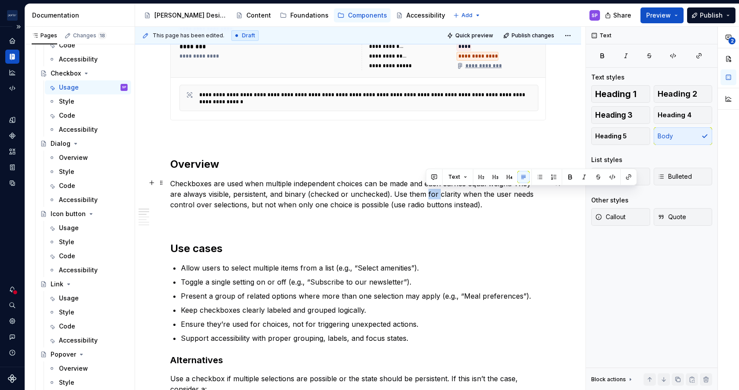
click at [425, 192] on p "Checkboxes are used when multiple independent choices can be made and each carr…" at bounding box center [358, 195] width 376 height 32
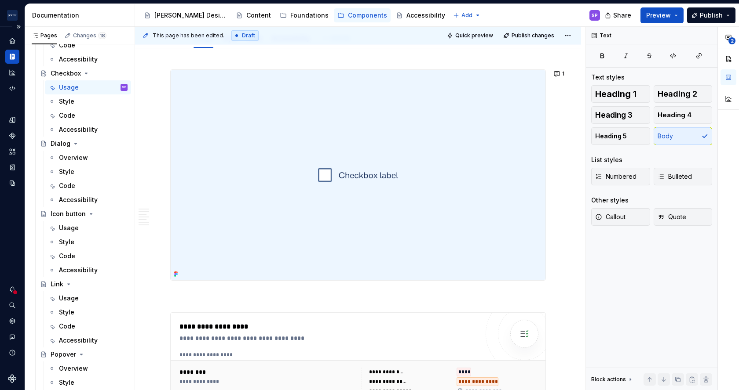
scroll to position [0, 0]
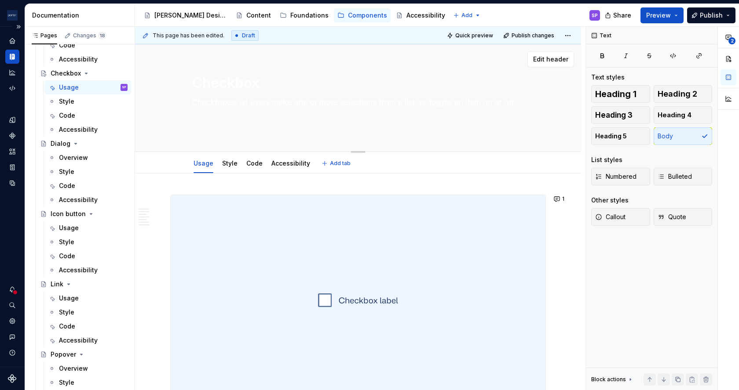
click at [240, 114] on textarea "Checkboxes let users make one or more selections from a list, or toggle an item…" at bounding box center [356, 112] width 332 height 35
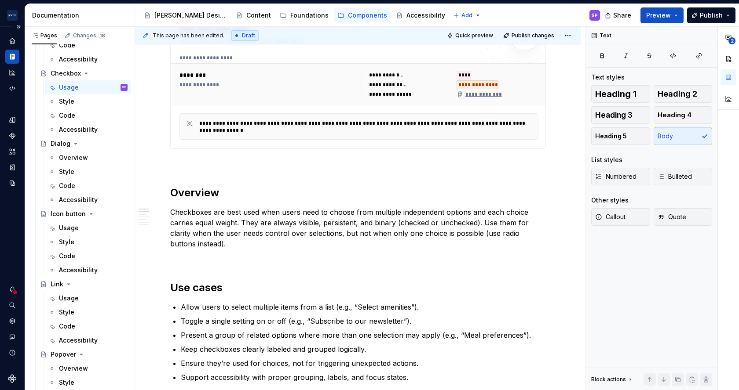
scroll to position [423, 0]
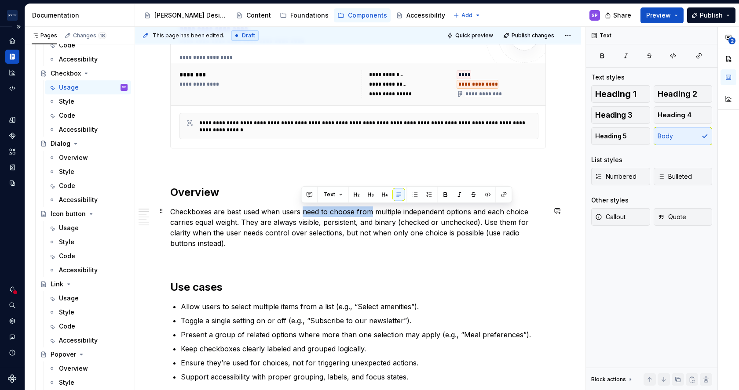
drag, startPoint x: 302, startPoint y: 211, endPoint x: 369, endPoint y: 210, distance: 67.7
click at [369, 210] on p "Checkboxes are best used when users need to choose from multiple independent op…" at bounding box center [358, 228] width 376 height 42
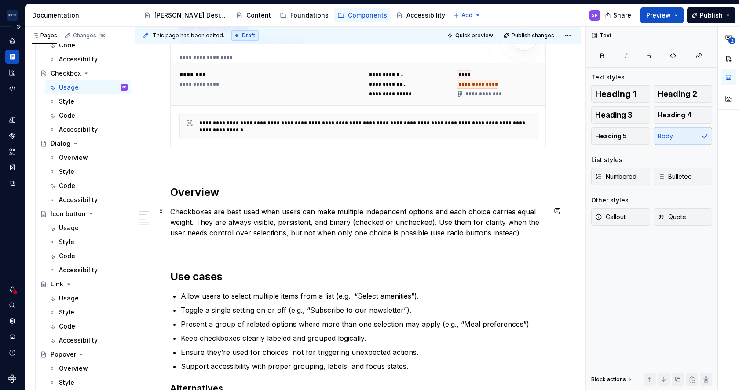
click at [338, 212] on p "Checkboxes are best used when users can make multiple independent options and e…" at bounding box center [358, 223] width 376 height 32
click at [388, 215] on p "Checkboxes are best used when users can make independent options and each choic…" at bounding box center [358, 223] width 376 height 32
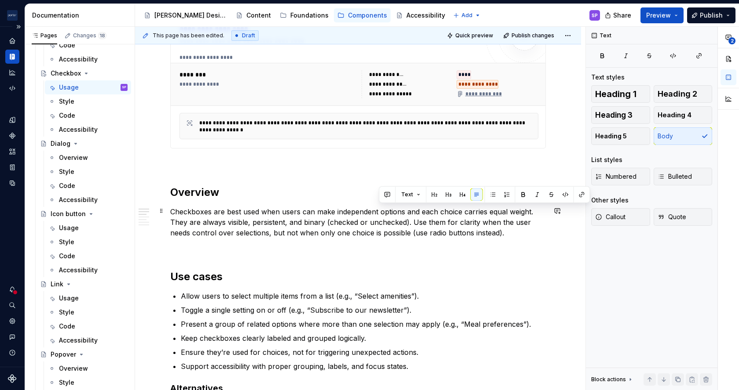
click at [388, 215] on p "Checkboxes are best used when users can make independent options and each choic…" at bounding box center [358, 223] width 376 height 32
click at [456, 211] on p "Checkboxes are best used when users can make independent selections and each ch…" at bounding box center [358, 223] width 376 height 32
click at [485, 210] on p "Checkboxes are best used when users can make independent selections and each op…" at bounding box center [358, 223] width 376 height 32
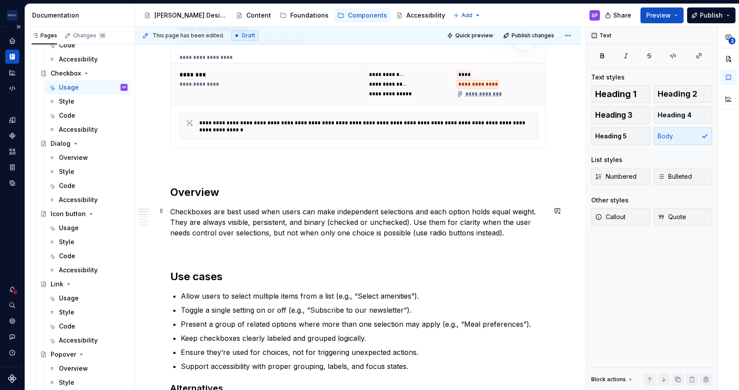
click at [514, 212] on p "Checkboxes are best used when users can make independent selections and each op…" at bounding box center [358, 223] width 376 height 32
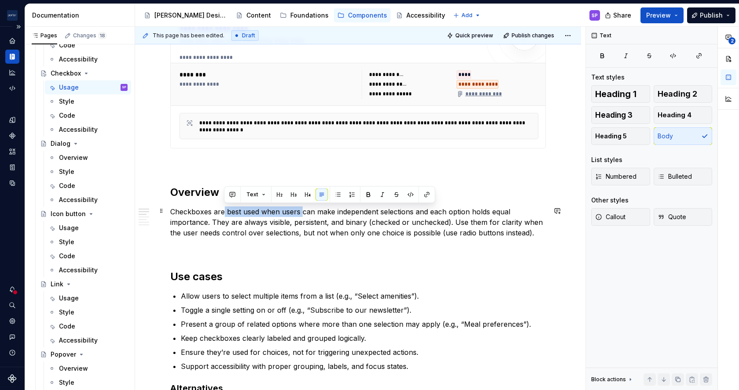
drag, startPoint x: 224, startPoint y: 211, endPoint x: 301, endPoint y: 209, distance: 76.5
click at [301, 209] on p "Checkboxes are best used when users can make independent selections and each op…" at bounding box center [358, 223] width 376 height 32
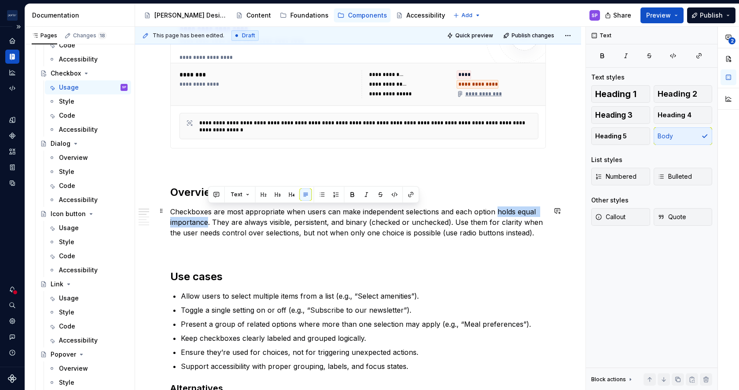
drag, startPoint x: 495, startPoint y: 212, endPoint x: 208, endPoint y: 224, distance: 287.9
click at [208, 224] on p "Checkboxes are most appropriate when users can make independent selections and …" at bounding box center [358, 223] width 376 height 32
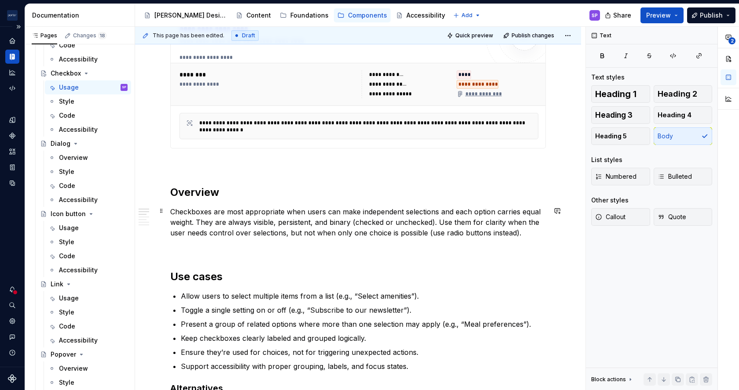
click at [226, 221] on p "Checkboxes are most appropriate when users can make independent selections and …" at bounding box center [358, 223] width 376 height 32
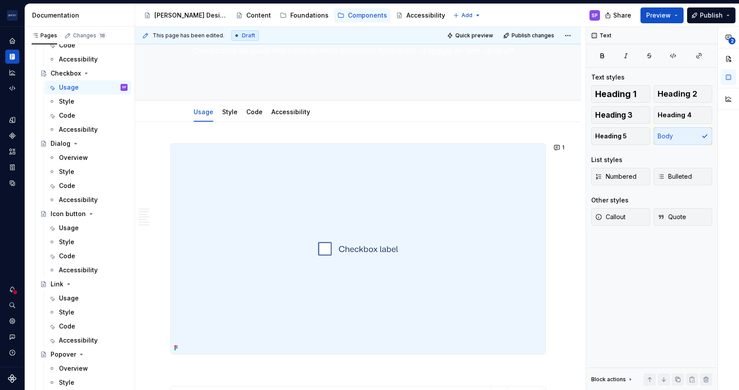
scroll to position [0, 0]
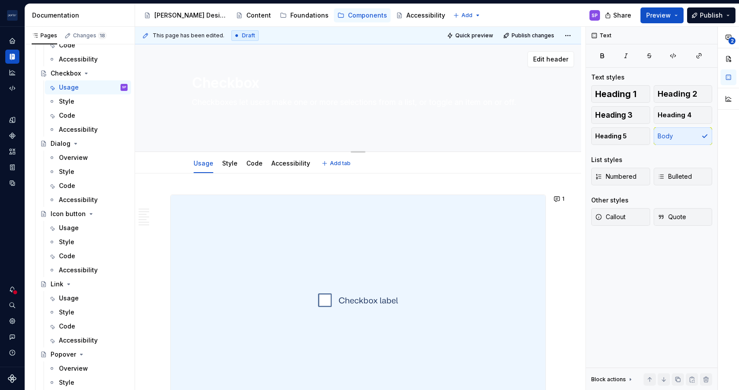
click at [291, 109] on textarea "Checkboxes let users make one or more selections from a list, or toggle an item…" at bounding box center [356, 112] width 332 height 35
click at [433, 115] on textarea "Checkboxes let users make one or more selections from a list, or toggle an item…" at bounding box center [356, 112] width 332 height 35
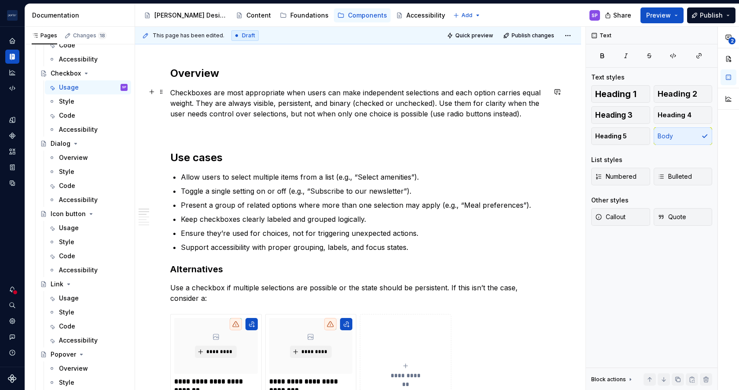
scroll to position [540, 0]
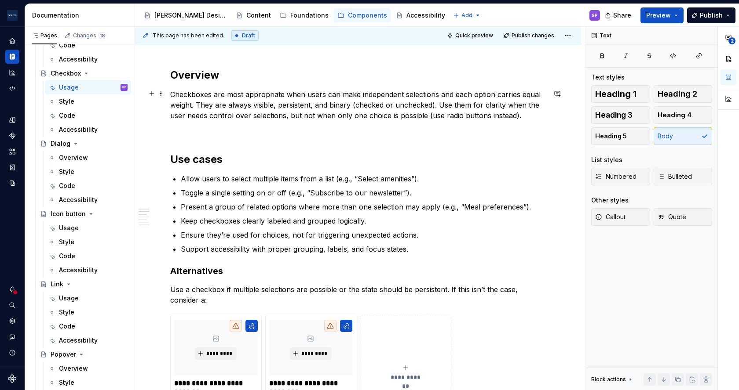
click at [248, 95] on p "Checkboxes are most appropriate when users can make independent selections and …" at bounding box center [358, 105] width 376 height 32
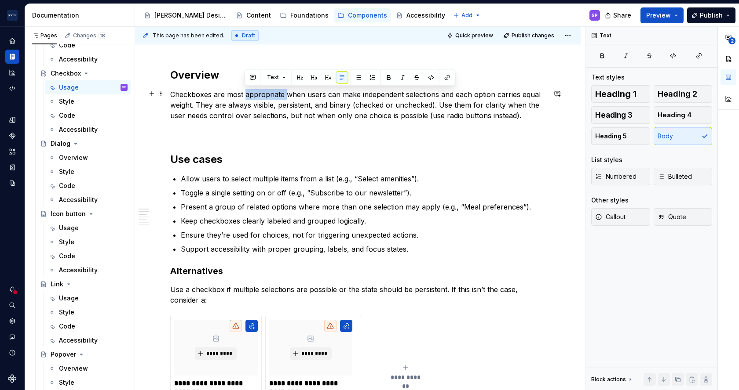
click at [248, 95] on p "Checkboxes are most appropriate when users can make independent selections and …" at bounding box center [358, 105] width 376 height 32
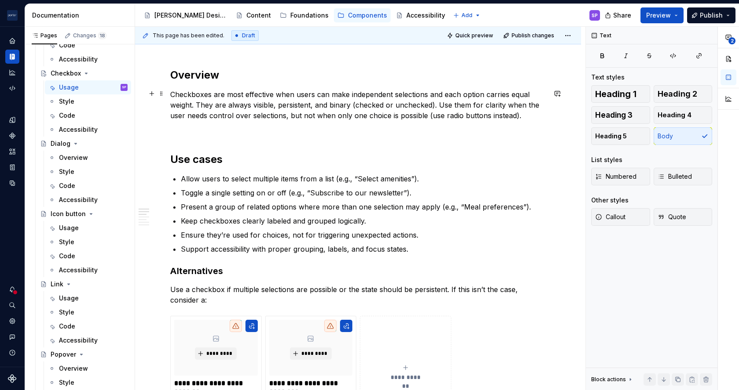
click at [406, 91] on p "Checkboxes are most effective when users can make independent selections and ea…" at bounding box center [358, 105] width 376 height 32
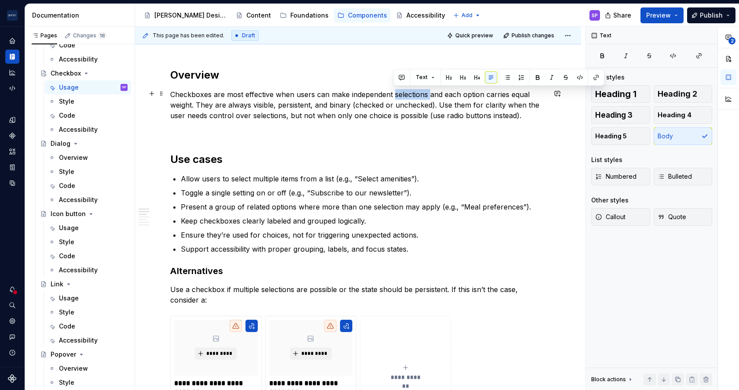
click at [406, 91] on p "Checkboxes are most effective when users can make independent selections and ea…" at bounding box center [358, 105] width 376 height 32
click at [496, 97] on p "Checkboxes are most effective when users can make independent selections and ea…" at bounding box center [358, 105] width 376 height 32
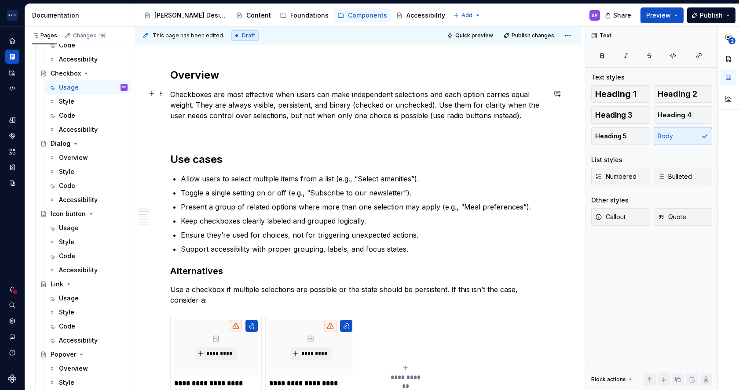
click at [429, 93] on p "Checkboxes are most effective when users can make independent selections and ea…" at bounding box center [358, 105] width 376 height 32
click at [235, 104] on p "Checkboxes are most effective when users can make independent selections, and e…" at bounding box center [358, 105] width 376 height 32
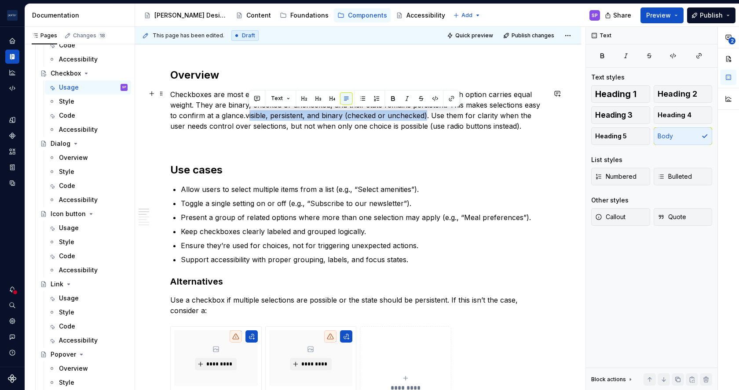
drag, startPoint x: 247, startPoint y: 116, endPoint x: 426, endPoint y: 118, distance: 178.6
click at [426, 118] on p "Checkboxes are most effective when users can make independent selections, and e…" at bounding box center [358, 110] width 376 height 42
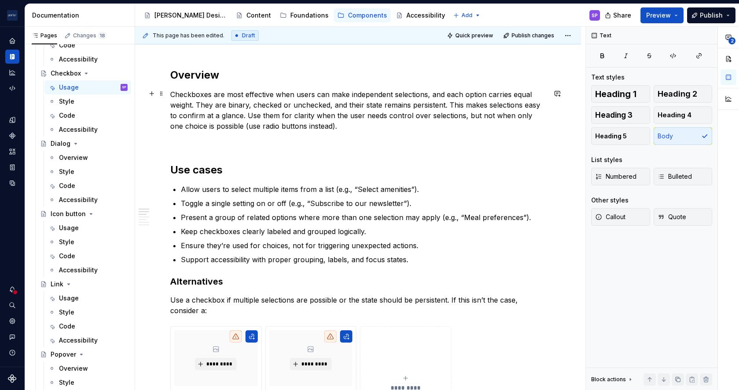
click at [249, 111] on p "Checkboxes are most effective when users can make independent selections, and e…" at bounding box center [358, 110] width 376 height 42
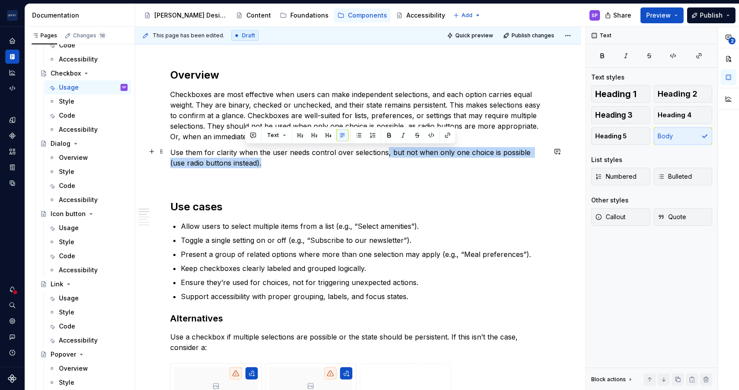
drag, startPoint x: 383, startPoint y: 164, endPoint x: 384, endPoint y: 150, distance: 13.2
click at [384, 150] on p "Use them for clarity when the user needs control over selections, but not when …" at bounding box center [358, 157] width 376 height 21
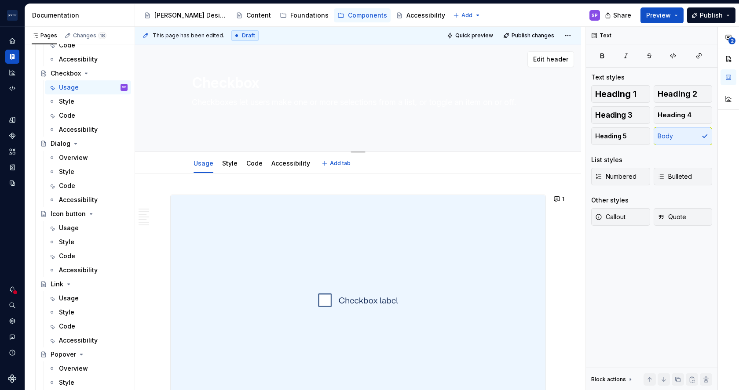
click at [230, 117] on textarea "Checkboxes let users make one or more selections from a list, or toggle an item…" at bounding box center [356, 112] width 332 height 35
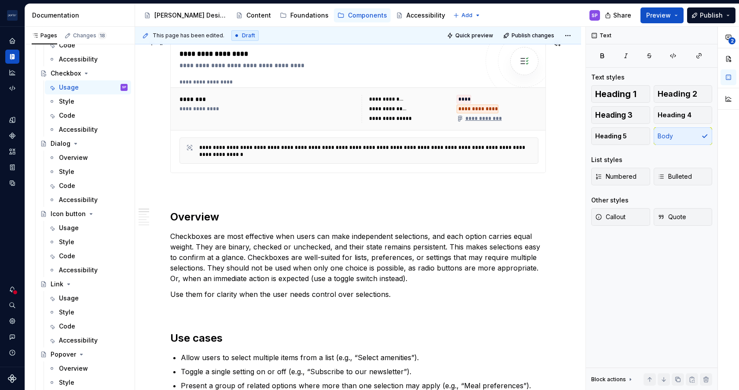
scroll to position [399, 0]
click at [172, 234] on p "Checkboxes are most effective when users can make independent selections, and e…" at bounding box center [358, 256] width 376 height 53
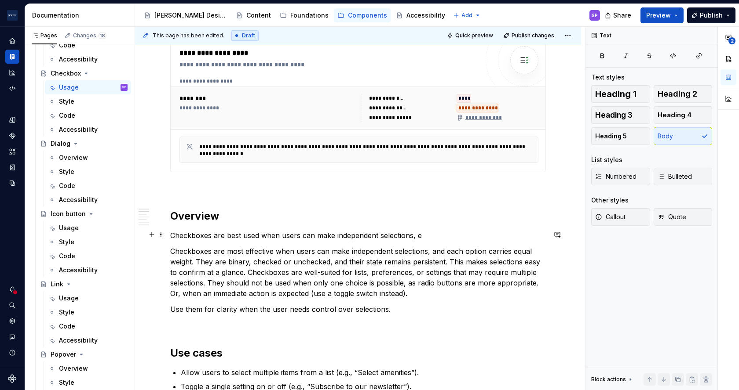
click at [329, 233] on p "Checkboxes are best used when users can make independent selections, e" at bounding box center [358, 235] width 376 height 11
click at [464, 235] on p "Checkboxes are best used when users can make multiple independent selections, e" at bounding box center [358, 235] width 376 height 11
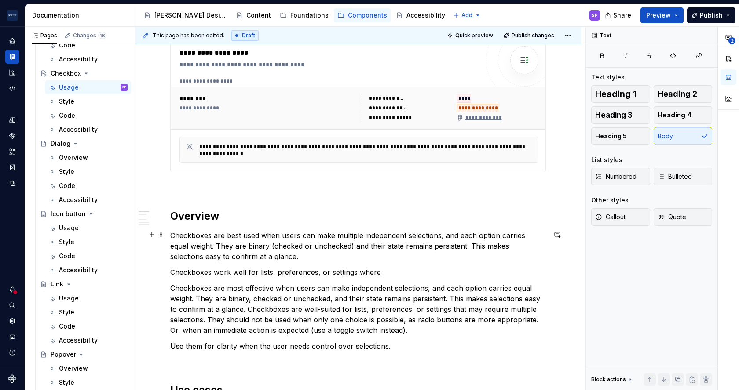
click at [345, 252] on p "Checkboxes are best used when users can make multiple independent selections, a…" at bounding box center [358, 246] width 376 height 32
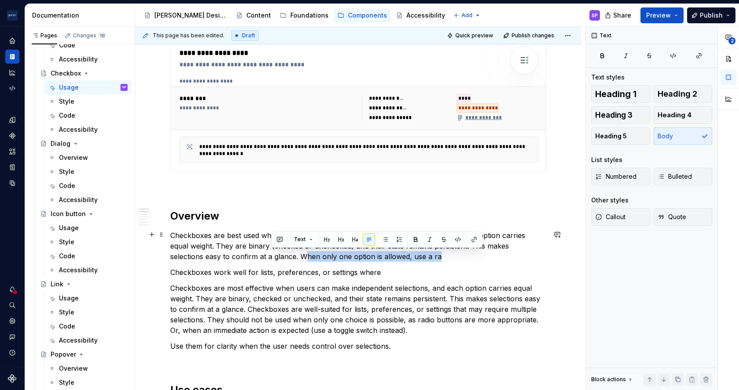
drag, startPoint x: 431, startPoint y: 252, endPoint x: 268, endPoint y: 257, distance: 163.2
click at [268, 257] on p "Checkboxes are best used when users can make multiple independent selections, a…" at bounding box center [358, 246] width 376 height 32
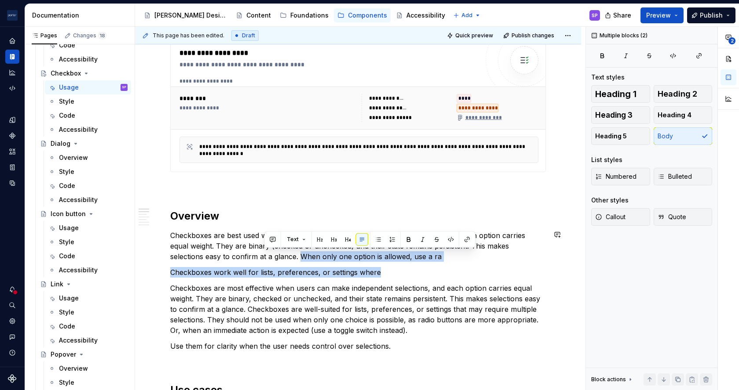
drag, startPoint x: 264, startPoint y: 256, endPoint x: 413, endPoint y: 261, distance: 149.6
click at [408, 259] on p "Checkboxes are best used when users can make multiple independent selections, a…" at bounding box center [358, 246] width 376 height 32
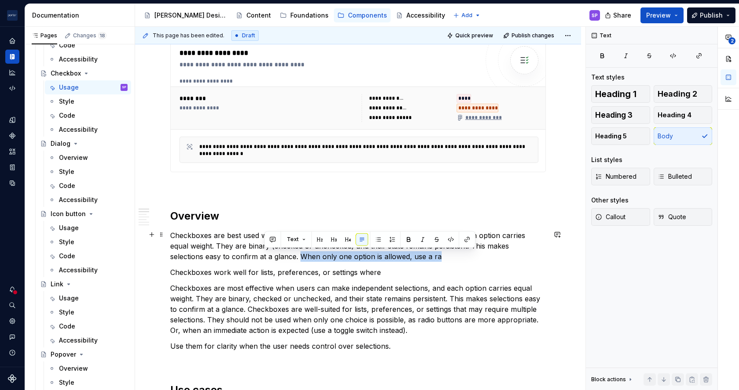
drag, startPoint x: 418, startPoint y: 257, endPoint x: 265, endPoint y: 252, distance: 153.1
click at [265, 252] on p "Checkboxes are best used when users can make multiple independent selections, a…" at bounding box center [358, 246] width 376 height 32
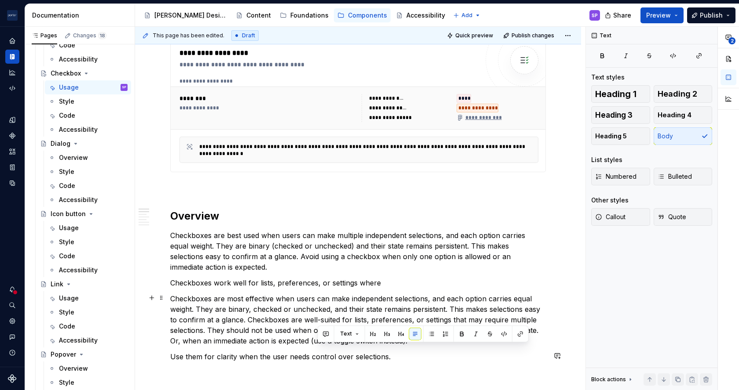
scroll to position [405, 0]
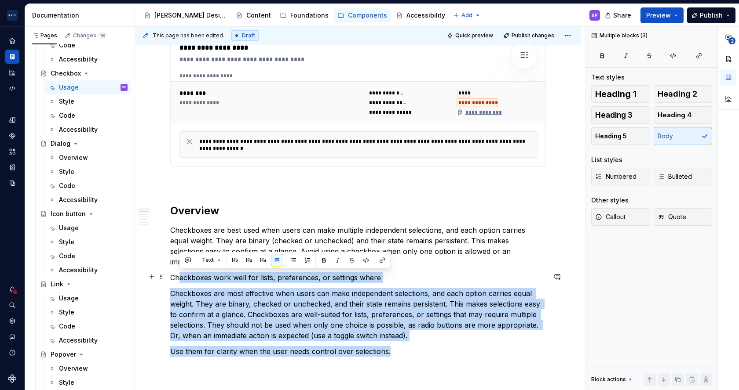
drag, startPoint x: 401, startPoint y: 359, endPoint x: 161, endPoint y: 280, distance: 252.7
click at [251, 307] on p "Checkboxes are most effective when users can make independent selections, and e…" at bounding box center [358, 314] width 376 height 53
drag, startPoint x: 398, startPoint y: 352, endPoint x: 159, endPoint y: 268, distance: 254.0
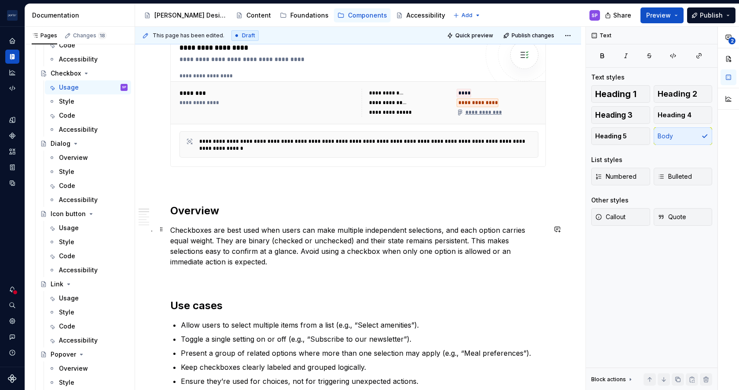
click at [467, 239] on p "Checkboxes are best used when users can make multiple independent selections, a…" at bounding box center [358, 246] width 376 height 42
click at [348, 257] on p "Checkboxes are best used when users can make multiple independent selections, a…" at bounding box center [358, 246] width 376 height 42
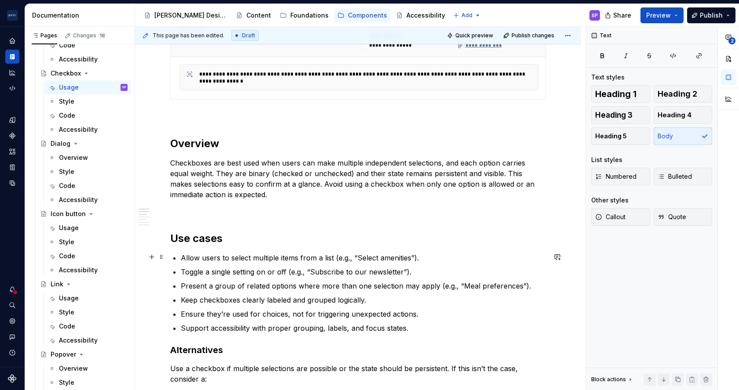
scroll to position [513, 0]
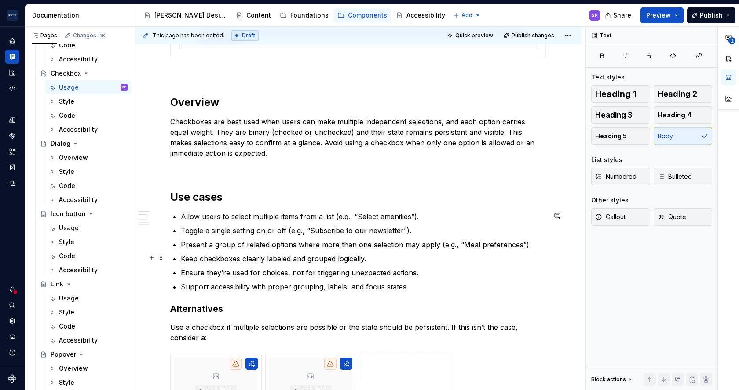
click at [317, 259] on p "Keep checkboxes clearly labeled and grouped logically." at bounding box center [363, 259] width 365 height 11
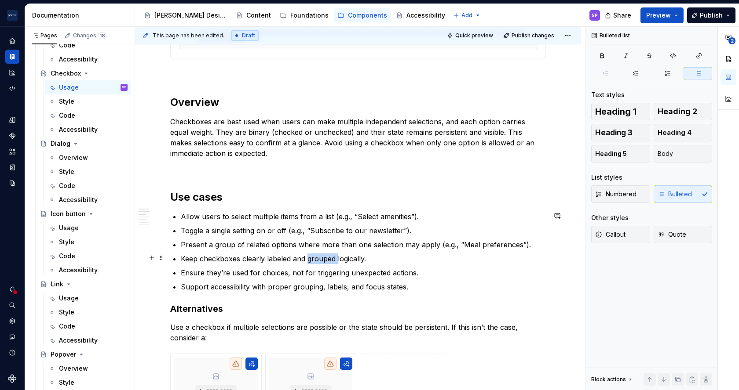
click at [317, 259] on p "Keep checkboxes clearly labeled and grouped logically." at bounding box center [363, 259] width 365 height 11
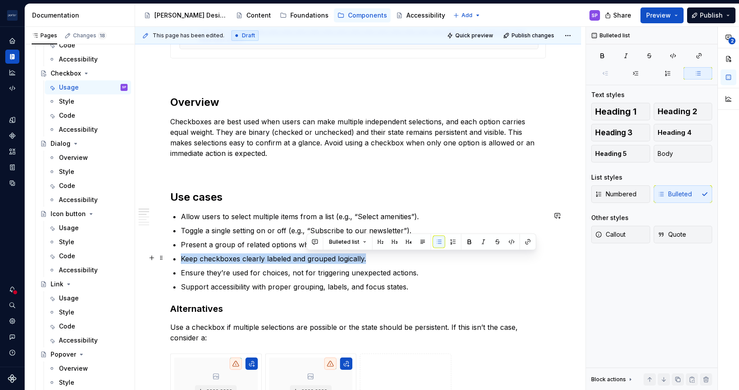
click at [317, 259] on p "Keep checkboxes clearly labeled and grouped logically." at bounding box center [363, 259] width 365 height 11
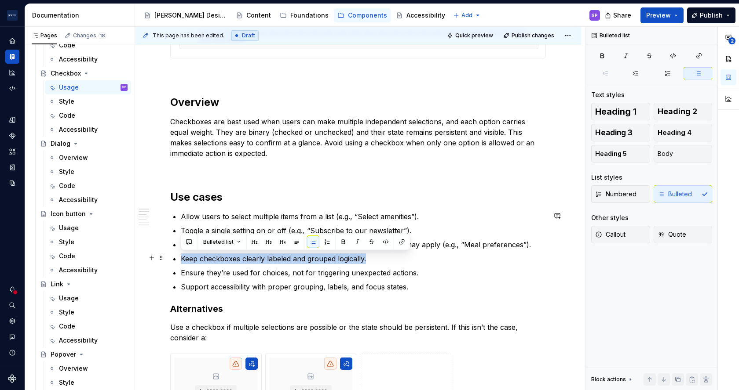
click at [323, 258] on p "Keep checkboxes clearly labeled and grouped logically." at bounding box center [363, 259] width 365 height 11
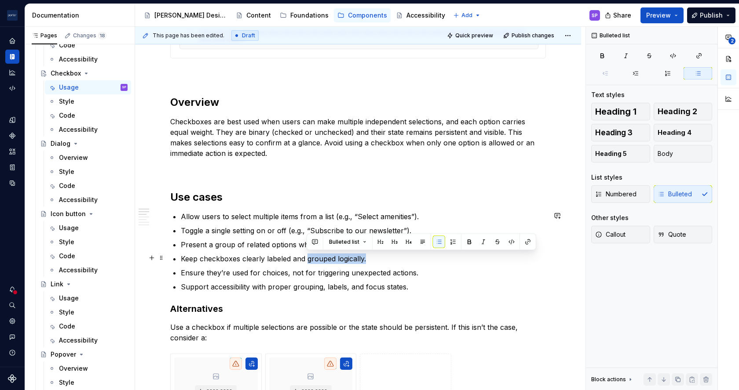
drag, startPoint x: 306, startPoint y: 259, endPoint x: 387, endPoint y: 259, distance: 81.8
click at [387, 259] on p "Keep checkboxes clearly labeled and grouped logically." at bounding box center [363, 259] width 365 height 11
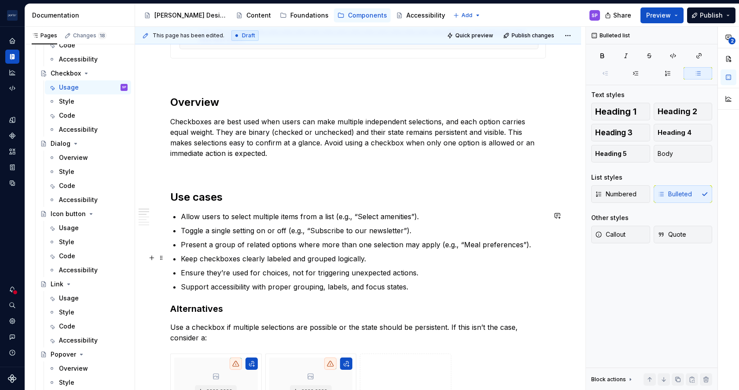
click at [319, 256] on p "Keep checkboxes clearly labeled and grouped logically." at bounding box center [363, 259] width 365 height 11
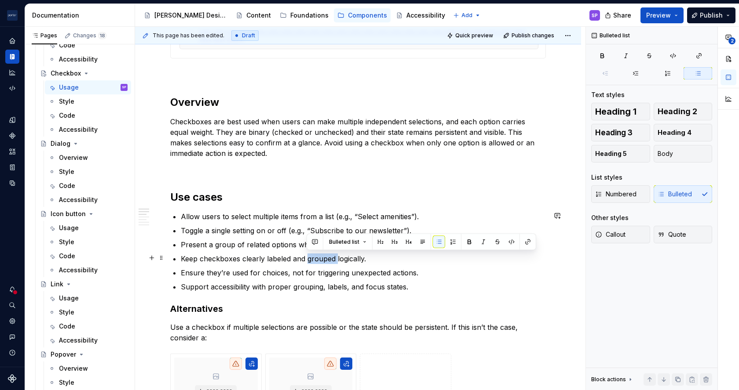
click at [319, 256] on p "Keep checkboxes clearly labeled and grouped logically." at bounding box center [363, 259] width 365 height 11
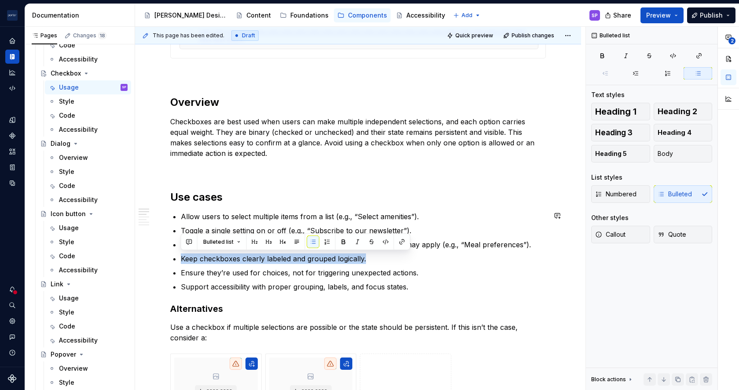
copy p "Keep checkboxes clearly labeled and grouped logically."
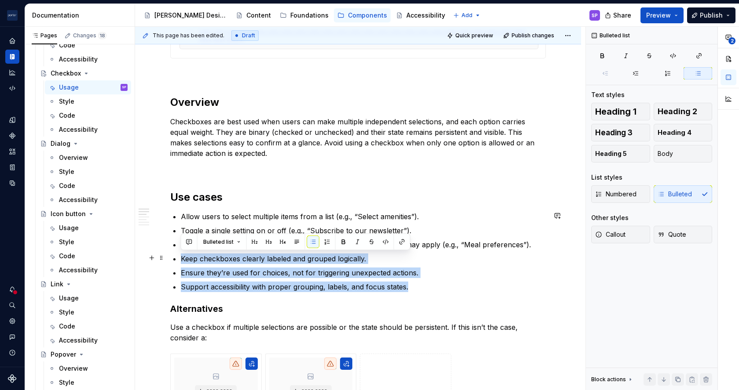
drag, startPoint x: 417, startPoint y: 287, endPoint x: 174, endPoint y: 252, distance: 245.7
click at [181, 252] on ul "Allow users to select multiple items from a list (e.g., “Select amenities”). To…" at bounding box center [363, 252] width 365 height 81
copy ul "Keep checkboxes clearly labeled and grouped logically. Ensure they’re used for …"
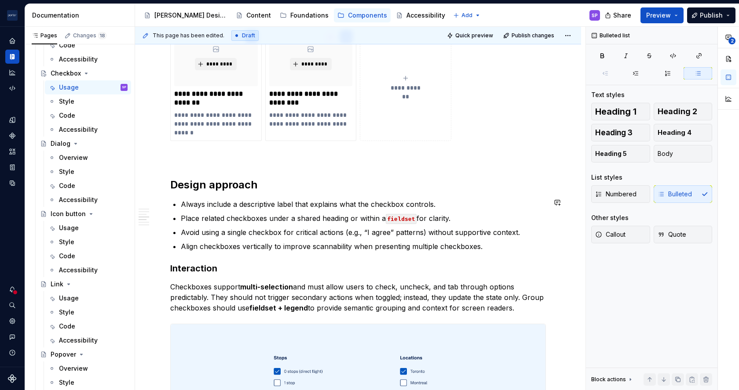
scroll to position [799, 0]
click at [498, 245] on p "Align checkboxes vertically to improve scannability when presenting multiple ch…" at bounding box center [363, 246] width 365 height 11
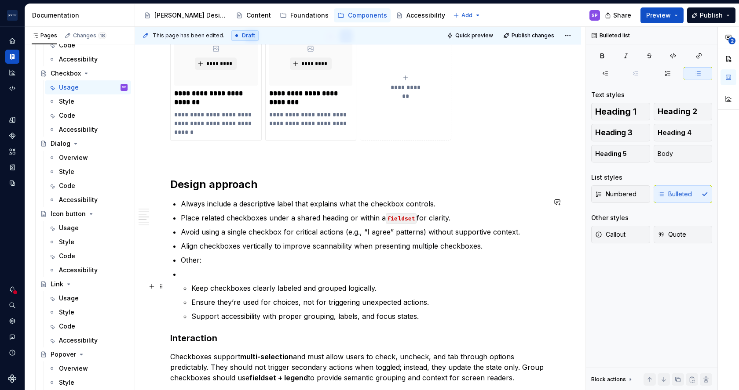
click at [175, 286] on div "**********" at bounding box center [358, 87] width 376 height 1382
click at [181, 283] on li "Keep checkboxes clearly labeled and grouped logically. Ensure they’re used for …" at bounding box center [363, 295] width 365 height 53
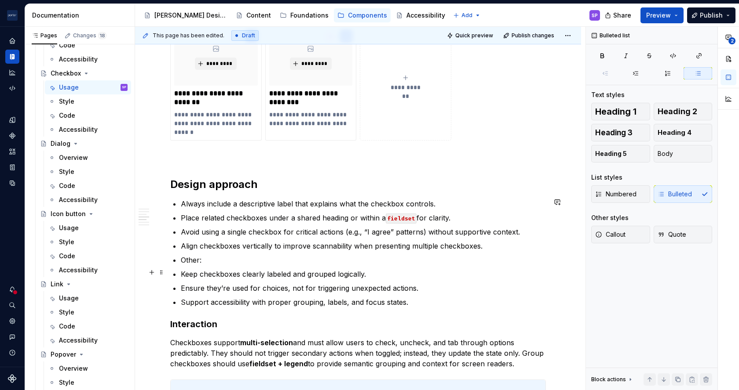
click at [181, 270] on li "Keep checkboxes clearly labeled and grouped logically." at bounding box center [363, 274] width 365 height 11
click at [179, 285] on div "**********" at bounding box center [358, 80] width 376 height 1368
click at [179, 300] on div "**********" at bounding box center [358, 80] width 376 height 1368
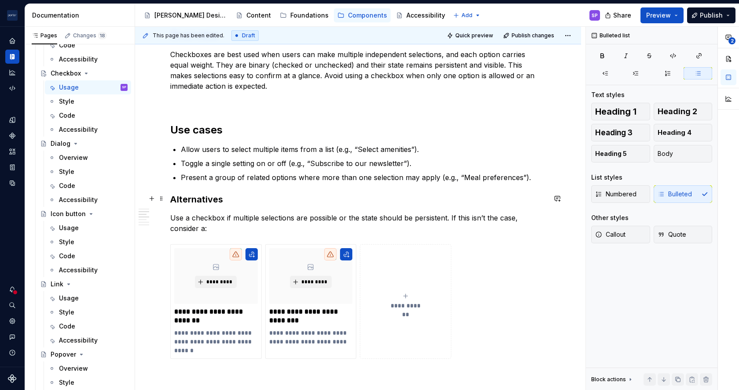
scroll to position [616, 0]
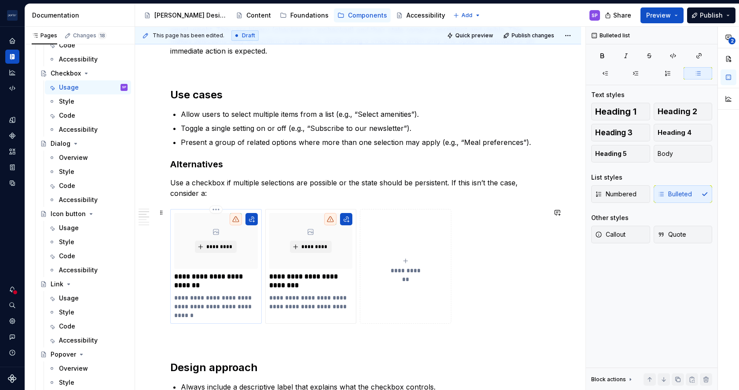
click at [194, 296] on p "**********" at bounding box center [215, 307] width 83 height 26
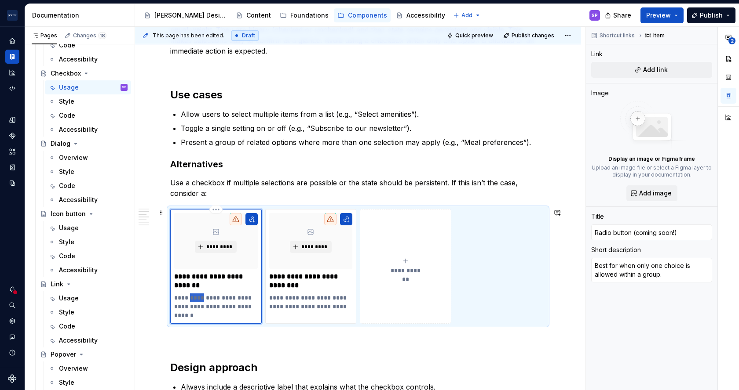
type textarea "*"
type textarea "Best when only one choice is allowed within a group."
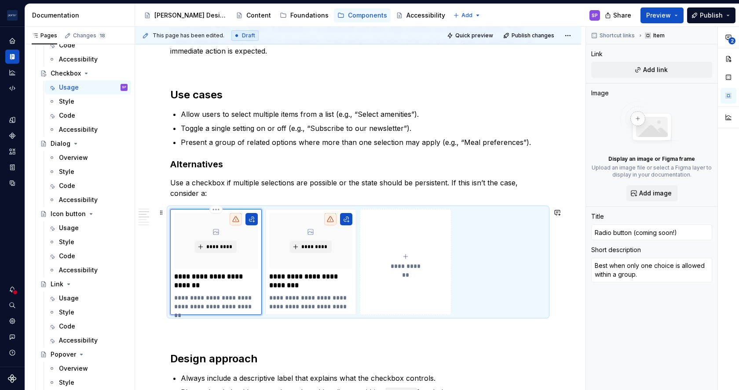
type textarea "*"
type textarea "Best fwhen only one choice is allowed within a group."
type textarea "*"
type textarea "Best fowhen only one choice is allowed within a group."
type textarea "*"
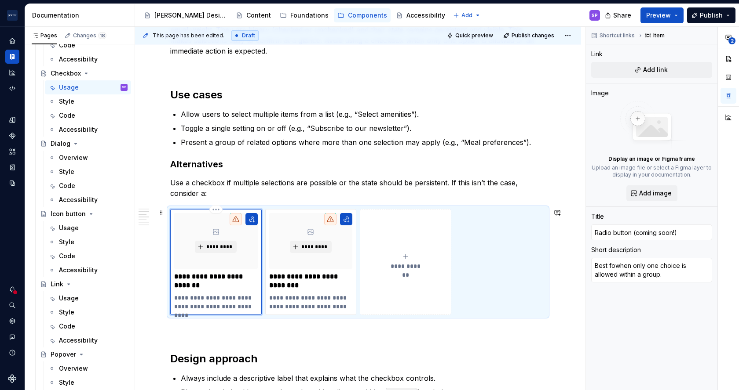
type textarea "Best forwhen only one choice is allowed within a group."
type textarea "*"
type textarea "Best for when only one choice is allowed within a group."
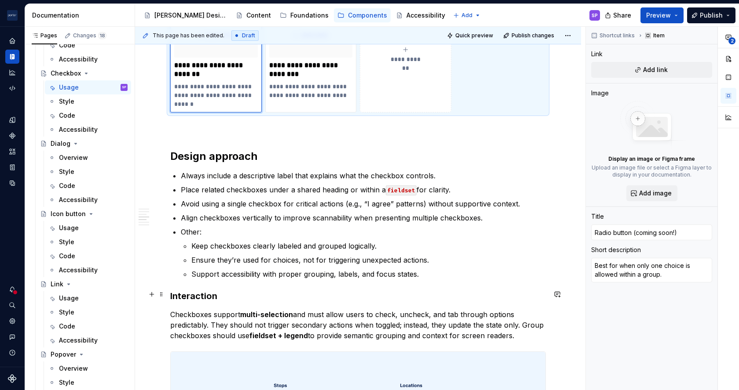
scroll to position [828, 0]
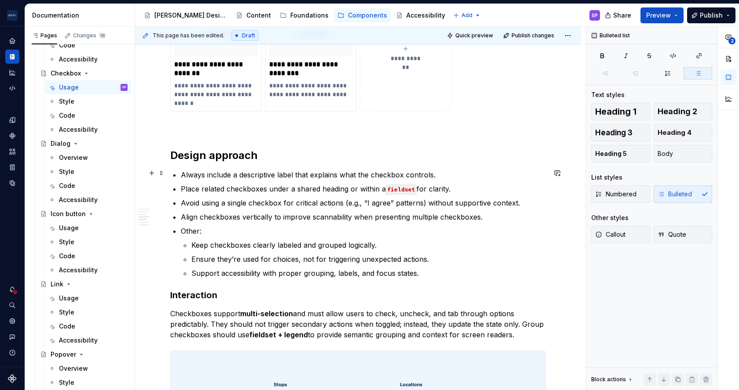
click at [242, 178] on p "Always include a descriptive label that explains what the checkbox controls." at bounding box center [363, 175] width 365 height 11
click at [183, 185] on p "Place related checkboxes under a shared heading or within a fieldset for clarit…" at bounding box center [363, 189] width 365 height 11
click at [399, 202] on p "Avoid using a single checkbox for critical actions (e.g., “I agree” patterns) w…" at bounding box center [363, 203] width 365 height 11
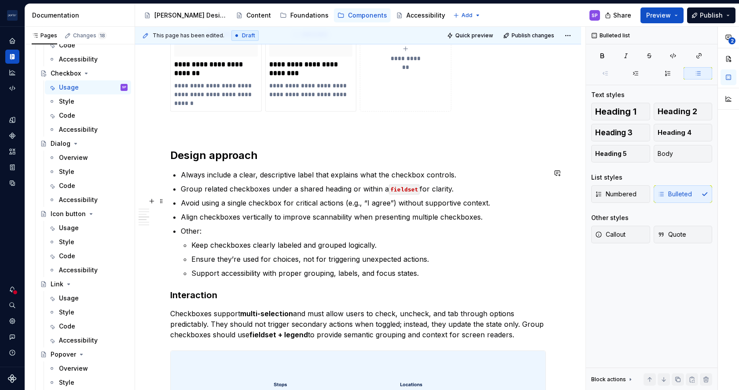
click at [404, 202] on p "Avoid using a single checkbox for critical actions (e.g., “I agree”) without su…" at bounding box center [363, 203] width 365 height 11
click at [474, 203] on p "Avoid using a single checkbox for critical actions (e.g., “I agree”), unless su…" at bounding box center [363, 203] width 365 height 11
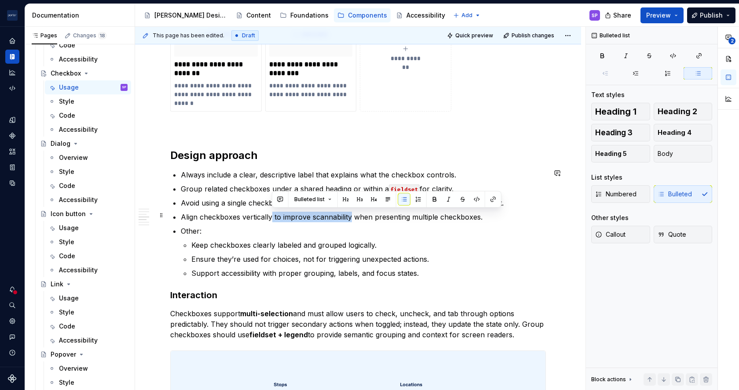
drag, startPoint x: 272, startPoint y: 216, endPoint x: 350, endPoint y: 216, distance: 77.4
click at [350, 216] on p "Align checkboxes vertically to improve scannability when presenting multiple ch…" at bounding box center [363, 217] width 365 height 11
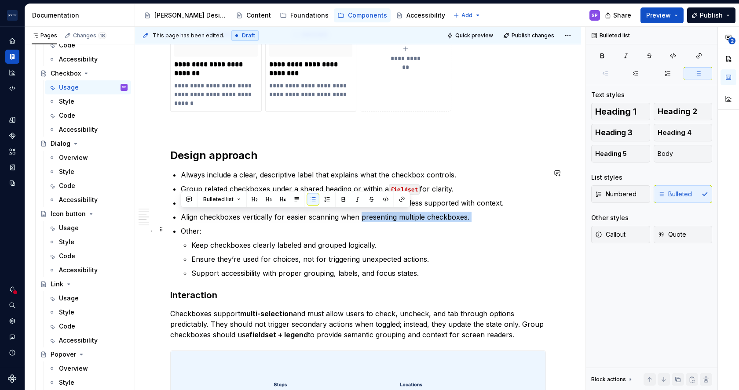
drag, startPoint x: 359, startPoint y: 216, endPoint x: 459, endPoint y: 221, distance: 100.4
click at [459, 221] on ul "Always include a clear, descriptive label that explains what the checkbox contr…" at bounding box center [363, 224] width 365 height 109
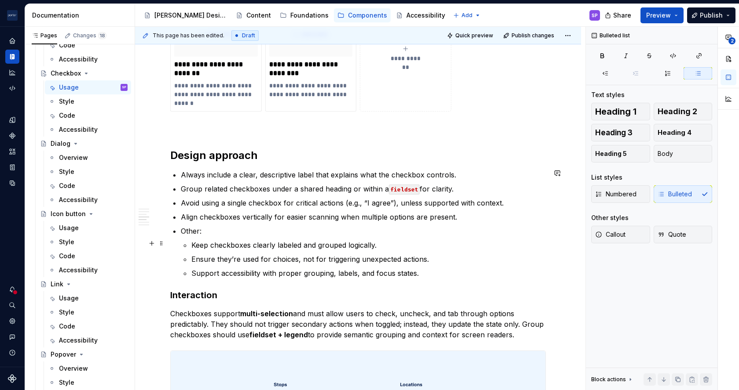
click at [301, 245] on p "Keep checkboxes clearly labeled and grouped logically." at bounding box center [368, 245] width 354 height 11
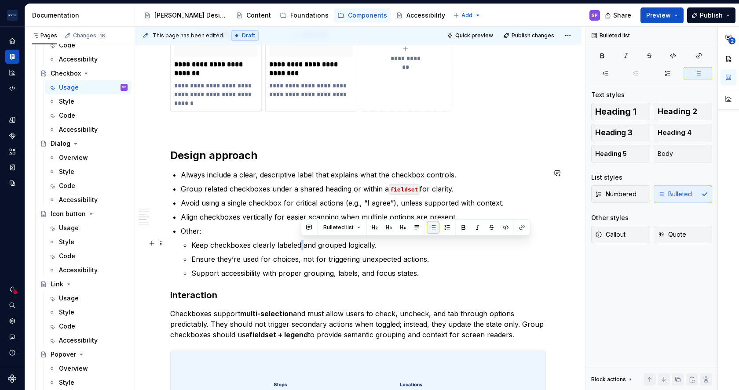
click at [301, 245] on p "Keep checkboxes clearly labeled and grouped logically." at bounding box center [368, 245] width 354 height 11
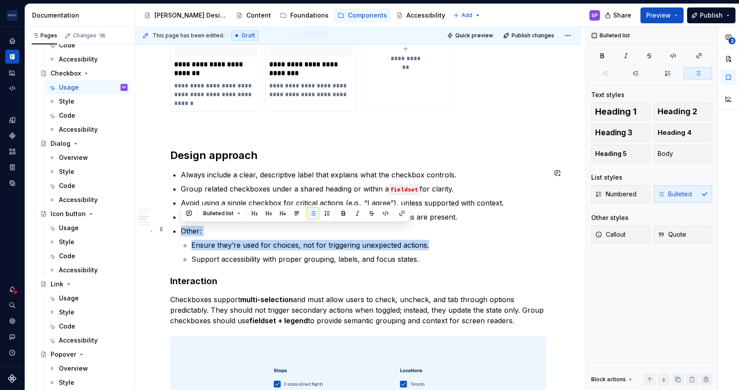
drag, startPoint x: 435, startPoint y: 247, endPoint x: 170, endPoint y: 227, distance: 265.5
click at [170, 227] on div "**********" at bounding box center [358, 44] width 376 height 1354
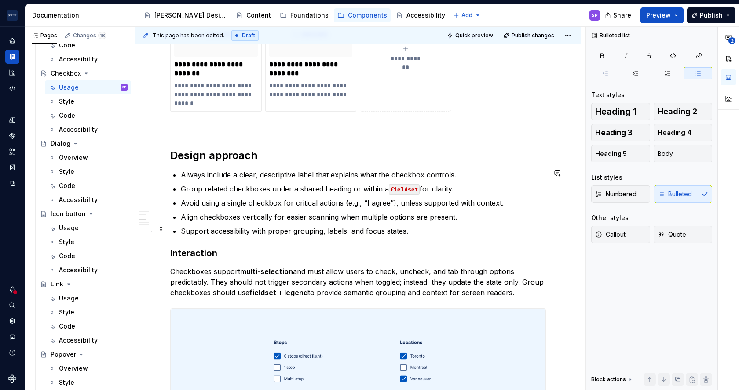
click at [225, 231] on p "Support accessibility with proper grouping, labels, and focus states." at bounding box center [363, 231] width 365 height 11
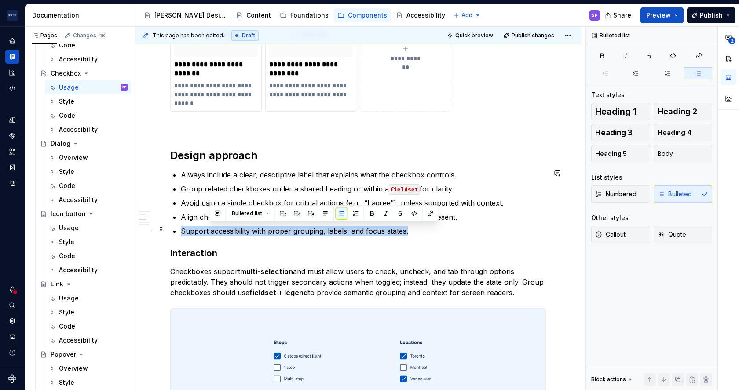
click at [225, 231] on p "Support accessibility with proper grouping, labels, and focus states." at bounding box center [363, 231] width 365 height 11
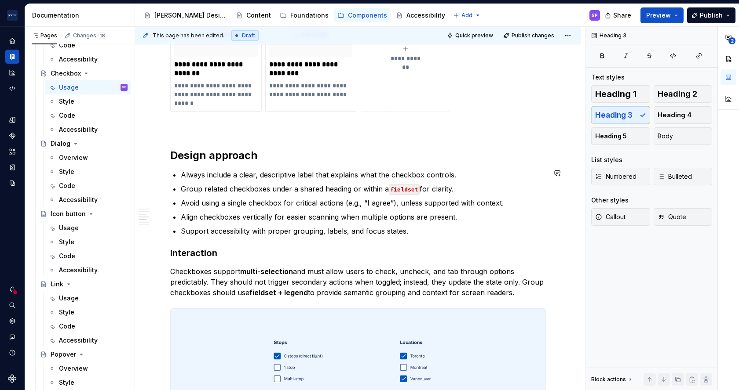
click at [267, 239] on div "**********" at bounding box center [358, 30] width 376 height 1326
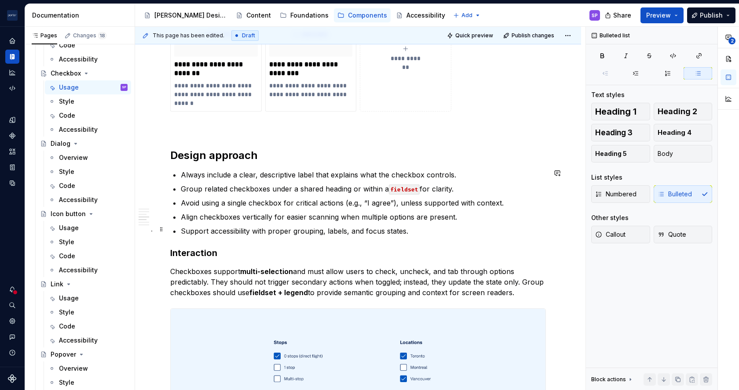
click at [260, 227] on p "Support accessibility with proper grouping, labels, and focus states." at bounding box center [363, 231] width 365 height 11
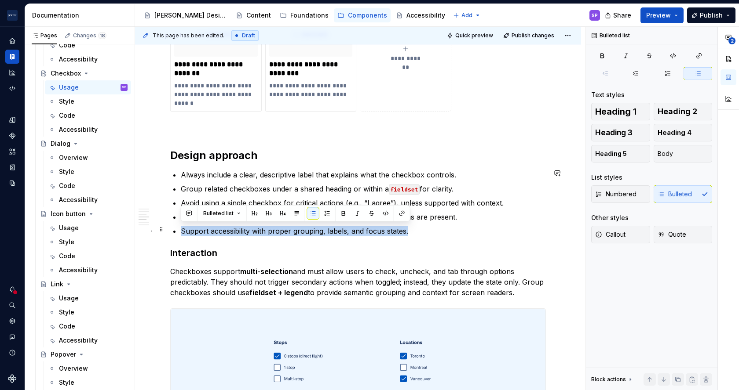
click at [260, 227] on p "Support accessibility with proper grouping, labels, and focus states." at bounding box center [363, 231] width 365 height 11
drag, startPoint x: 260, startPoint y: 227, endPoint x: 223, endPoint y: 226, distance: 36.9
click at [223, 226] on p "Support accessibility with proper grouping, labels, and focus states." at bounding box center [363, 231] width 365 height 11
click at [189, 213] on button "button" at bounding box center [189, 214] width 12 height 12
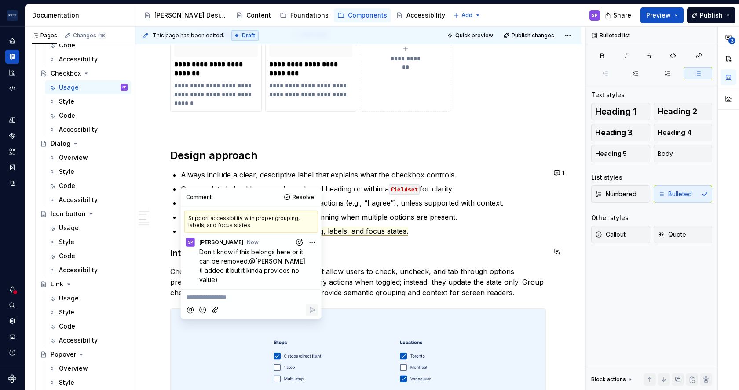
scroll to position [894, 0]
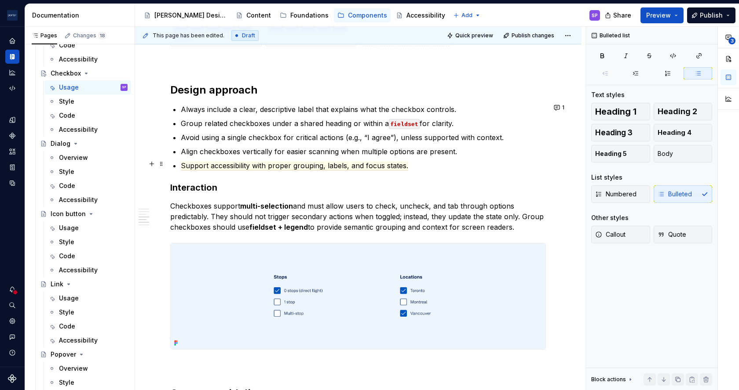
click at [428, 162] on p "Support accessibility with proper grouping, labels, and focus states." at bounding box center [363, 166] width 365 height 11
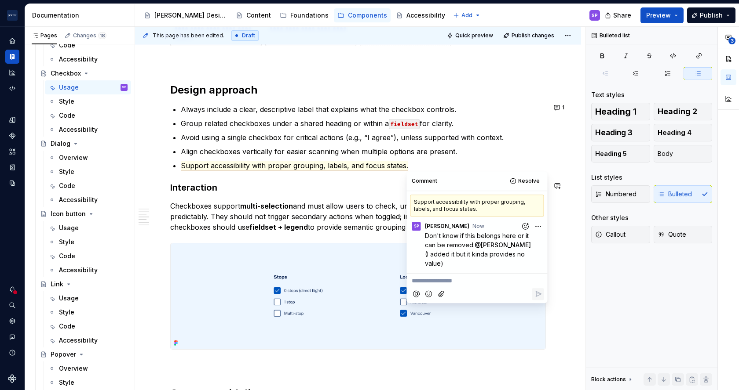
click at [271, 203] on strong "multi-selection" at bounding box center [266, 206] width 53 height 9
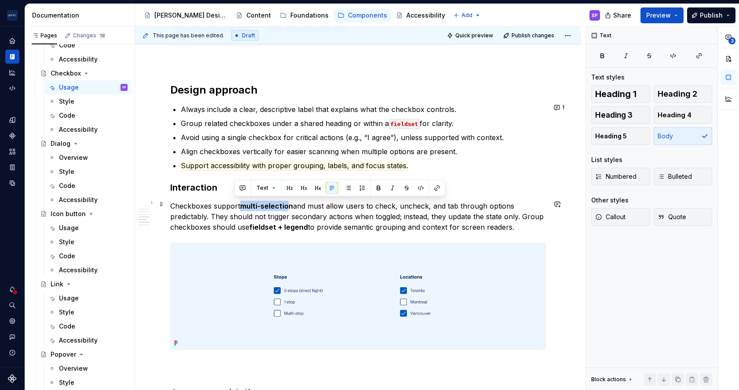
drag, startPoint x: 288, startPoint y: 206, endPoint x: 243, endPoint y: 205, distance: 45.7
click at [243, 205] on strong "multi-selection" at bounding box center [266, 206] width 53 height 9
drag, startPoint x: 243, startPoint y: 205, endPoint x: 288, endPoint y: 204, distance: 44.9
click at [288, 204] on strong "multi-selection" at bounding box center [266, 206] width 53 height 9
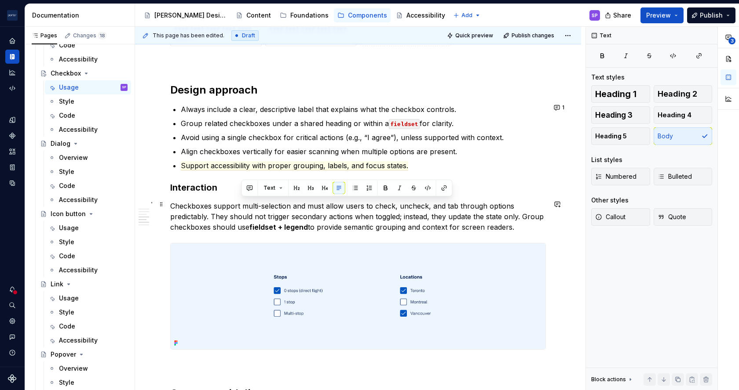
click at [324, 212] on p "Checkboxes support multi-selection and must allow users to check, uncheck, and …" at bounding box center [358, 217] width 376 height 32
click at [448, 202] on p "Checkboxes support multi-selection and must allow users to check, uncheck, and …" at bounding box center [358, 217] width 376 height 32
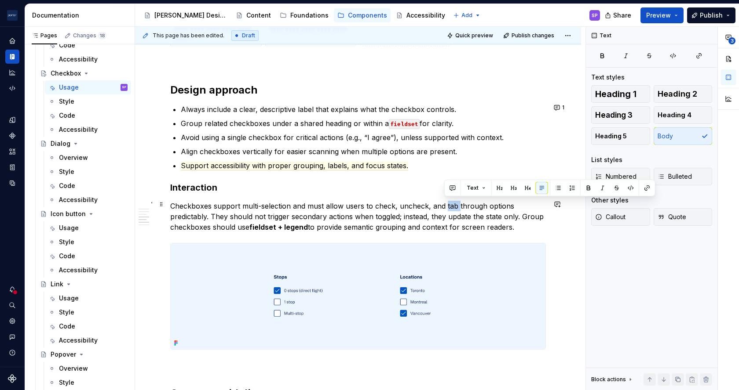
click at [448, 202] on p "Checkboxes support multi-selection and must allow users to check, uncheck, and …" at bounding box center [358, 217] width 376 height 32
click at [400, 217] on p "Checkboxes support multi-selection and must allow users to check, uncheck, and …" at bounding box center [358, 217] width 376 height 32
click at [255, 215] on p "Checkboxes support multi-selection and must allow users to check, uncheck, and …" at bounding box center [358, 217] width 376 height 32
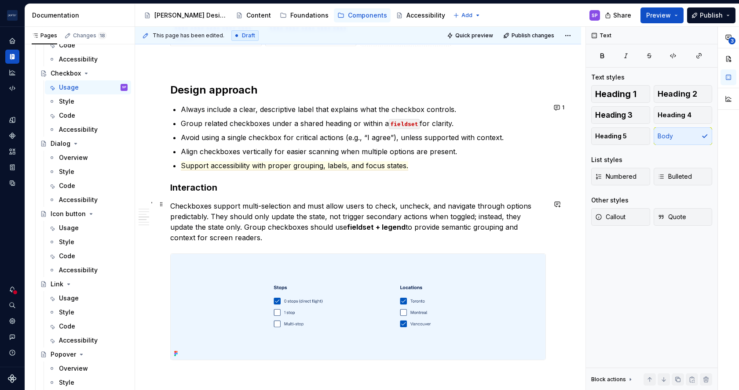
click at [426, 217] on p "Checkboxes support multi-selection and must allow users to check, uncheck, and …" at bounding box center [358, 222] width 376 height 42
click at [224, 213] on p "Checkboxes support multi-selection and must allow users to check, uncheck, and …" at bounding box center [358, 222] width 376 height 42
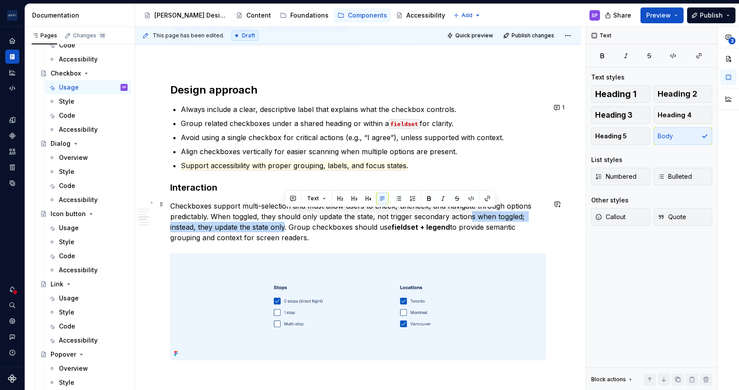
drag, startPoint x: 471, startPoint y: 217, endPoint x: 283, endPoint y: 227, distance: 188.0
click at [283, 227] on p "Checkboxes support multi-selection and must allow users to check, uncheck, and …" at bounding box center [358, 222] width 376 height 42
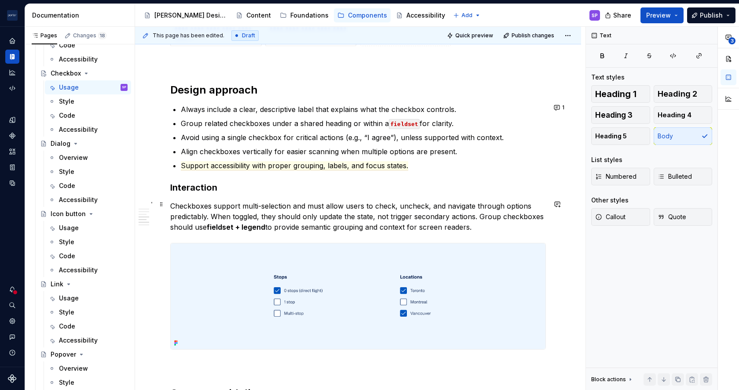
click at [478, 216] on p "Checkboxes support multi-selection and must allow users to check, uncheck, and …" at bounding box center [358, 217] width 376 height 32
click at [500, 217] on p "Checkboxes support multi-selection and must allow users to check, uncheck, and …" at bounding box center [358, 217] width 376 height 32
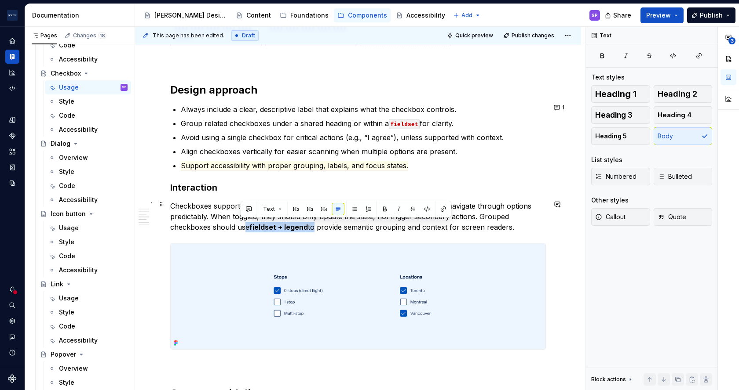
drag, startPoint x: 311, startPoint y: 226, endPoint x: 245, endPoint y: 224, distance: 66.4
click at [245, 224] on p "Checkboxes support multi-selection and must allow users to check, uncheck, and …" at bounding box center [358, 217] width 376 height 32
click at [357, 243] on div at bounding box center [358, 296] width 376 height 107
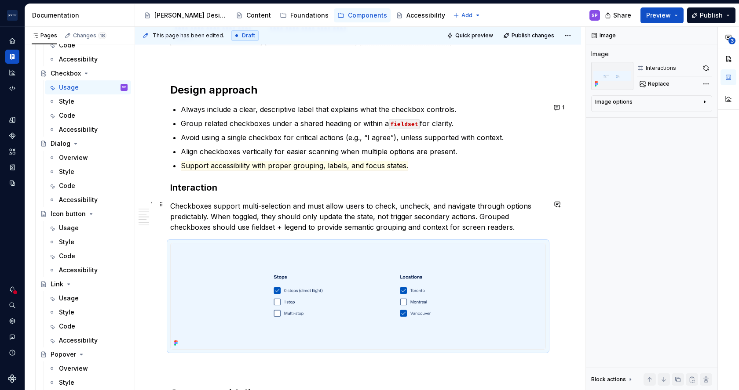
click at [360, 230] on p "Checkboxes support multi-selection and must allow users to check, uncheck, and …" at bounding box center [358, 217] width 376 height 32
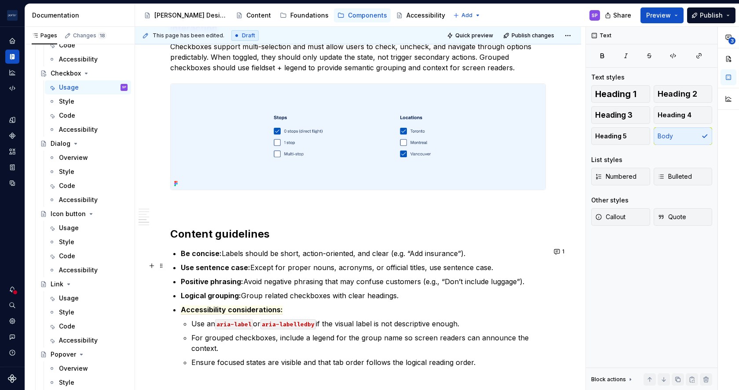
scroll to position [1069, 0]
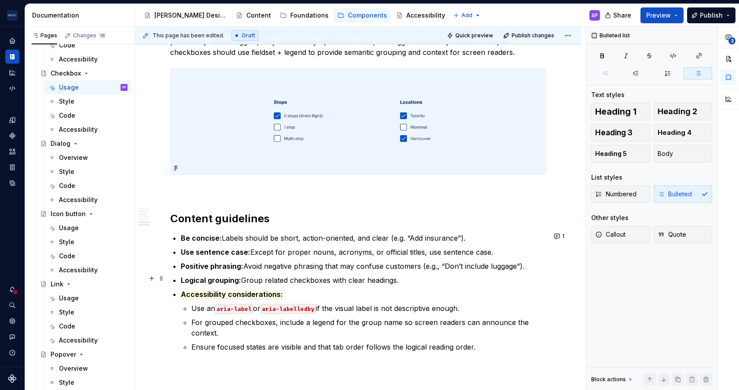
click at [339, 279] on p "Logical grouping: Group related checkboxes with clear headings." at bounding box center [363, 280] width 365 height 11
click at [361, 279] on p "Logical grouping: Group related checkboxes under clear headings." at bounding box center [363, 280] width 365 height 11
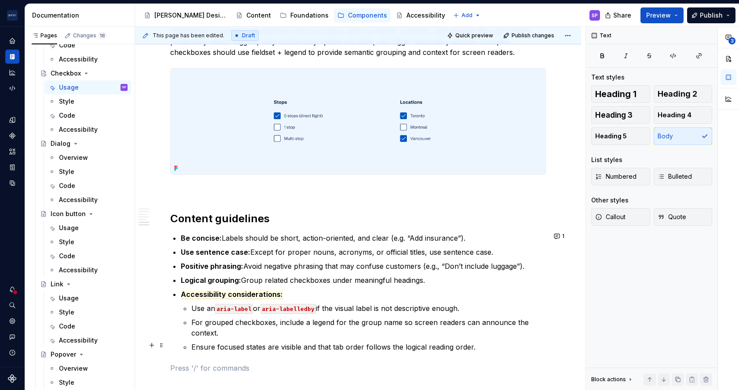
click at [242, 348] on p "Ensure focused states are visible and that tab order follows the logical readin…" at bounding box center [368, 347] width 354 height 11
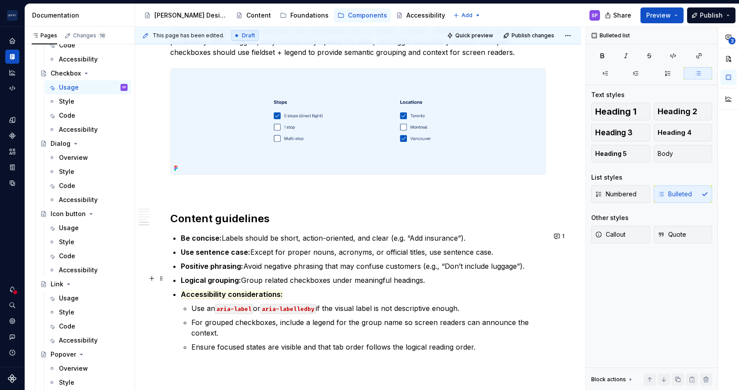
scroll to position [1072, 0]
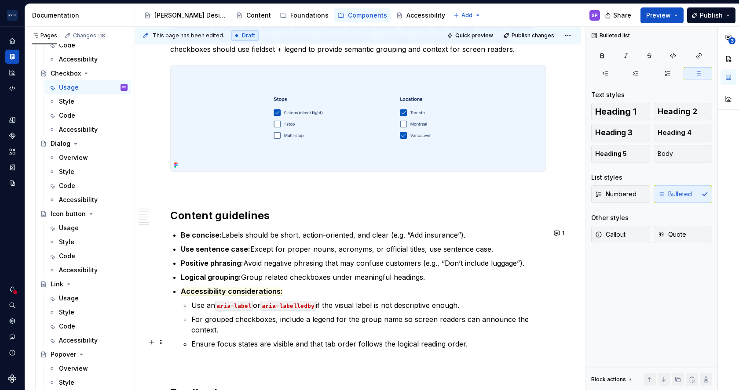
click at [317, 343] on p "Ensure focus states are visible and that tab order follows the logical reading …" at bounding box center [368, 344] width 354 height 11
click at [372, 343] on p "Ensure focus states are visible and tab order follows the logical reading order." at bounding box center [368, 344] width 354 height 11
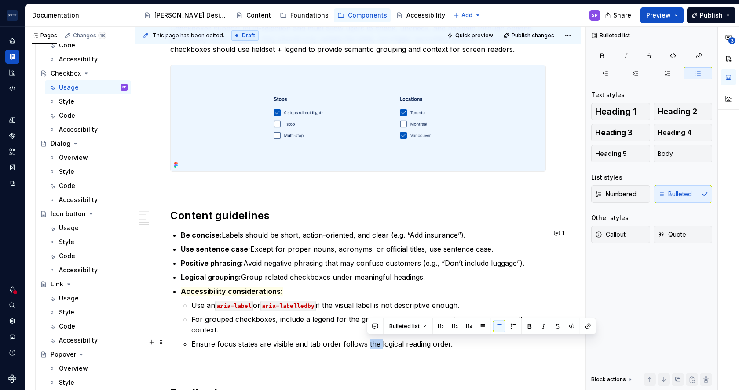
click at [372, 343] on p "Ensure focus states are visible and tab order follows the logical reading order." at bounding box center [368, 344] width 354 height 11
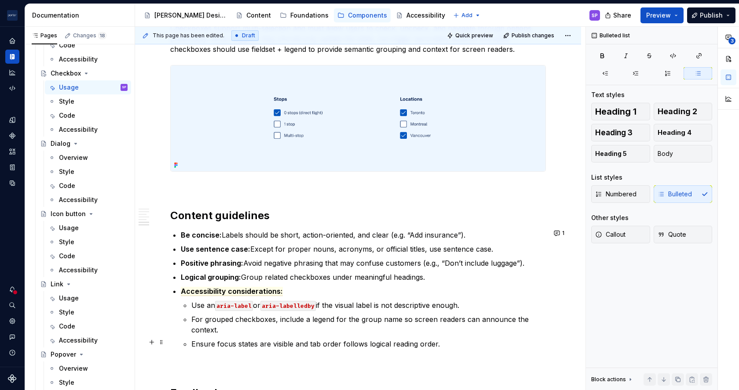
click at [305, 343] on p "Ensure focus states are visible and tab order follows logical reading order." at bounding box center [368, 344] width 354 height 11
click at [377, 344] on p "Ensure focus states are visible and the tab order follows logical reading order." at bounding box center [368, 344] width 354 height 11
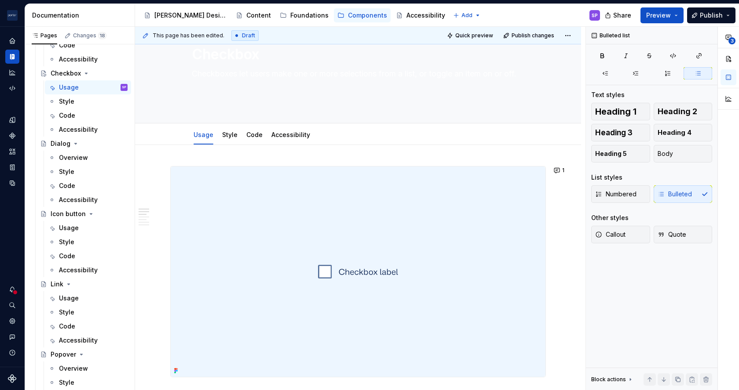
scroll to position [0, 0]
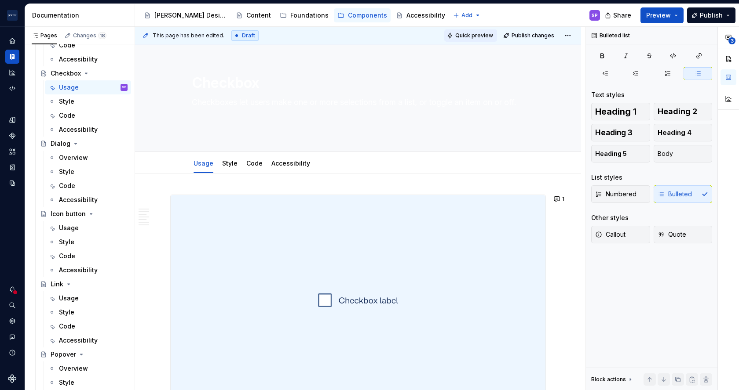
click at [478, 32] on span "Quick preview" at bounding box center [474, 35] width 38 height 7
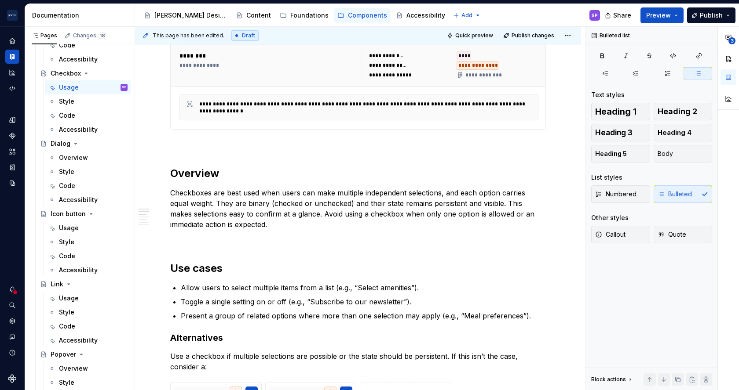
scroll to position [443, 0]
click at [213, 210] on p "Checkboxes are best used when users can make multiple independent selections, a…" at bounding box center [358, 207] width 376 height 42
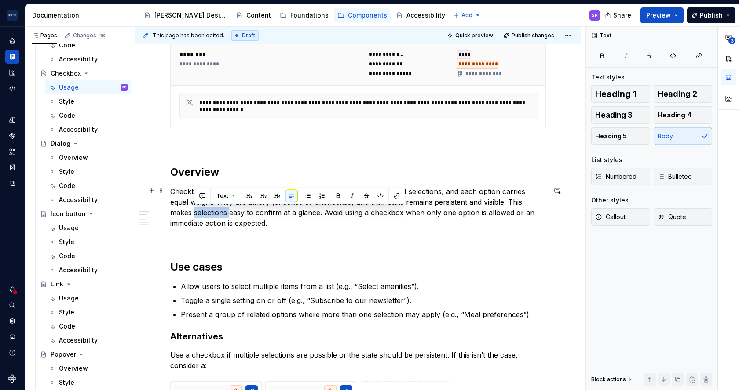
click at [213, 210] on p "Checkboxes are best used when users can make multiple independent selections, a…" at bounding box center [358, 207] width 376 height 42
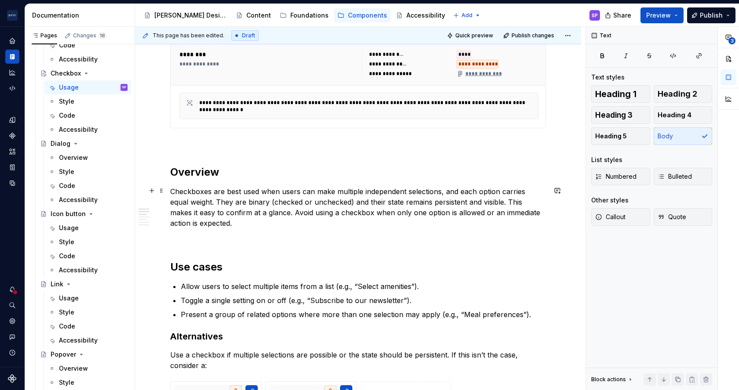
click at [253, 210] on p "Checkboxes are best used when users can make multiple independent selections, a…" at bounding box center [358, 207] width 376 height 42
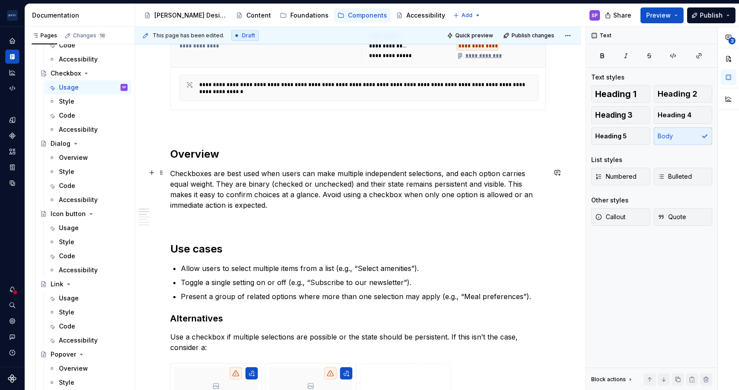
click at [276, 204] on p "Checkboxes are best used when users can make multiple independent selections, a…" at bounding box center [358, 189] width 376 height 42
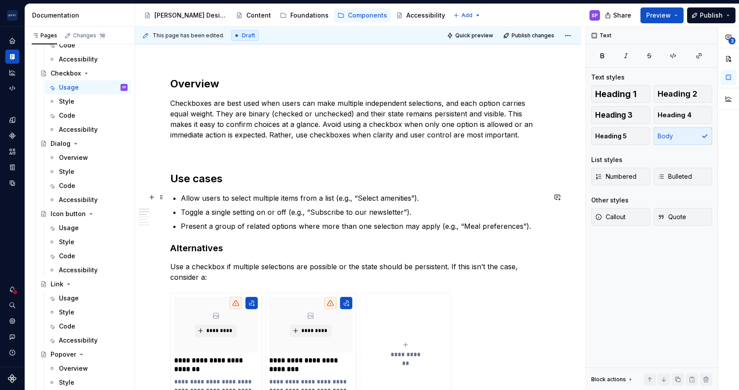
scroll to position [533, 0]
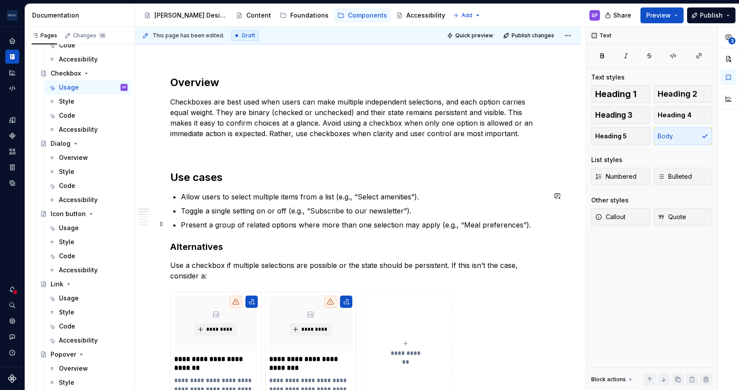
click at [383, 226] on p "Present a group of related options where more than one selection may apply (e.g…" at bounding box center [363, 225] width 365 height 11
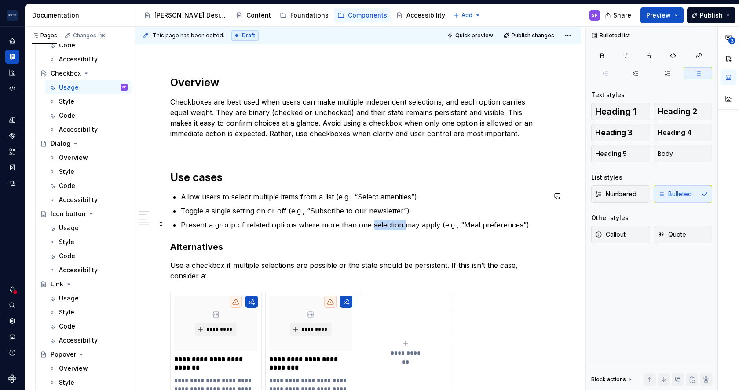
click at [383, 226] on p "Present a group of related options where more than one selection may apply (e.g…" at bounding box center [363, 225] width 365 height 11
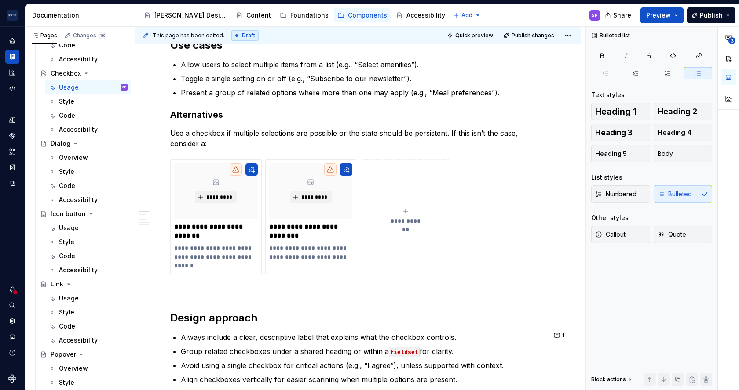
scroll to position [0, 0]
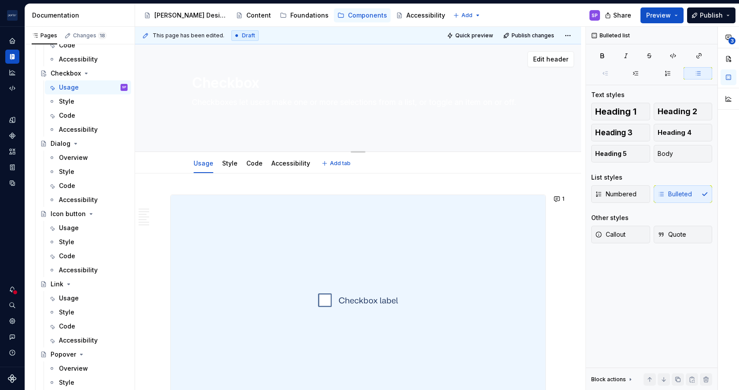
click at [243, 108] on textarea "Checkboxes let users make one or more selections from a list, or toggle an item…" at bounding box center [356, 112] width 332 height 35
type textarea "*"
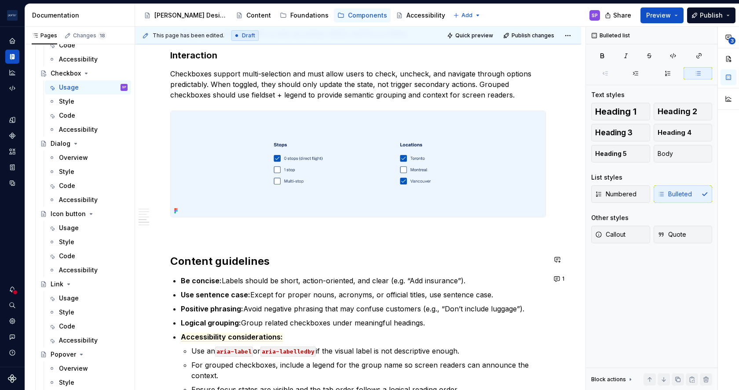
scroll to position [1025, 0]
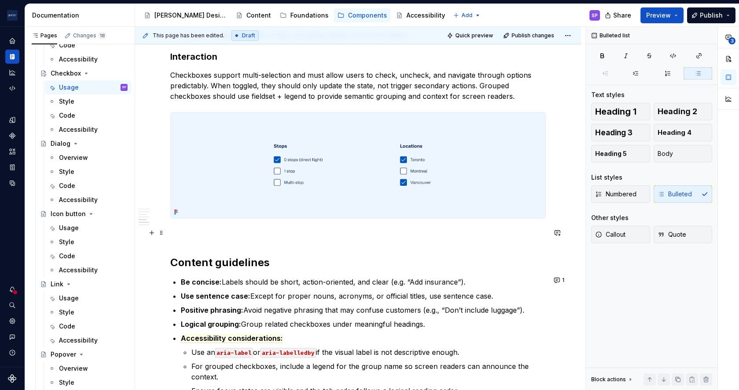
type textarea "_"
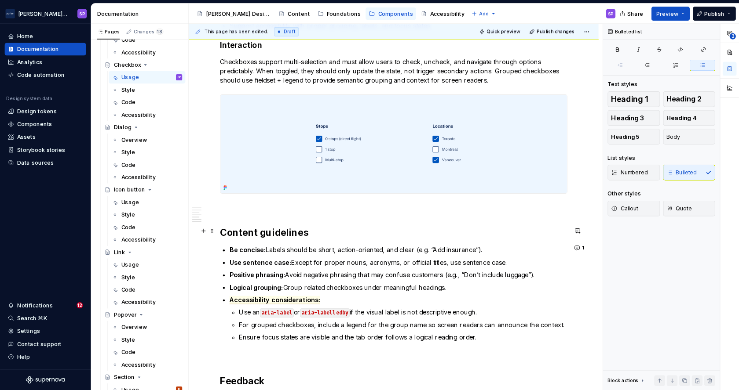
scroll to position [1002, 0]
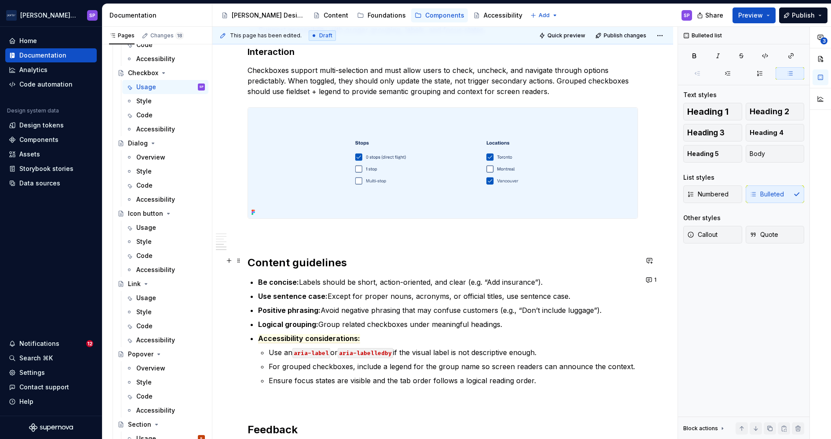
type textarea "*"
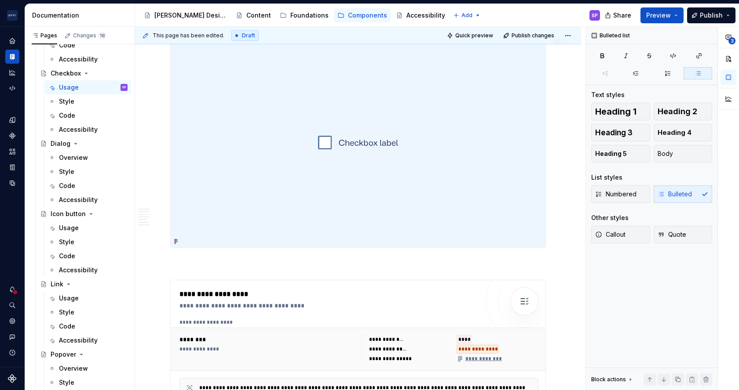
scroll to position [95, 0]
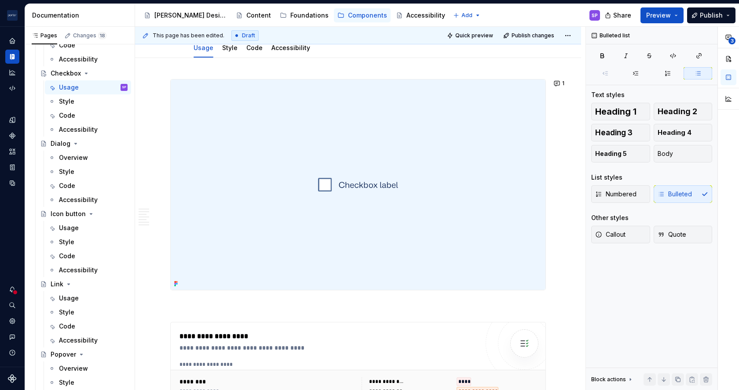
type textarea "_"
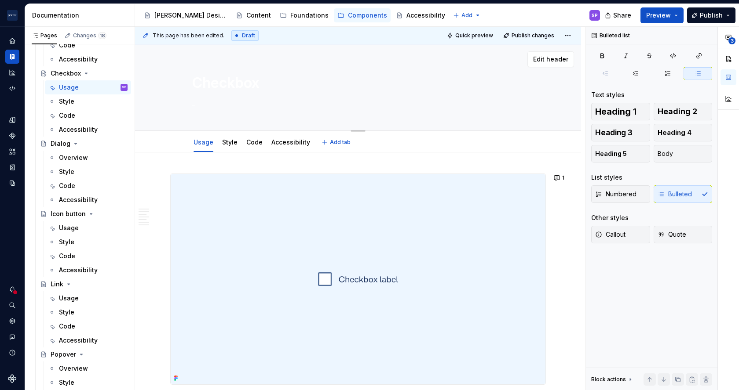
click at [271, 95] on div "Checkbox _" at bounding box center [358, 87] width 332 height 86
click at [270, 102] on textarea "_" at bounding box center [356, 102] width 332 height 14
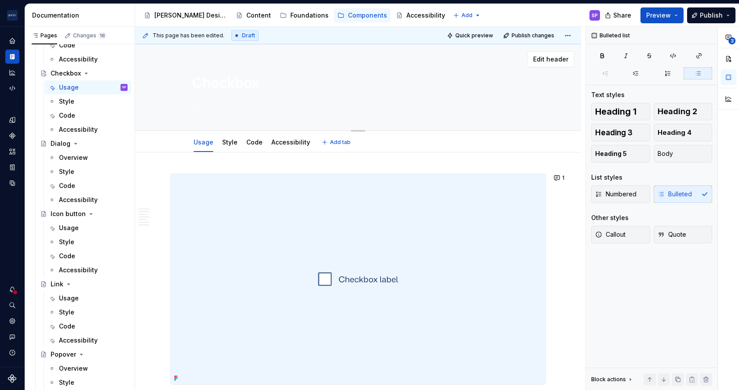
click at [270, 102] on textarea "_" at bounding box center [356, 102] width 332 height 14
click at [230, 110] on div "Checkbox _" at bounding box center [358, 87] width 332 height 86
type textarea "*"
click at [306, 64] on div "Edit header" at bounding box center [354, 59] width 439 height 16
click at [277, 126] on div "Checkbox _" at bounding box center [358, 87] width 332 height 86
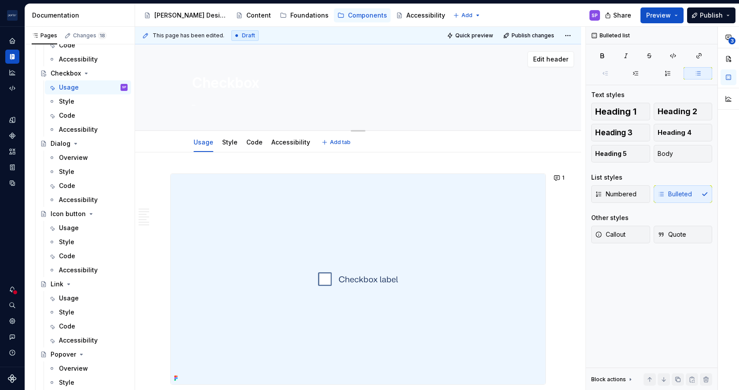
click at [266, 100] on textarea "_" at bounding box center [356, 102] width 332 height 14
paste textarea "Checkboxes let users select one or more items from a list, or turn an item on o…"
type textarea "Checkboxes let users select one or more items from a list, or turn an item on o…"
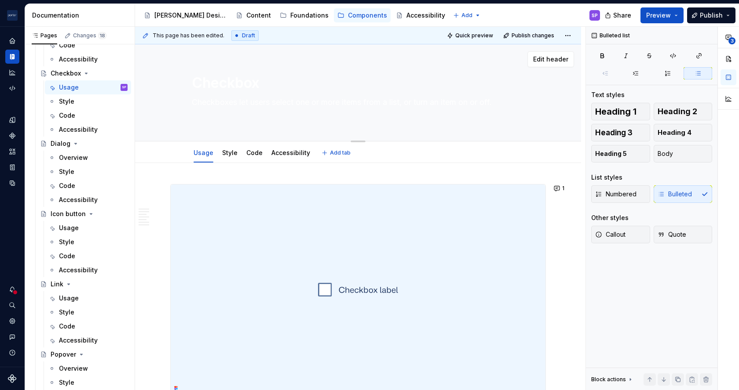
click at [266, 100] on textarea "Checkboxes let users select one or more items from a list, or turn an item on o…" at bounding box center [356, 107] width 332 height 25
type textarea "*"
type textarea "Checkboxes let users select one or more items from a list, or turn an item on o…"
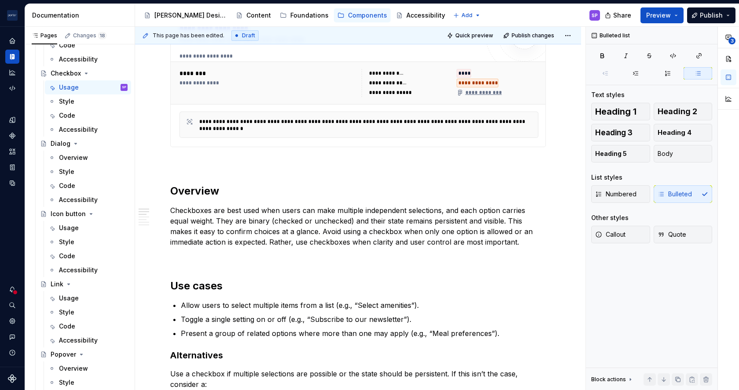
scroll to position [419, 0]
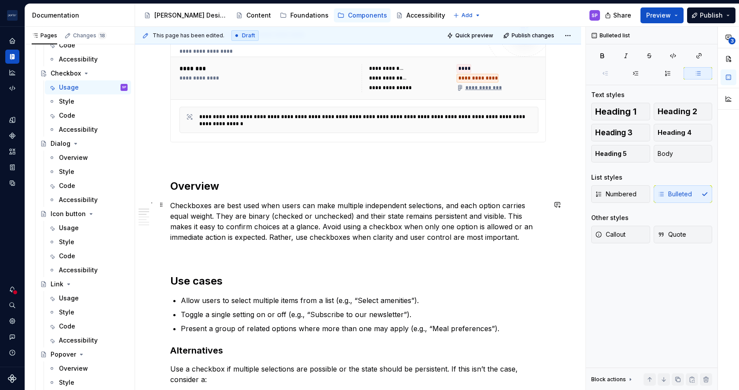
click at [359, 219] on p "Checkboxes are best used when users can make multiple independent selections, a…" at bounding box center [358, 222] width 376 height 42
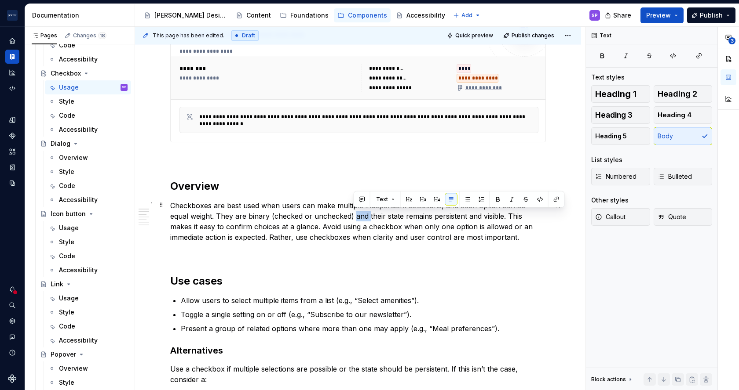
click at [359, 219] on p "Checkboxes are best used when users can make multiple independent selections, a…" at bounding box center [358, 222] width 376 height 42
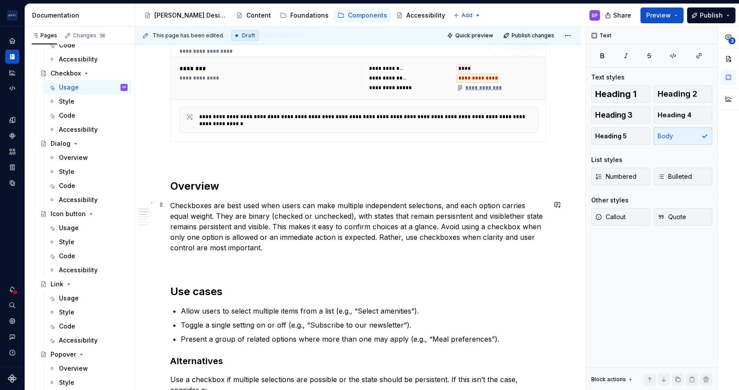
click at [440, 218] on p "Checkboxes are best used when users can make multiple independent selections, a…" at bounding box center [358, 227] width 376 height 53
click at [496, 218] on p "Checkboxes are best used when users can make multiple independent selections, a…" at bounding box center [358, 227] width 376 height 53
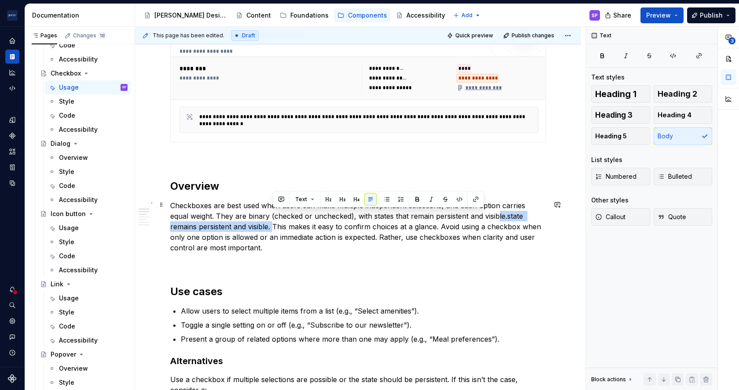
drag, startPoint x: 273, startPoint y: 226, endPoint x: 501, endPoint y: 219, distance: 227.9
click at [501, 219] on p "Checkboxes are best used when users can make multiple independent selections, a…" at bounding box center [358, 227] width 376 height 53
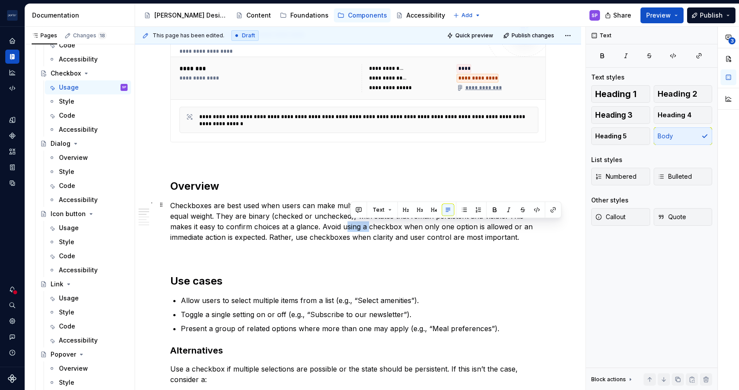
drag, startPoint x: 369, startPoint y: 228, endPoint x: 348, endPoint y: 227, distance: 20.7
click at [348, 227] on p "Checkboxes are best used when users can make multiple independent selections, a…" at bounding box center [358, 222] width 376 height 42
click at [387, 231] on p "Checkboxes are best used when users can make multiple independent selections, a…" at bounding box center [358, 222] width 376 height 42
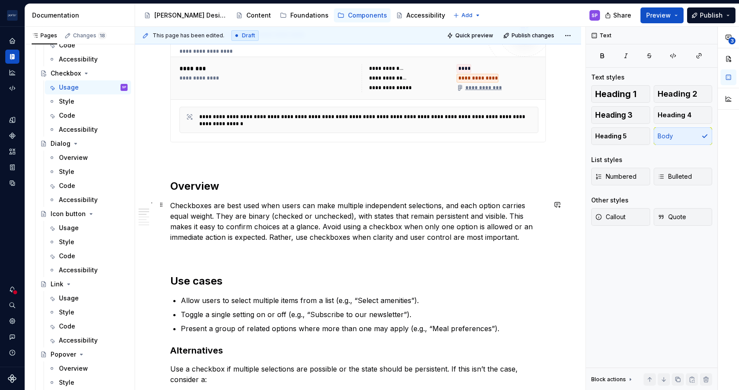
click at [284, 236] on p "Checkboxes are best used when users can make multiple independent selections, a…" at bounding box center [358, 222] width 376 height 42
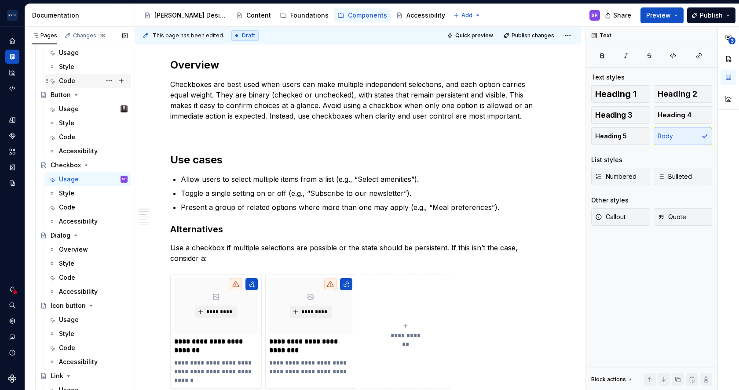
scroll to position [118, 0]
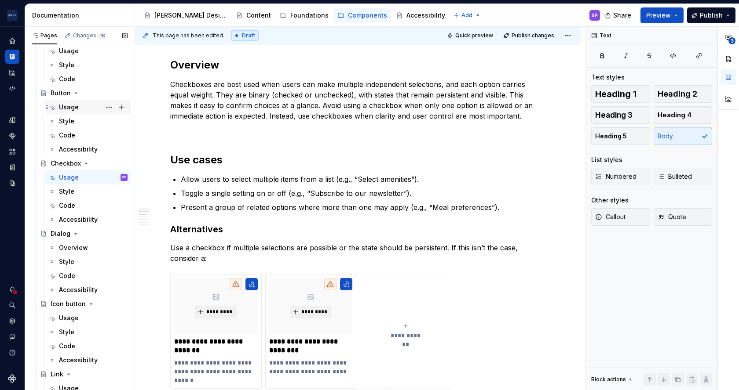
click at [66, 107] on div "Usage" at bounding box center [69, 107] width 20 height 9
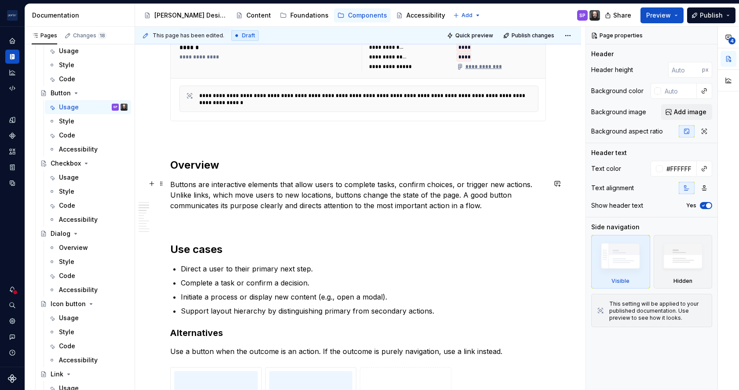
scroll to position [409, 0]
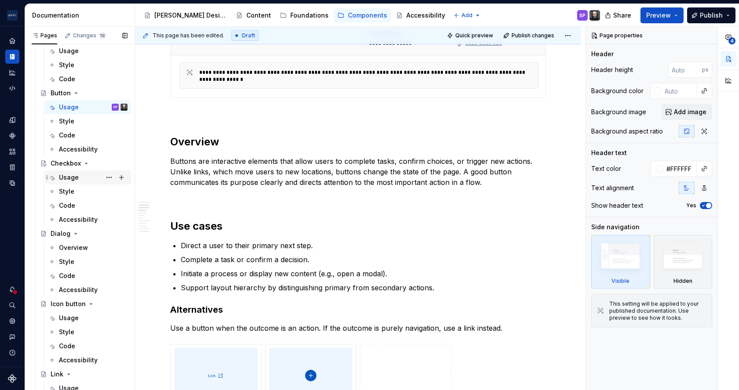
click at [70, 182] on div "Usage" at bounding box center [93, 178] width 69 height 12
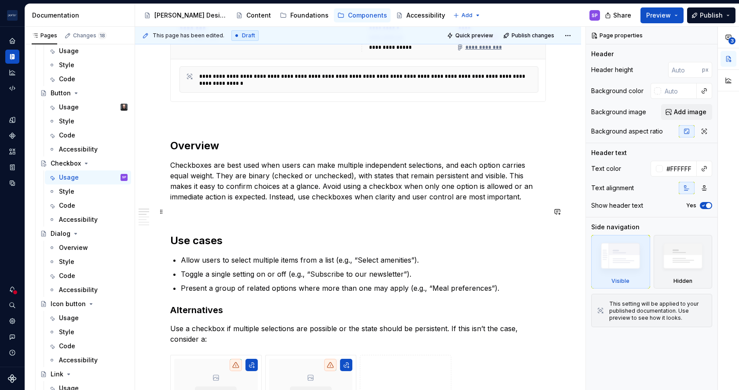
scroll to position [460, 0]
type textarea "*"
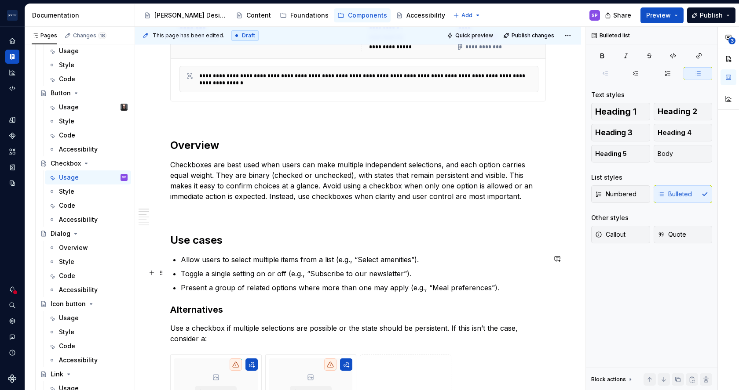
click at [245, 274] on p "Toggle a single setting on or off (e.g., “Subscribe to our newsletter”)." at bounding box center [363, 274] width 365 height 11
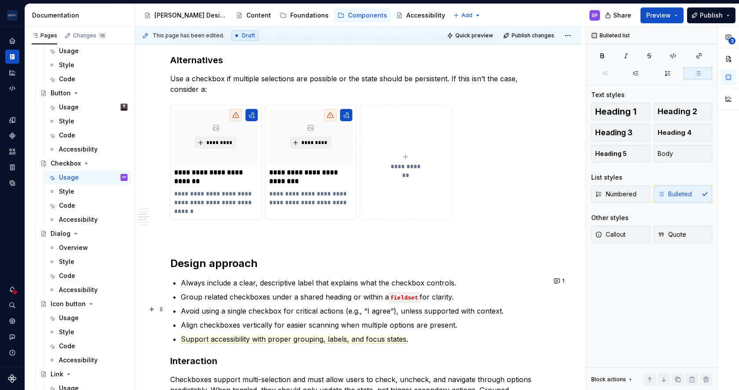
scroll to position [704, 0]
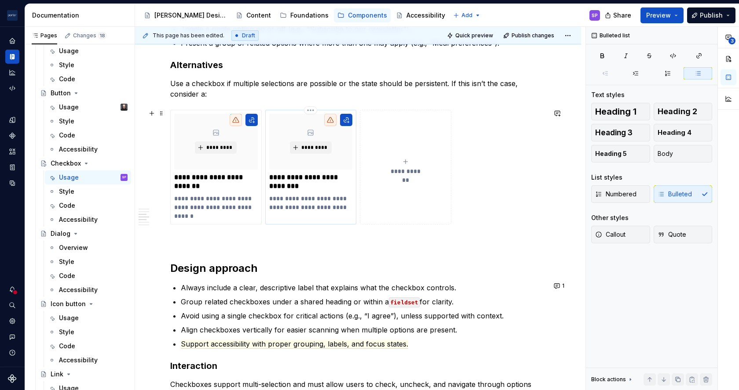
click at [336, 206] on p "**********" at bounding box center [310, 203] width 83 height 18
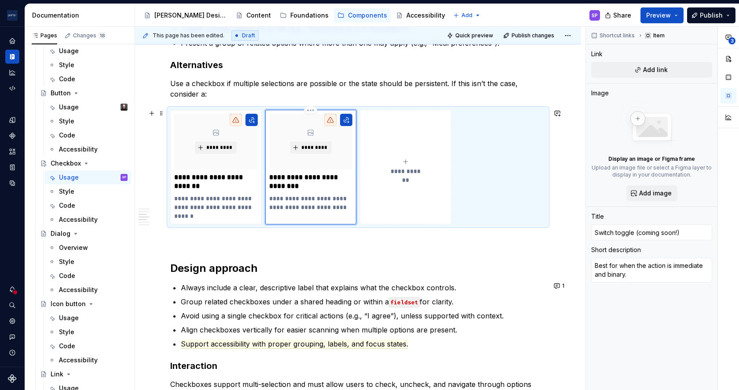
type textarea "*"
type textarea "Best for when the action is immediate and binary"
type textarea "*"
type textarea "Best for when the action is immediate and binary"
type textarea "*"
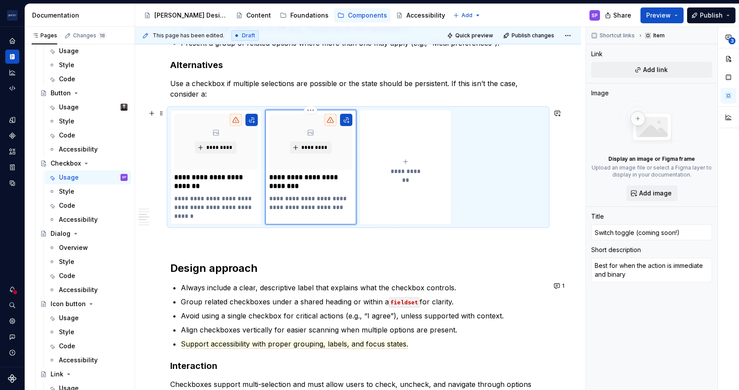
type textarea "Best for when the action is immediate and binary ("
type textarea "*"
type textarea "Best for when the action is immediate and binary (e"
type textarea "*"
type textarea "Best for when the action is immediate and binary (e."
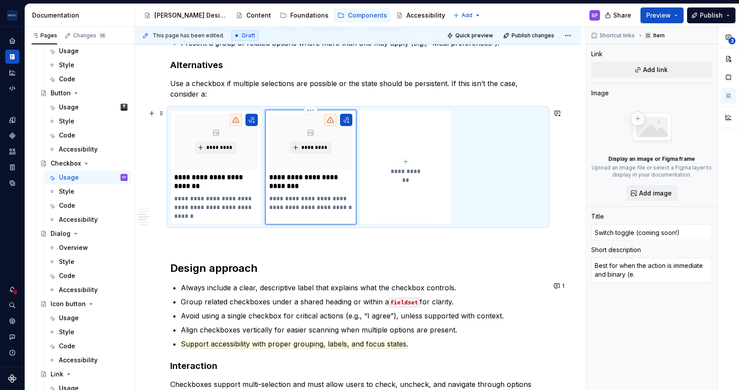
type textarea "*"
type textarea "Best for when the action is immediate and binary (e.g"
type textarea "*"
type textarea "Best for when the action is immediate and binary (e.g."
type textarea "*"
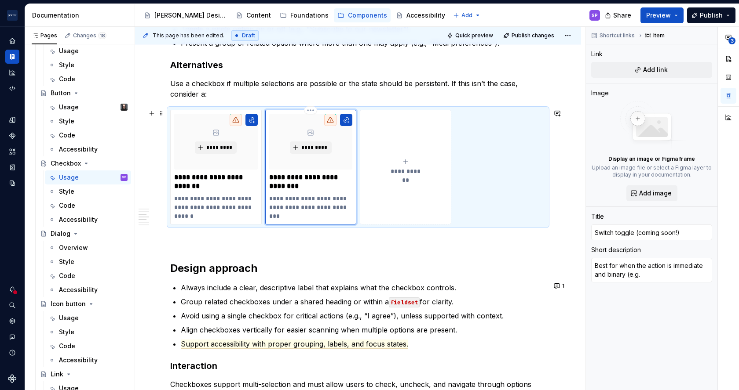
type textarea "Best for when the action is immediate and binary (e.g.,"
type textarea "*"
type textarea "Best for when the action is immediate and binary (e.g.,"
type textarea "*"
type textarea "Best for when the action is immediate and binary (e.g., e"
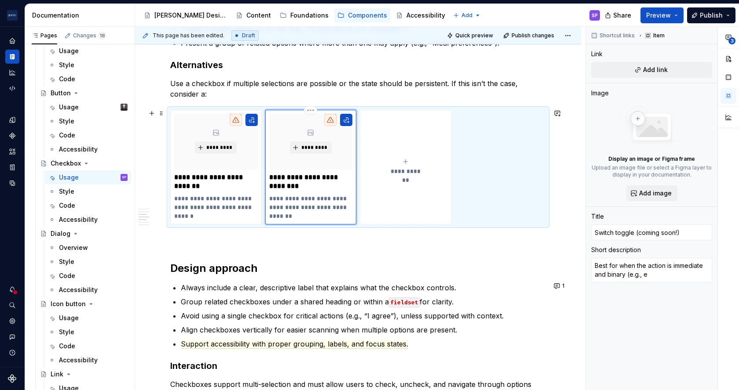
type textarea "*"
type textarea "Best for when the action is immediate and binary (e.g., en"
type textarea "*"
type textarea "Best for when the action is immediate and binary (e.g., ena"
type textarea "*"
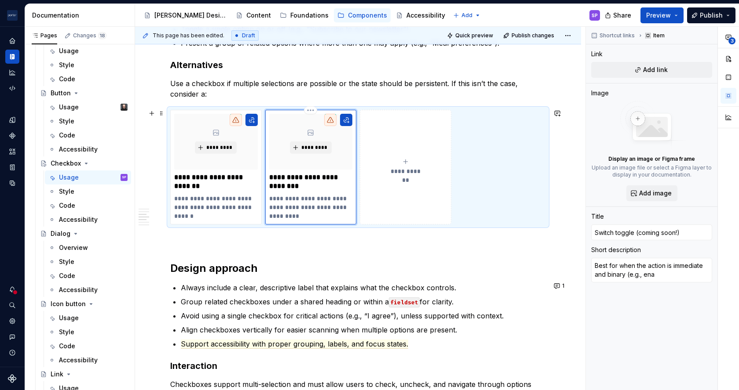
type textarea "Best for when the action is immediate and binary (e.g., enab"
type textarea "*"
type textarea "Best for when the action is immediate and binary (e.g., enabl"
type textarea "*"
type textarea "Best for when the action is immediate and binary (e.g., enable"
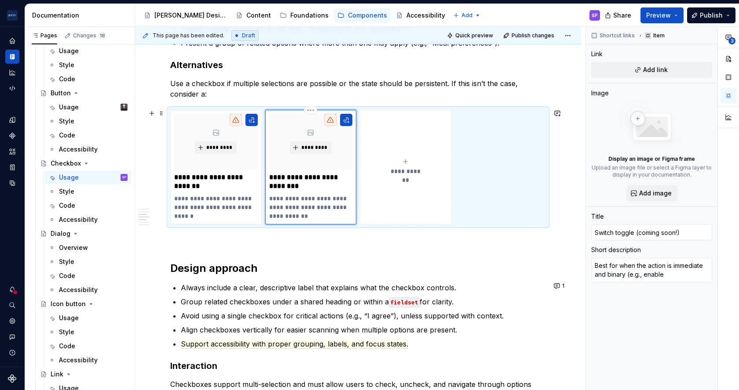
type textarea "*"
type textarea "Best for when the action is immediate and binary (e.g., enable/"
type textarea "*"
type textarea "Best for when the action is immediate and binary (e.g., enable/d"
type textarea "*"
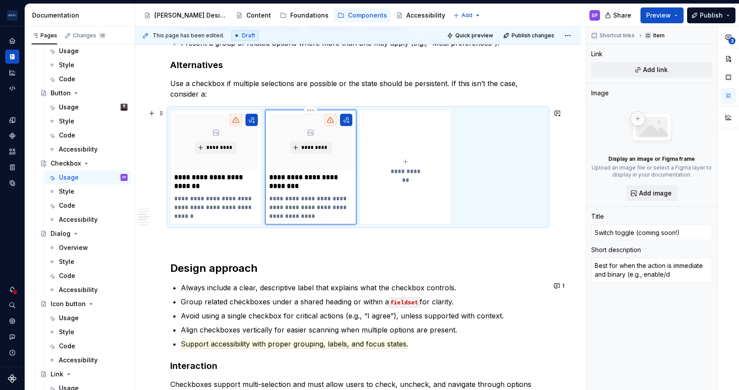
type textarea "Best for when the action is immediate and binary (e.g., enable/di"
type textarea "*"
type textarea "Best for when the action is immediate and binary (e.g., enable/dis"
type textarea "*"
type textarea "Best for when the action is immediate and binary (e.g., enable/disa"
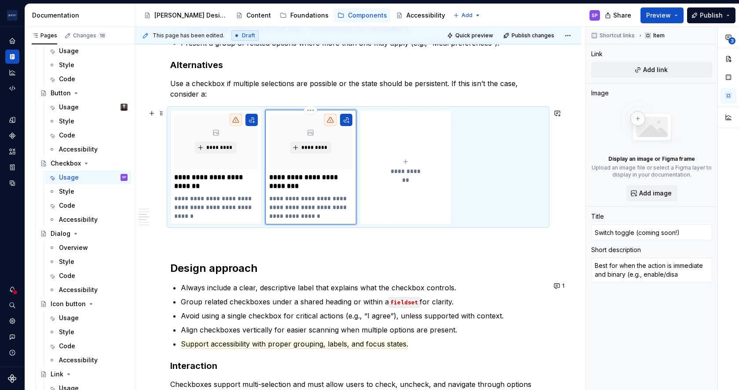
type textarea "*"
type textarea "Best for when the action is immediate and binary (e.g., enable/disab"
type textarea "*"
type textarea "Best for when the action is immediate and binary (e.g., enable/disabl"
type textarea "*"
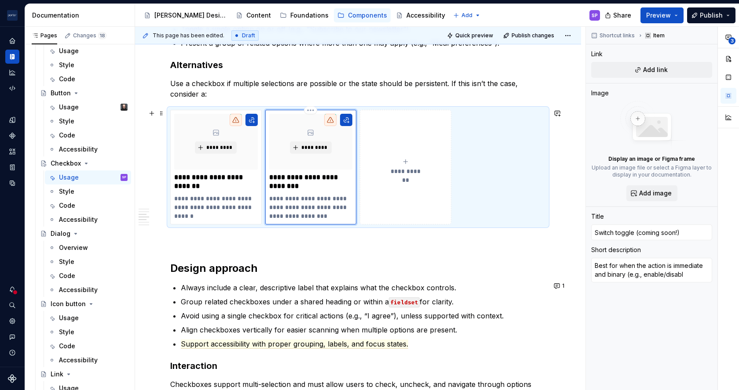
type textarea "Best for when the action is immediate and binary (e.g., enable/disable"
type textarea "*"
type textarea "Best for when the action is immediate and binary (e.g., enable/disable"
type textarea "*"
type textarea "Best for when the action is immediate and binary (e.g., enable/disable a"
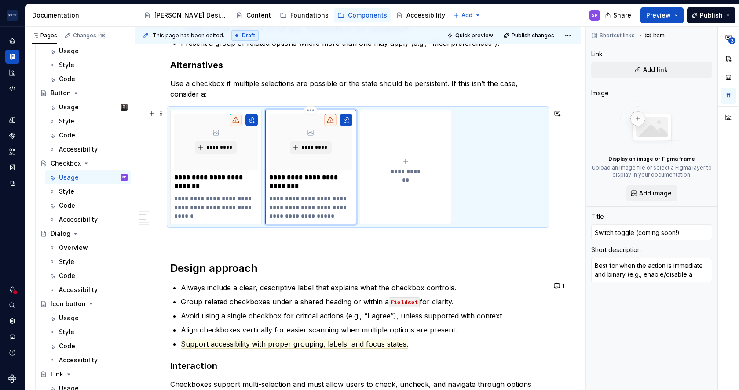
type textarea "*"
type textarea "Best for when the action is immediate and binary (e.g., enable/disable a"
type textarea "*"
type textarea "Best for when the action is immediate and binary (e.g., enable/disable a s"
type textarea "*"
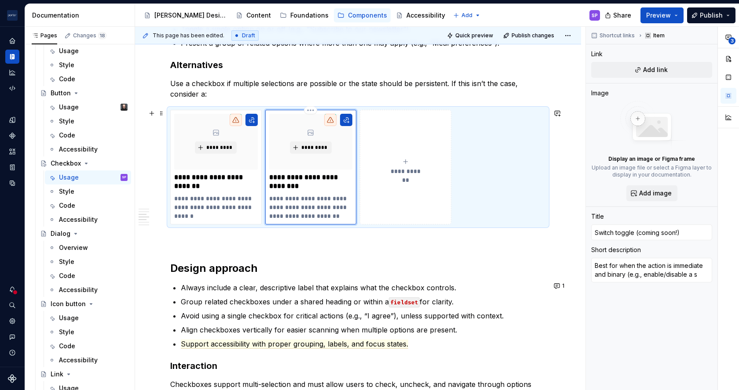
type textarea "Best for when the action is immediate and binary (e.g., enable/disable a se"
type textarea "*"
type textarea "Best for when the action is immediate and binary (e.g., enable/disable a set"
type textarea "*"
type textarea "Best for when the action is immediate and binary (e.g., enable/disable a sett"
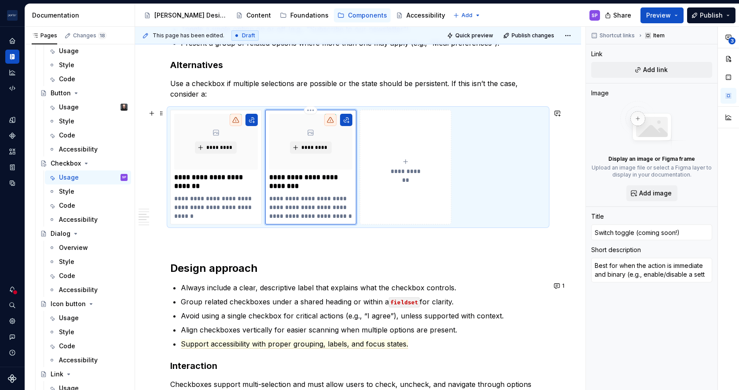
type textarea "*"
type textarea "Best for when the action is immediate and binary (e.g., enable/disable a setti"
type textarea "*"
type textarea "Best for when the action is immediate and binary (e.g., enable/disable a settin"
type textarea "*"
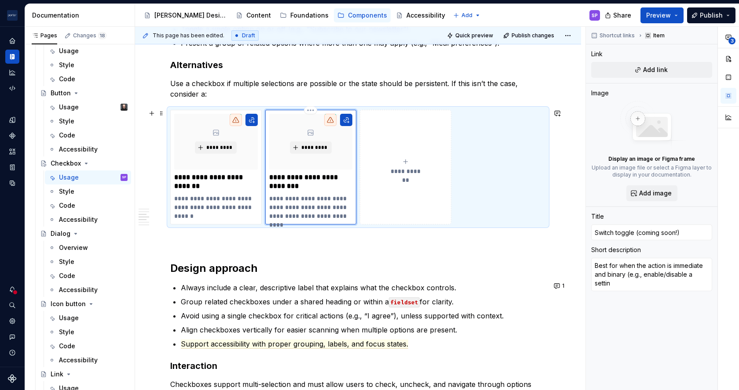
type textarea "Best for when the action is immediate and binary (e.g., enable/disable a setting"
type textarea "*"
type textarea "Best for when the action is immediate and binary (e.g., enable/disable a settin…"
type textarea "*"
type textarea "Best for when the action is immediate and binary (e.g., enable/disable a settin…"
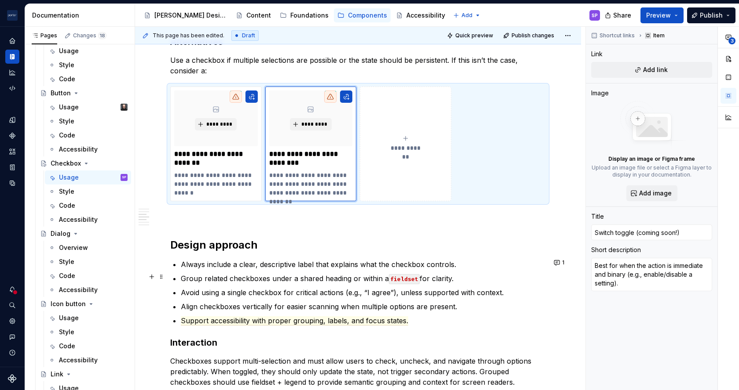
scroll to position [728, 0]
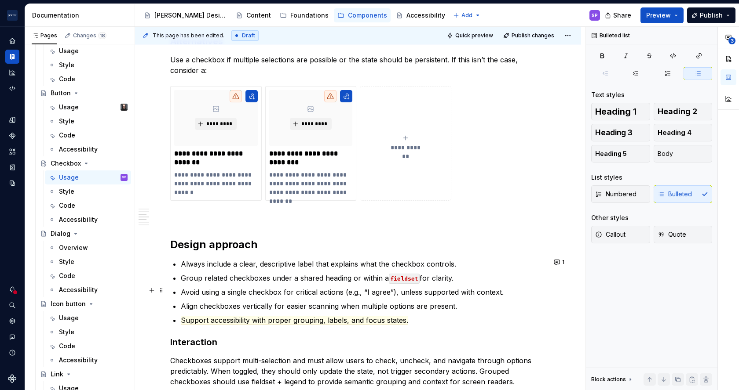
click at [424, 291] on p "Avoid using a single checkbox for critical actions (e.g., “I agree”), unless su…" at bounding box center [363, 292] width 365 height 11
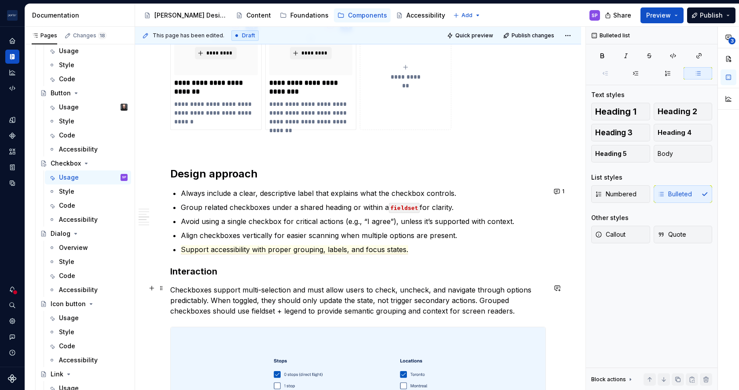
scroll to position [799, 0]
click at [294, 232] on p "Align checkboxes vertically for easier scanning when multiple options are prese…" at bounding box center [363, 235] width 365 height 11
click at [327, 235] on p "Align checkboxes vertically to improve scanning when multiple options are prese…" at bounding box center [363, 235] width 365 height 11
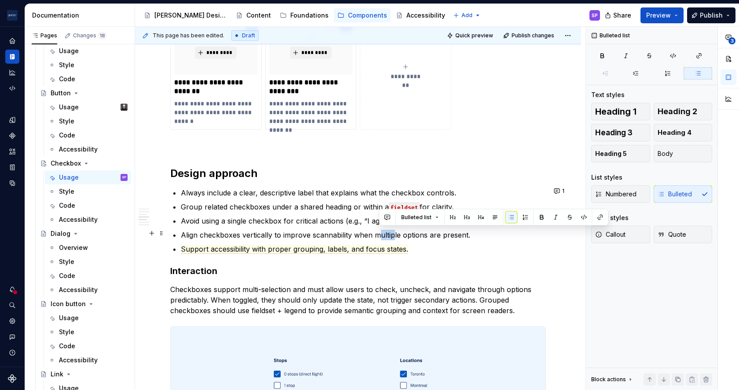
drag, startPoint x: 376, startPoint y: 234, endPoint x: 393, endPoint y: 233, distance: 16.7
click at [393, 233] on p "Align checkboxes vertically to improve scannability when multiple options are p…" at bounding box center [363, 235] width 365 height 11
click at [376, 233] on p "Align checkboxes vertically to improve scannability when multiple options are p…" at bounding box center [363, 235] width 365 height 11
drag, startPoint x: 371, startPoint y: 233, endPoint x: 449, endPoint y: 233, distance: 77.4
click at [449, 233] on p "Align checkboxes vertically to improve scannability when multiple options are p…" at bounding box center [363, 235] width 365 height 11
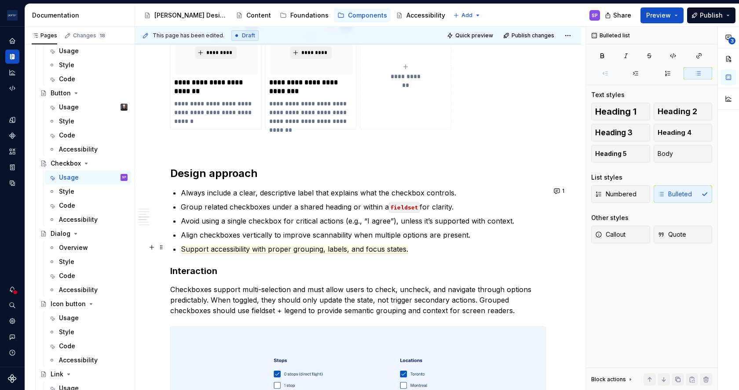
click at [464, 239] on ul "Always include a clear, descriptive label that explains what the checkbox contr…" at bounding box center [363, 221] width 365 height 67
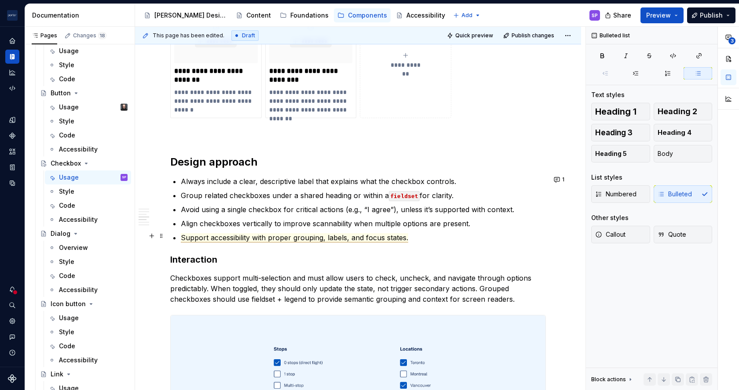
click at [361, 237] on span "Support accessibility with proper grouping, labels, and focus states." at bounding box center [294, 238] width 227 height 9
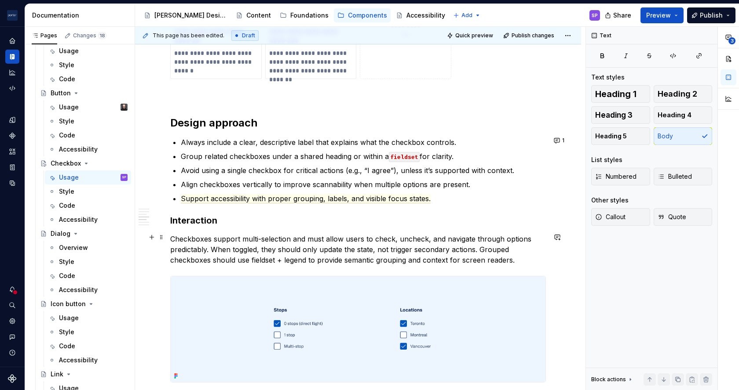
click at [245, 260] on p "Checkboxes support multi-selection and must allow users to check, uncheck, and …" at bounding box center [358, 250] width 376 height 32
click at [258, 260] on p "Checkboxes support multi-selection and must allow users to check, uncheck, and …" at bounding box center [358, 250] width 376 height 32
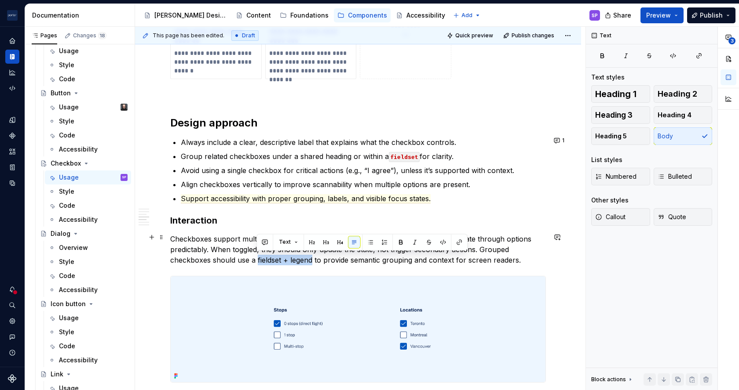
drag, startPoint x: 256, startPoint y: 260, endPoint x: 310, endPoint y: 256, distance: 54.7
click at [310, 256] on p "Checkboxes support multi-selection and must allow users to check, uncheck, and …" at bounding box center [358, 250] width 376 height 32
click at [443, 241] on button "button" at bounding box center [443, 242] width 12 height 12
click at [371, 250] on div "Text" at bounding box center [361, 242] width 211 height 17
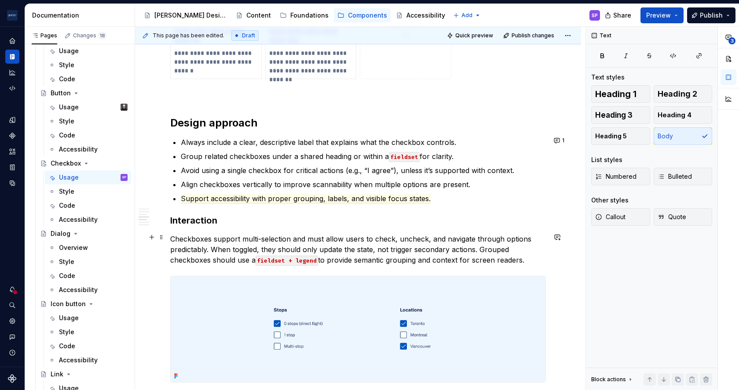
click at [369, 255] on p "Checkboxes support multi-selection and must allow users to check, uncheck, and …" at bounding box center [358, 250] width 376 height 32
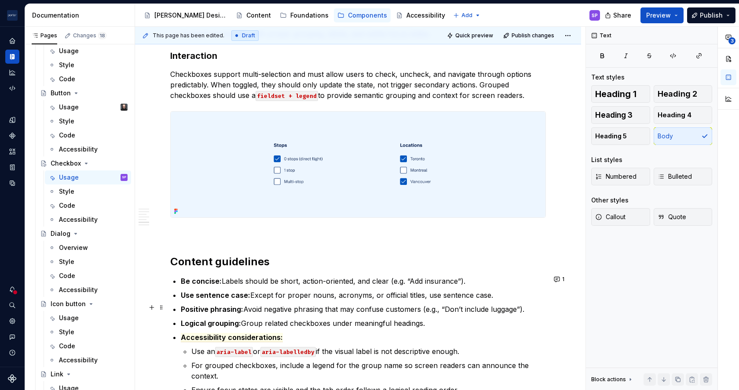
scroll to position [1065, 0]
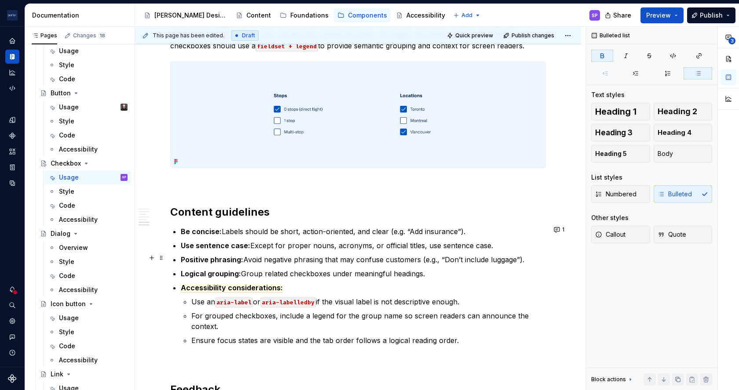
click at [237, 252] on ul "Be concise: Labels should be short, action-oriented, and clear (e.g. “Add insur…" at bounding box center [363, 286] width 365 height 120
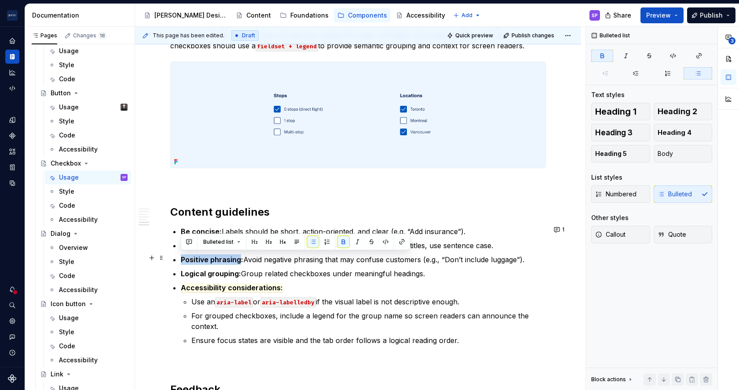
drag, startPoint x: 237, startPoint y: 254, endPoint x: 179, endPoint y: 252, distance: 59.0
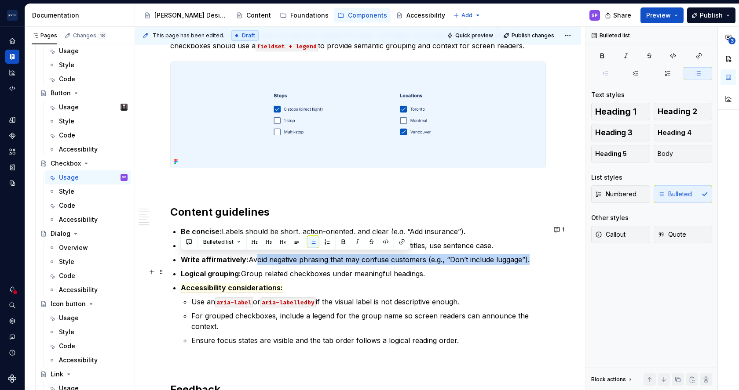
drag, startPoint x: 251, startPoint y: 257, endPoint x: 523, endPoint y: 263, distance: 272.3
click at [523, 263] on ul "Be concise: Labels should be short, action-oriented, and clear (e.g. “Add insur…" at bounding box center [363, 286] width 365 height 120
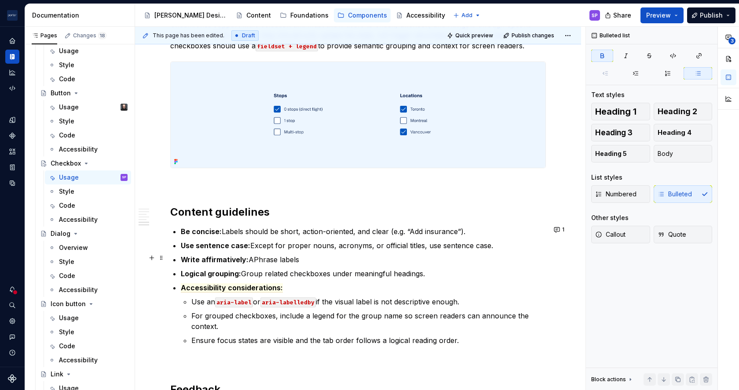
click at [259, 258] on p "Write affirmatively: APhrase labels" at bounding box center [363, 260] width 365 height 11
click at [300, 258] on p "Write affirmatively: Phrase labels" at bounding box center [363, 260] width 365 height 11
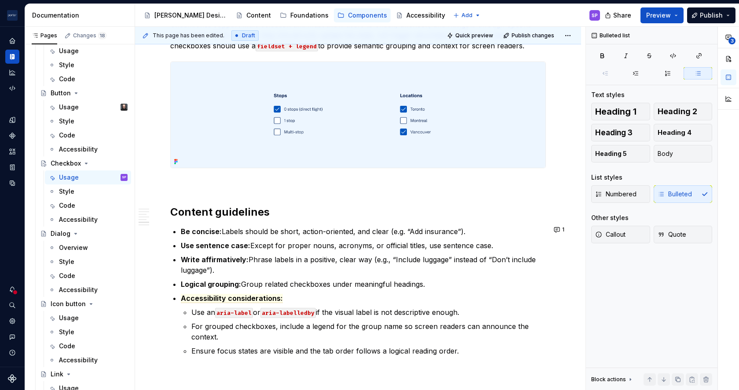
scroll to position [1088, 0]
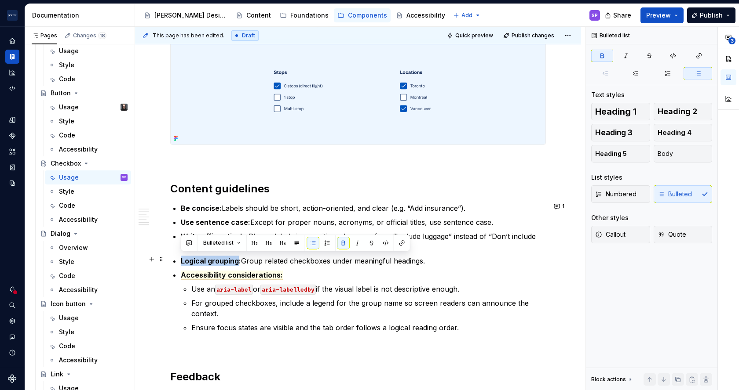
drag, startPoint x: 237, startPoint y: 261, endPoint x: 180, endPoint y: 263, distance: 57.6
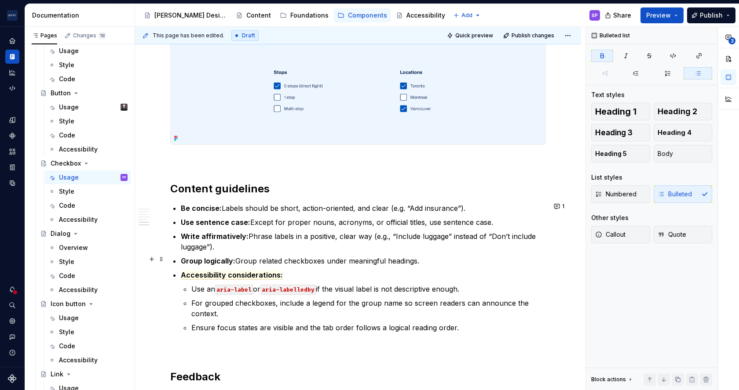
click at [251, 262] on p "Group logically: Group related checkboxes under meaningful headings." at bounding box center [363, 261] width 365 height 11
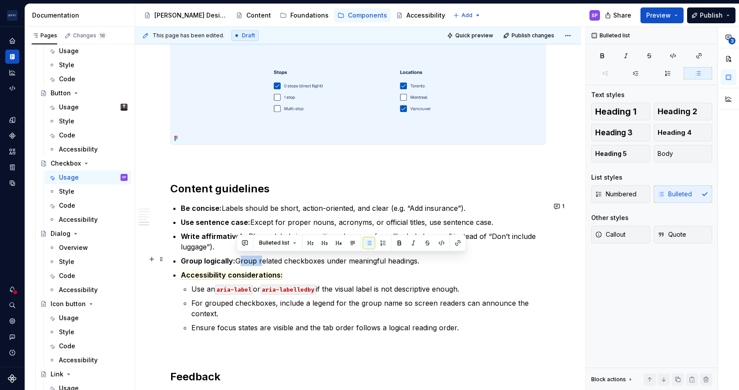
click at [251, 262] on p "Group logically: Group related checkboxes under meaningful headings." at bounding box center [363, 261] width 365 height 11
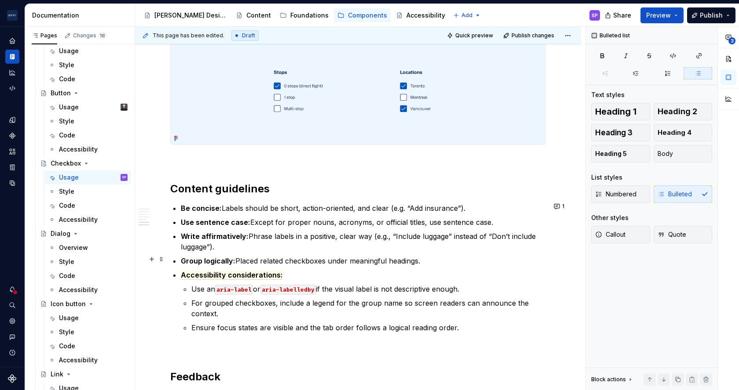
click at [351, 259] on p "Group logically: Placed related checkboxes under meaningful headings." at bounding box center [363, 261] width 365 height 11
click at [394, 286] on p "Use an aria-label or aria-labelledby if the visual label is not descriptive eno…" at bounding box center [368, 289] width 354 height 11
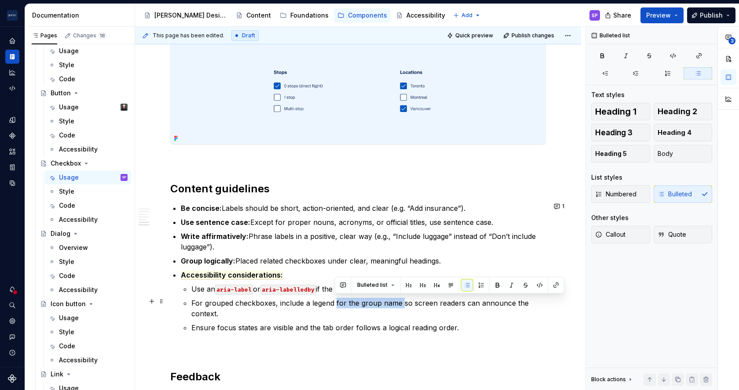
drag, startPoint x: 334, startPoint y: 303, endPoint x: 401, endPoint y: 299, distance: 67.4
click at [401, 299] on p "For grouped checkboxes, include a legend for the group name so screen readers c…" at bounding box center [368, 308] width 354 height 21
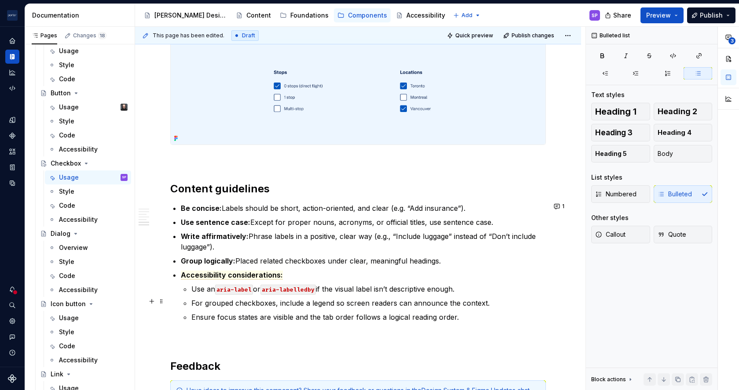
click at [461, 300] on p "For grouped checkboxes, include a legend so screen readers can announce the con…" at bounding box center [368, 303] width 354 height 11
click at [458, 301] on p "For grouped checkboxes, include a legend so screen readers can announce the con…" at bounding box center [368, 303] width 354 height 11
click at [309, 315] on p "Ensure focus states are visible and the tab order follows a logical reading ord…" at bounding box center [368, 317] width 354 height 11
click at [444, 314] on p "Ensure focus states are visible and that tab order follows a logical reading or…" at bounding box center [368, 317] width 354 height 11
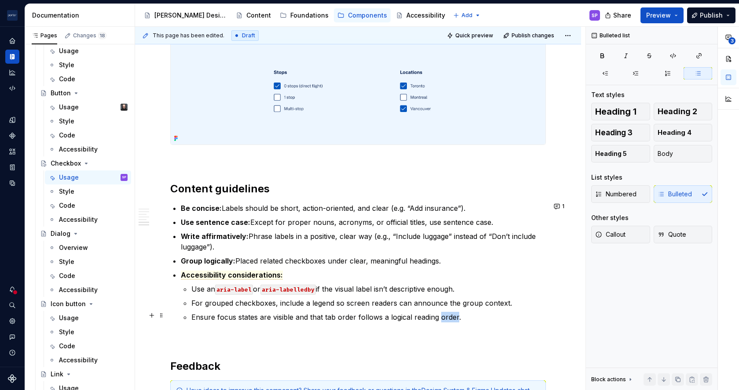
click at [444, 314] on p "Ensure focus states are visible and that tab order follows a logical reading or…" at bounding box center [368, 317] width 354 height 11
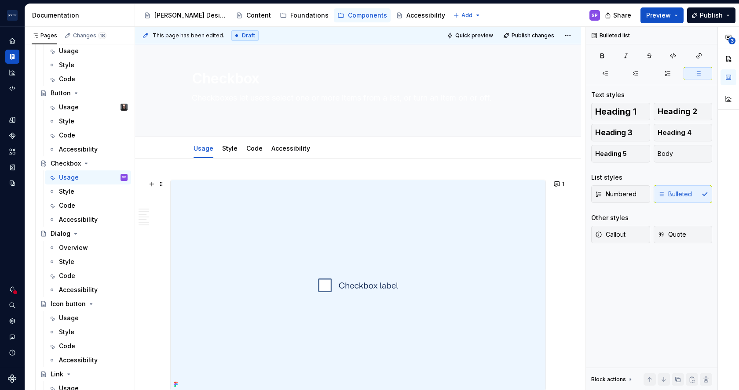
scroll to position [0, 0]
click at [269, 106] on textarea "Checkboxes let users select one or more items from a list, or turn an item on o…" at bounding box center [356, 107] width 332 height 25
paste textarea "multiple options or toggle a setting"
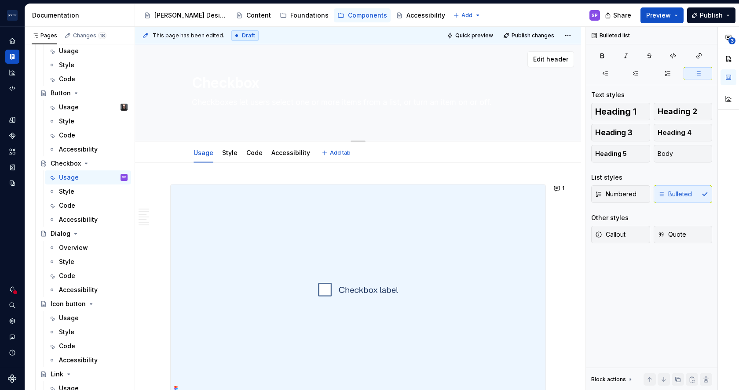
type textarea "*"
type textarea "Checkboxes let users select multiple options or toggle a setting on or off."
type textarea "*"
type textarea "Checkboxes let users select multiple options or toggle a setting on or off."
type textarea "*"
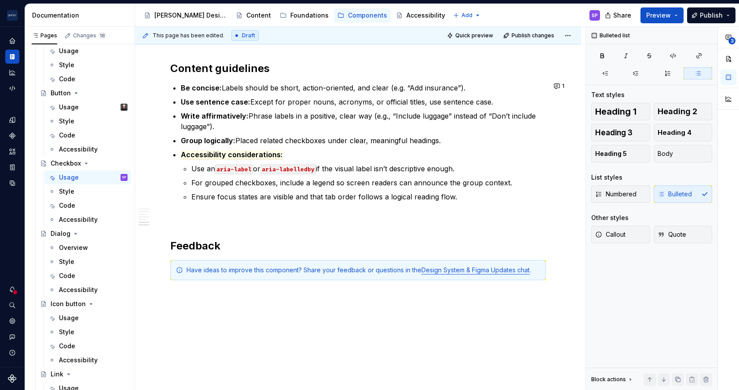
scroll to position [118, 0]
